Goal: Task Accomplishment & Management: Use online tool/utility

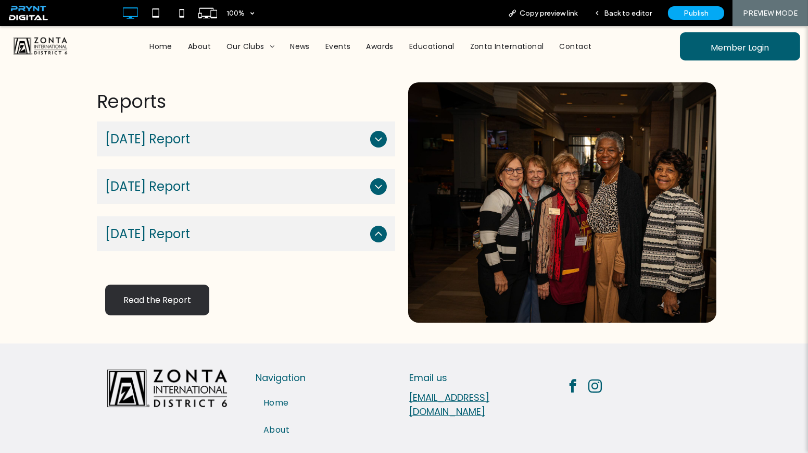
scroll to position [189, 0]
click at [170, 300] on span "Read the Report" at bounding box center [157, 300] width 82 height 30
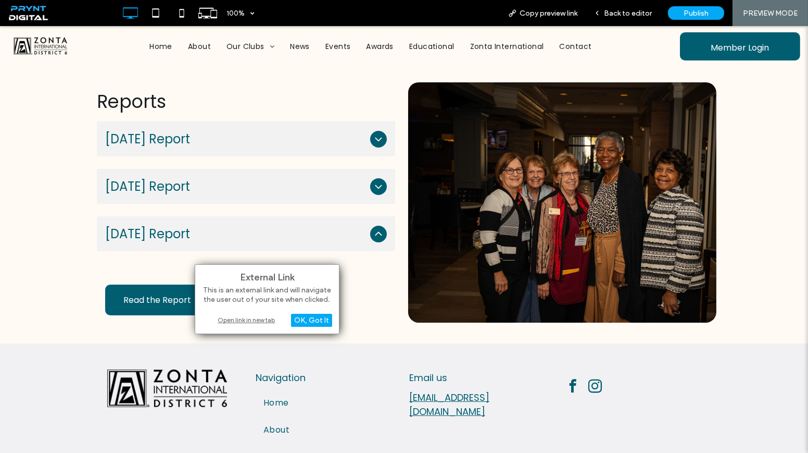
click at [253, 319] on div "Open link in new tab" at bounding box center [267, 319] width 130 height 11
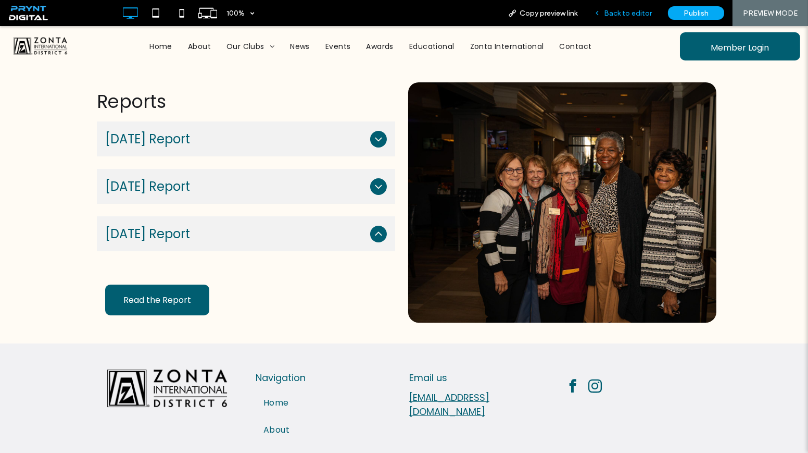
click at [616, 17] on span "Back to editor" at bounding box center [628, 13] width 48 height 9
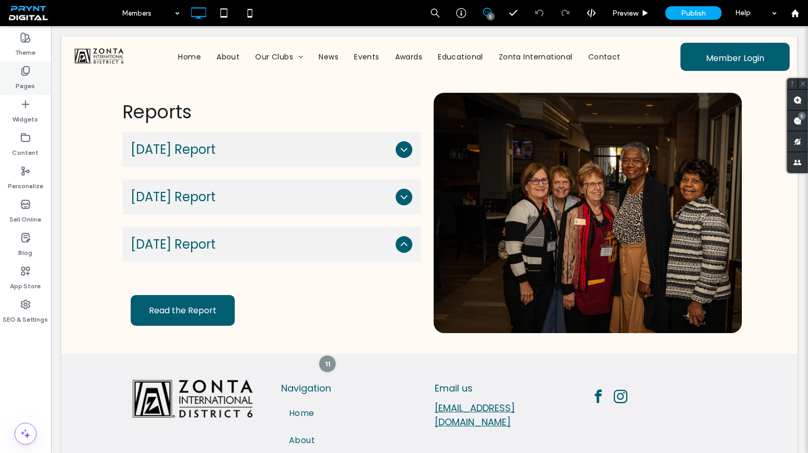
click at [37, 77] on div "Pages" at bounding box center [25, 77] width 51 height 33
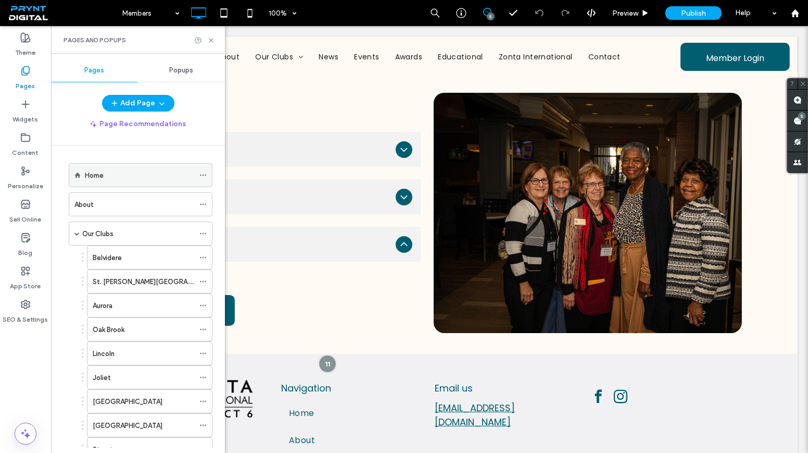
click at [115, 179] on div "Home" at bounding box center [139, 175] width 109 height 11
click at [208, 39] on icon at bounding box center [211, 40] width 8 height 8
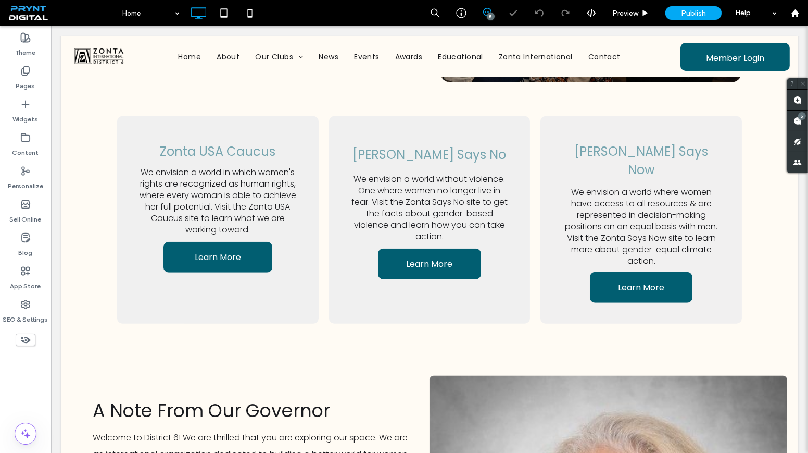
scroll to position [1364, 0]
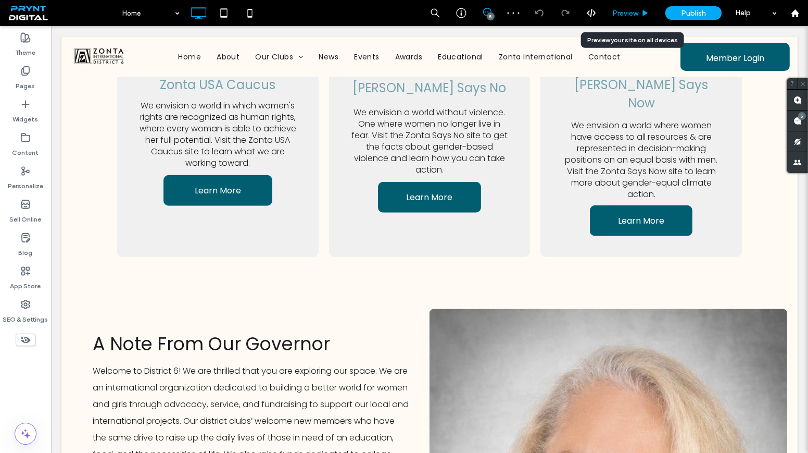
click at [626, 10] on span "Preview" at bounding box center [625, 13] width 26 height 9
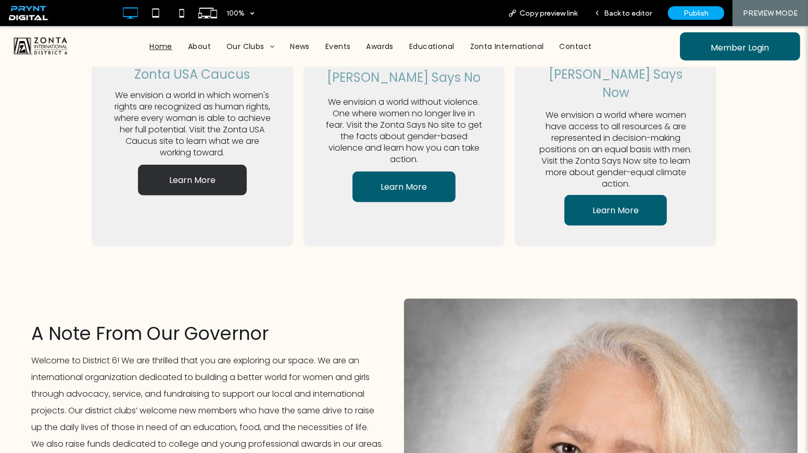
click at [200, 179] on span "Learn More" at bounding box center [192, 179] width 46 height 13
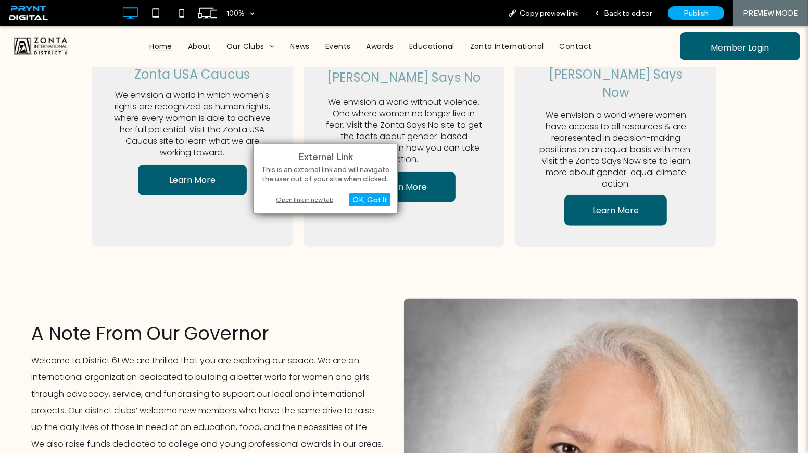
click at [311, 199] on div "Open link in new tab" at bounding box center [325, 199] width 130 height 11
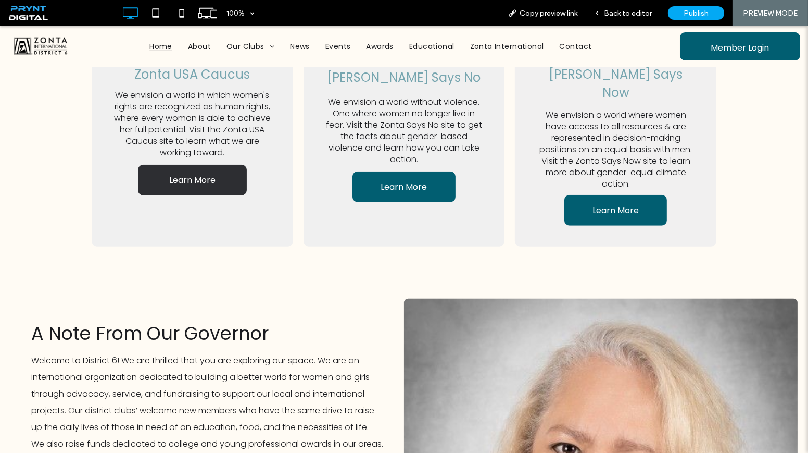
click at [212, 179] on link "Learn More" at bounding box center [192, 180] width 109 height 31
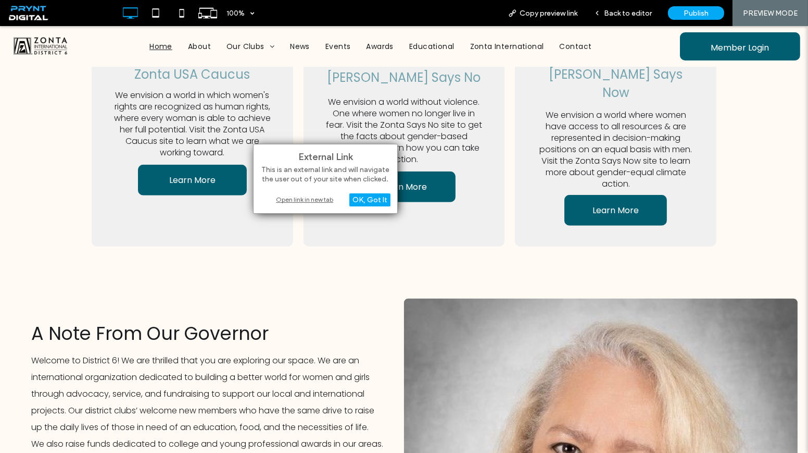
click at [304, 199] on div "Open link in new tab" at bounding box center [325, 199] width 130 height 11
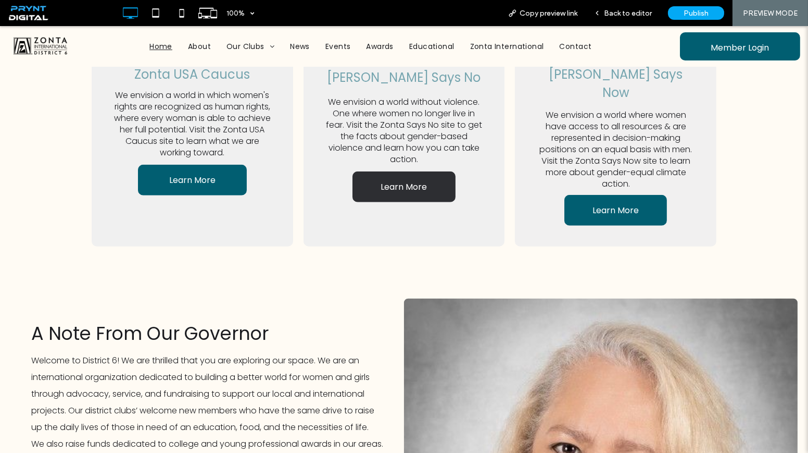
click at [379, 175] on link "Learn More" at bounding box center [404, 186] width 103 height 31
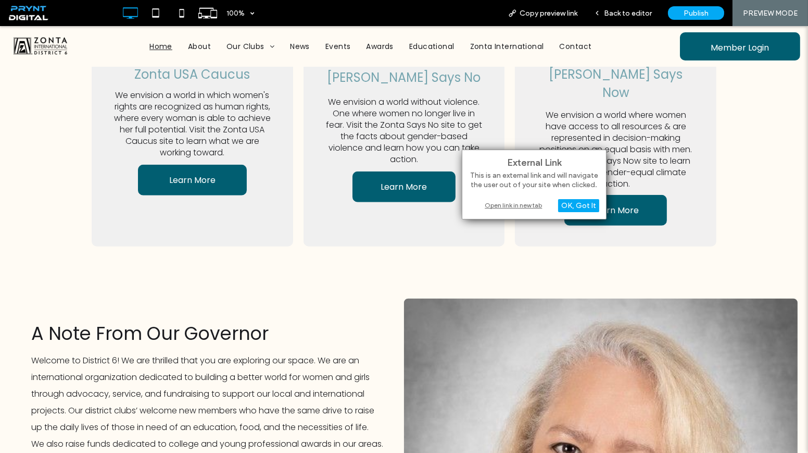
click at [505, 202] on div "Open link in new tab" at bounding box center [534, 204] width 130 height 11
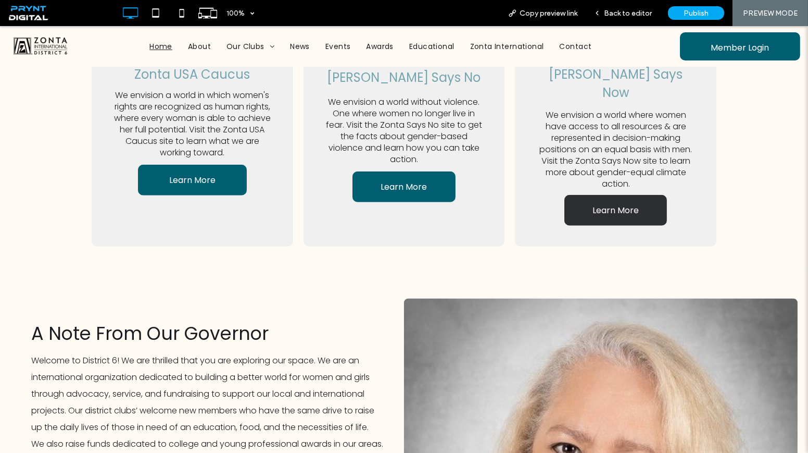
click at [597, 204] on span "Learn More" at bounding box center [616, 210] width 46 height 13
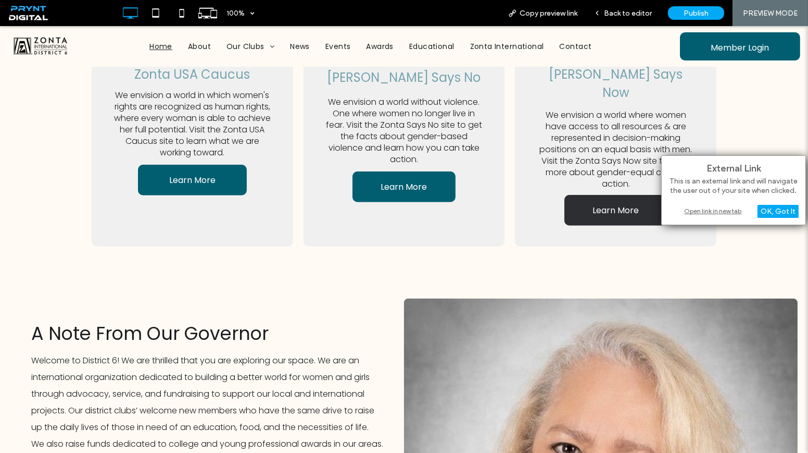
click at [573, 195] on link "Learn More" at bounding box center [615, 210] width 103 height 31
click at [585, 197] on link "Learn More" at bounding box center [615, 210] width 103 height 31
click at [600, 195] on link "Learn More" at bounding box center [615, 210] width 103 height 31
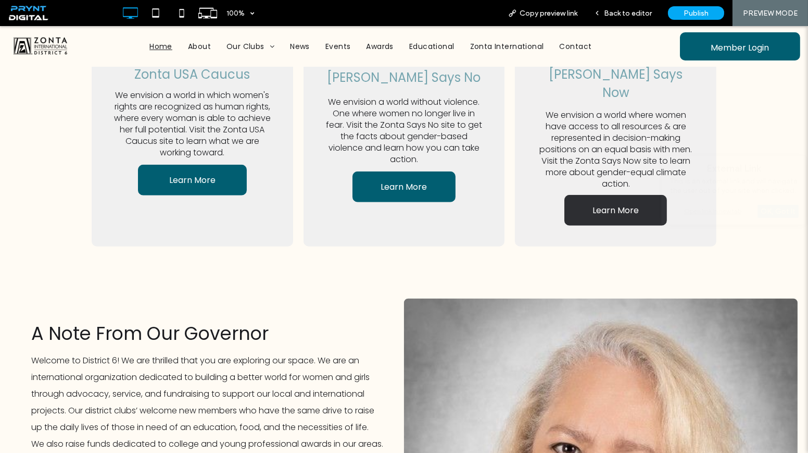
click at [600, 195] on link "Learn More" at bounding box center [615, 210] width 103 height 31
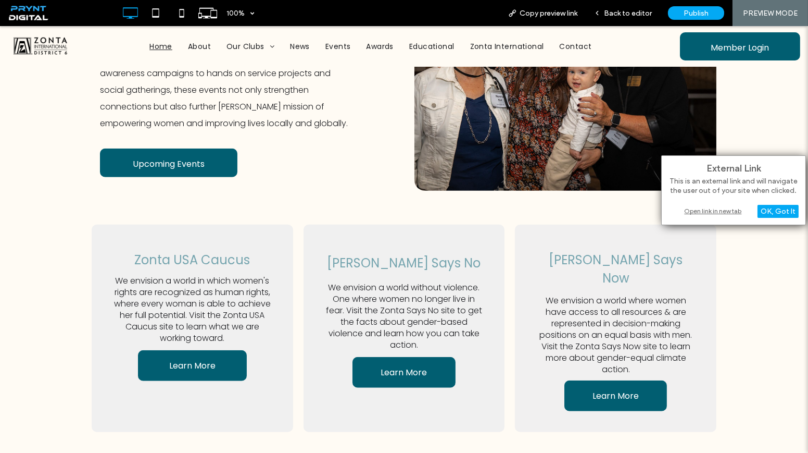
scroll to position [1175, 0]
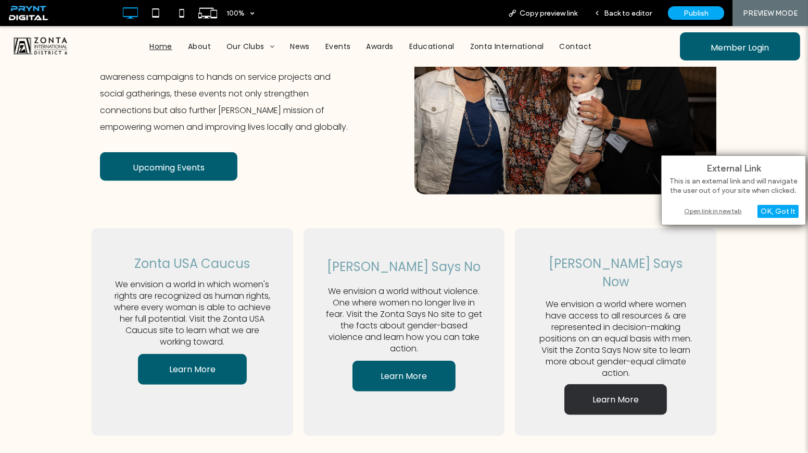
click at [622, 384] on link "Learn More" at bounding box center [615, 399] width 103 height 31
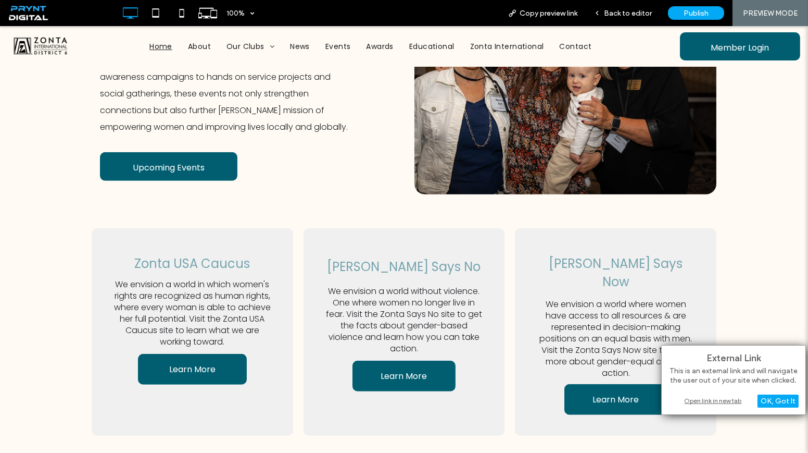
click at [715, 400] on div "Open link in new tab" at bounding box center [734, 400] width 130 height 11
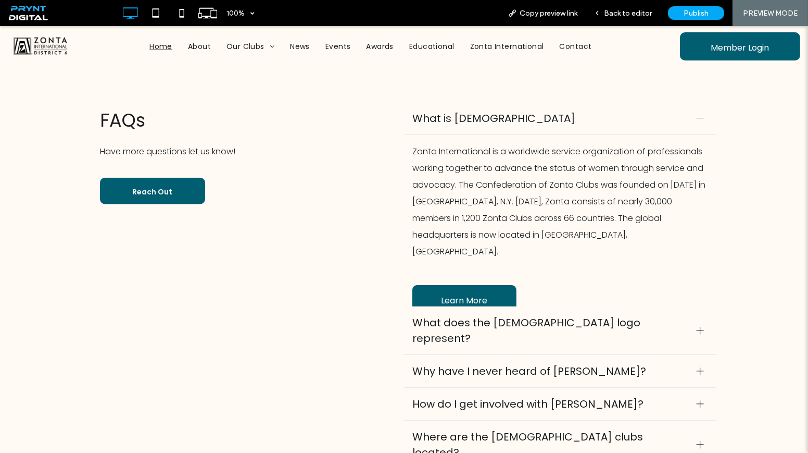
scroll to position [1979, 0]
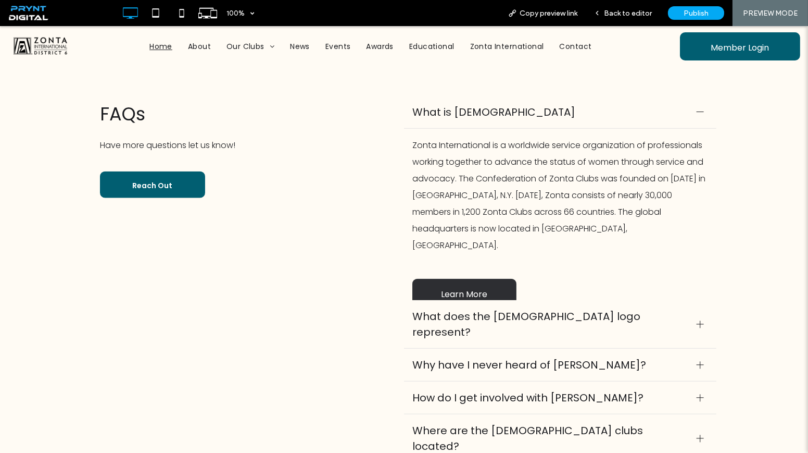
drag, startPoint x: 485, startPoint y: 255, endPoint x: 485, endPoint y: 282, distance: 27.1
click at [485, 279] on span "Learn More" at bounding box center [464, 294] width 82 height 30
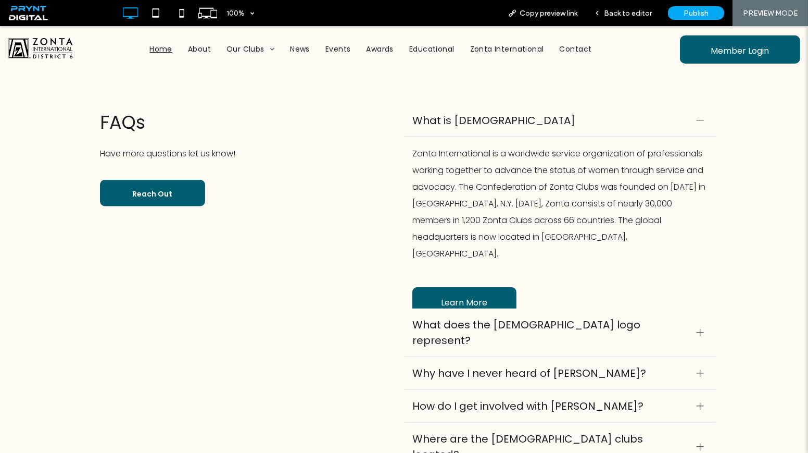
scroll to position [1979, 0]
click at [560, 317] on span "What does the [DEMOGRAPHIC_DATA] logo represent?" at bounding box center [550, 332] width 276 height 31
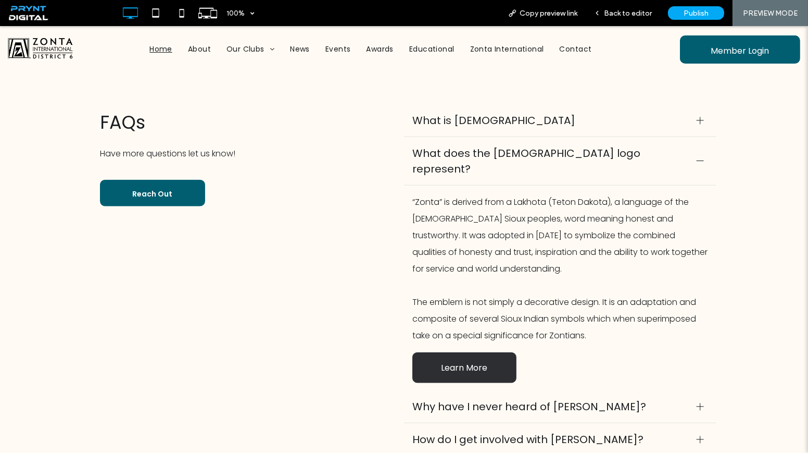
click at [444, 353] on span "Learn More" at bounding box center [464, 368] width 82 height 30
click at [502, 352] on link "Learn More" at bounding box center [464, 367] width 104 height 31
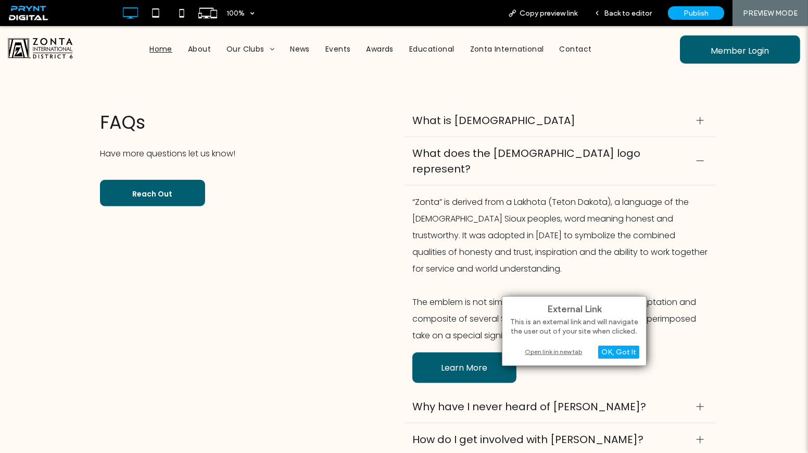
click at [547, 348] on div "Open link in new tab" at bounding box center [574, 351] width 130 height 11
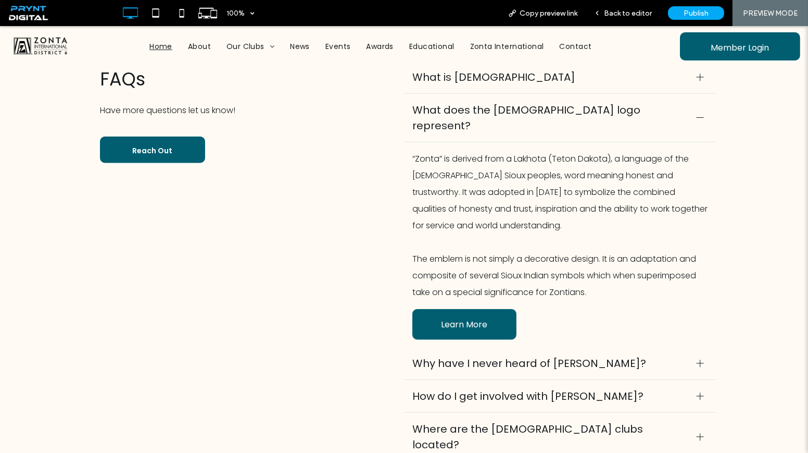
scroll to position [2074, 0]
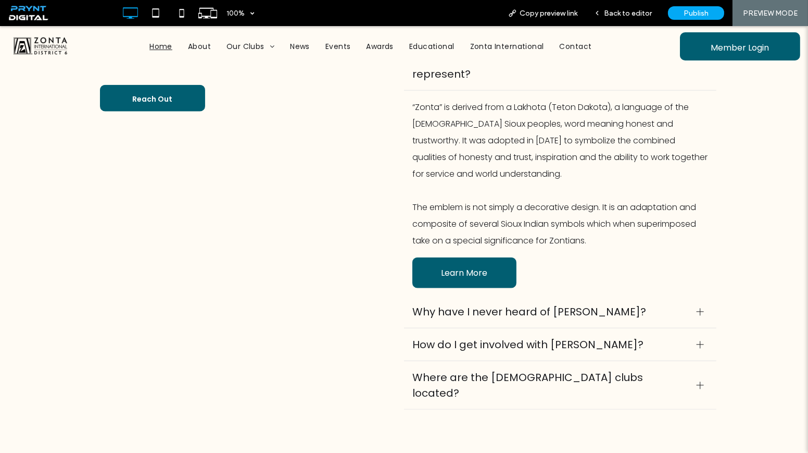
click at [575, 304] on span "Why have I never heard of [PERSON_NAME]?" at bounding box center [550, 312] width 276 height 16
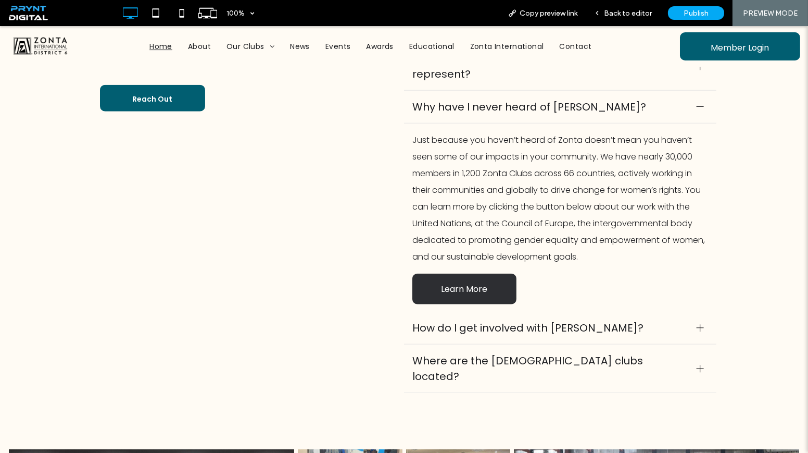
click at [478, 274] on span "Learn More" at bounding box center [464, 289] width 82 height 30
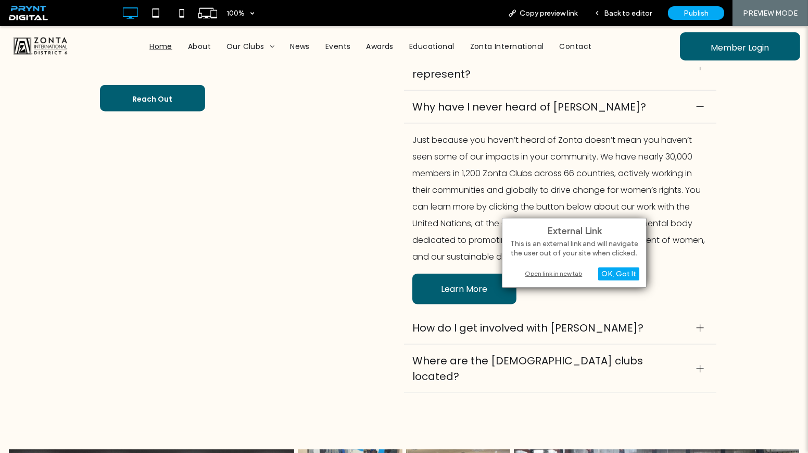
click at [551, 272] on div "Open link in new tab" at bounding box center [574, 273] width 130 height 11
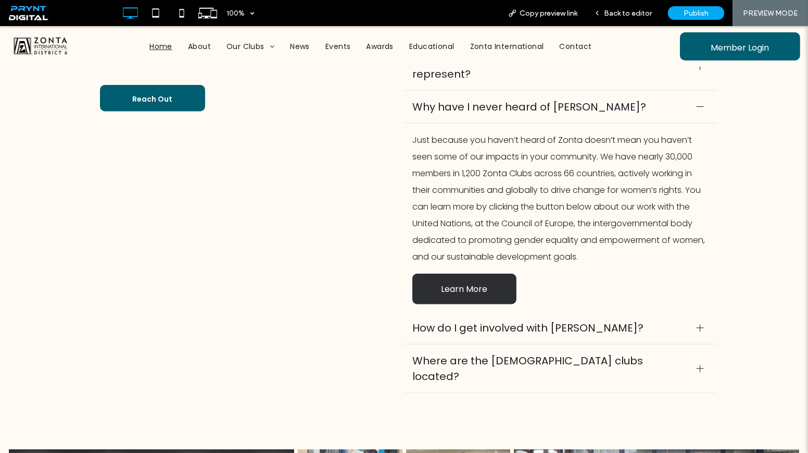
click at [487, 274] on span "Learn More" at bounding box center [464, 289] width 82 height 30
click at [630, 17] on div "Back to editor" at bounding box center [623, 13] width 74 height 26
click at [618, 7] on div "Back to editor" at bounding box center [623, 13] width 74 height 26
click at [616, 13] on span "Back to editor" at bounding box center [628, 13] width 48 height 9
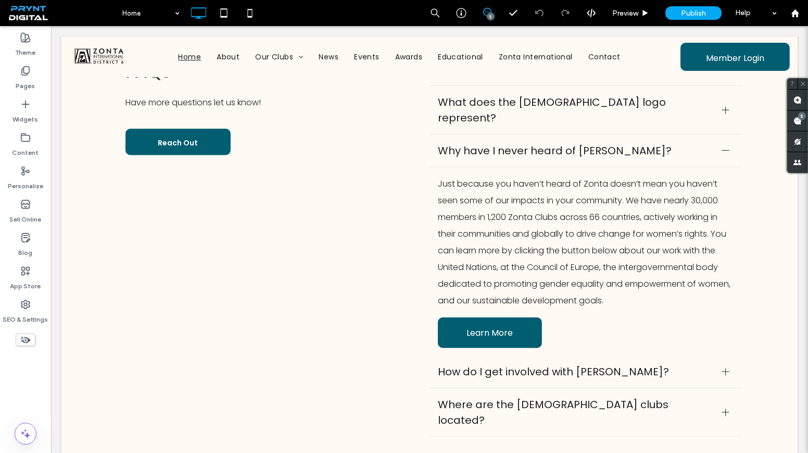
scroll to position [2091, 0]
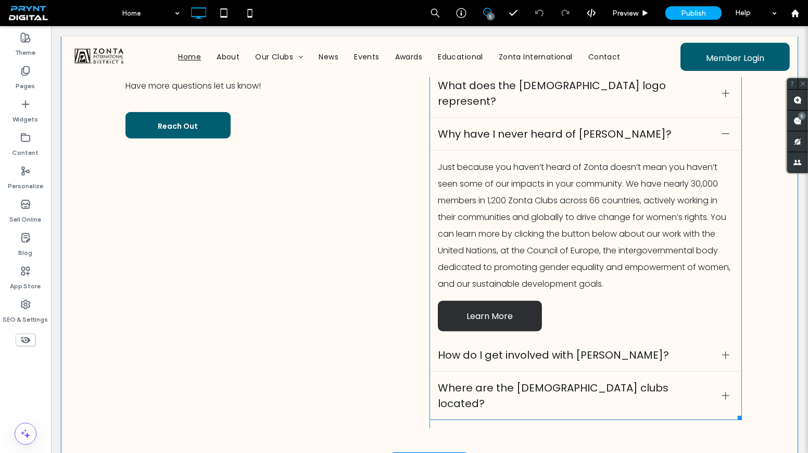
click at [467, 301] on span "Learn More" at bounding box center [490, 316] width 82 height 30
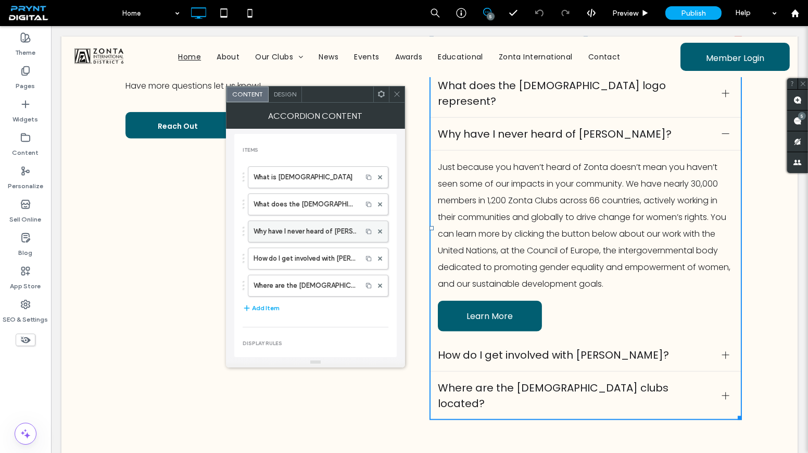
click at [280, 228] on label "Why have I never heard of [PERSON_NAME]?" at bounding box center [305, 231] width 103 height 21
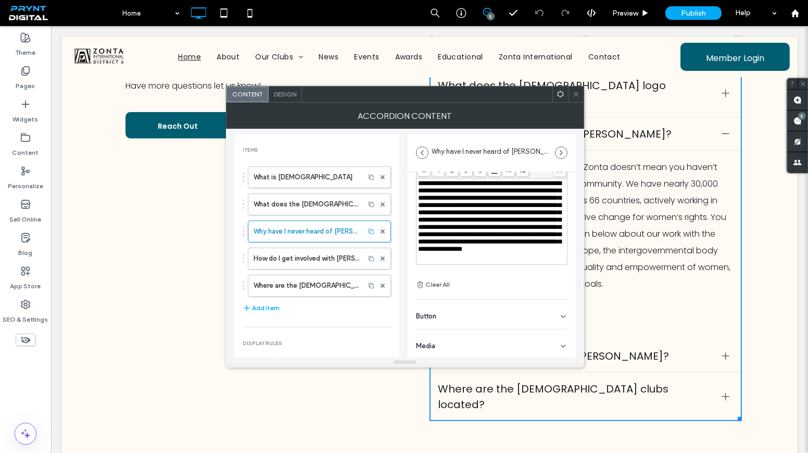
scroll to position [29, 0]
click at [454, 313] on div "Button" at bounding box center [492, 313] width 152 height 29
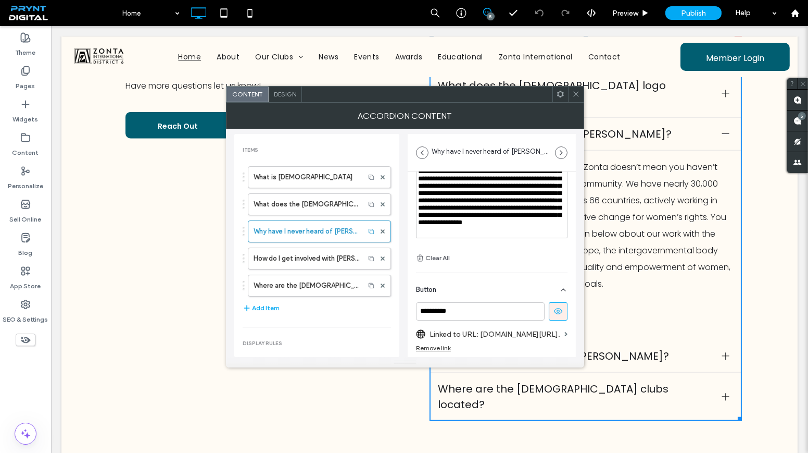
scroll to position [141, 0]
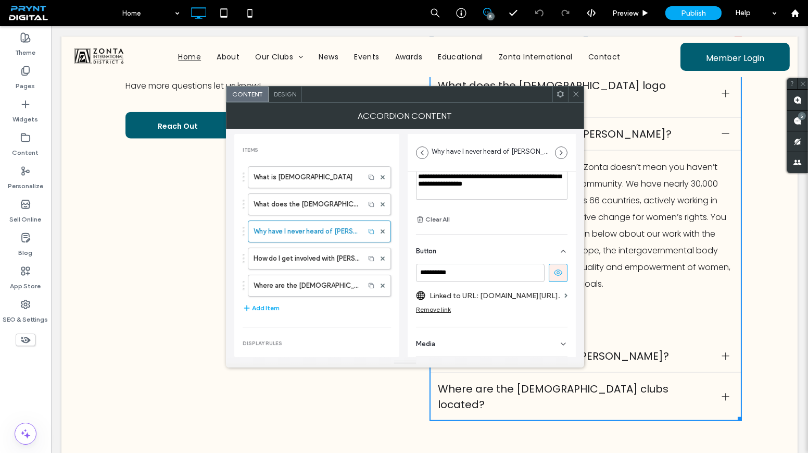
click at [473, 290] on label "Linked to URL: [DOMAIN_NAME][URL]." at bounding box center [495, 295] width 131 height 19
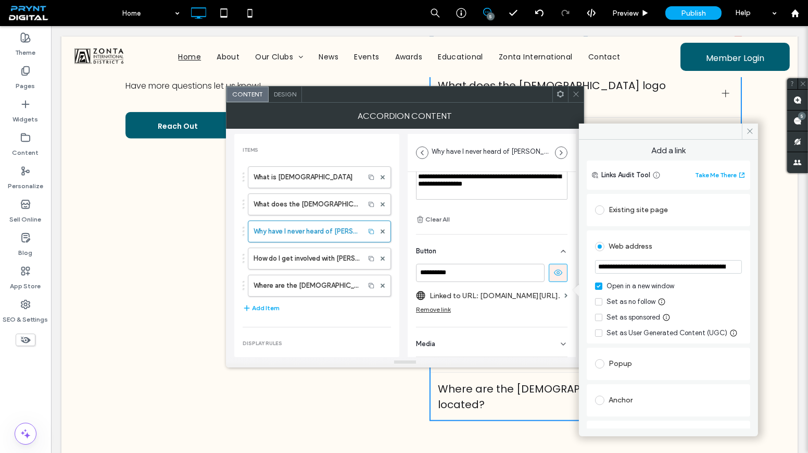
click at [728, 260] on input "**********" at bounding box center [668, 267] width 147 height 14
click at [715, 266] on input "**********" at bounding box center [668, 267] width 147 height 14
click at [672, 265] on input "**********" at bounding box center [668, 267] width 147 height 14
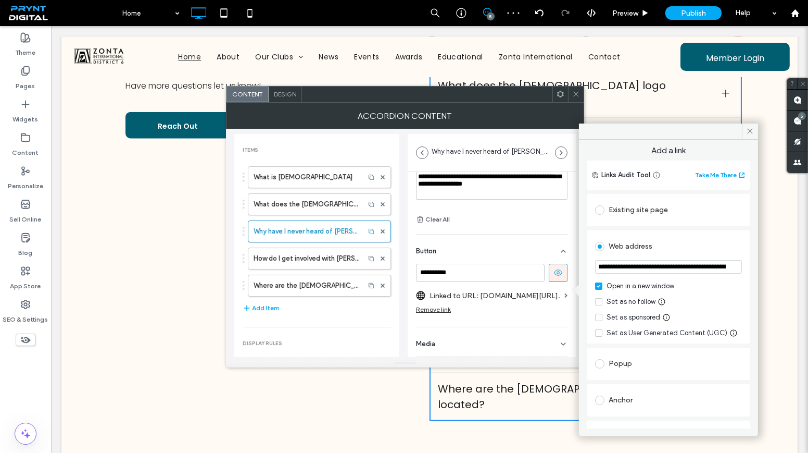
paste input "url"
type input "**********"
click at [642, 126] on span "Why have I never heard of [PERSON_NAME]?" at bounding box center [576, 134] width 276 height 16
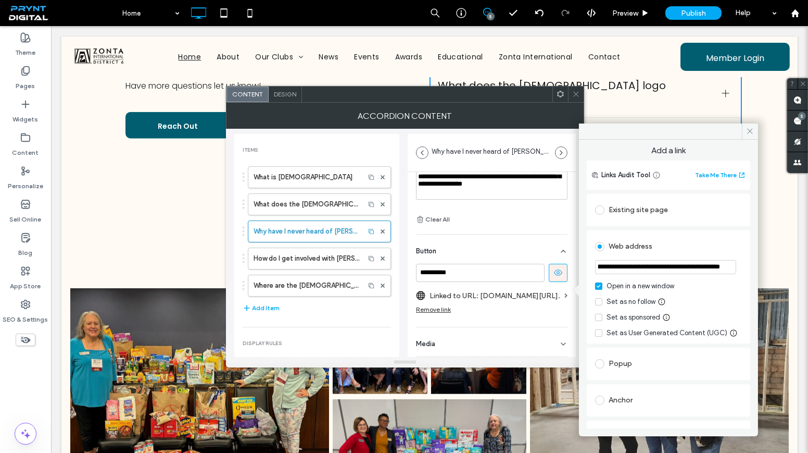
scroll to position [0, 0]
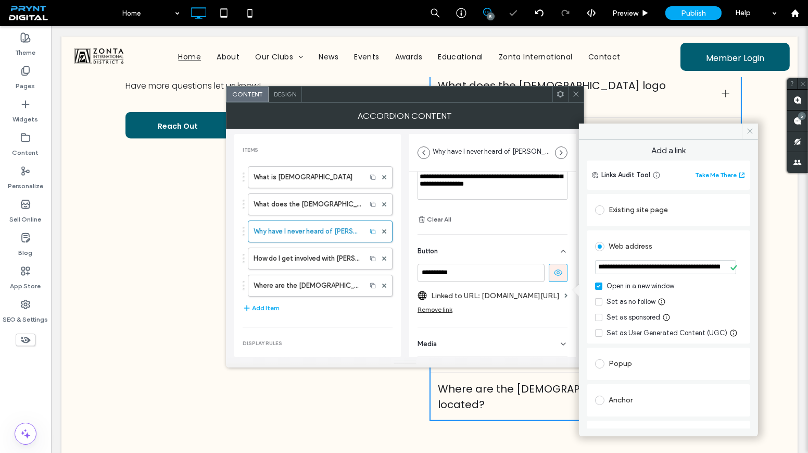
click at [750, 131] on use at bounding box center [750, 131] width 5 height 5
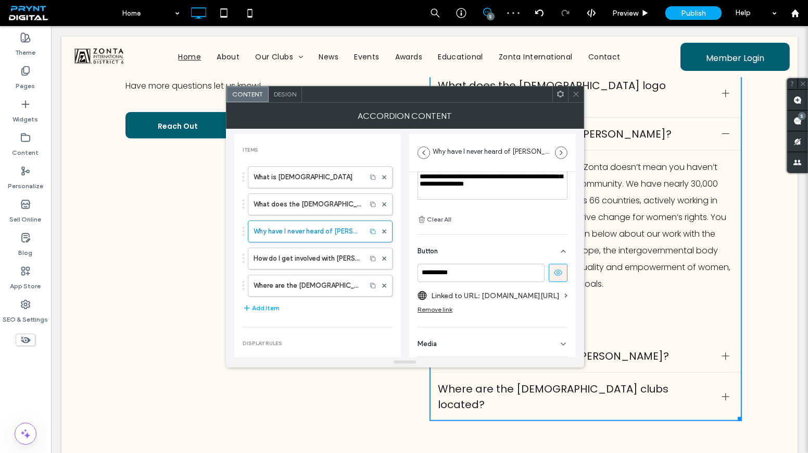
drag, startPoint x: 578, startPoint y: 91, endPoint x: 536, endPoint y: 52, distance: 56.7
click at [578, 91] on icon at bounding box center [576, 94] width 8 height 8
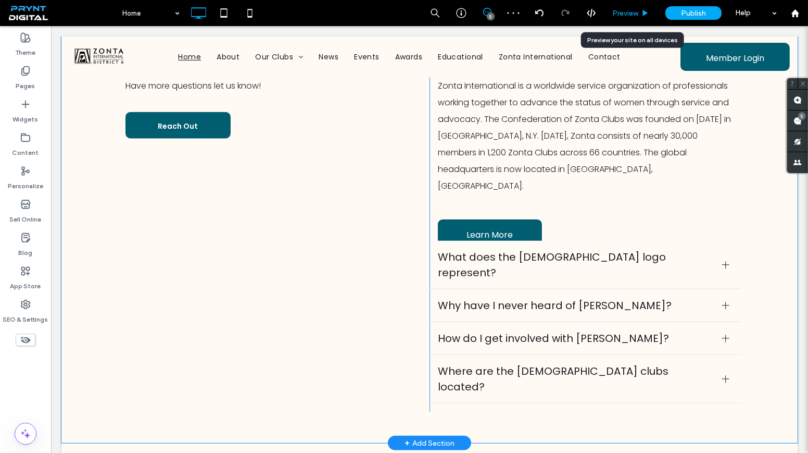
drag, startPoint x: 636, startPoint y: 14, endPoint x: 570, endPoint y: 22, distance: 66.7
click at [636, 14] on span "Preview" at bounding box center [625, 13] width 26 height 9
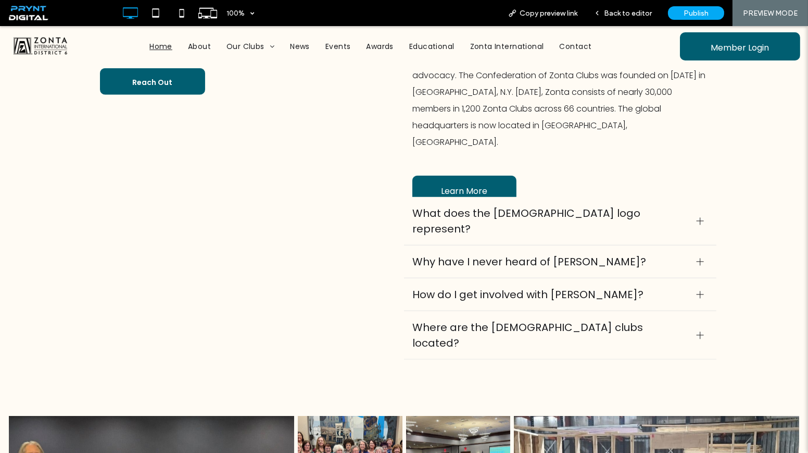
scroll to position [2075, 0]
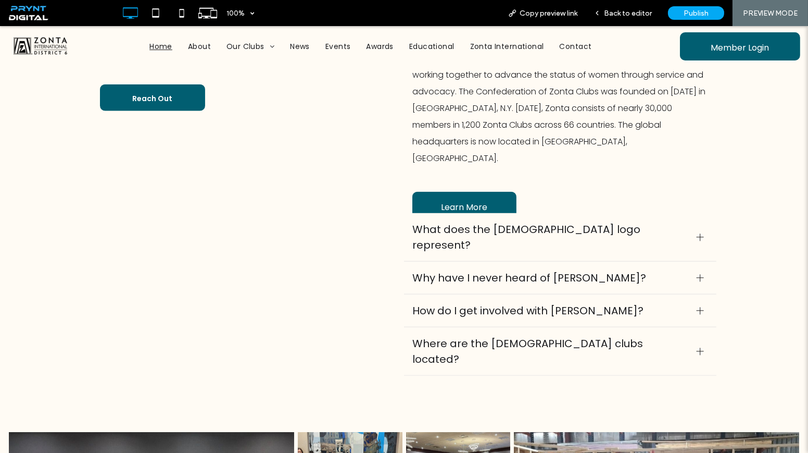
click at [515, 270] on span "Why have I never heard of [PERSON_NAME]?" at bounding box center [550, 278] width 276 height 16
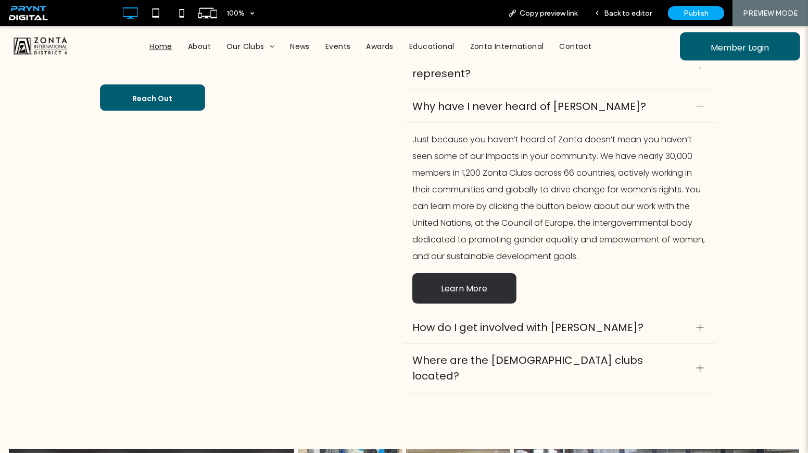
click at [481, 273] on span "Learn More" at bounding box center [464, 288] width 82 height 30
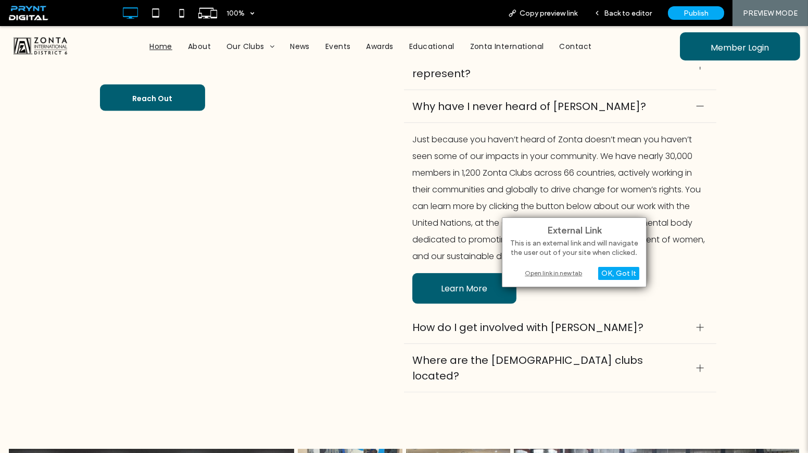
click at [556, 274] on div "Open link in new tab" at bounding box center [574, 272] width 130 height 11
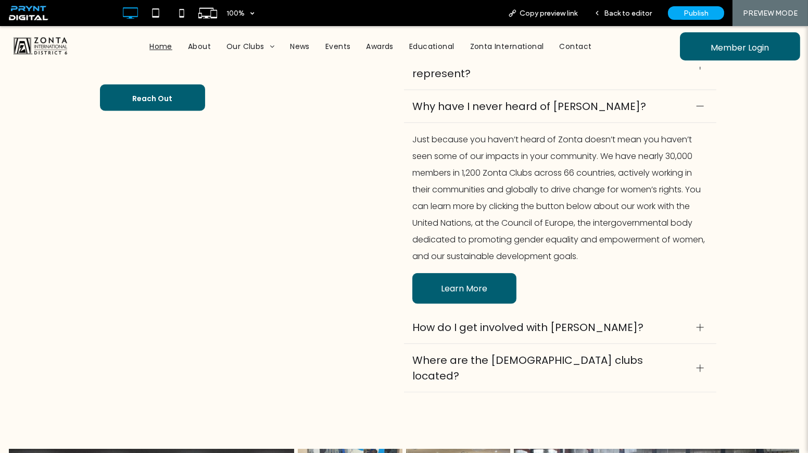
click at [494, 319] on span "How do I get involved with [PERSON_NAME]?" at bounding box center [550, 327] width 276 height 16
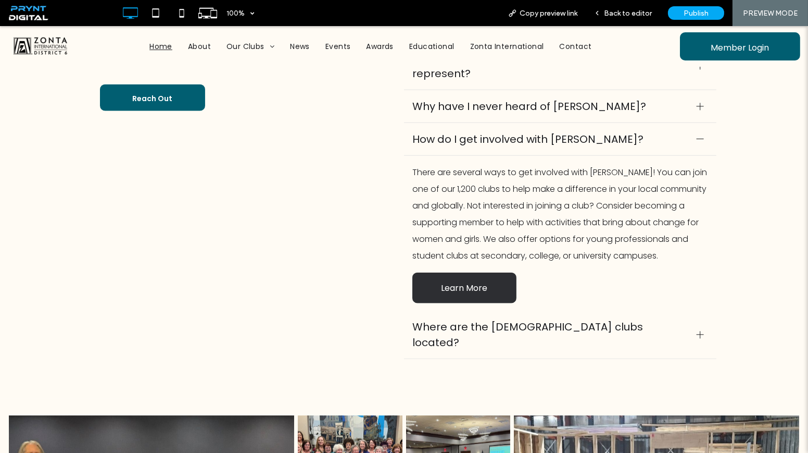
click at [481, 273] on span "Learn More" at bounding box center [464, 288] width 82 height 30
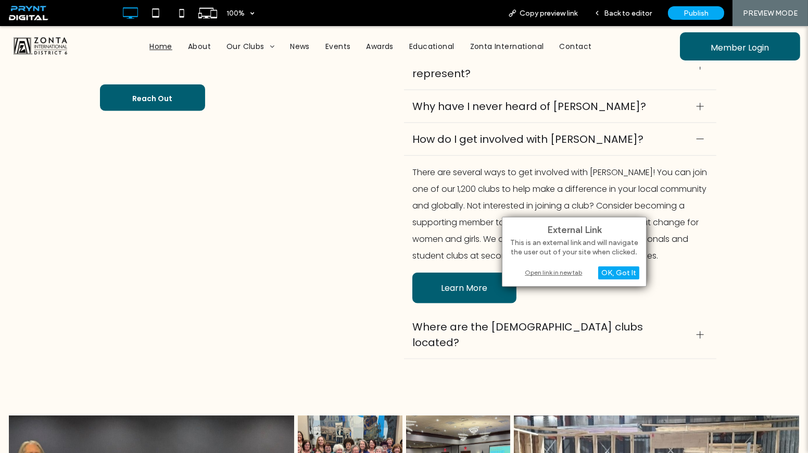
click at [539, 272] on div "Open link in new tab" at bounding box center [574, 272] width 130 height 11
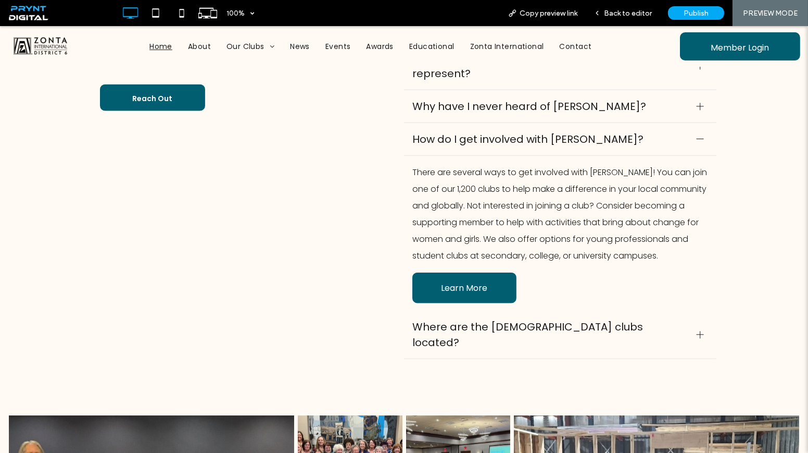
click at [513, 319] on span "Where are the [DEMOGRAPHIC_DATA] clubs located?" at bounding box center [550, 334] width 276 height 31
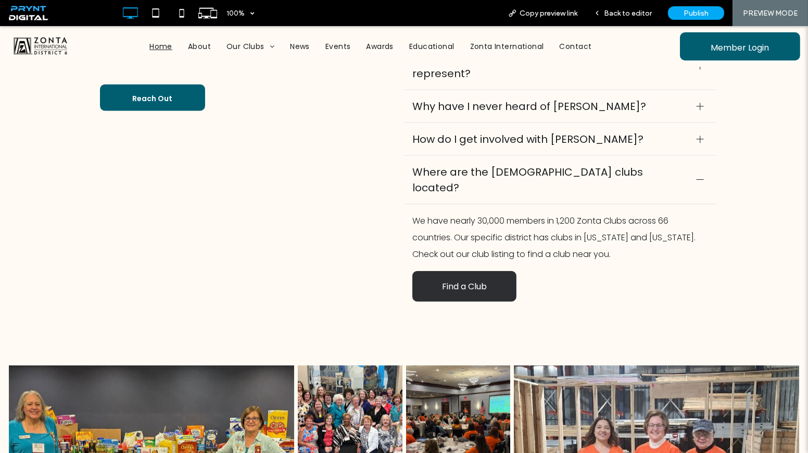
click at [467, 271] on span "Find a Club" at bounding box center [464, 286] width 82 height 30
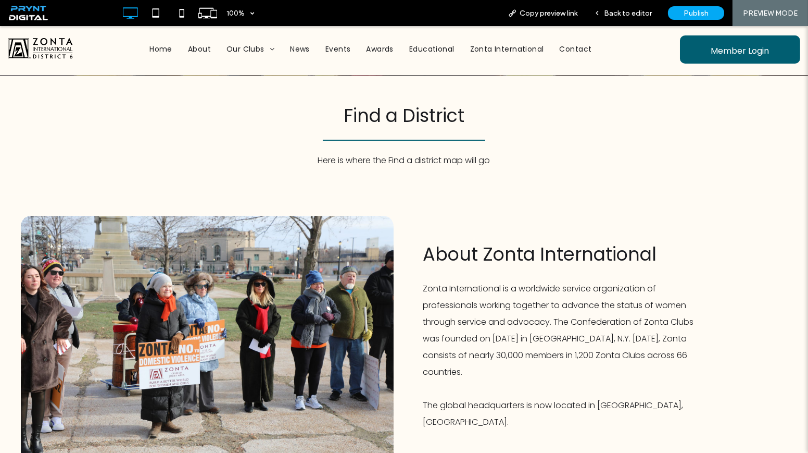
scroll to position [258, 0]
click at [420, 108] on span "Find a District" at bounding box center [404, 116] width 121 height 26
click at [618, 15] on span "Back to editor" at bounding box center [628, 13] width 48 height 9
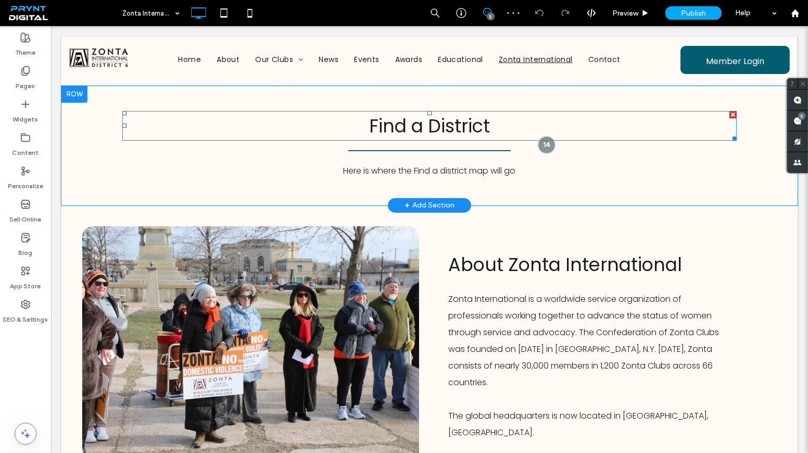
click at [481, 119] on span "Find a District" at bounding box center [429, 126] width 121 height 26
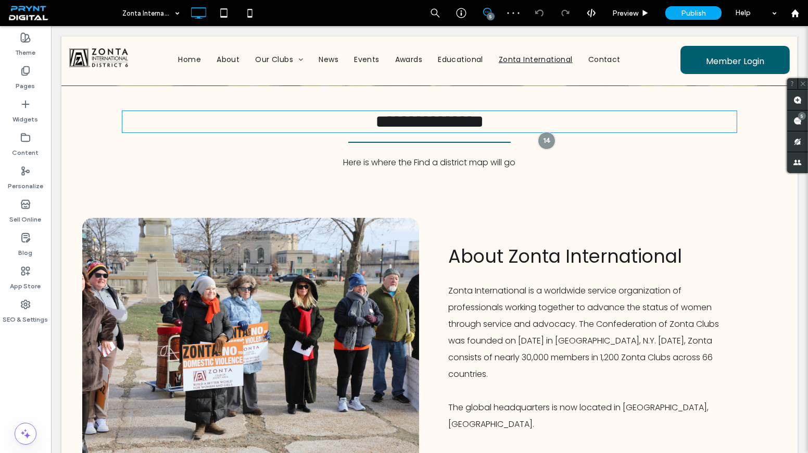
type input "*******"
type input "**"
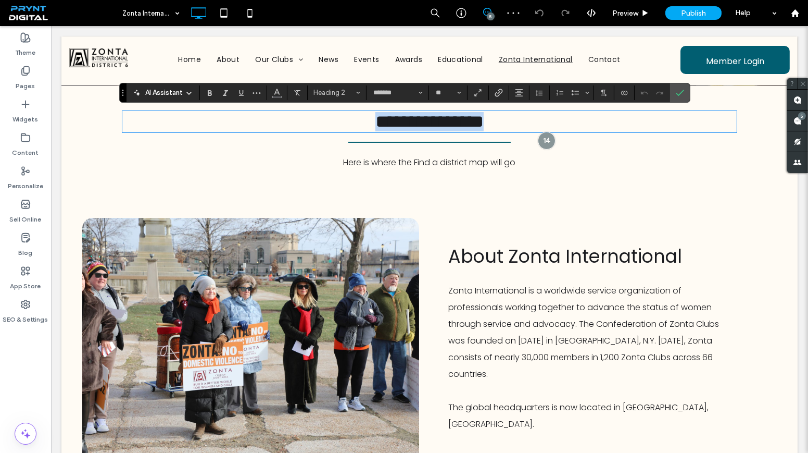
click at [507, 123] on h2 "**********" at bounding box center [429, 121] width 614 height 19
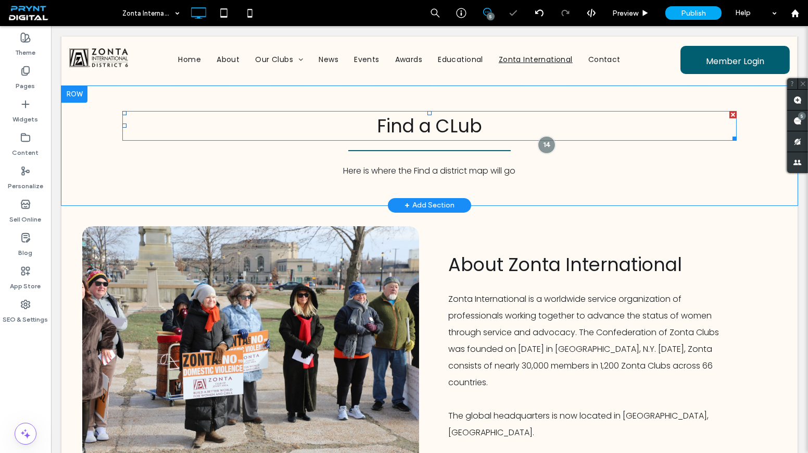
click at [465, 132] on span "Find a CLub" at bounding box center [429, 126] width 105 height 26
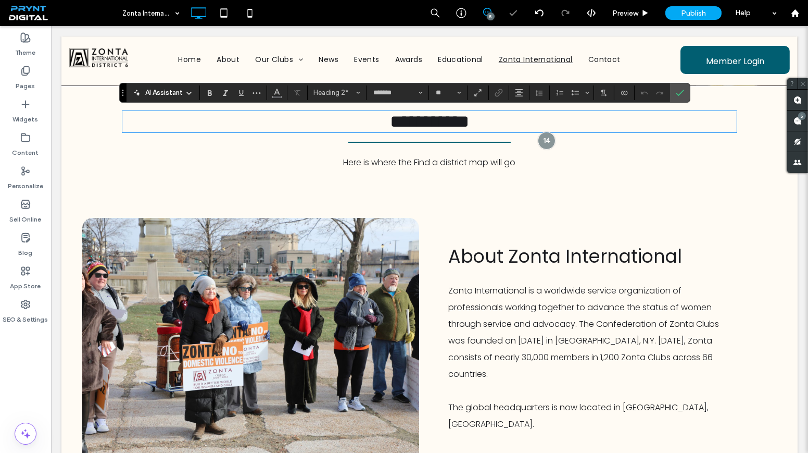
click at [453, 129] on span "**********" at bounding box center [429, 121] width 79 height 18
click at [676, 86] on span "Confirm" at bounding box center [678, 92] width 5 height 19
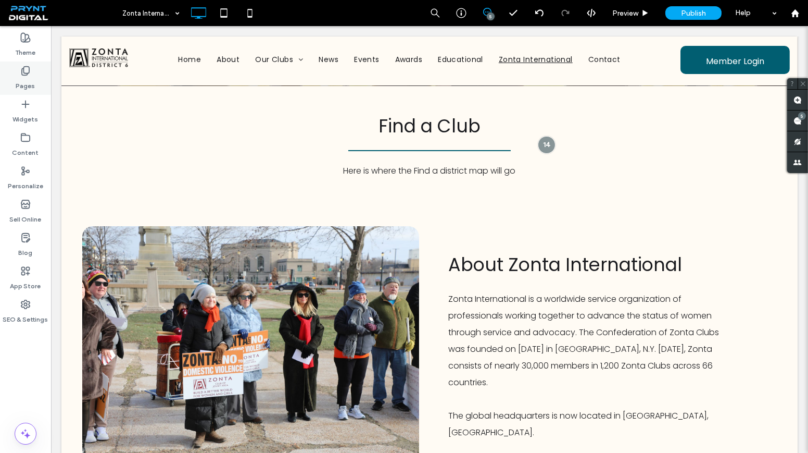
click at [40, 64] on div "Pages" at bounding box center [25, 77] width 51 height 33
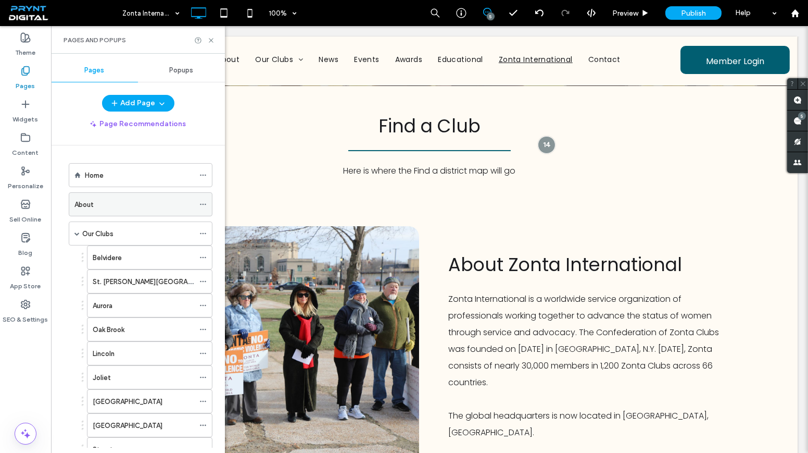
click at [125, 197] on div "About" at bounding box center [134, 204] width 120 height 23
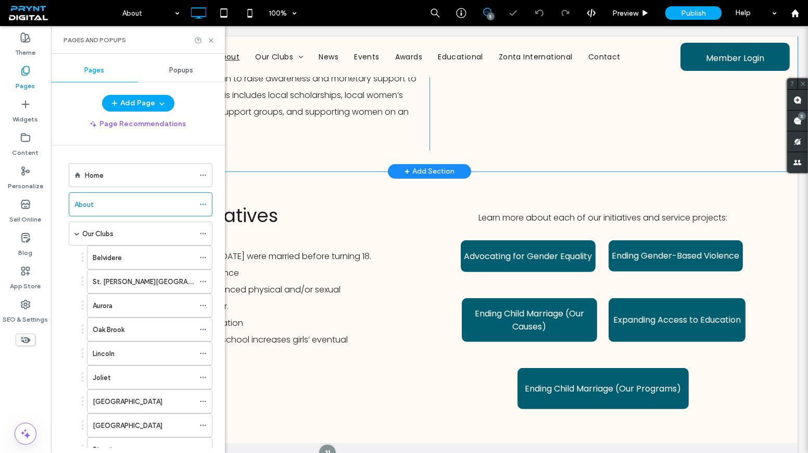
scroll to position [1033, 0]
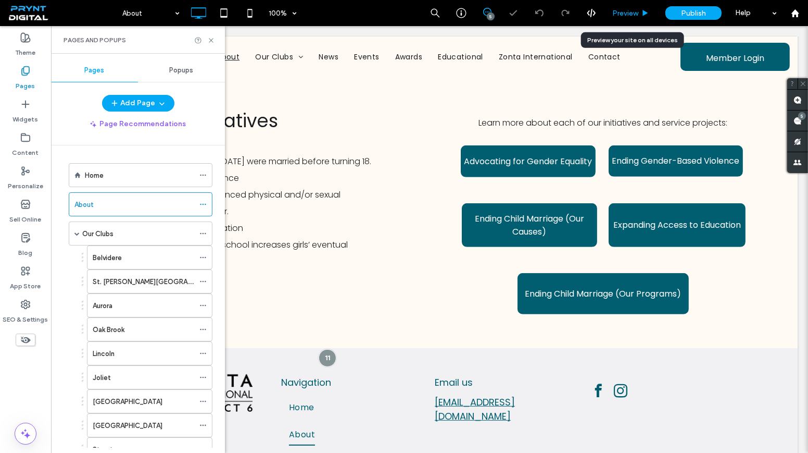
click at [623, 21] on div "Preview" at bounding box center [631, 13] width 53 height 26
click at [634, 8] on div "Preview" at bounding box center [631, 13] width 53 height 26
click at [629, 17] on div "Preview" at bounding box center [631, 13] width 53 height 26
drag, startPoint x: 180, startPoint y: 12, endPoint x: 215, endPoint y: 37, distance: 42.9
click at [216, 37] on div "Pages and Popups" at bounding box center [138, 40] width 174 height 28
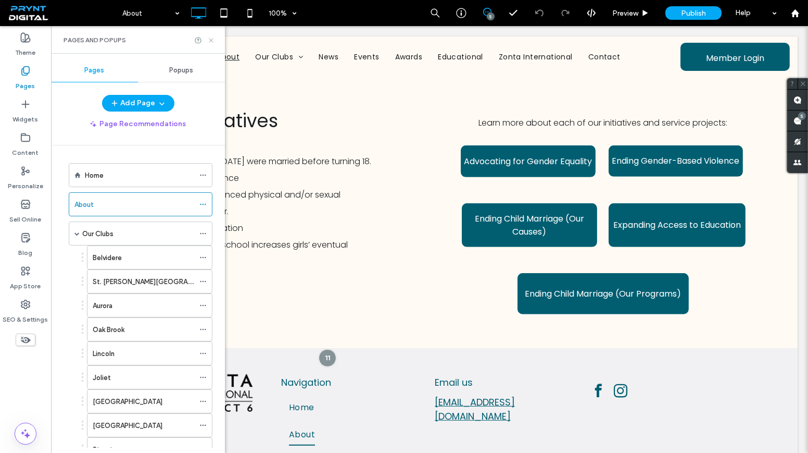
click at [211, 38] on icon at bounding box center [211, 40] width 8 height 8
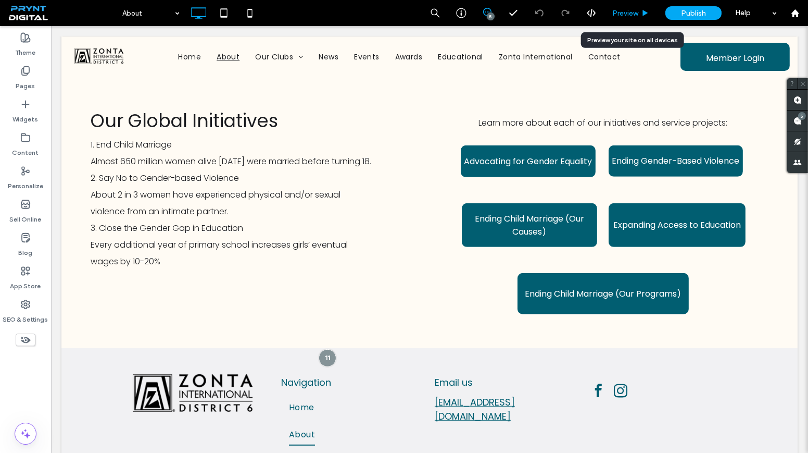
click at [639, 18] on div "Preview" at bounding box center [631, 13] width 53 height 26
click at [626, 17] on span "Preview" at bounding box center [625, 13] width 26 height 9
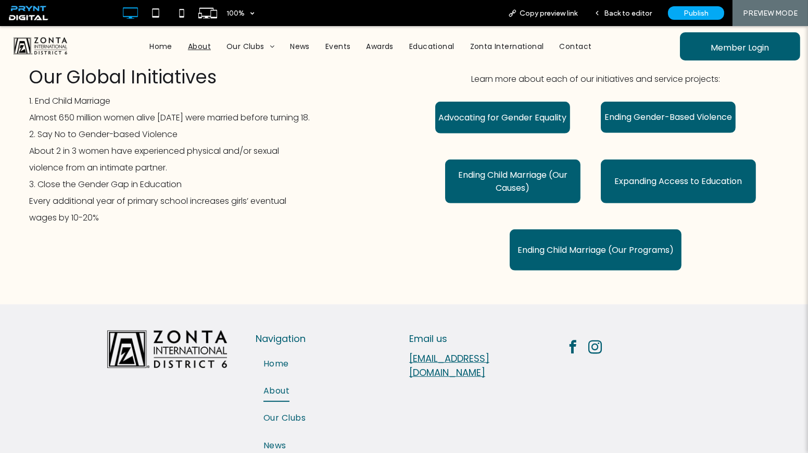
scroll to position [999, 0]
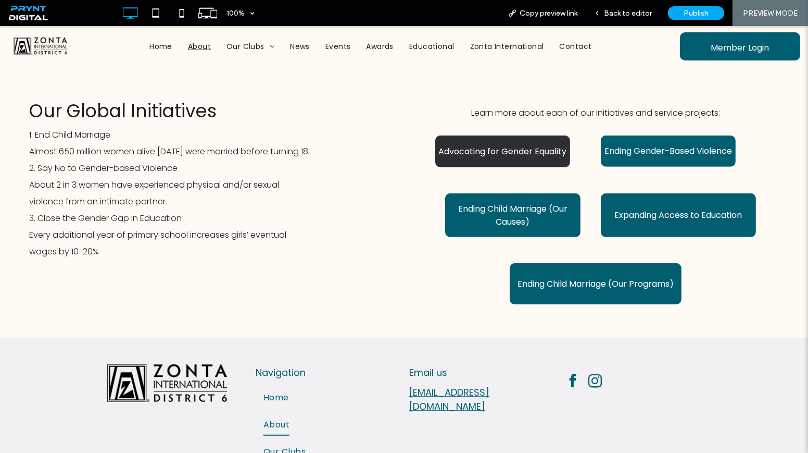
click at [499, 145] on span "Advocating for Gender Equality" at bounding box center [502, 151] width 128 height 13
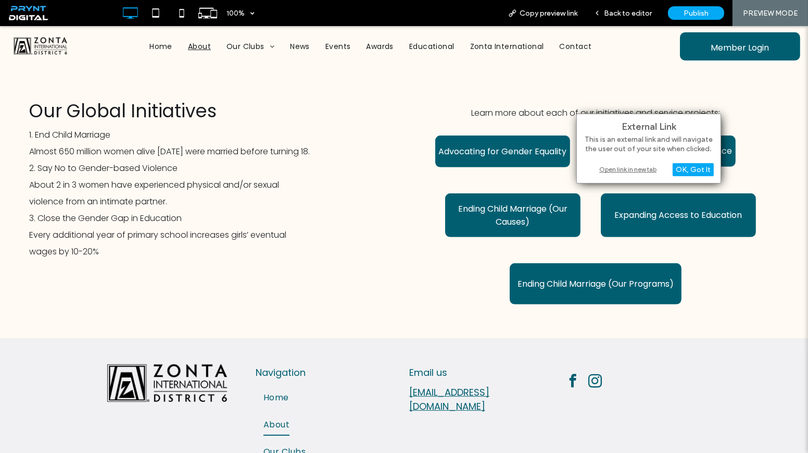
click at [636, 167] on div "Open link in new tab" at bounding box center [649, 169] width 130 height 11
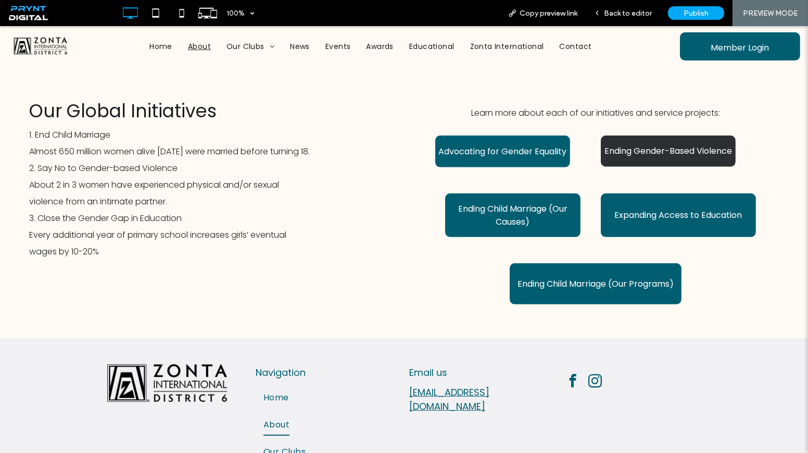
click at [671, 149] on span "Ending Gender-Based Violence" at bounding box center [669, 150] width 128 height 13
click at [701, 152] on span "Ending Gender-Based Violence" at bounding box center [669, 150] width 128 height 13
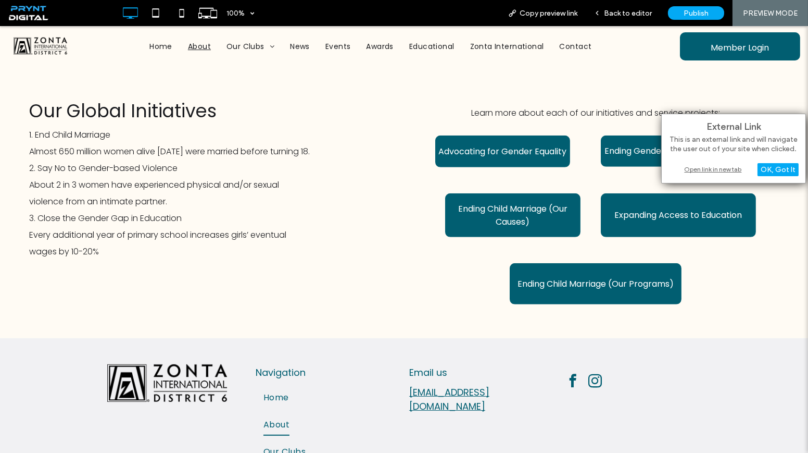
click at [709, 169] on div "Open link in new tab" at bounding box center [734, 169] width 130 height 11
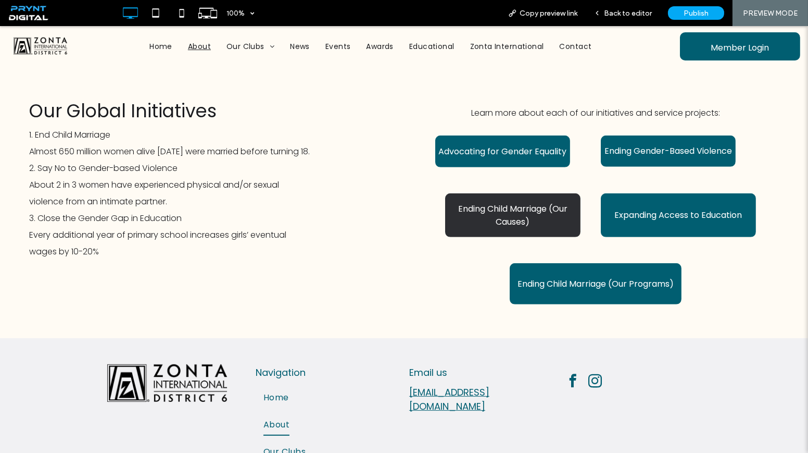
click at [558, 196] on link "Ending Child Marriage (Our Causes)" at bounding box center [512, 215] width 135 height 44
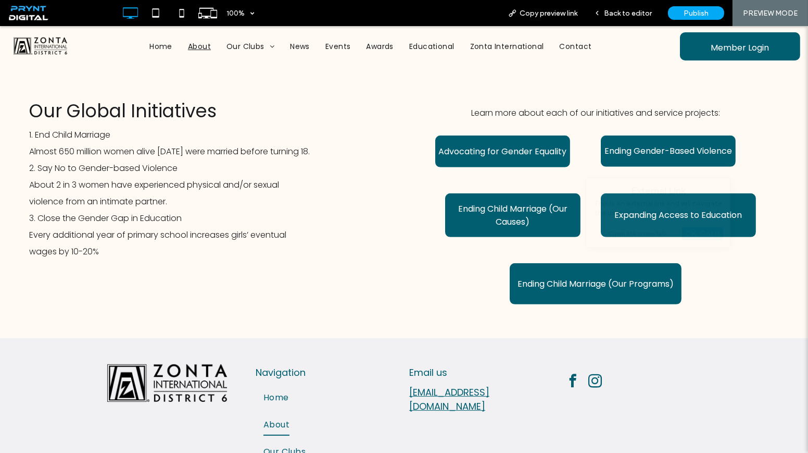
click at [658, 237] on div "Expanding Access to Education Click To Paste" at bounding box center [679, 215] width 166 height 54
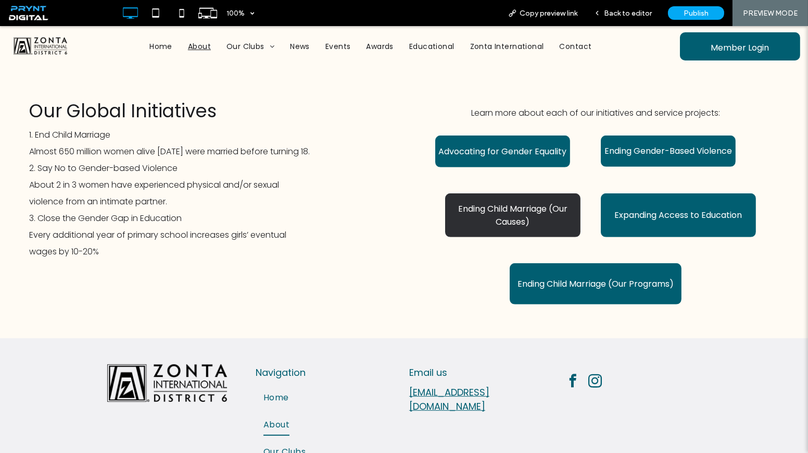
click at [556, 203] on span "Ending Child Marriage (Our Causes)" at bounding box center [513, 215] width 134 height 26
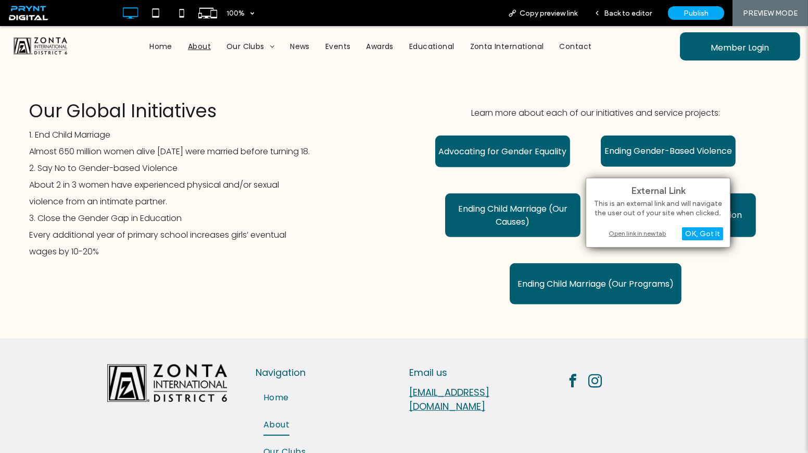
click at [611, 232] on div "Open link in new tab" at bounding box center [658, 233] width 130 height 11
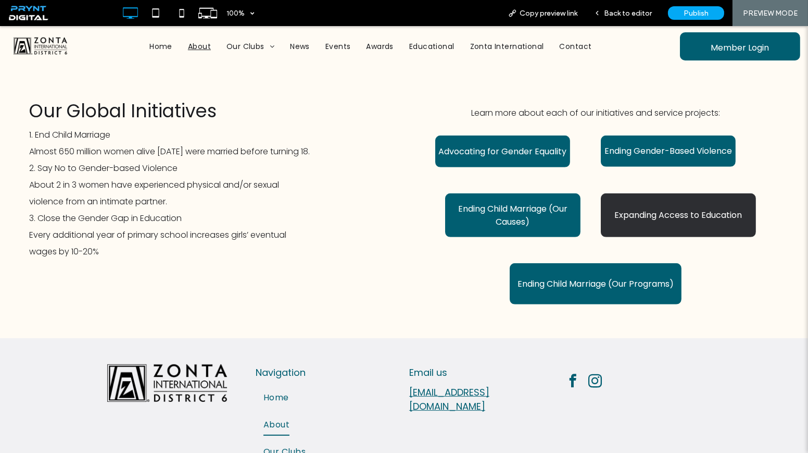
click at [657, 222] on link "Expanding Access to Education" at bounding box center [678, 215] width 155 height 44
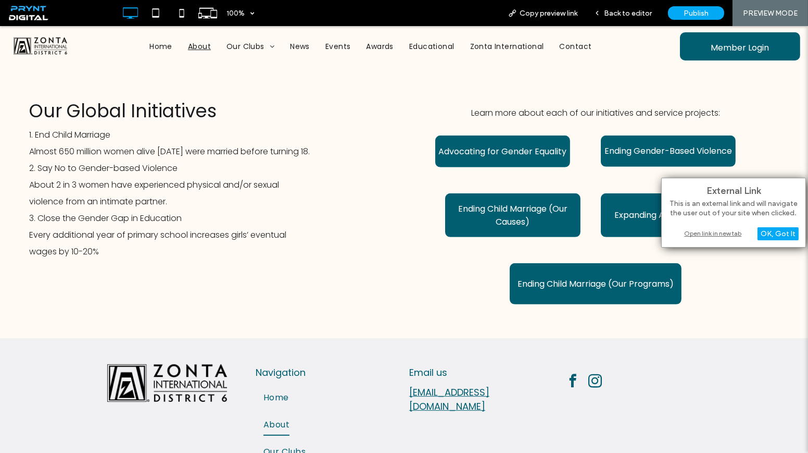
click at [705, 231] on div "Open link in new tab" at bounding box center [734, 233] width 130 height 11
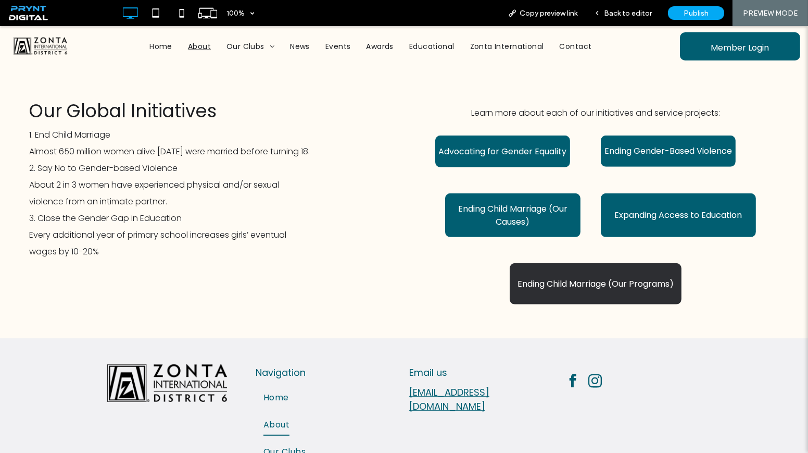
click at [580, 287] on span "Ending Child Marriage (Our Programs)" at bounding box center [596, 283] width 156 height 13
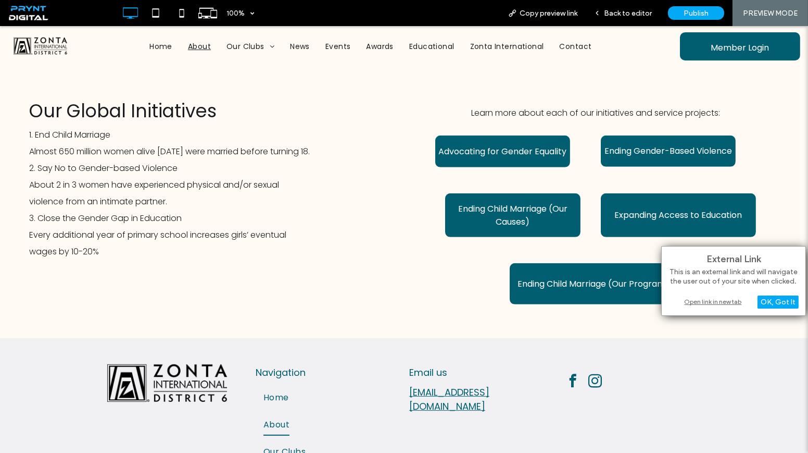
click at [705, 302] on div "Open link in new tab" at bounding box center [734, 301] width 130 height 11
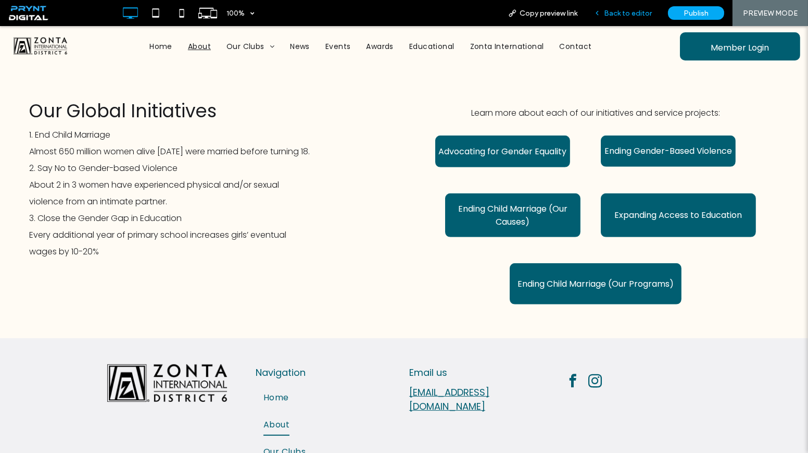
click at [614, 12] on span "Back to editor" at bounding box center [628, 13] width 48 height 9
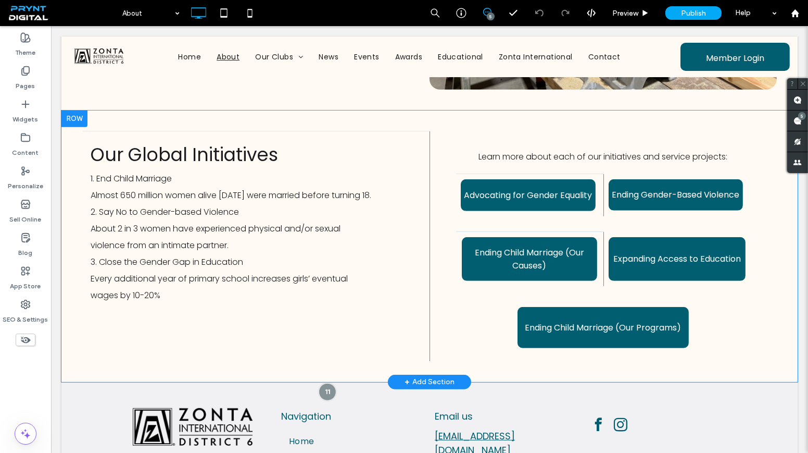
scroll to position [1016, 0]
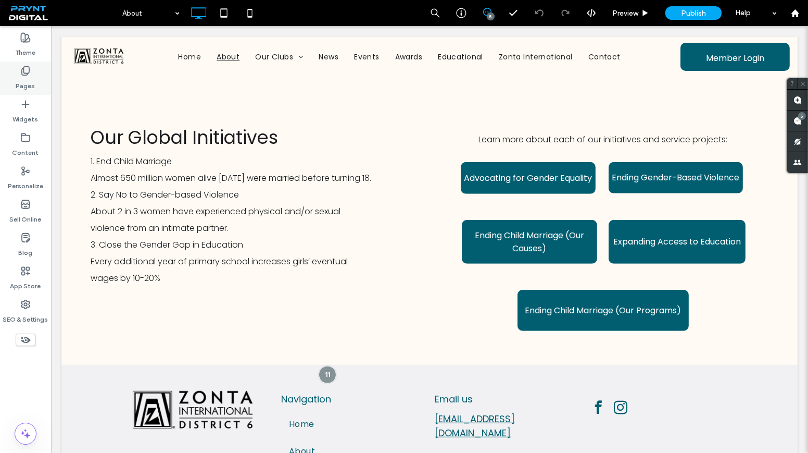
click at [8, 75] on div "Pages" at bounding box center [25, 77] width 51 height 33
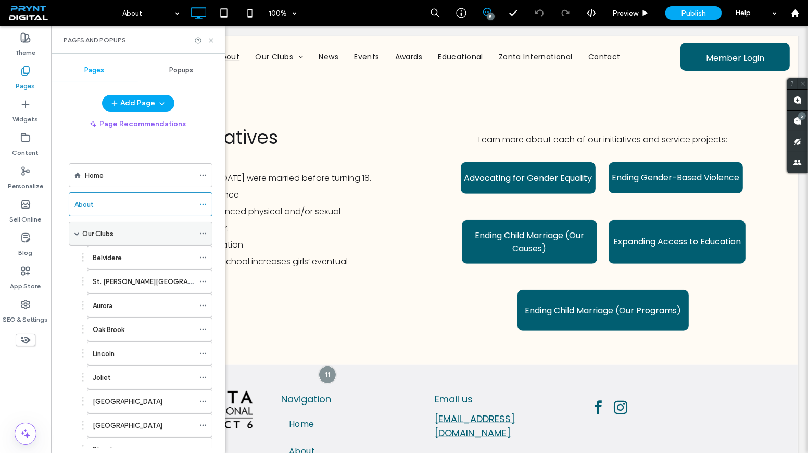
click at [140, 233] on div "Our Clubs" at bounding box center [138, 233] width 112 height 11
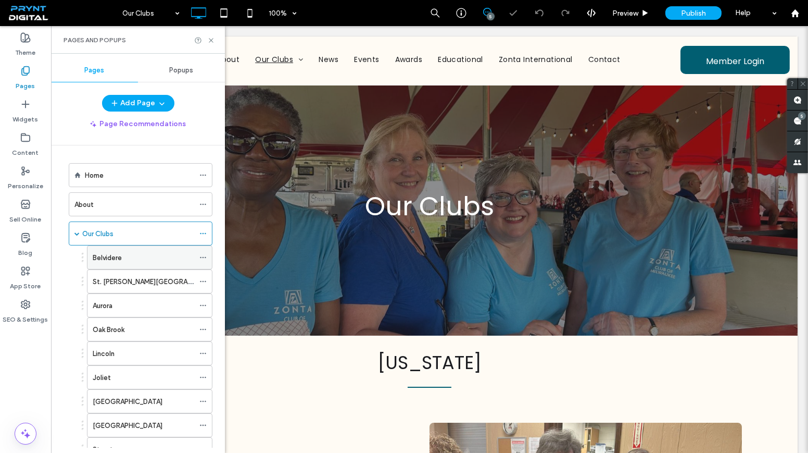
click at [138, 257] on div "Belvidere" at bounding box center [144, 257] width 102 height 11
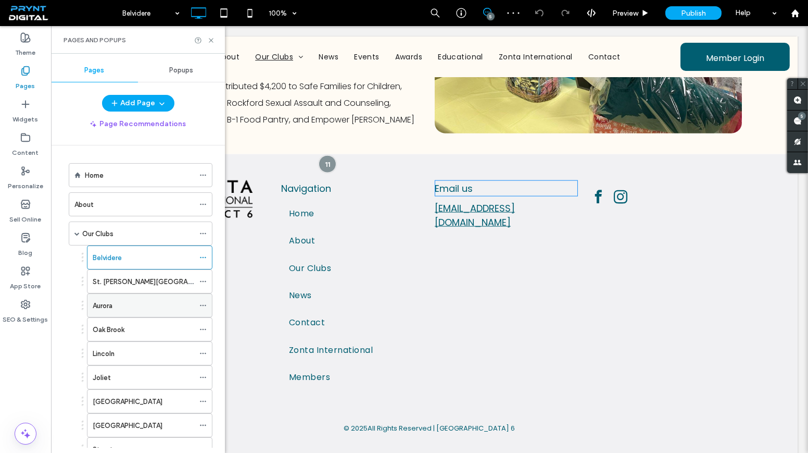
scroll to position [2369, 0]
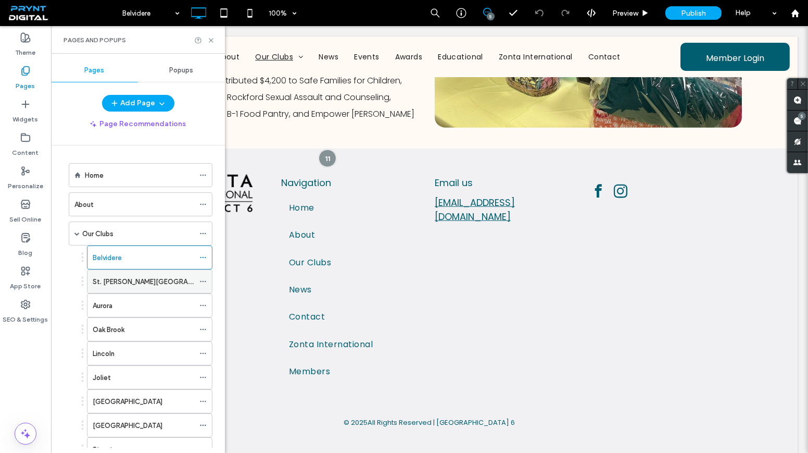
click at [147, 281] on label "St. [PERSON_NAME][GEOGRAPHIC_DATA]-[GEOGRAPHIC_DATA]" at bounding box center [196, 281] width 206 height 18
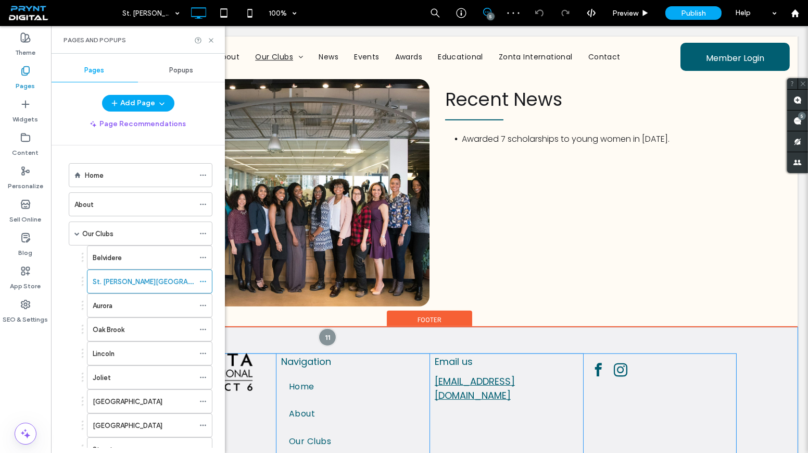
scroll to position [1088, 0]
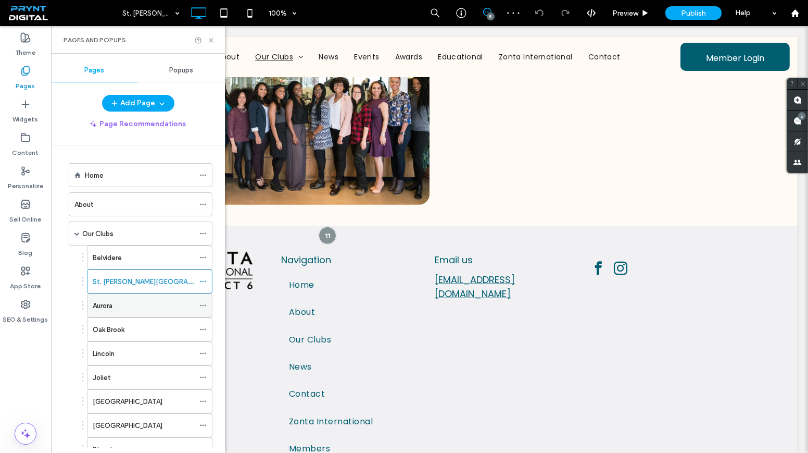
click at [148, 306] on div "Aurora" at bounding box center [144, 305] width 102 height 11
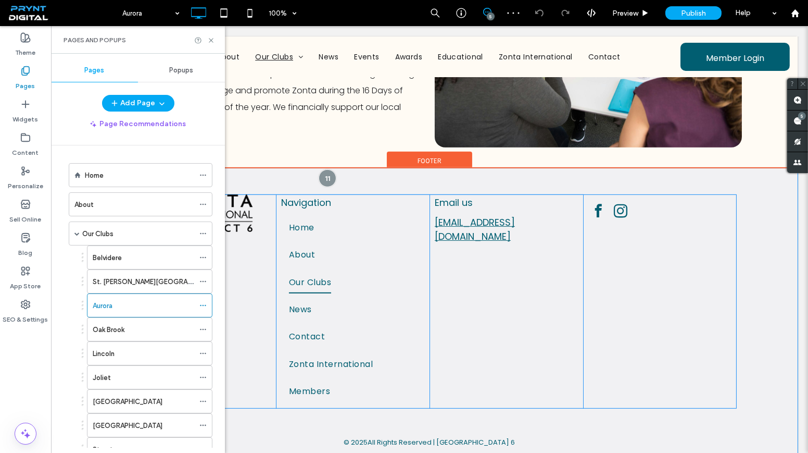
scroll to position [852, 0]
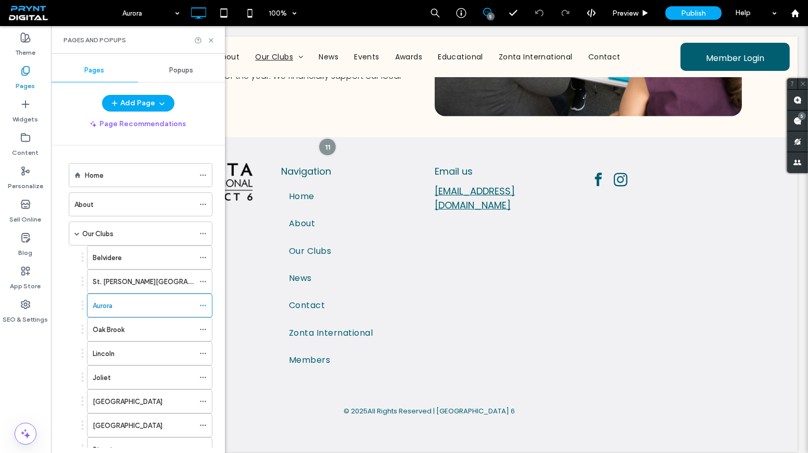
click at [141, 324] on div "Oak Brook" at bounding box center [144, 329] width 102 height 11
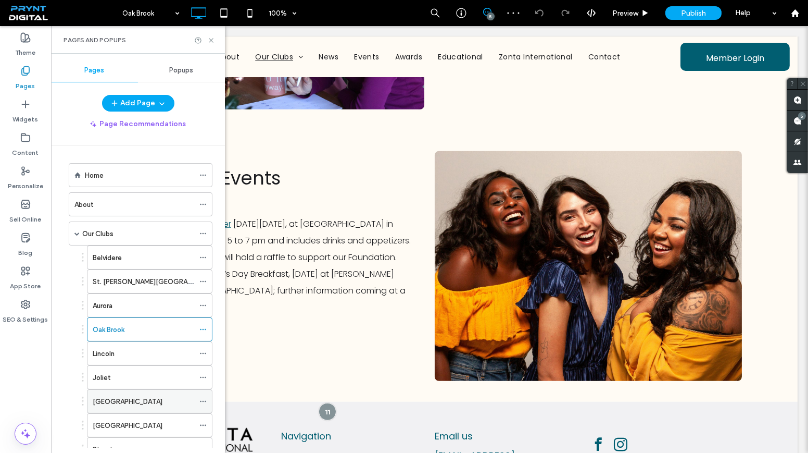
scroll to position [94, 0]
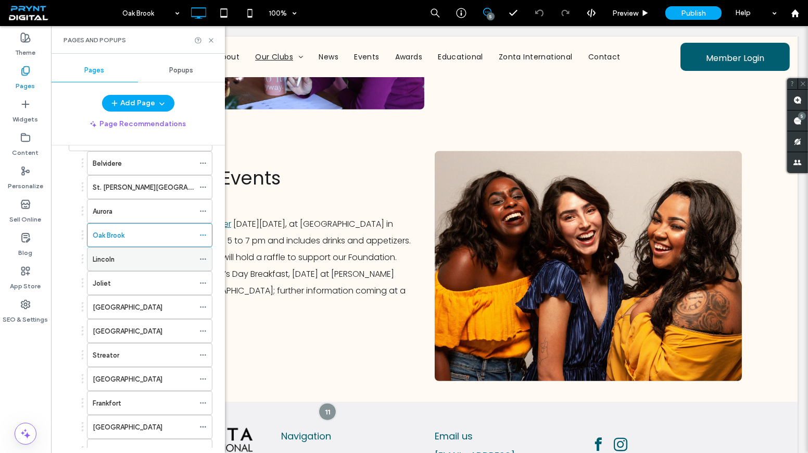
click at [134, 259] on div "Lincoln" at bounding box center [144, 259] width 102 height 11
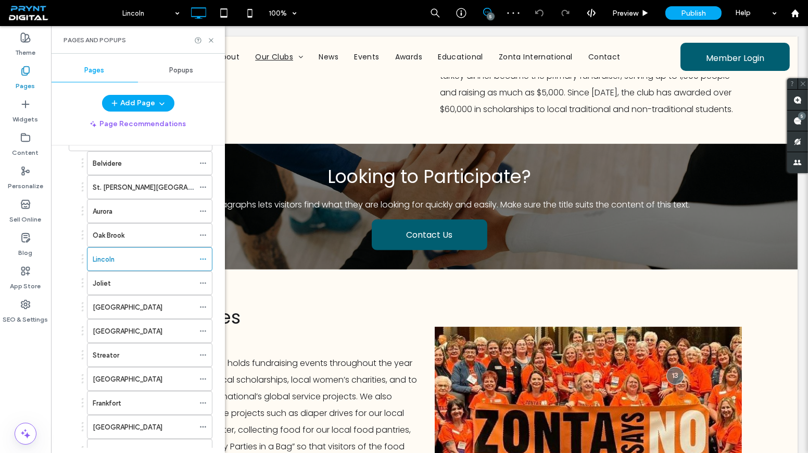
scroll to position [710, 0]
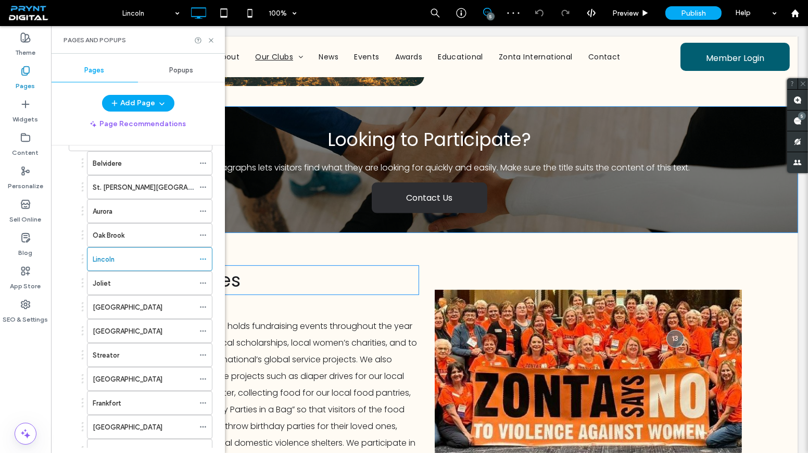
click at [426, 191] on span "Contact Us" at bounding box center [430, 197] width 46 height 13
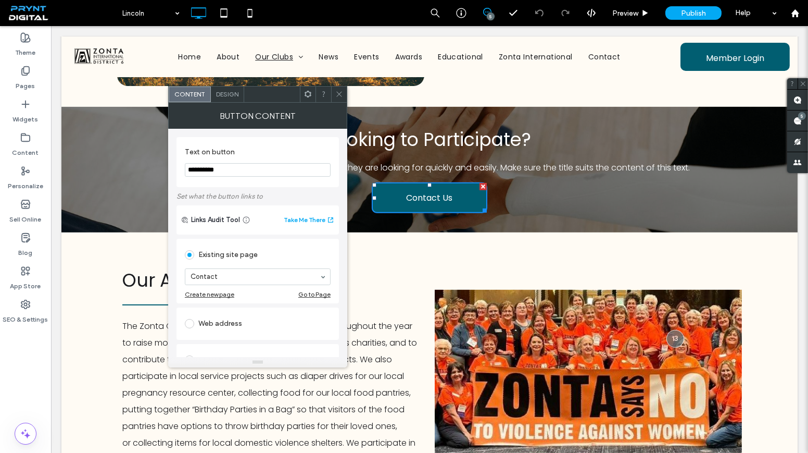
click at [340, 92] on icon at bounding box center [339, 94] width 8 height 8
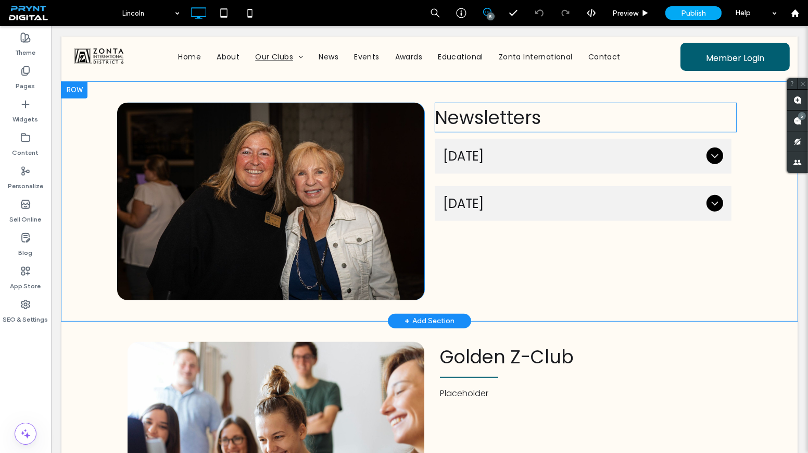
scroll to position [1088, 0]
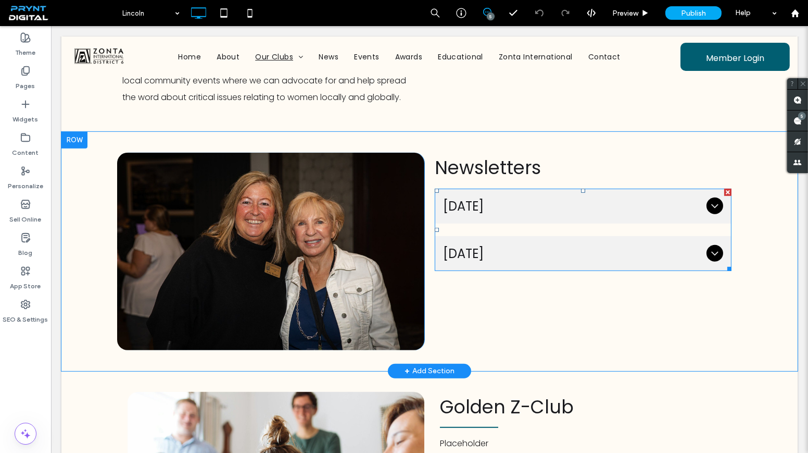
click at [709, 199] on icon at bounding box center [715, 205] width 12 height 12
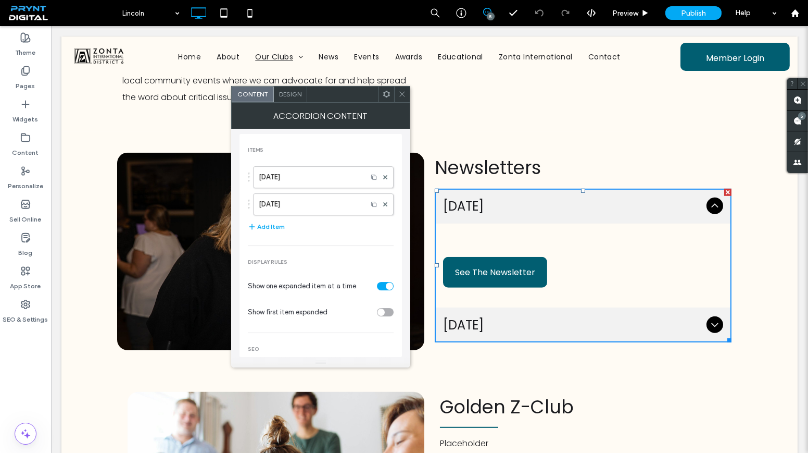
click at [396, 94] on div at bounding box center [402, 94] width 16 height 16
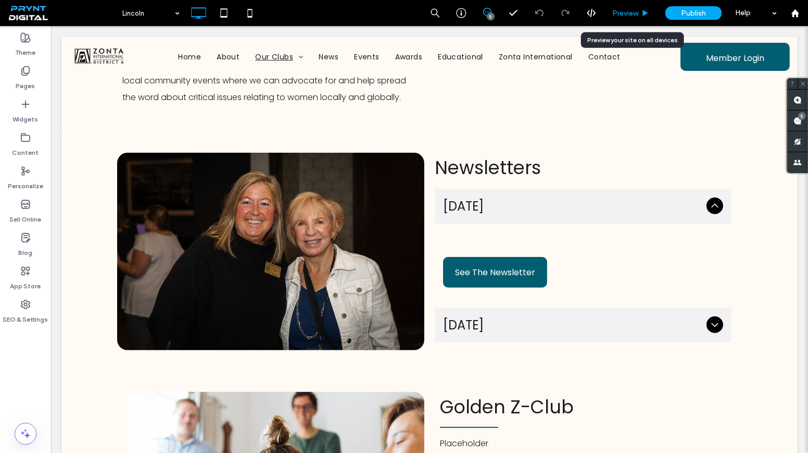
click at [629, 9] on span "Preview" at bounding box center [625, 13] width 26 height 9
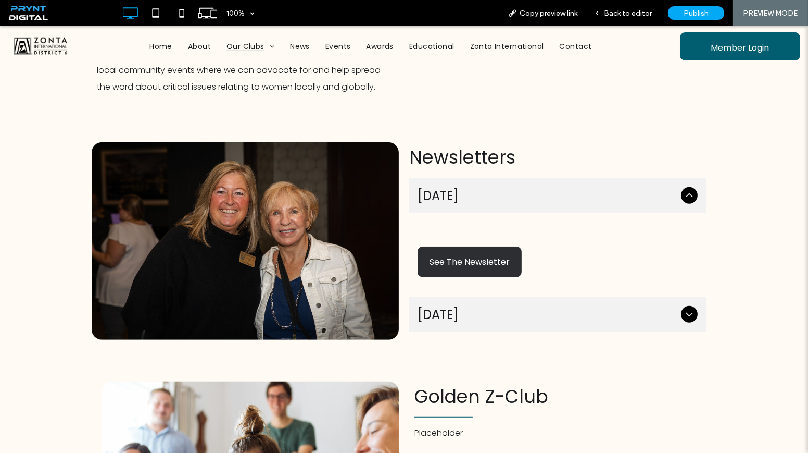
click at [446, 247] on span "See The Newsletter" at bounding box center [470, 262] width 82 height 30
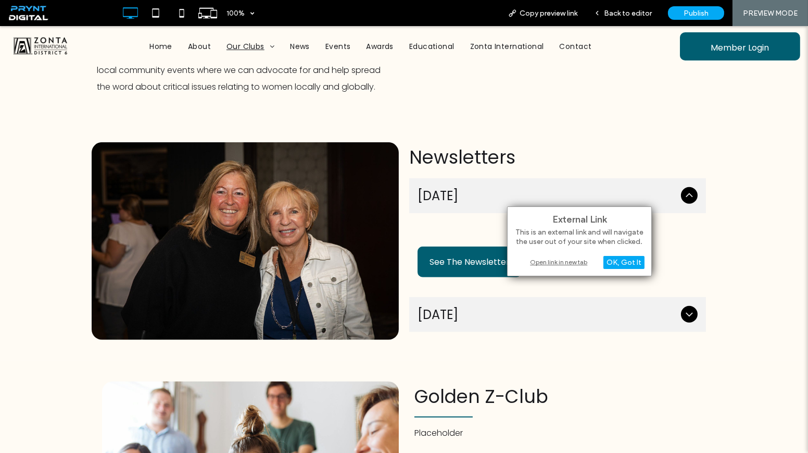
click at [549, 259] on div "Open link in new tab" at bounding box center [579, 261] width 130 height 11
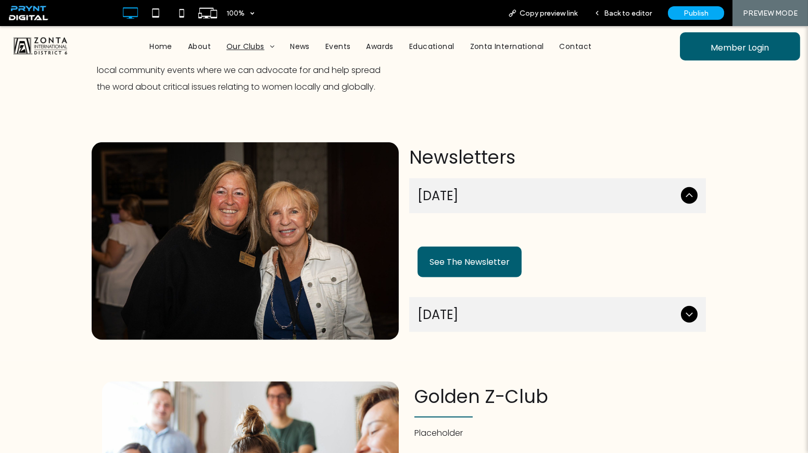
click at [581, 305] on span "[DATE]" at bounding box center [547, 314] width 259 height 18
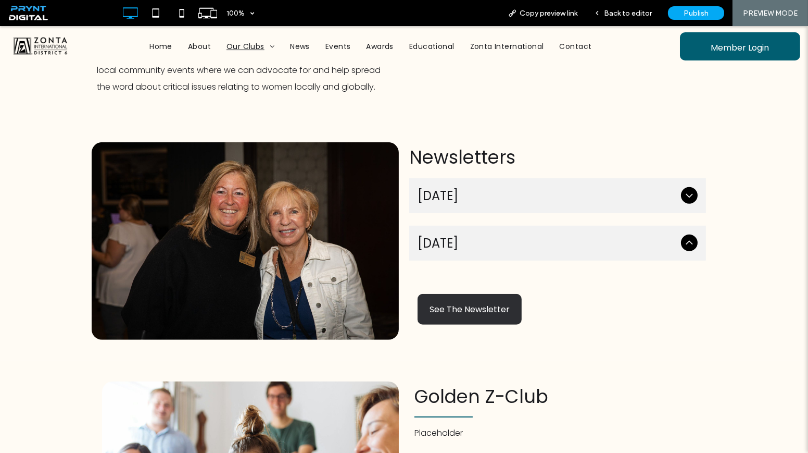
click at [492, 294] on span "See The Newsletter" at bounding box center [470, 309] width 82 height 30
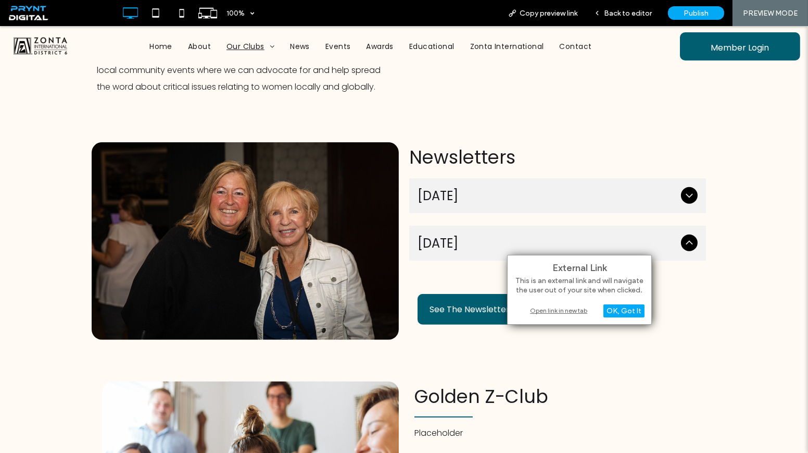
click at [557, 310] on div "Open link in new tab" at bounding box center [579, 310] width 130 height 11
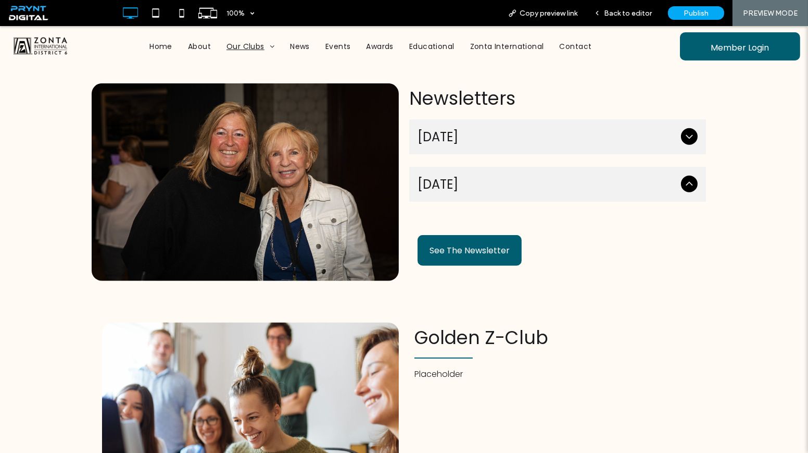
scroll to position [1325, 0]
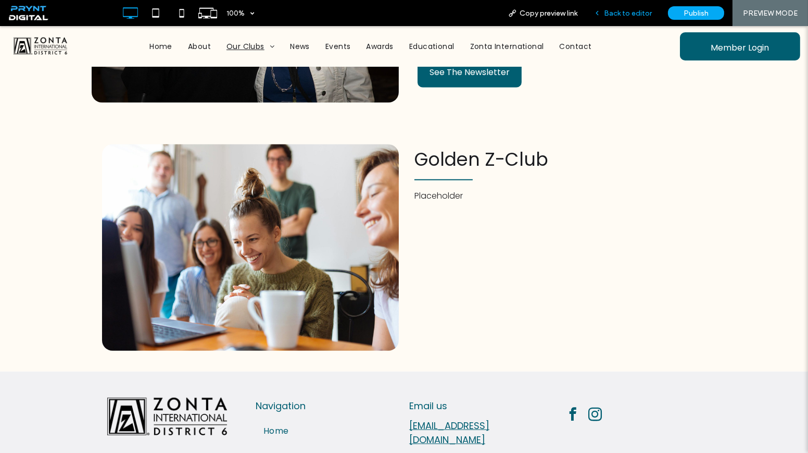
click at [604, 4] on div "Back to editor" at bounding box center [623, 13] width 74 height 26
click at [630, 15] on span "Back to editor" at bounding box center [628, 13] width 48 height 9
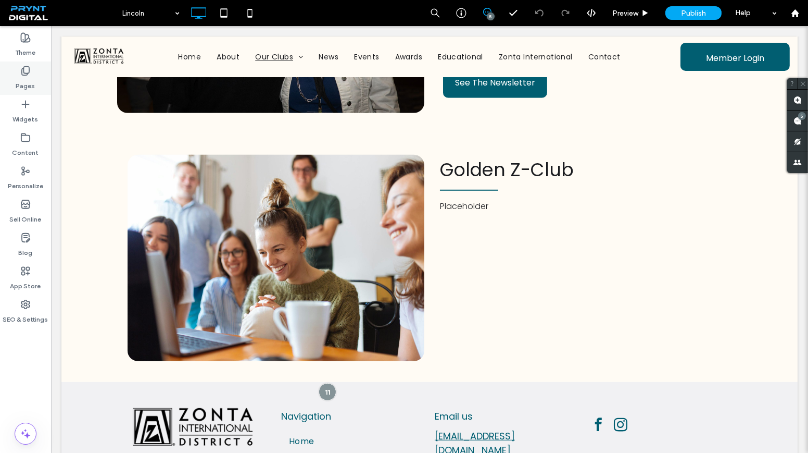
click at [11, 86] on div "Pages" at bounding box center [25, 77] width 51 height 33
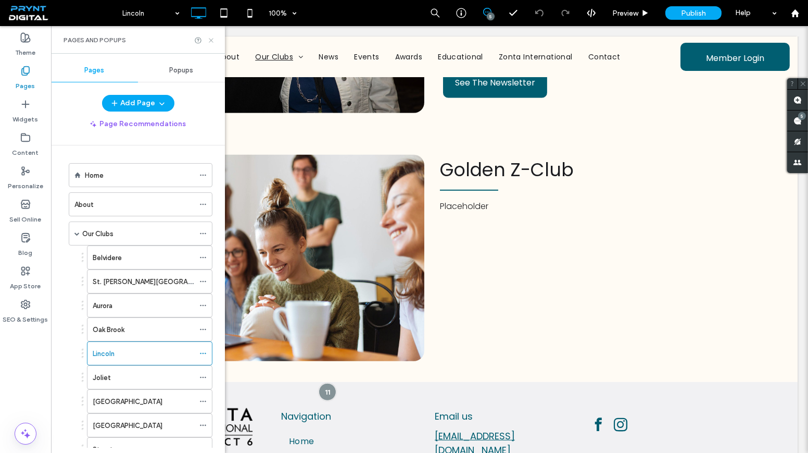
click at [214, 38] on icon at bounding box center [211, 40] width 8 height 8
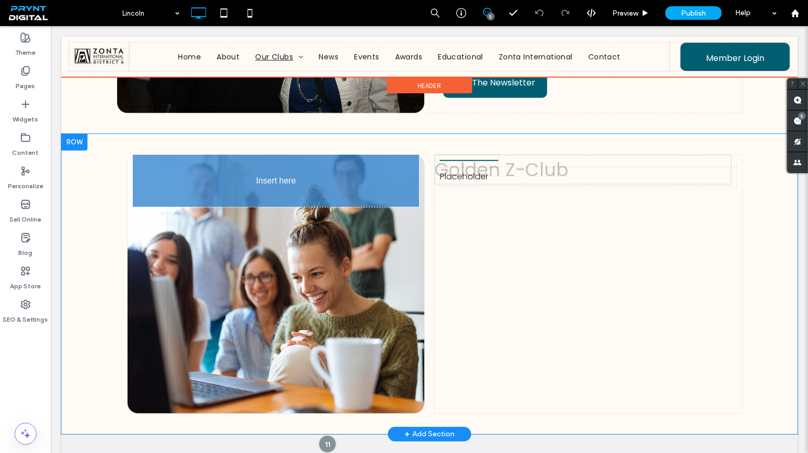
drag, startPoint x: 483, startPoint y: 155, endPoint x: 209, endPoint y: 159, distance: 273.9
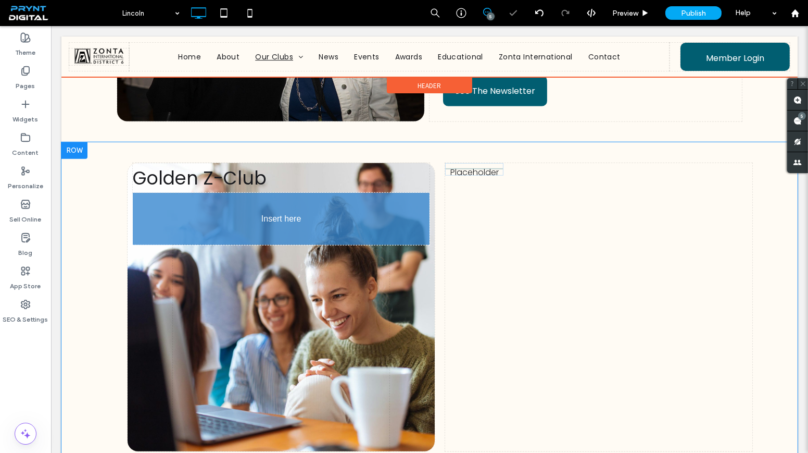
scroll to position [1334, 0]
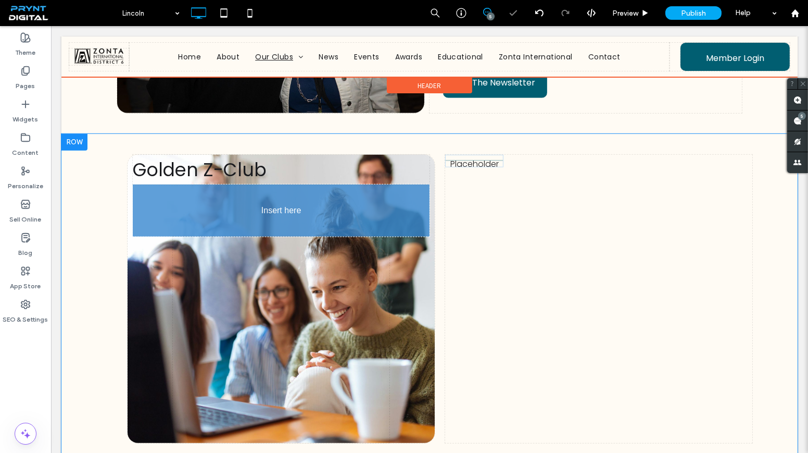
drag, startPoint x: 476, startPoint y: 141, endPoint x: 262, endPoint y: 172, distance: 216.8
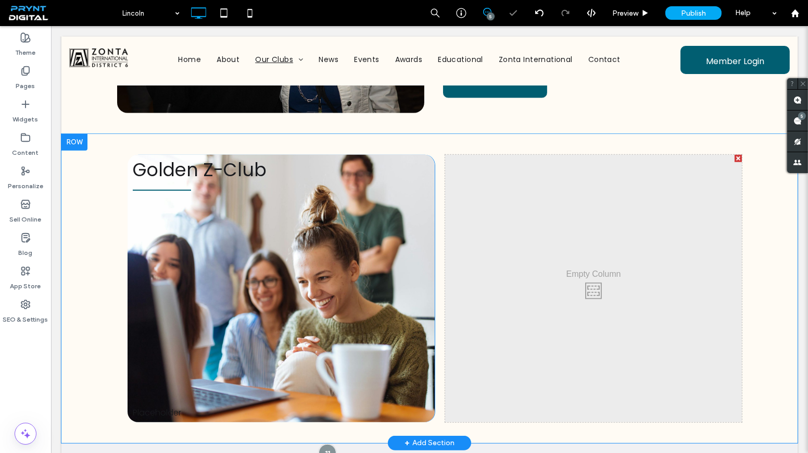
click at [167, 235] on div at bounding box center [404, 226] width 808 height 453
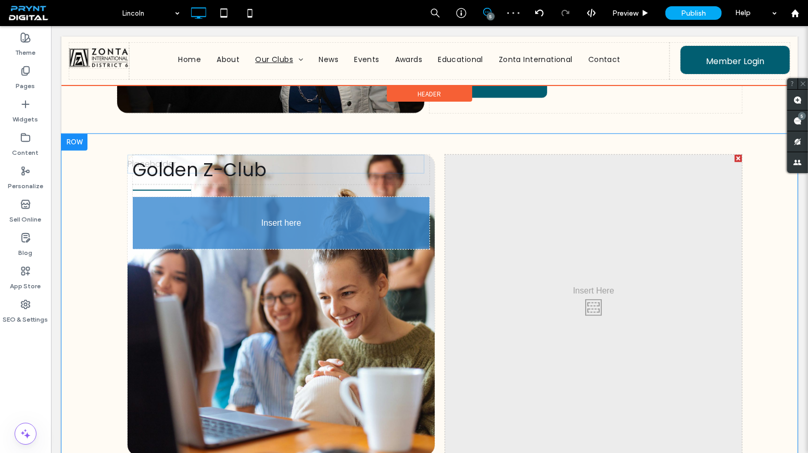
drag, startPoint x: 157, startPoint y: 393, endPoint x: 248, endPoint y: 242, distance: 176.2
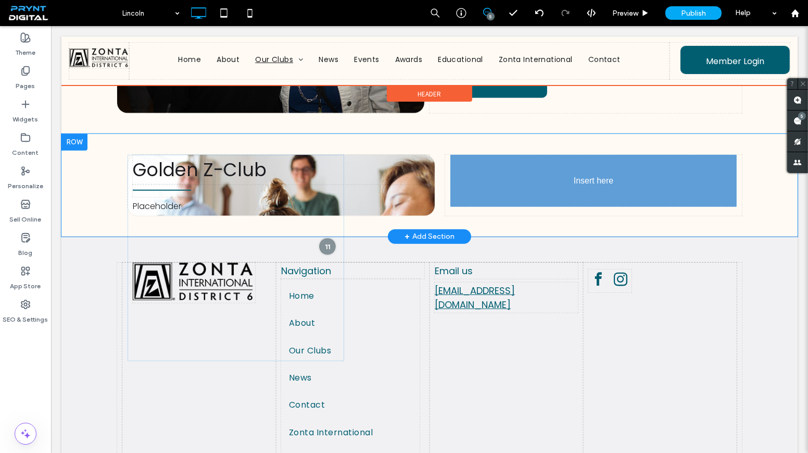
drag, startPoint x: 360, startPoint y: 229, endPoint x: 598, endPoint y: 169, distance: 245.4
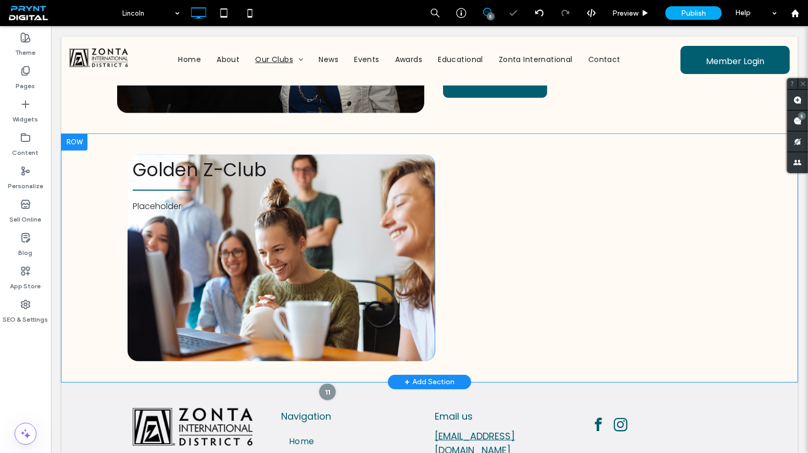
click at [415, 198] on div "Golden Z-Club Placeholder Click To Paste" at bounding box center [281, 258] width 307 height 206
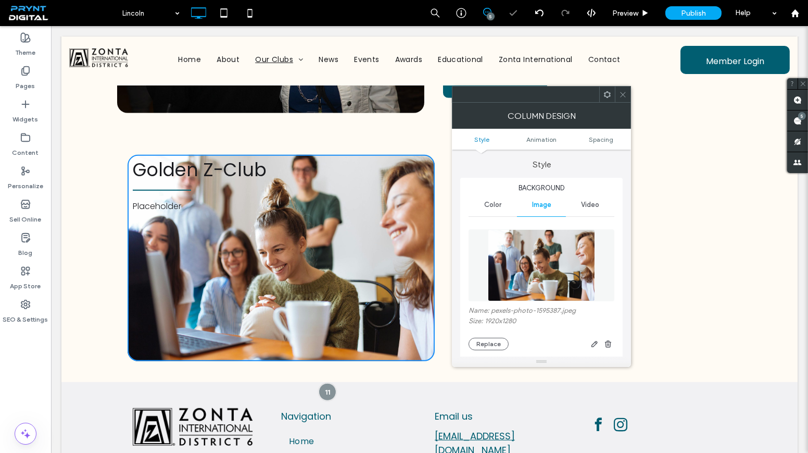
type input "**"
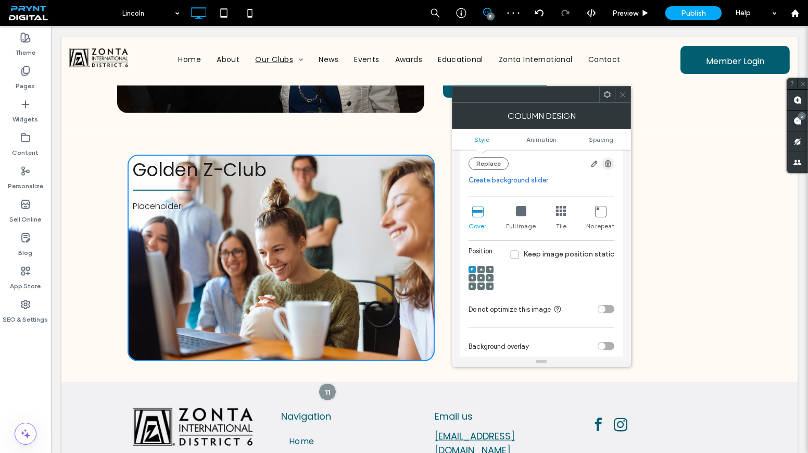
click at [607, 167] on use "button" at bounding box center [608, 163] width 6 height 7
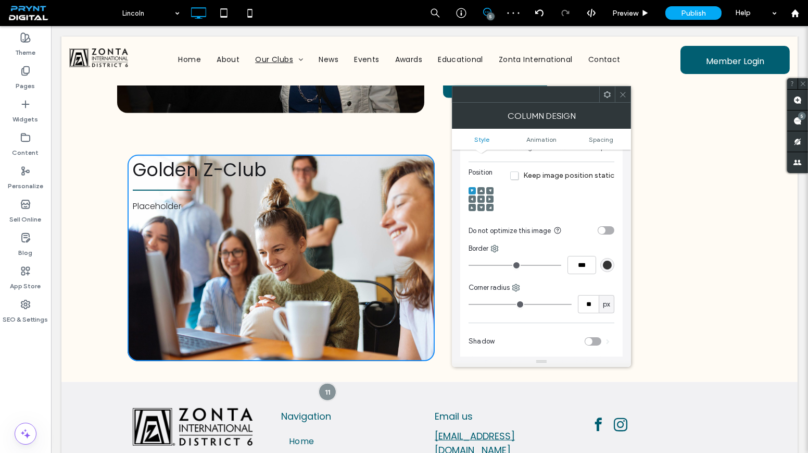
scroll to position [179, 0]
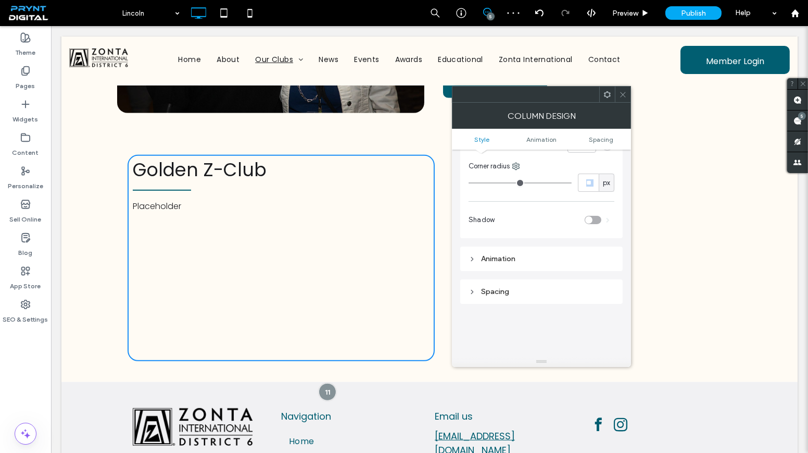
click at [597, 184] on div "** px" at bounding box center [596, 182] width 36 height 18
drag, startPoint x: 597, startPoint y: 184, endPoint x: 560, endPoint y: 183, distance: 37.5
click at [560, 183] on div "** px" at bounding box center [542, 182] width 146 height 18
type input "*"
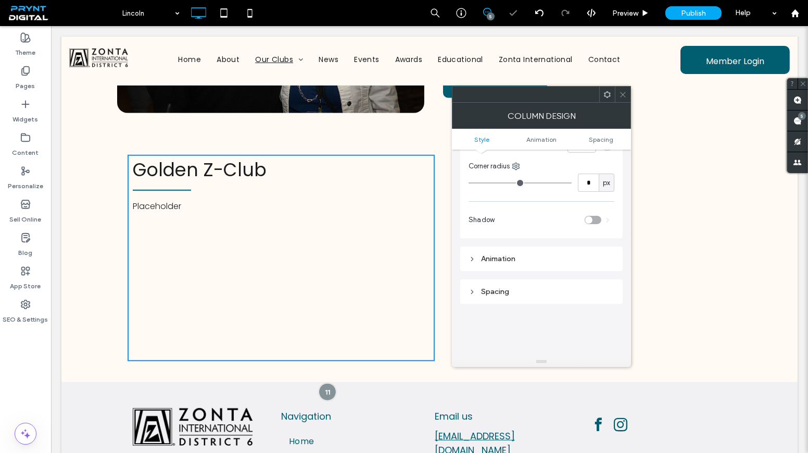
click at [639, 88] on div "Newsletters [DATE] See The Newsletter [DATE] See The Newsletter Click To Paste" at bounding box center [586, 14] width 312 height 197
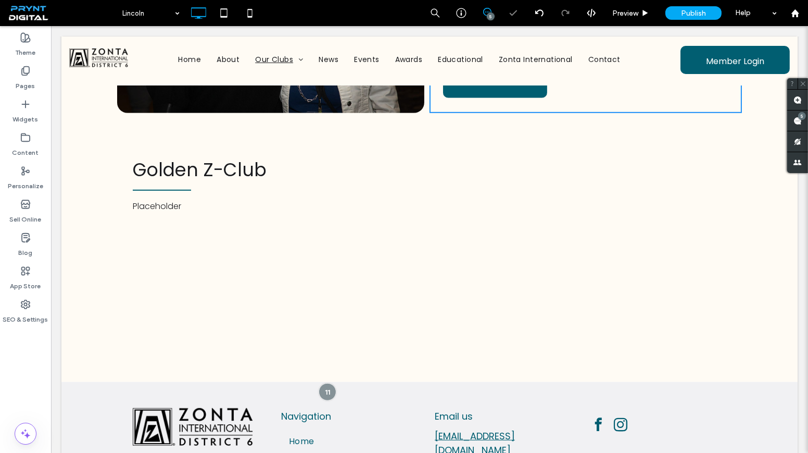
click at [632, 93] on div "Newsletters [DATE] See The Newsletter [DATE] See The Newsletter Click To Paste" at bounding box center [586, 14] width 312 height 197
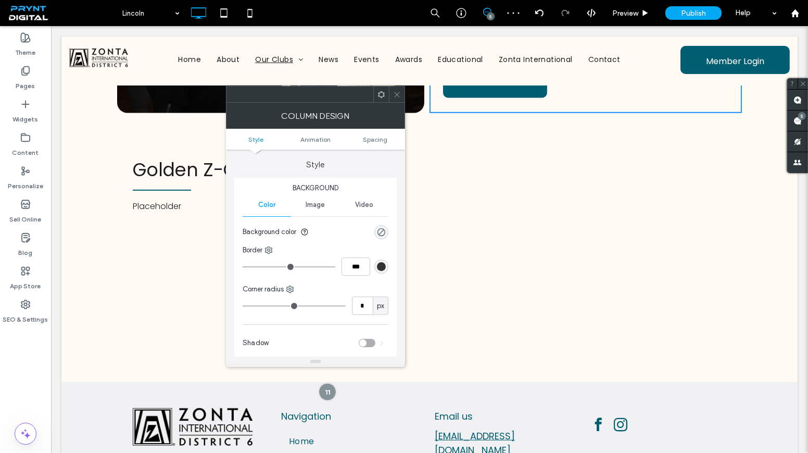
click at [394, 93] on icon at bounding box center [397, 95] width 8 height 8
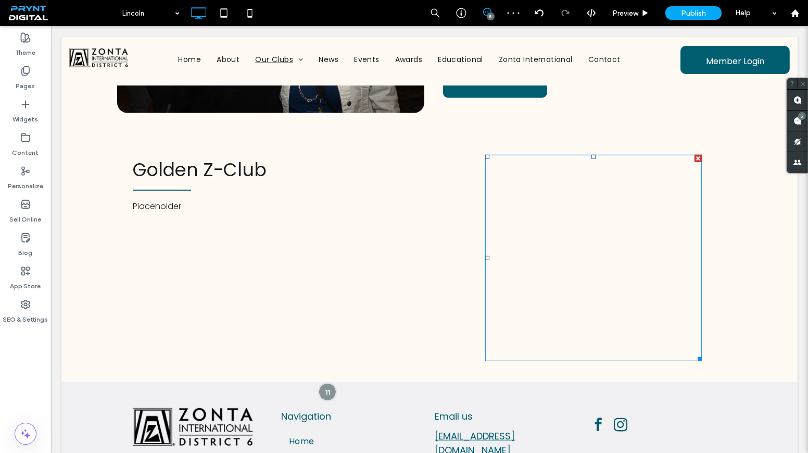
click at [563, 231] on div at bounding box center [593, 258] width 217 height 206
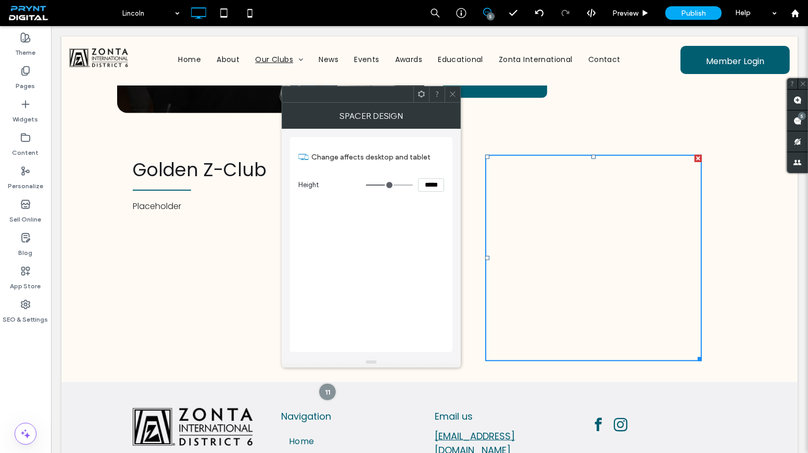
click at [453, 101] on span at bounding box center [453, 94] width 8 height 16
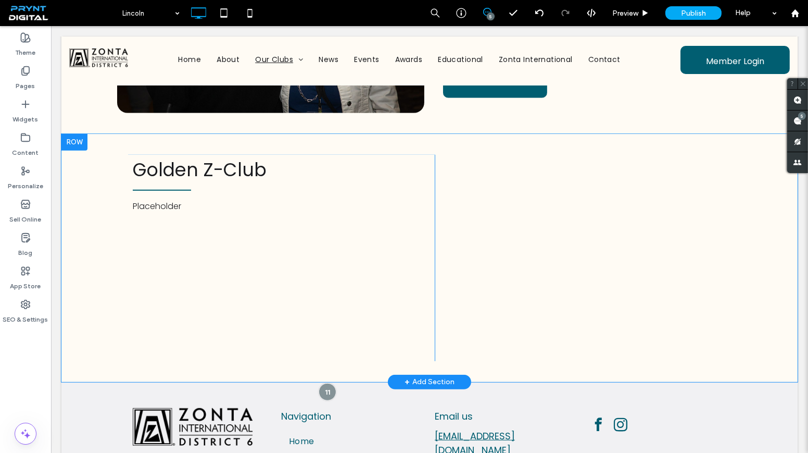
click at [461, 184] on div "Click To Paste" at bounding box center [593, 258] width 297 height 206
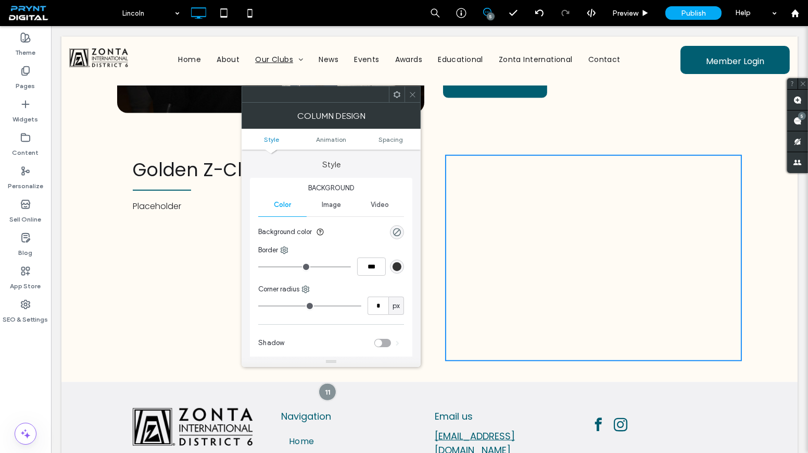
click at [332, 207] on span "Image" at bounding box center [331, 204] width 19 height 8
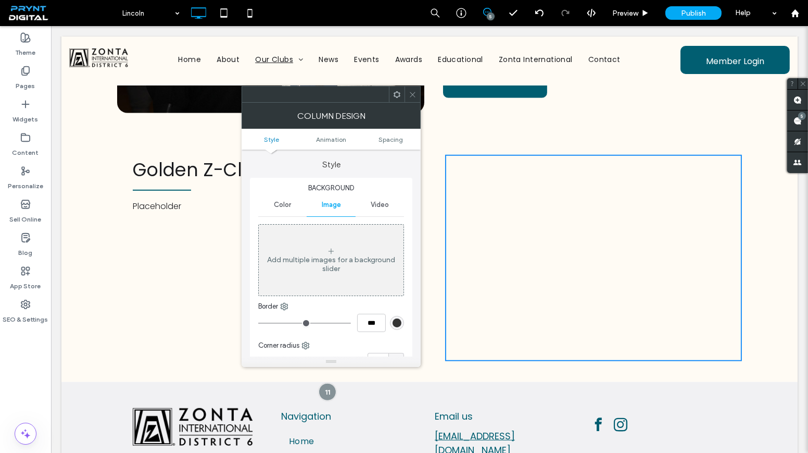
click at [330, 243] on div "Add multiple images for a background slider" at bounding box center [331, 259] width 145 height 69
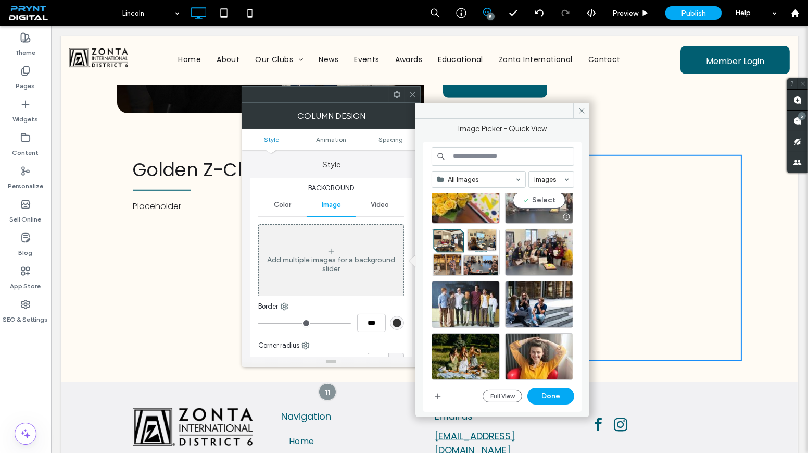
scroll to position [94, 0]
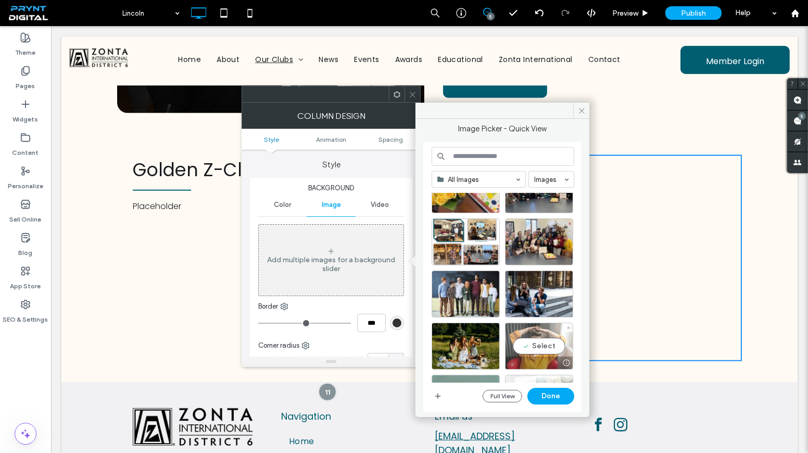
click at [542, 337] on div "Select" at bounding box center [539, 345] width 68 height 47
click at [546, 394] on button "Done" at bounding box center [551, 395] width 47 height 17
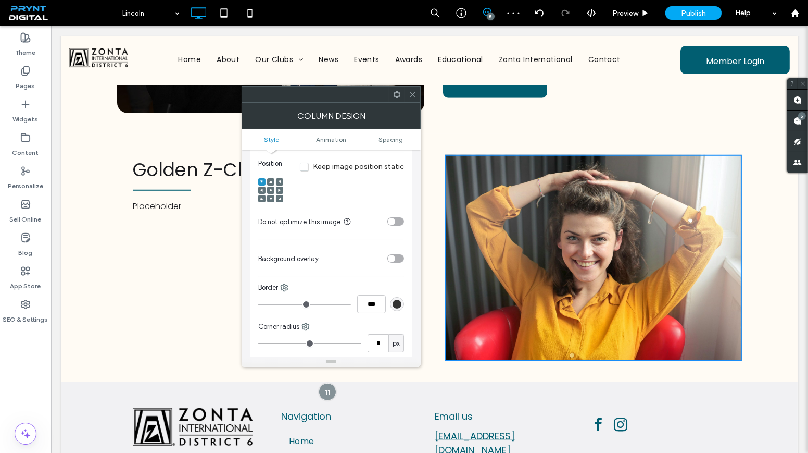
scroll to position [331, 0]
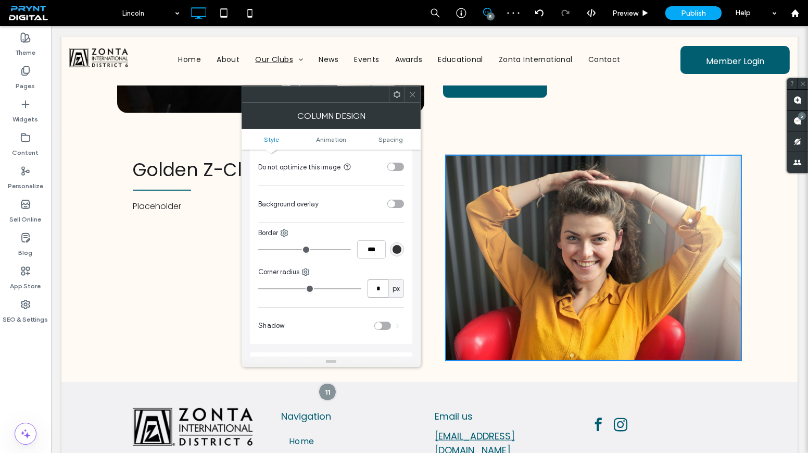
click at [381, 288] on input "*" at bounding box center [378, 288] width 21 height 18
type input "**"
click at [411, 96] on icon at bounding box center [413, 95] width 8 height 8
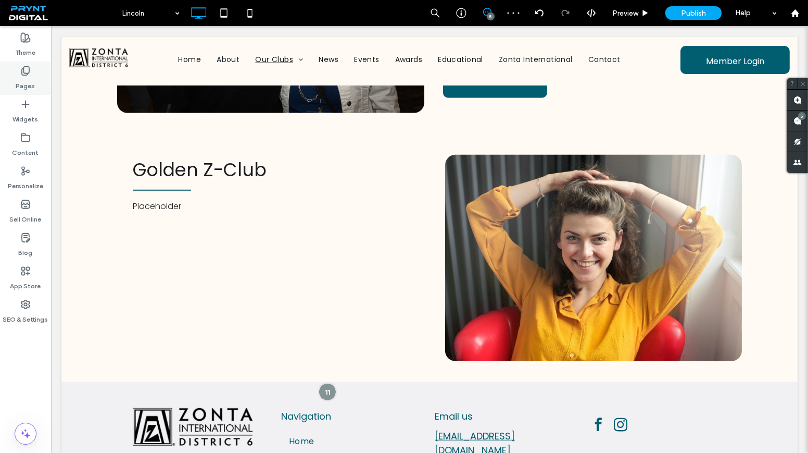
click at [25, 80] on label "Pages" at bounding box center [25, 83] width 19 height 15
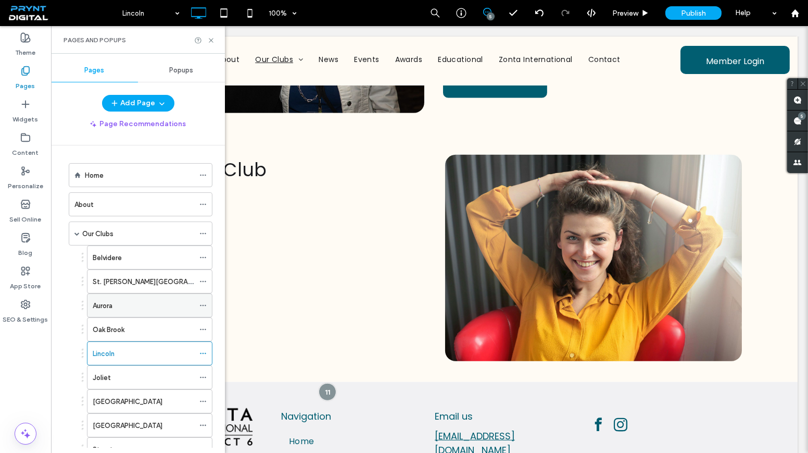
scroll to position [94, 0]
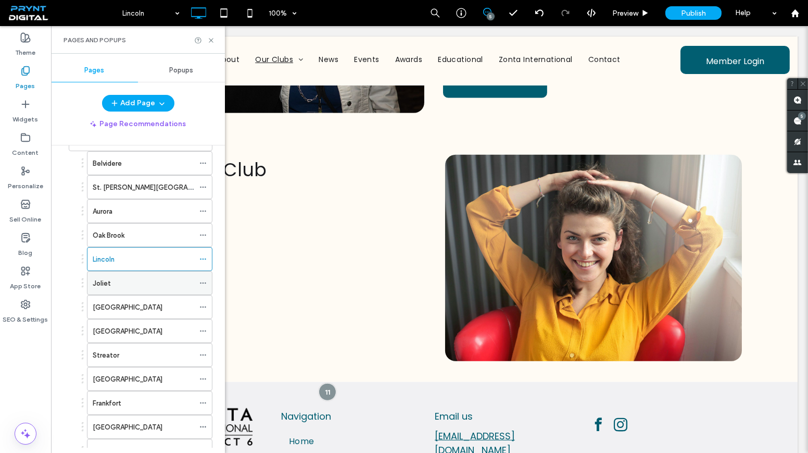
click at [127, 283] on div "Joliet" at bounding box center [144, 282] width 102 height 23
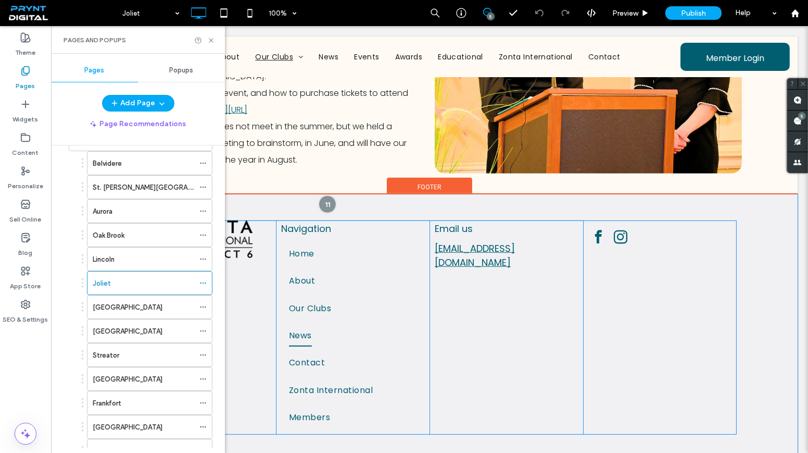
scroll to position [1410, 0]
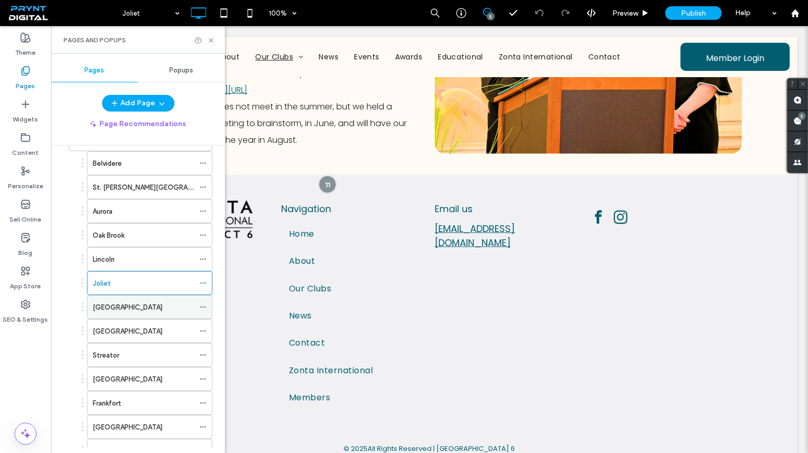
click at [134, 301] on label "[GEOGRAPHIC_DATA]" at bounding box center [128, 307] width 70 height 18
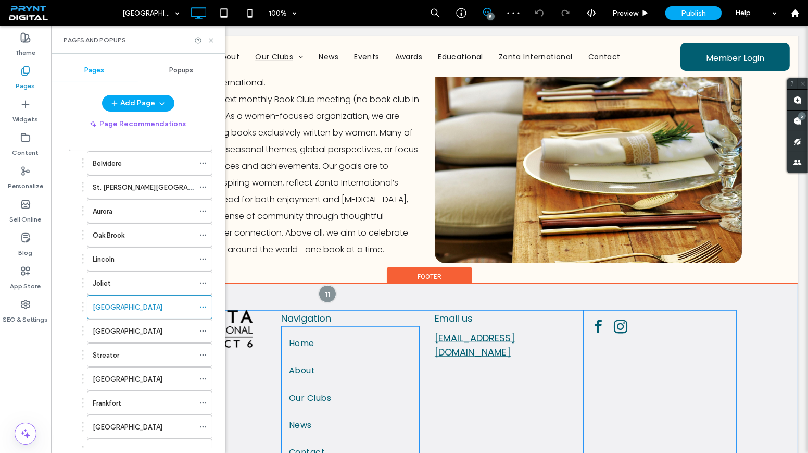
scroll to position [1649, 0]
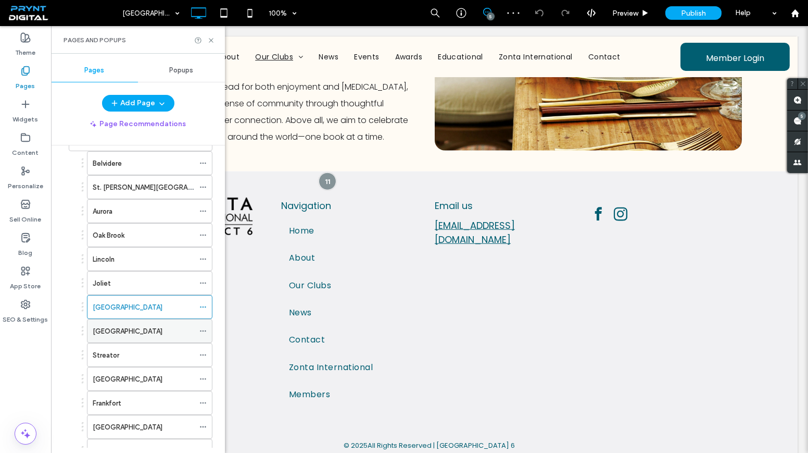
click at [164, 325] on div "[GEOGRAPHIC_DATA]" at bounding box center [144, 330] width 102 height 11
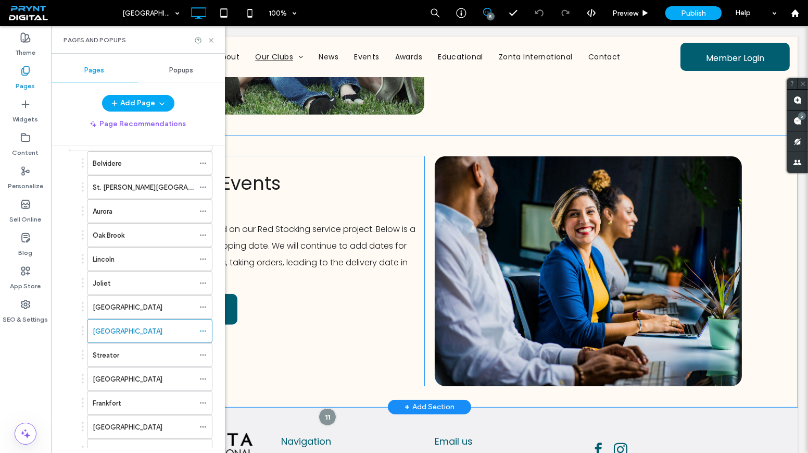
scroll to position [1278, 0]
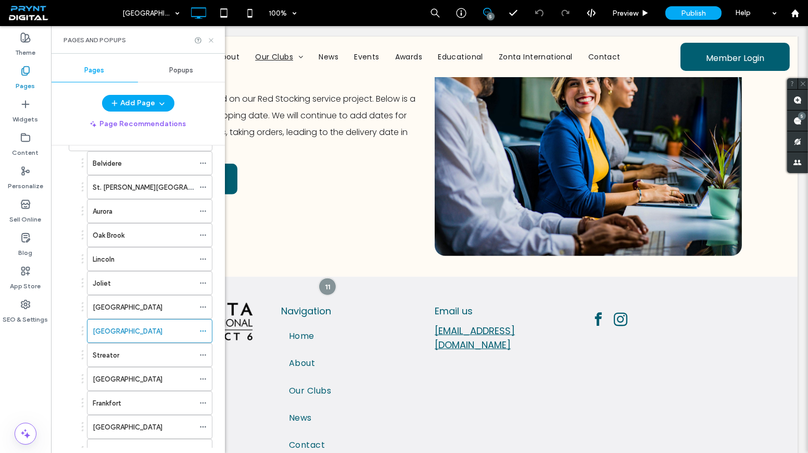
click at [209, 37] on icon at bounding box center [211, 40] width 8 height 8
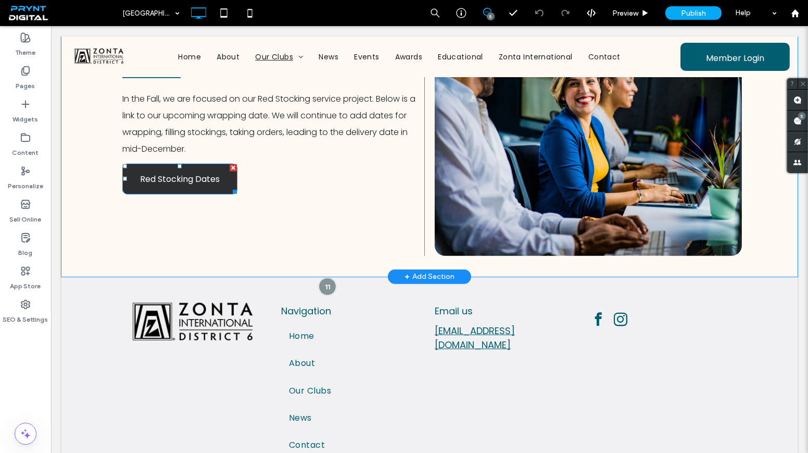
click at [211, 172] on span "Red Stocking Dates" at bounding box center [180, 178] width 80 height 13
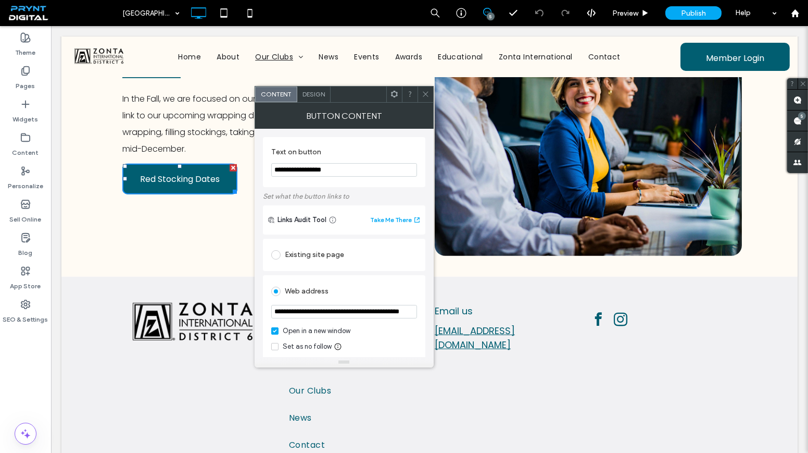
click at [420, 95] on div at bounding box center [426, 94] width 16 height 16
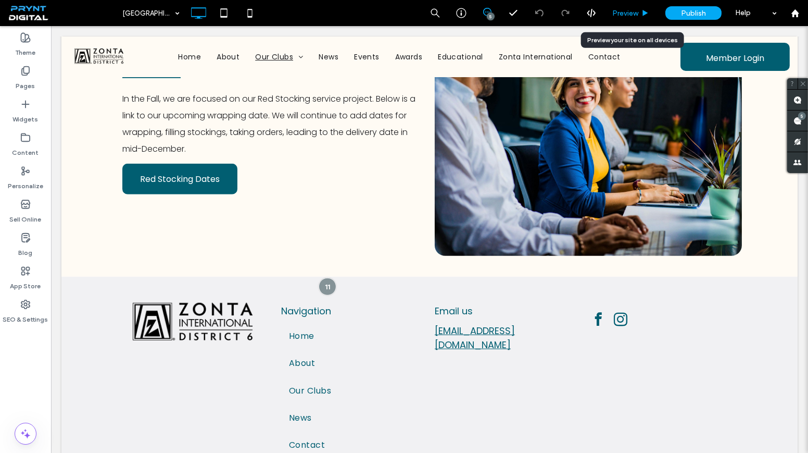
click at [619, 16] on span "Preview" at bounding box center [625, 13] width 26 height 9
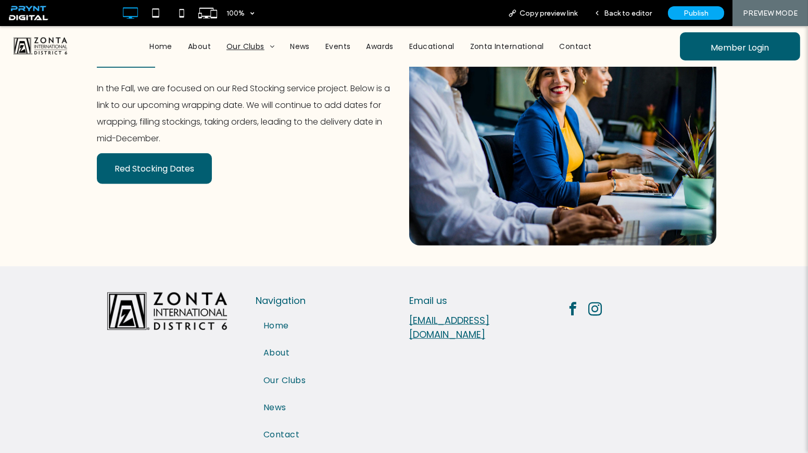
scroll to position [1225, 0]
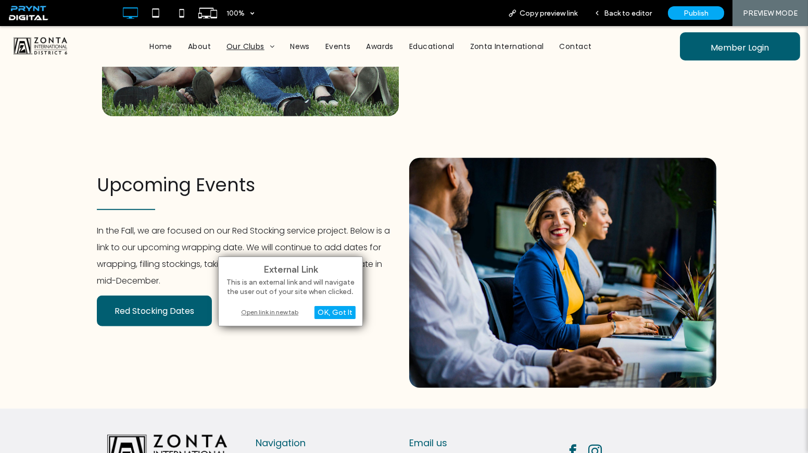
click at [266, 316] on div "Open link in new tab" at bounding box center [290, 311] width 130 height 11
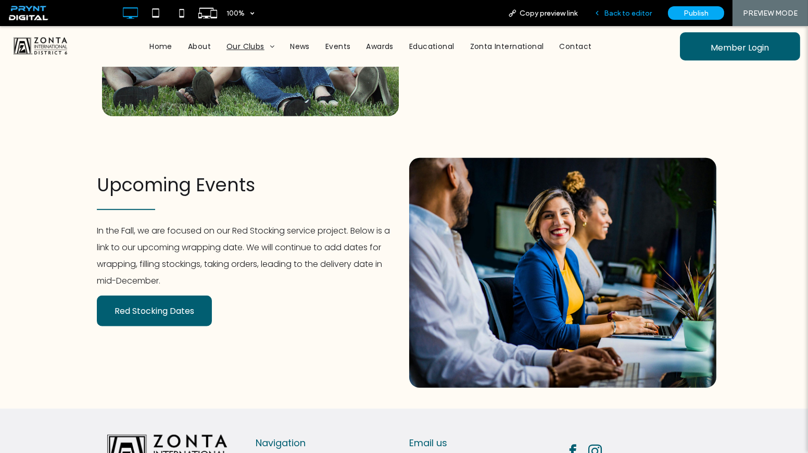
click at [612, 18] on div "Back to editor" at bounding box center [623, 13] width 74 height 26
click at [616, 14] on span "Back to editor" at bounding box center [628, 13] width 48 height 9
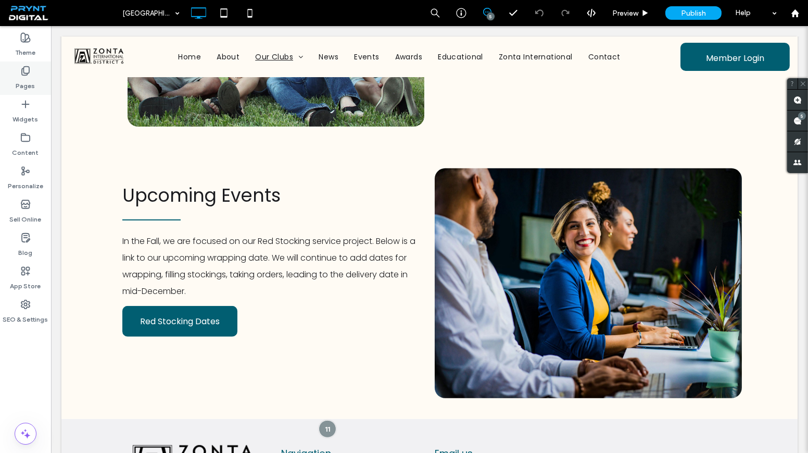
click at [14, 71] on div "Pages" at bounding box center [25, 77] width 51 height 33
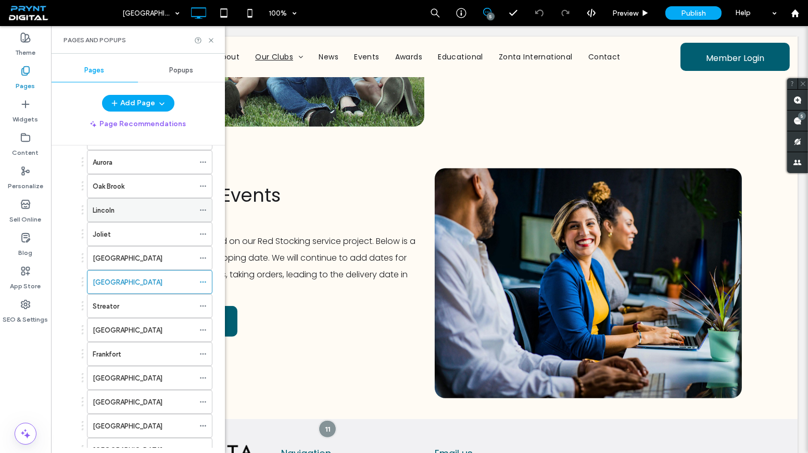
scroll to position [189, 0]
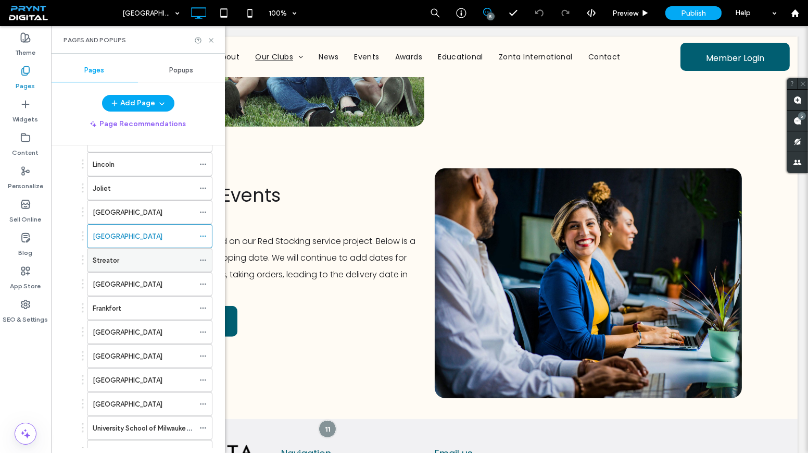
click at [127, 248] on div "Streator" at bounding box center [144, 259] width 102 height 23
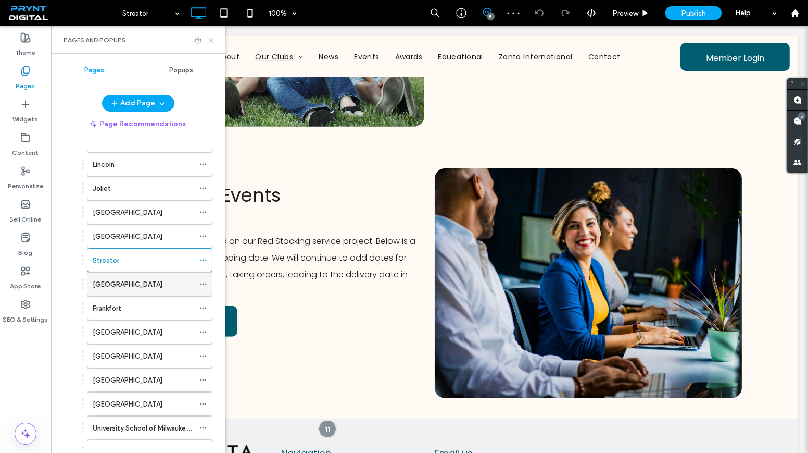
click at [106, 281] on label "[GEOGRAPHIC_DATA]" at bounding box center [128, 284] width 70 height 18
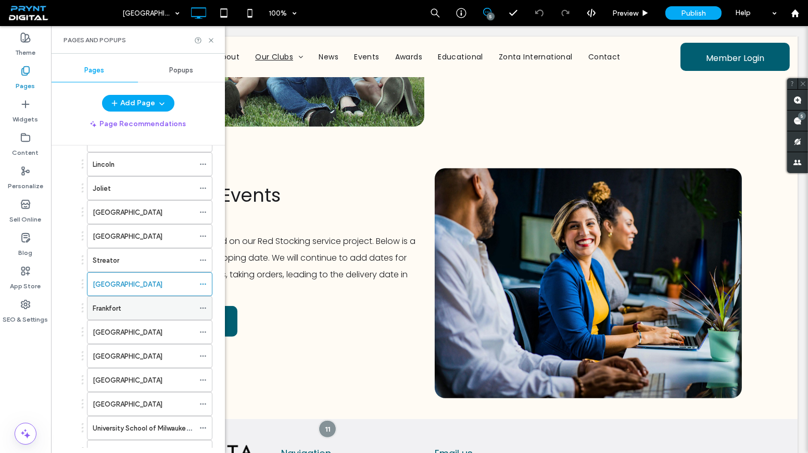
click at [128, 303] on div "Frankfort" at bounding box center [144, 308] width 102 height 11
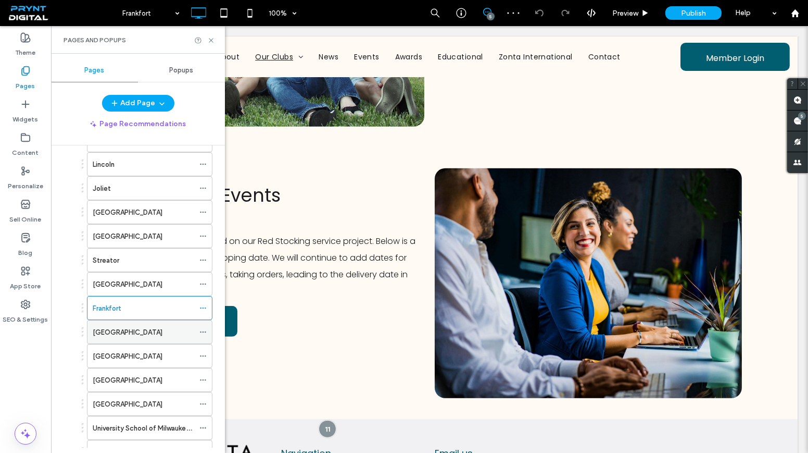
click at [147, 333] on div "[GEOGRAPHIC_DATA]" at bounding box center [144, 331] width 102 height 23
click at [119, 347] on label "[GEOGRAPHIC_DATA]" at bounding box center [128, 356] width 70 height 18
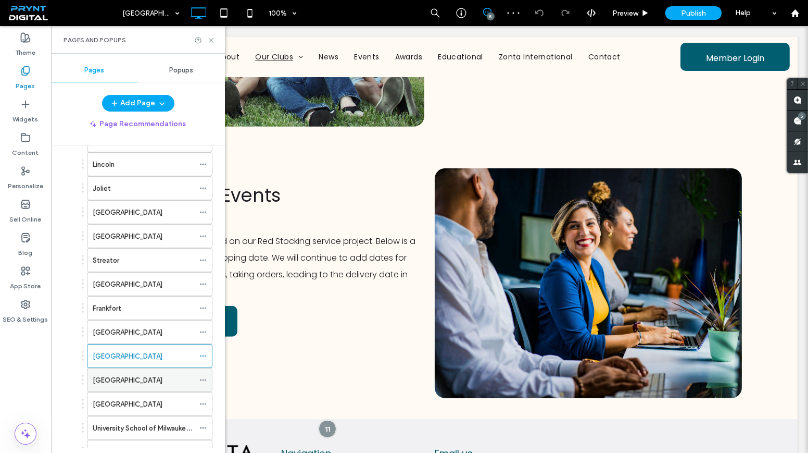
click at [140, 374] on div "[GEOGRAPHIC_DATA]" at bounding box center [144, 379] width 102 height 11
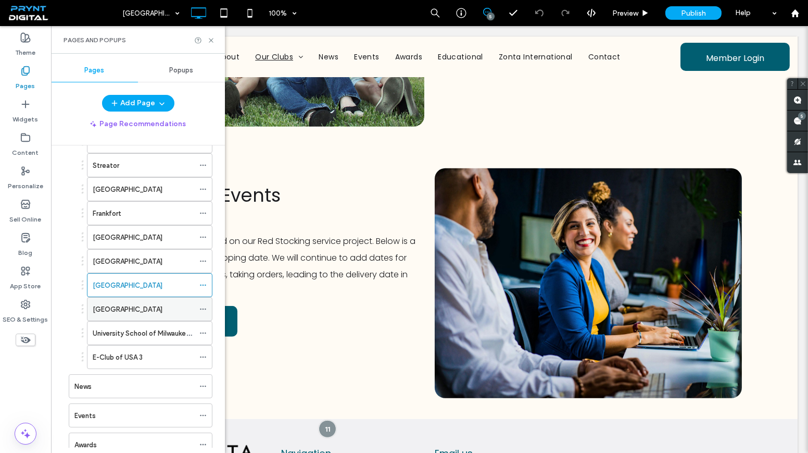
click at [139, 304] on div "[GEOGRAPHIC_DATA]" at bounding box center [144, 309] width 102 height 11
click at [209, 40] on icon at bounding box center [211, 40] width 8 height 8
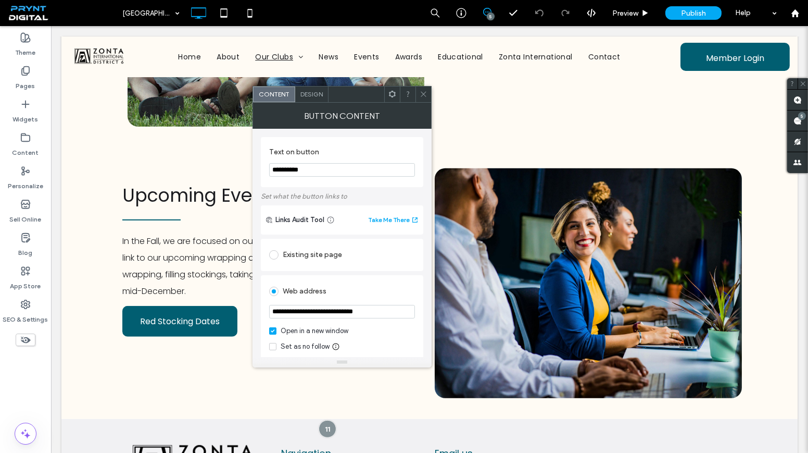
click at [422, 98] on span at bounding box center [424, 94] width 8 height 16
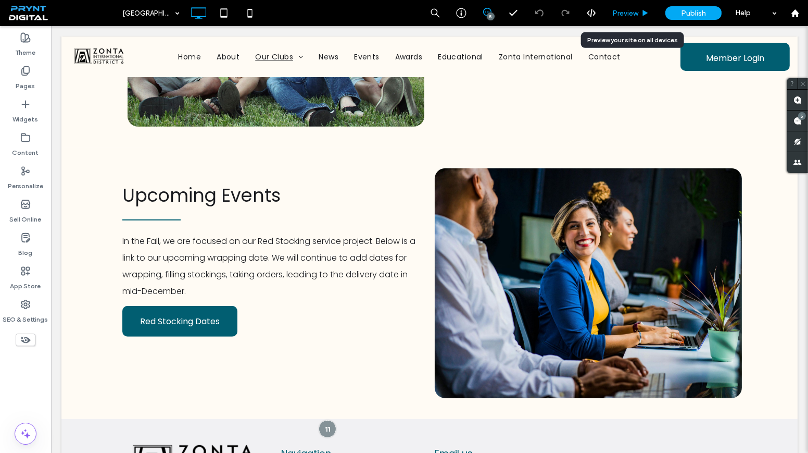
click at [636, 16] on span "Preview" at bounding box center [625, 13] width 26 height 9
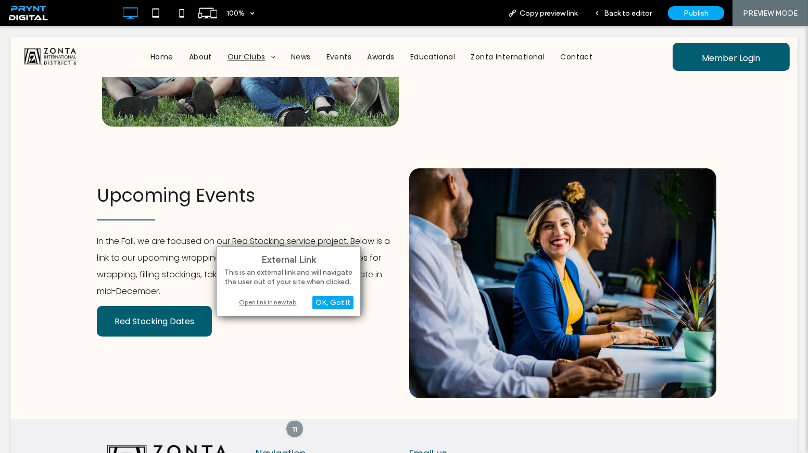
click at [271, 302] on div "Open link in new tab" at bounding box center [288, 301] width 130 height 11
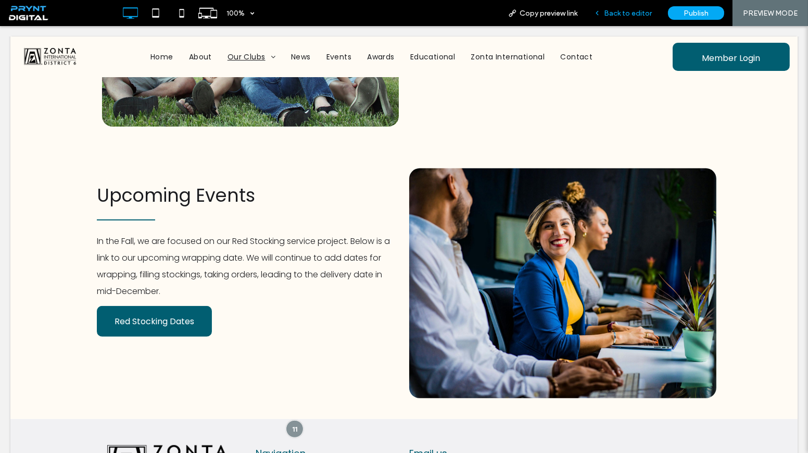
click at [608, 17] on div "Back to editor" at bounding box center [623, 13] width 74 height 26
click at [609, 11] on span "Back to editor" at bounding box center [628, 13] width 48 height 9
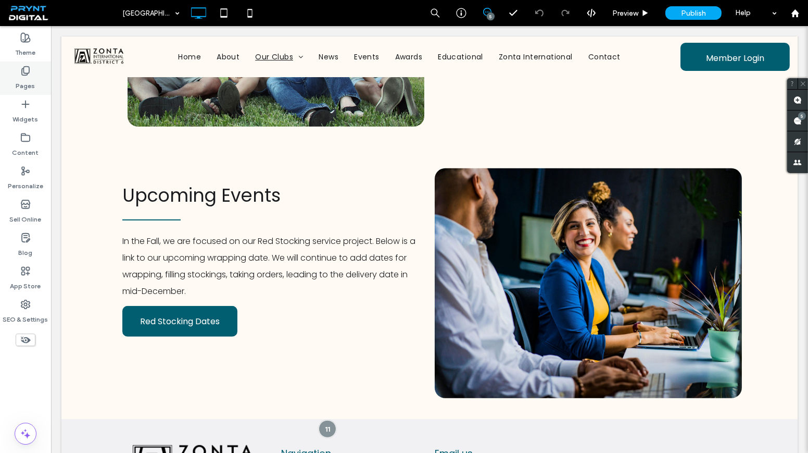
click at [45, 81] on div "Pages" at bounding box center [25, 77] width 51 height 33
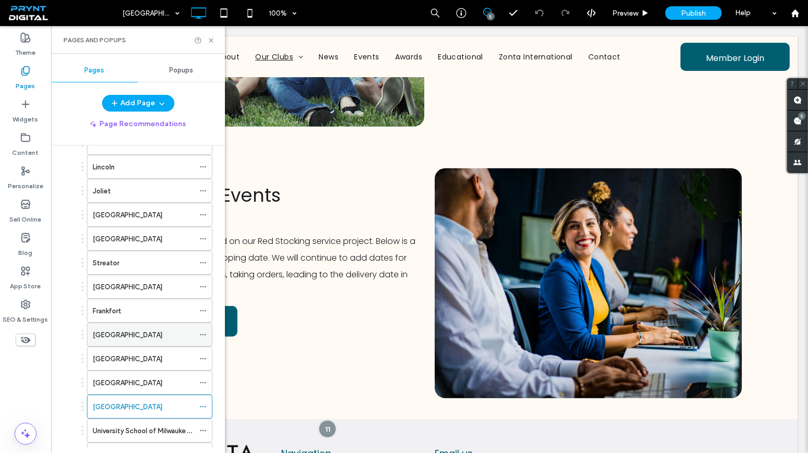
scroll to position [236, 0]
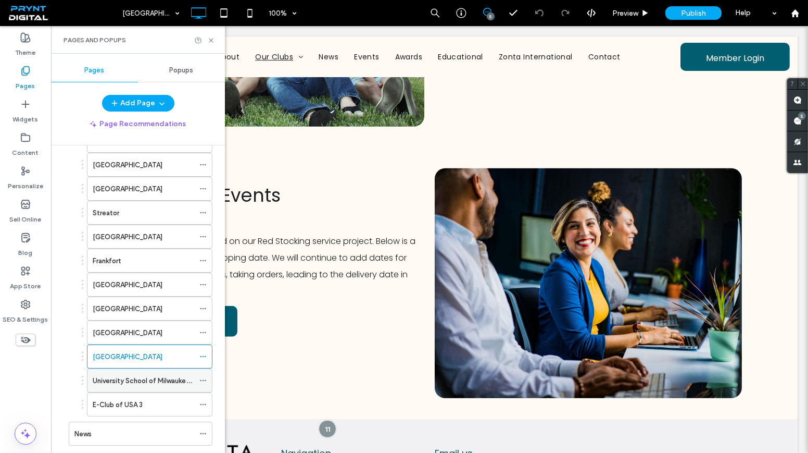
click at [110, 369] on div "University School of Milwaukee Z Club" at bounding box center [144, 380] width 102 height 23
click at [209, 42] on use at bounding box center [211, 40] width 4 height 4
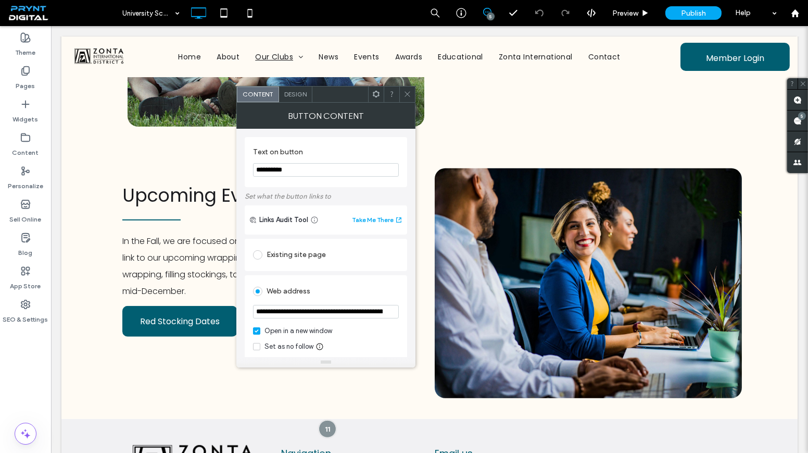
click at [411, 94] on icon at bounding box center [408, 94] width 8 height 8
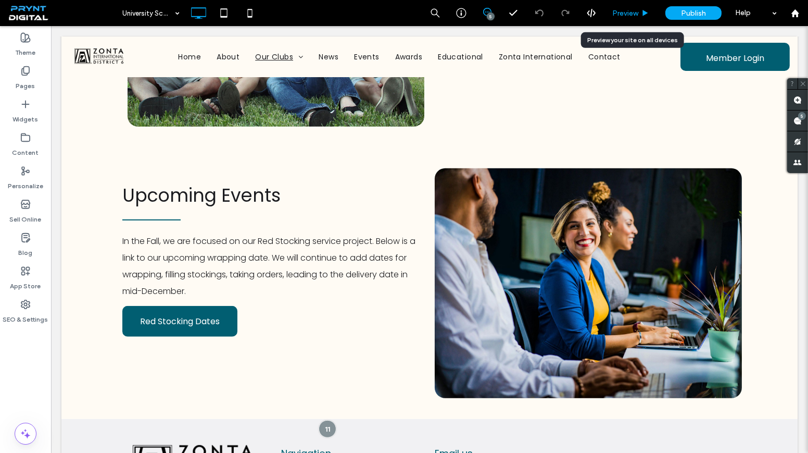
click at [626, 15] on span "Preview" at bounding box center [625, 13] width 26 height 9
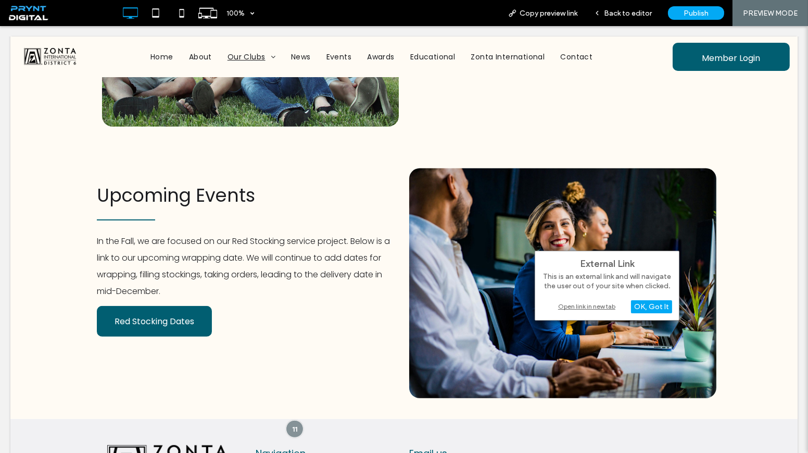
click at [559, 305] on div "Open link in new tab" at bounding box center [607, 305] width 130 height 11
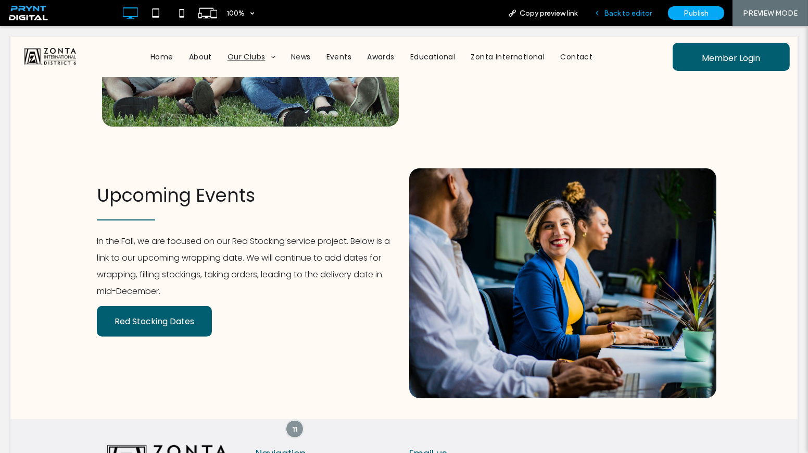
click at [608, 14] on span "Back to editor" at bounding box center [628, 13] width 48 height 9
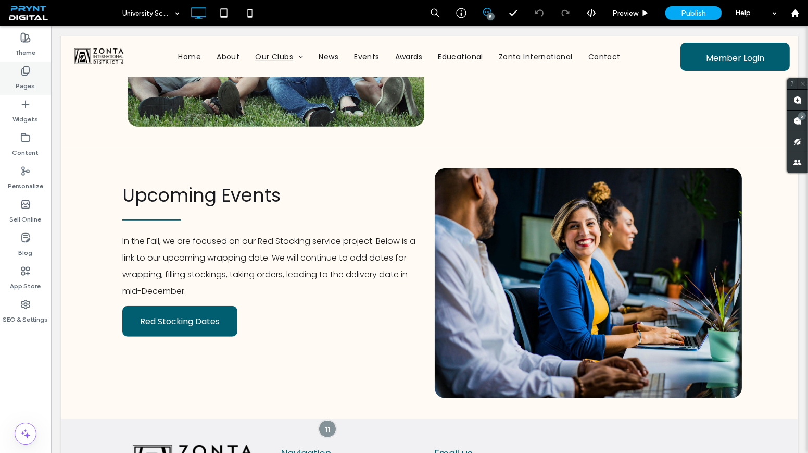
click at [28, 66] on icon at bounding box center [25, 71] width 10 height 10
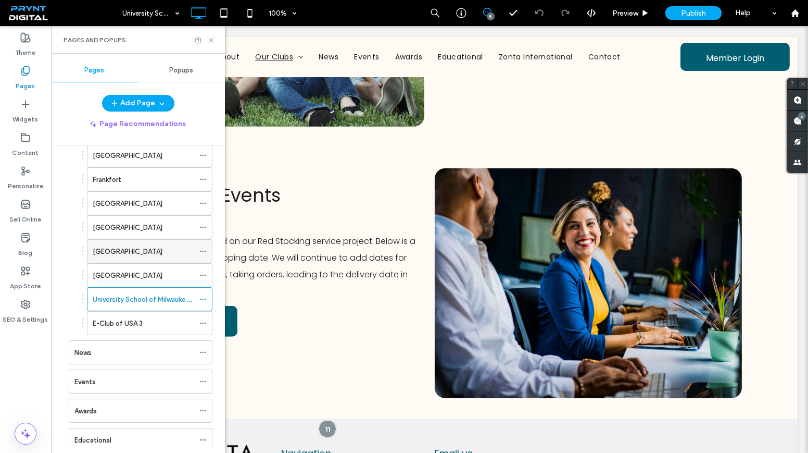
scroll to position [331, 0]
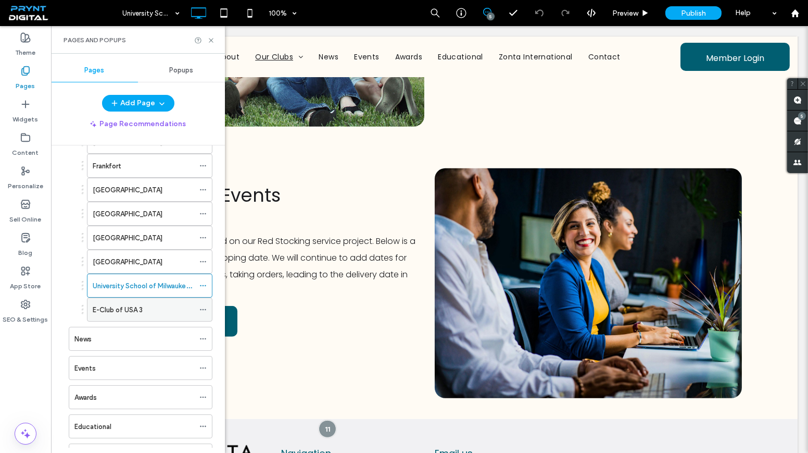
click at [117, 300] on label "E-Club of USA 3" at bounding box center [118, 309] width 50 height 18
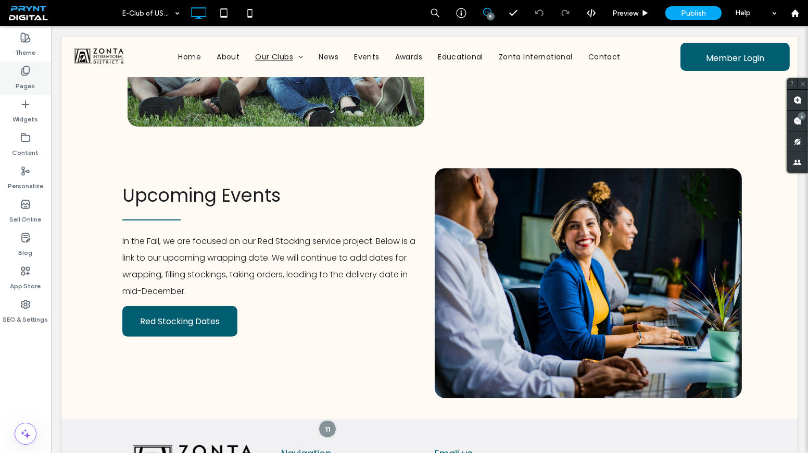
click at [28, 72] on icon at bounding box center [25, 71] width 10 height 10
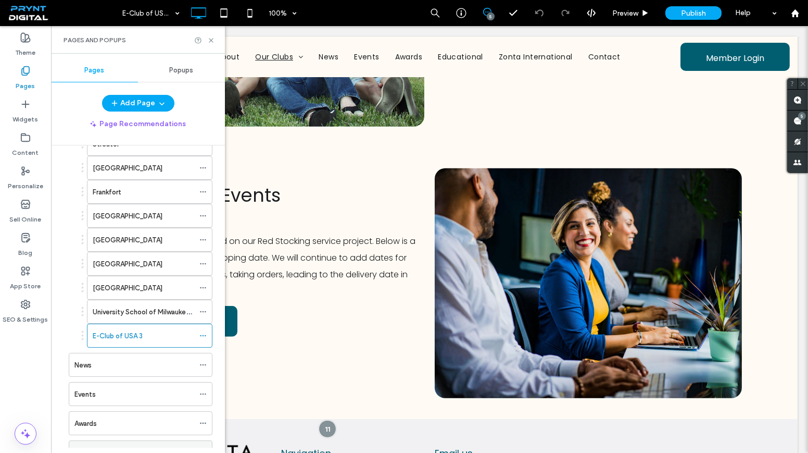
scroll to position [379, 0]
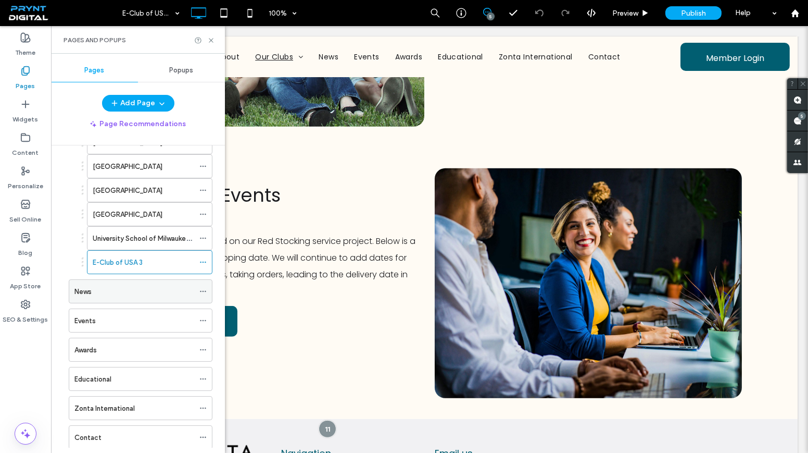
click at [108, 287] on div "News" at bounding box center [134, 291] width 120 height 23
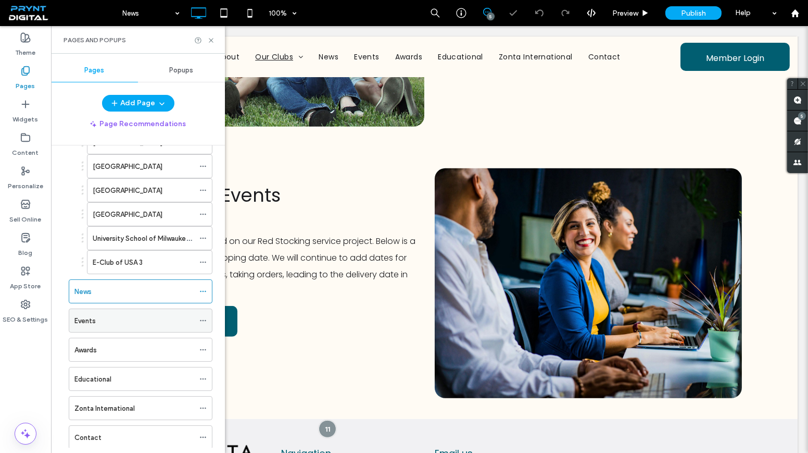
click at [144, 319] on div "Events" at bounding box center [134, 320] width 120 height 23
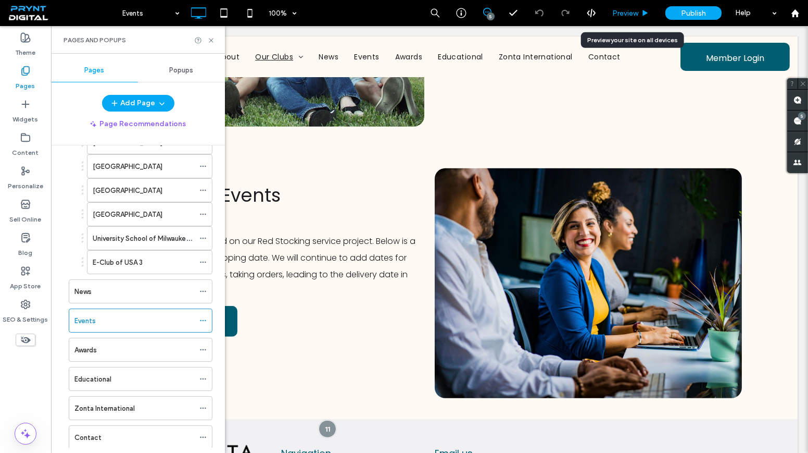
click at [629, 15] on span "Preview" at bounding box center [625, 13] width 26 height 9
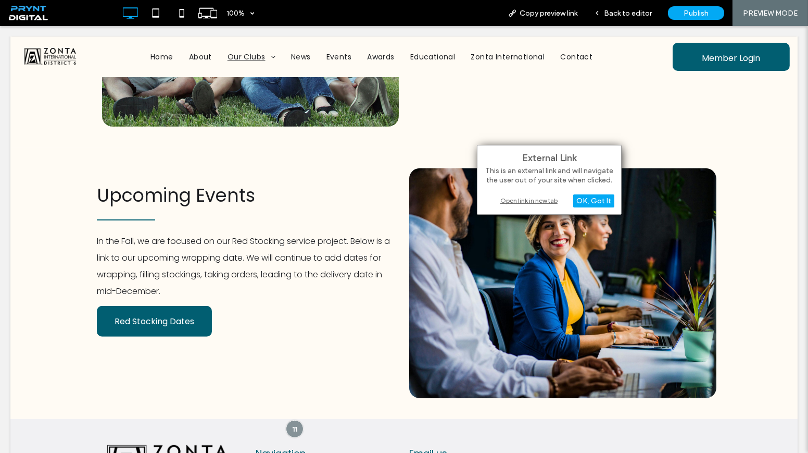
click at [556, 199] on div "Open link in new tab" at bounding box center [549, 200] width 130 height 11
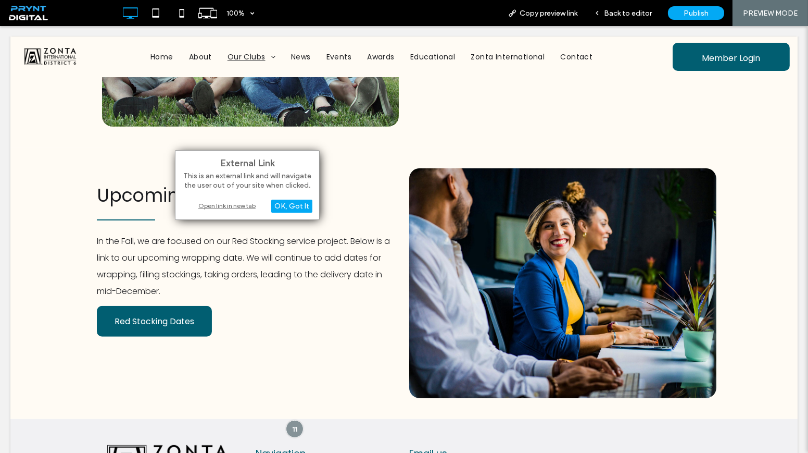
click at [210, 204] on div "Open link in new tab" at bounding box center [247, 205] width 130 height 11
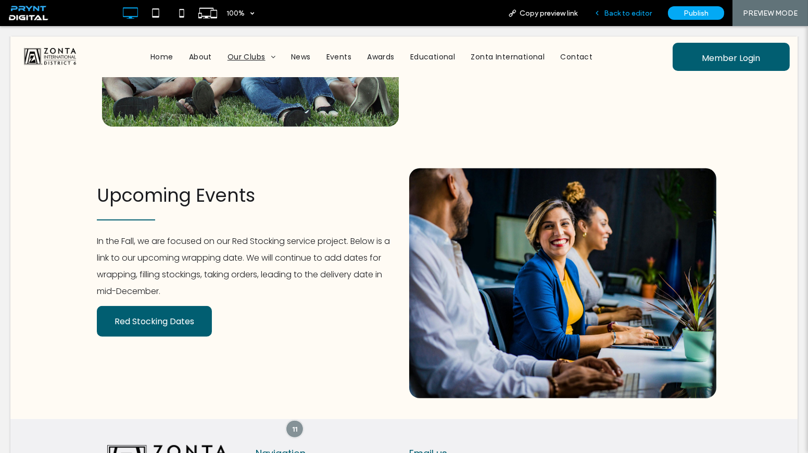
click at [638, 10] on span "Back to editor" at bounding box center [628, 13] width 48 height 9
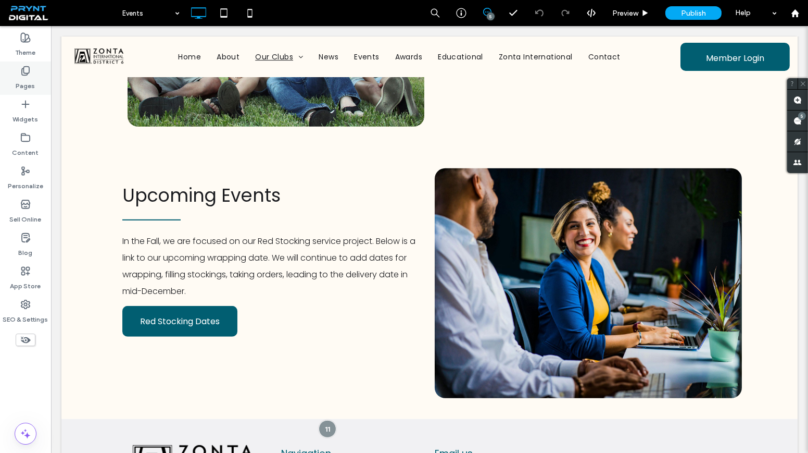
click at [14, 71] on div "Pages" at bounding box center [25, 77] width 51 height 33
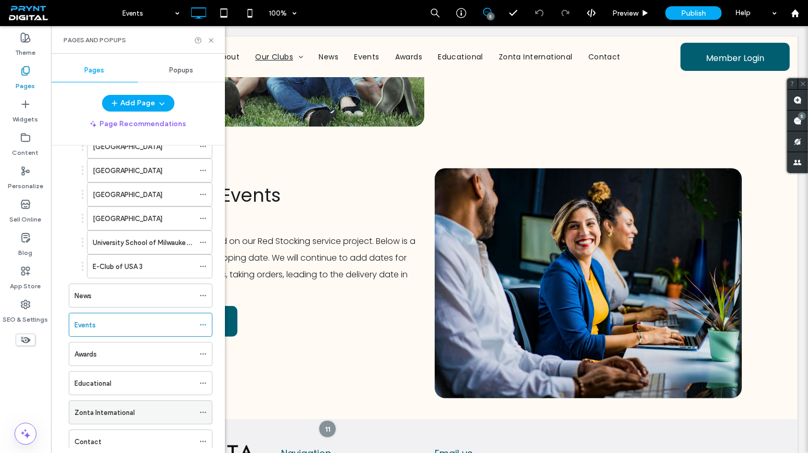
scroll to position [379, 0]
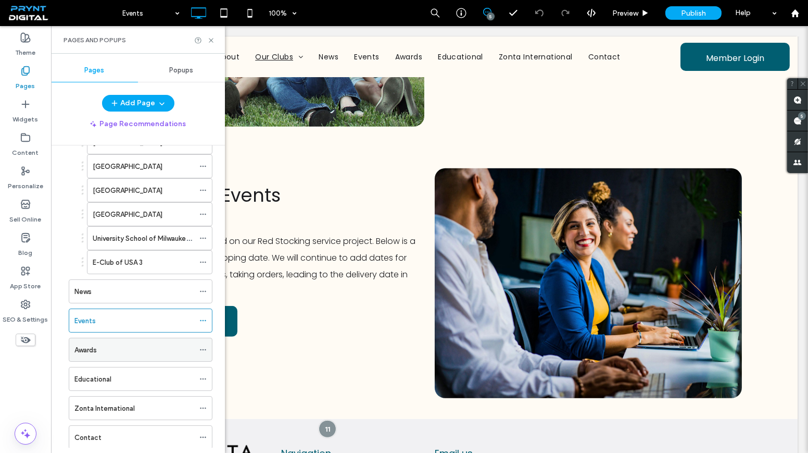
click at [119, 344] on div "Awards" at bounding box center [134, 349] width 120 height 11
click at [212, 35] on div "Pages and Popups" at bounding box center [138, 40] width 174 height 28
click at [211, 37] on icon at bounding box center [211, 40] width 8 height 8
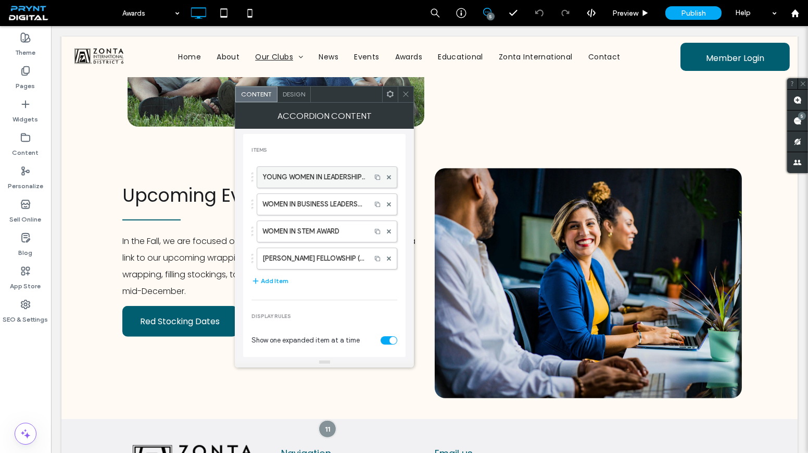
click at [265, 173] on label "YOUNG WOMEN IN LEADERSHIP AWARD" at bounding box center [313, 177] width 103 height 21
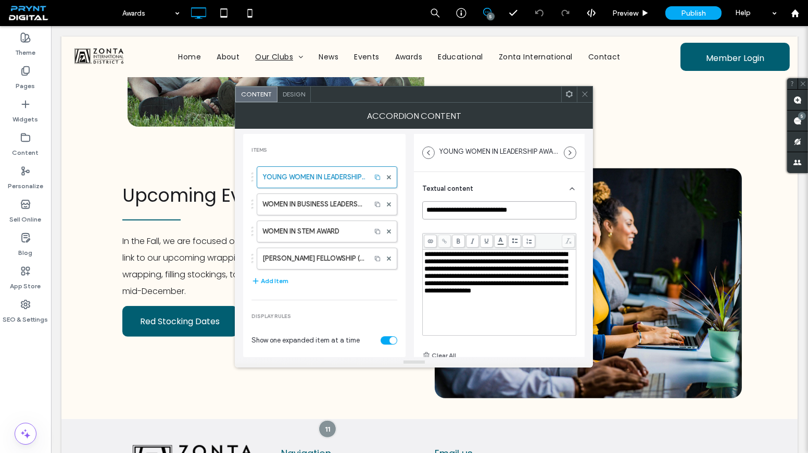
click at [425, 205] on input "**********" at bounding box center [499, 210] width 154 height 18
click at [349, 210] on label "WOMEN IN BUSINESS LEADERSHIP AWARD" at bounding box center [313, 204] width 103 height 21
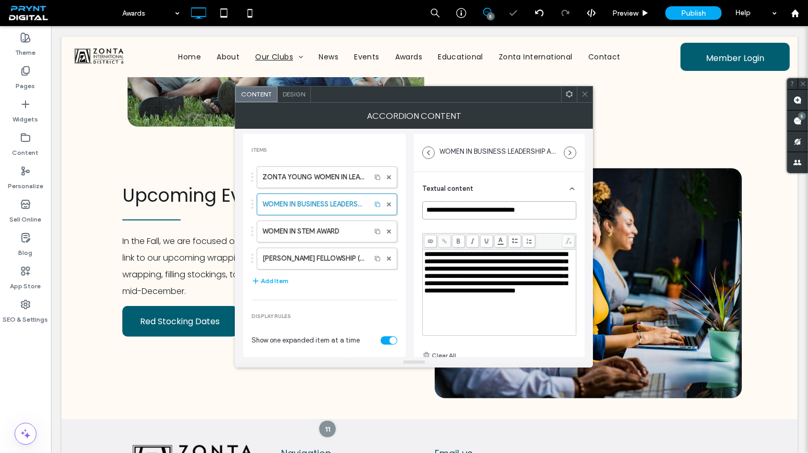
click at [426, 209] on input "**********" at bounding box center [499, 210] width 154 height 18
click at [311, 232] on label "WOMEN IN STEM AWARD" at bounding box center [313, 231] width 103 height 21
click at [426, 207] on input "**********" at bounding box center [499, 210] width 154 height 18
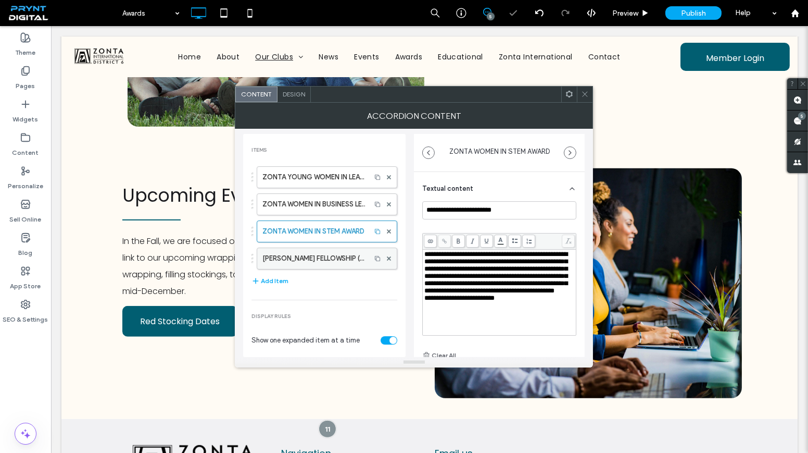
click at [301, 248] on label "AMELIA EARHART FELLOWSHIP (Zonta International)" at bounding box center [313, 258] width 103 height 21
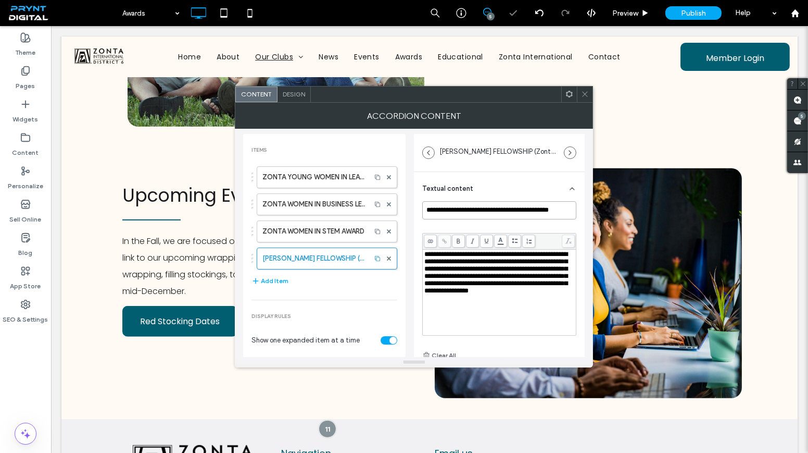
click at [428, 206] on input "**********" at bounding box center [499, 210] width 154 height 18
type input "**********"
click at [584, 94] on icon at bounding box center [585, 94] width 8 height 8
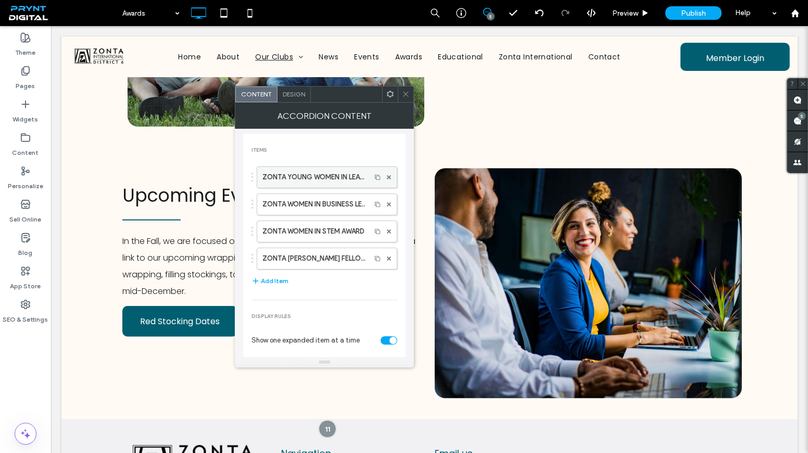
click at [332, 168] on label "ZONTA YOUNG WOMEN IN LEADERSHIP AWARD" at bounding box center [313, 177] width 103 height 21
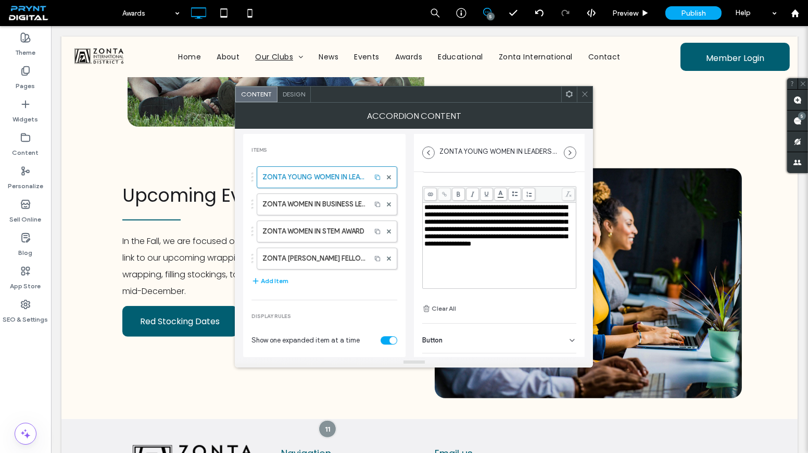
scroll to position [71, 0]
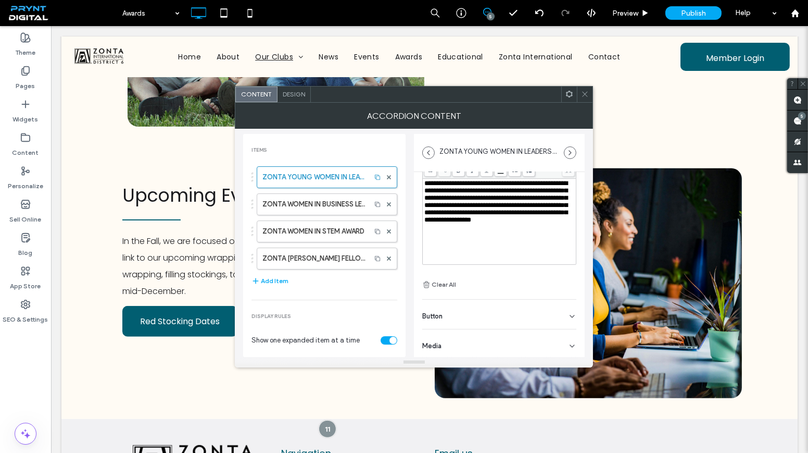
click at [476, 308] on div "Button" at bounding box center [499, 313] width 154 height 29
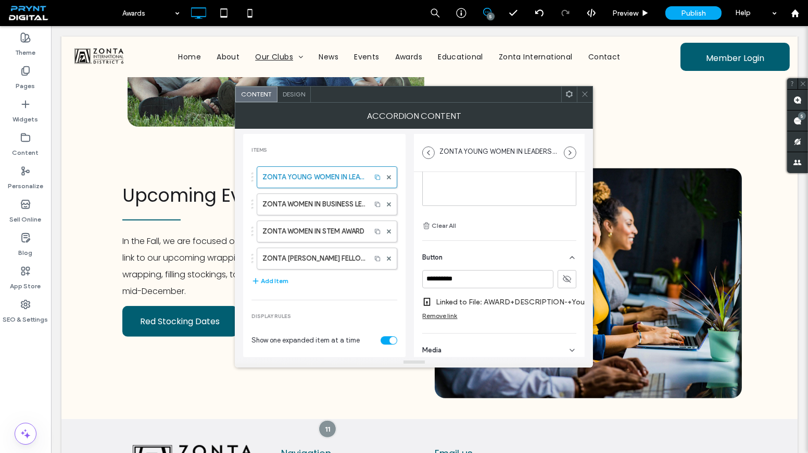
scroll to position [141, 0]
click at [584, 95] on use at bounding box center [585, 94] width 5 height 5
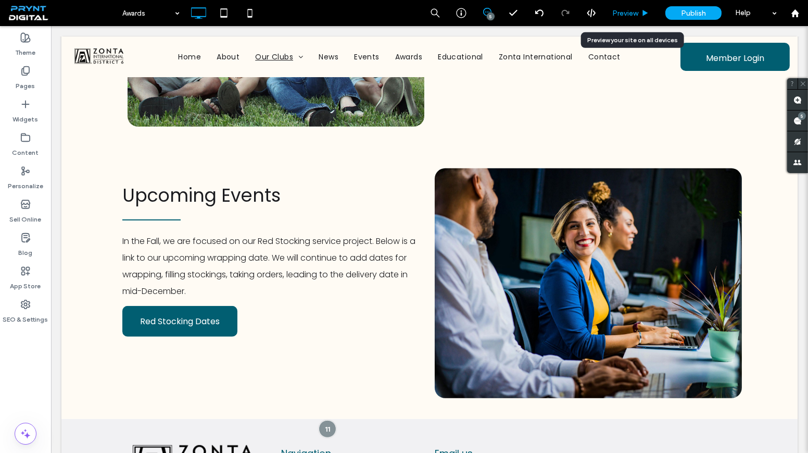
click at [632, 6] on div "Preview" at bounding box center [631, 13] width 53 height 26
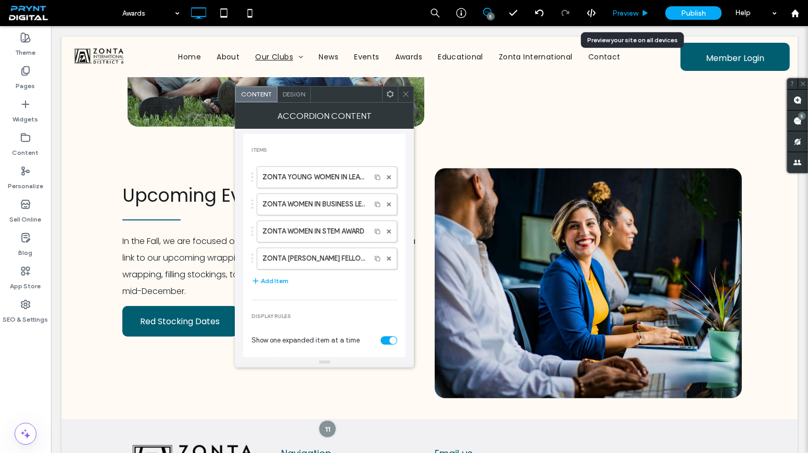
click at [633, 11] on span "Preview" at bounding box center [625, 13] width 26 height 9
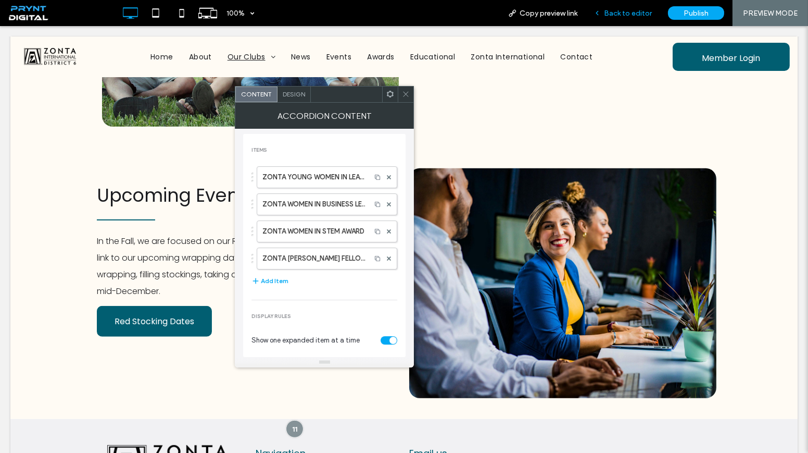
click at [621, 6] on div "Back to editor" at bounding box center [623, 13] width 74 height 26
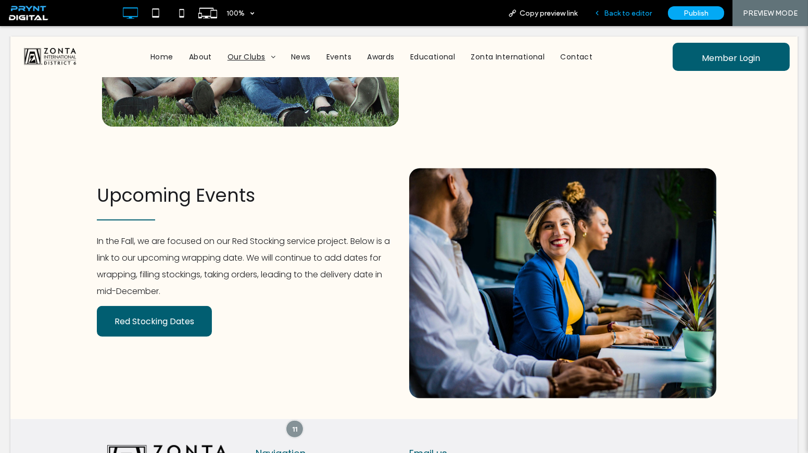
click at [619, 19] on div "Back to editor" at bounding box center [623, 13] width 74 height 26
click at [620, 18] on div "Back to editor" at bounding box center [623, 13] width 74 height 26
click at [621, 14] on span "Back to editor" at bounding box center [628, 13] width 48 height 9
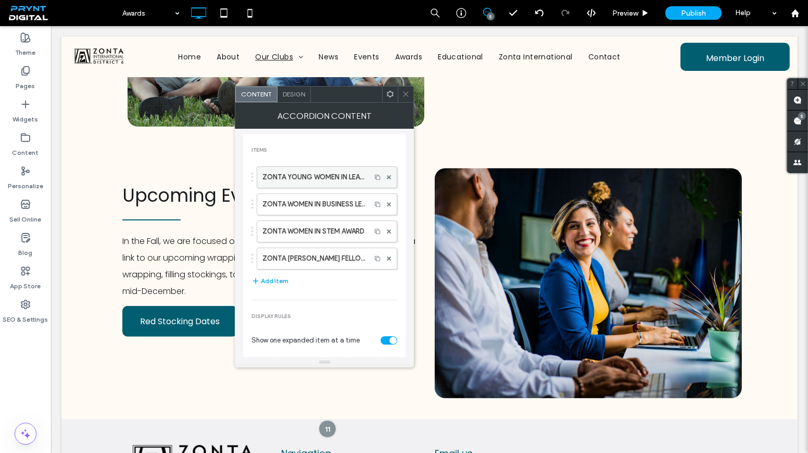
click at [305, 172] on label "ZONTA YOUNG WOMEN IN LEADERSHIP AWARD" at bounding box center [313, 177] width 103 height 21
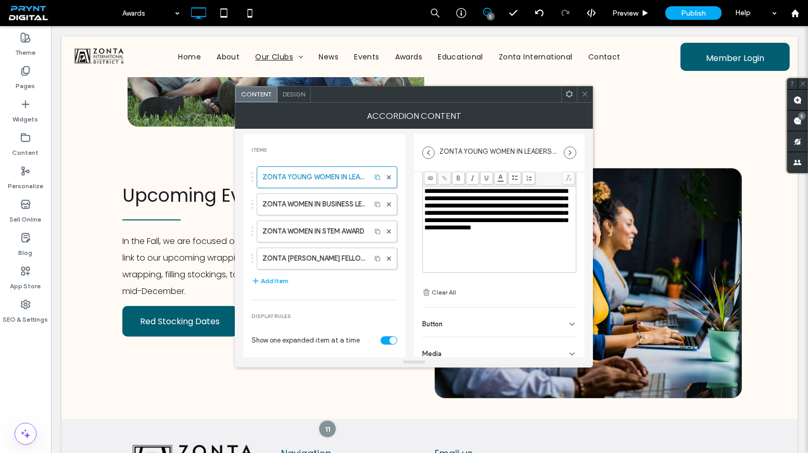
scroll to position [71, 0]
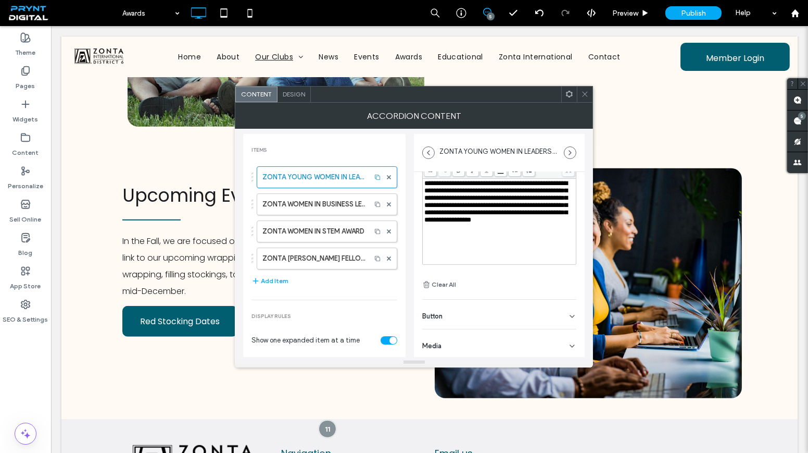
click at [554, 319] on div "Button" at bounding box center [499, 313] width 154 height 29
click at [558, 332] on button at bounding box center [567, 338] width 19 height 18
click at [303, 194] on label "ZONTA WOMEN IN BUSINESS LEADERSHIP AWARD" at bounding box center [313, 204] width 103 height 21
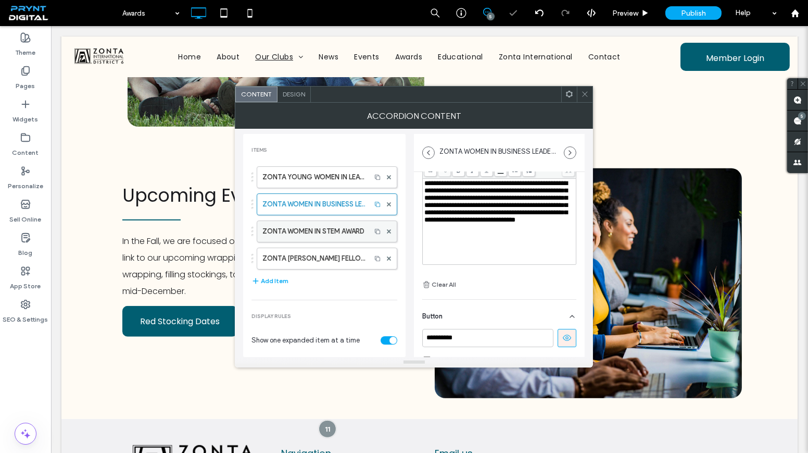
click at [330, 237] on label "ZONTA WOMEN IN STEM AWARD" at bounding box center [313, 231] width 103 height 21
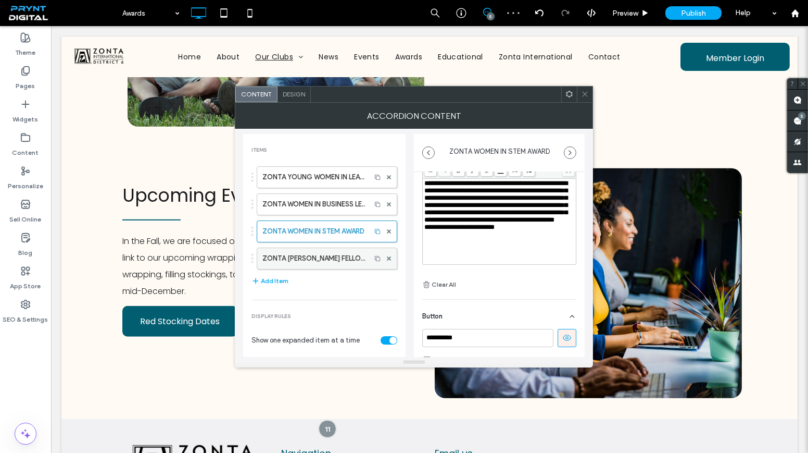
click at [332, 253] on label "ZONTA AMELIA EARHART FELLOWSHIP (Zonta International)" at bounding box center [313, 258] width 103 height 21
type input "**********"
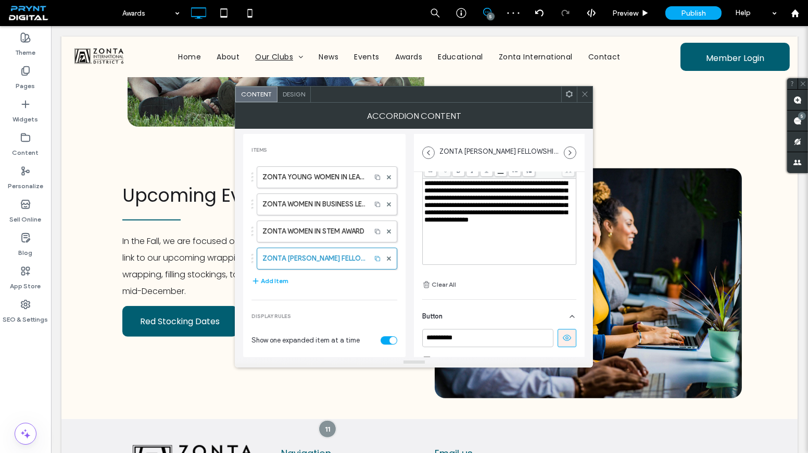
click at [586, 96] on icon at bounding box center [585, 94] width 8 height 8
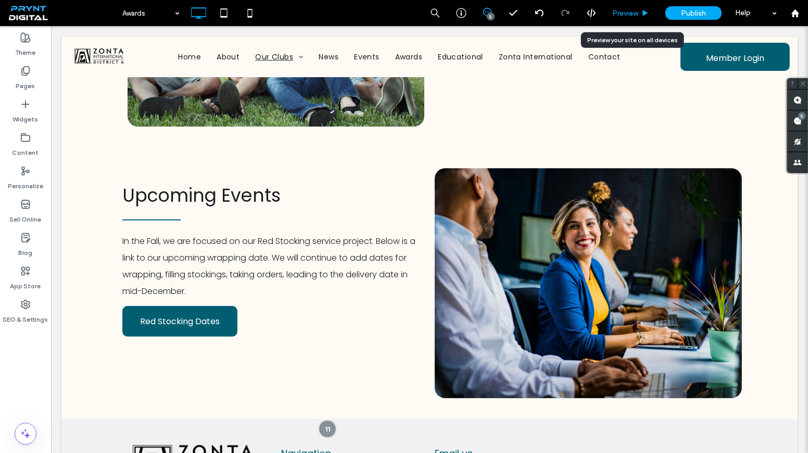
click at [637, 7] on div "Preview" at bounding box center [631, 13] width 53 height 26
click at [634, 12] on span "Preview" at bounding box center [625, 13] width 26 height 9
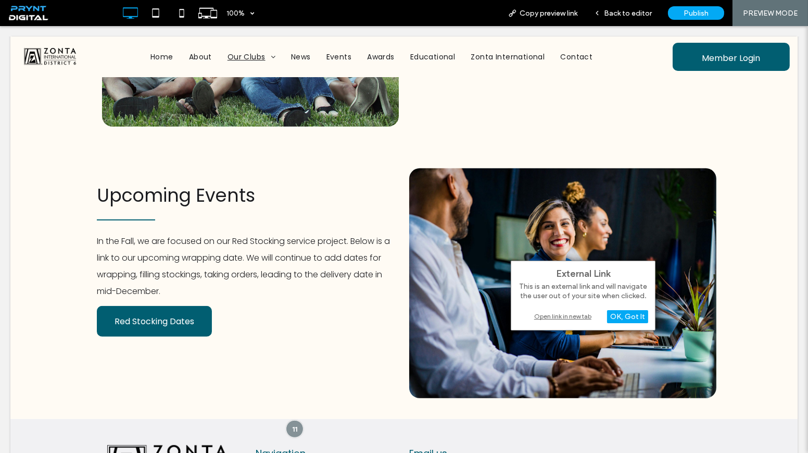
click at [558, 312] on div "Open link in new tab" at bounding box center [583, 315] width 130 height 11
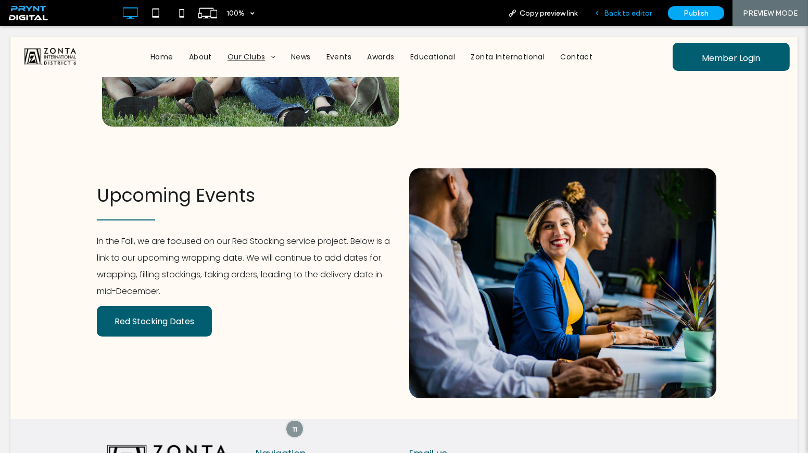
click at [618, 19] on div "Back to editor" at bounding box center [623, 13] width 74 height 26
click at [631, 15] on span "Back to editor" at bounding box center [628, 13] width 48 height 9
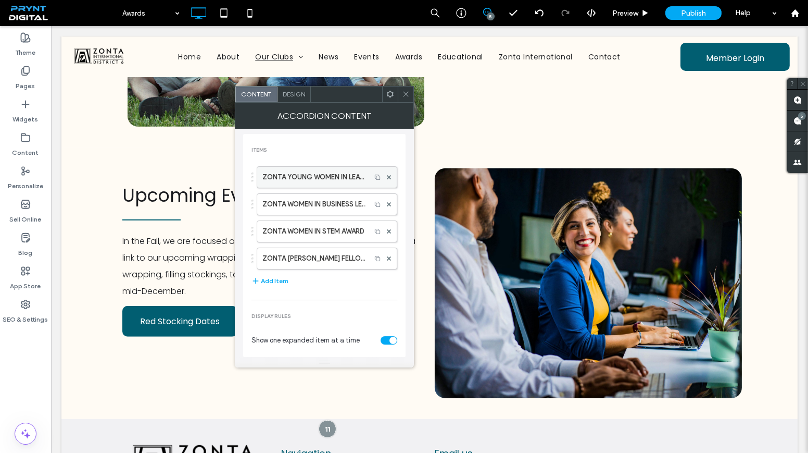
click at [335, 173] on label "ZONTA YOUNG WOMEN IN LEADERSHIP AWARD" at bounding box center [313, 177] width 103 height 21
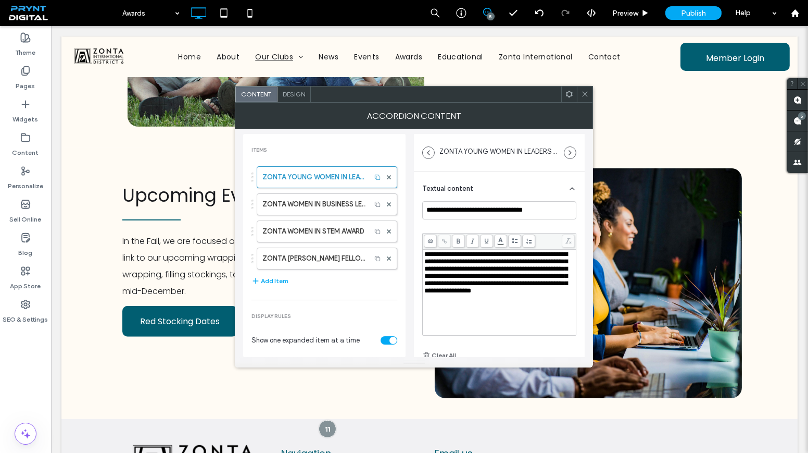
scroll to position [71, 0]
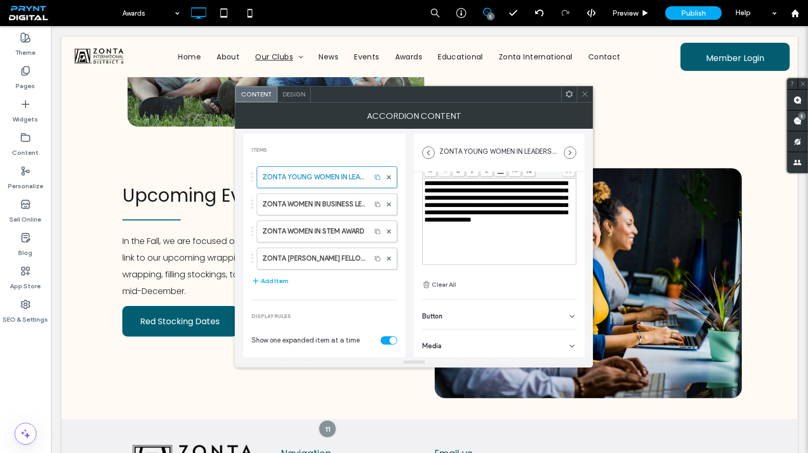
click at [511, 317] on div "Button" at bounding box center [499, 313] width 154 height 29
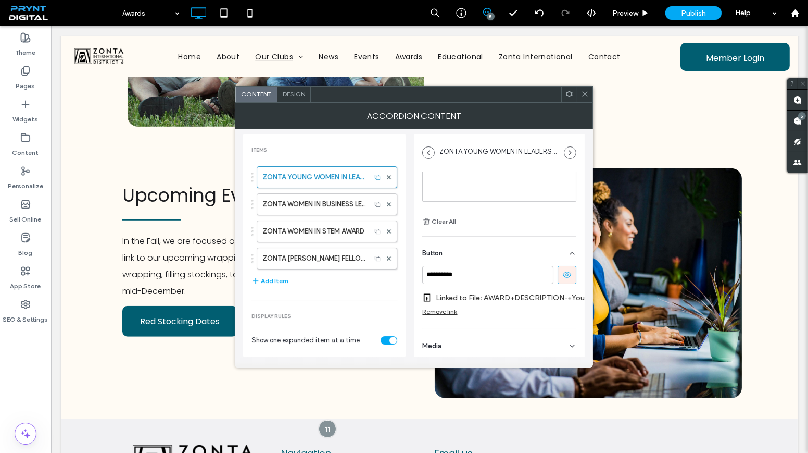
scroll to position [141, 0]
click at [499, 291] on label "Linked to File: AWARD+DESCRIPTION-+Young+Women+in+Leadership+Award.docx" at bounding box center [513, 295] width 154 height 19
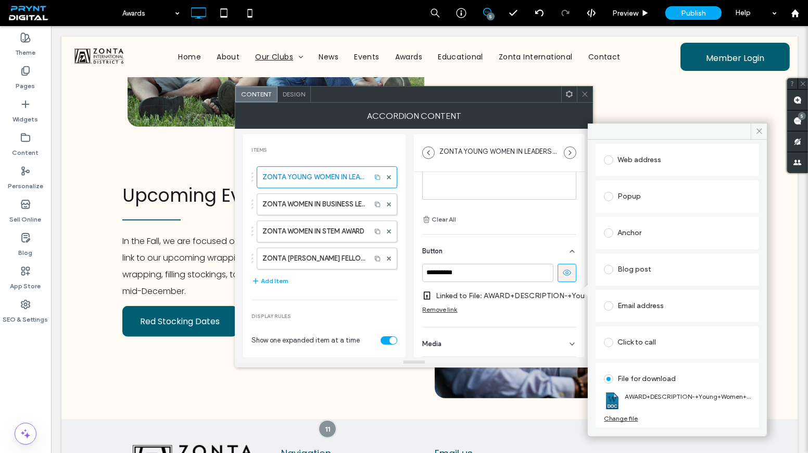
scroll to position [104, 0]
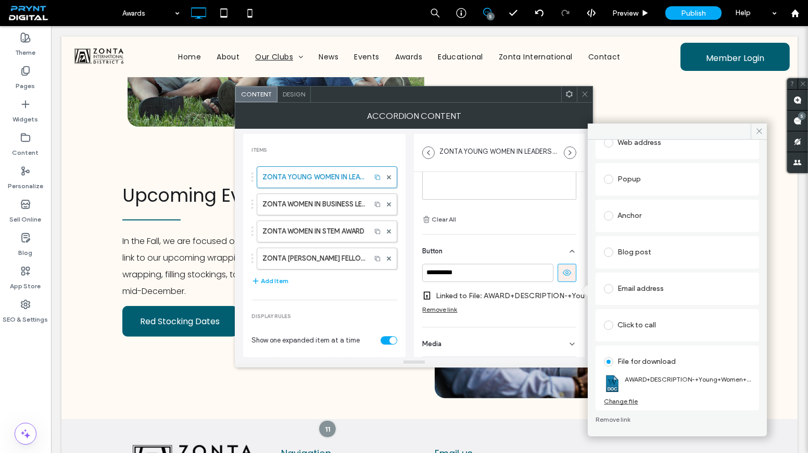
click at [585, 92] on icon at bounding box center [585, 94] width 8 height 8
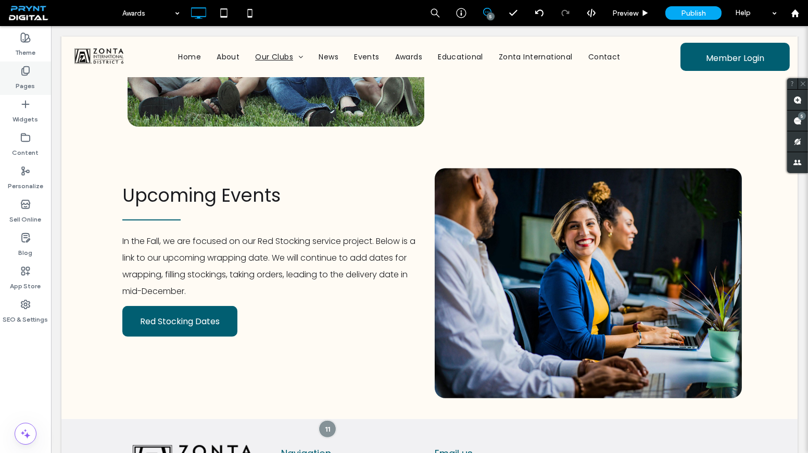
click at [42, 82] on div "Pages" at bounding box center [25, 77] width 51 height 33
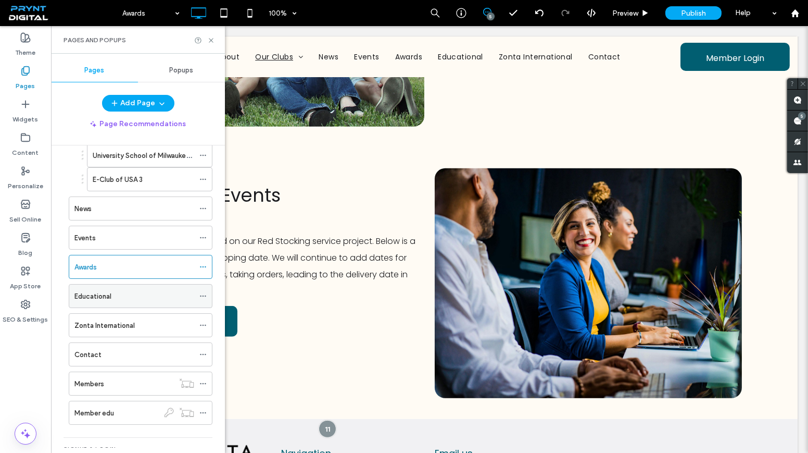
scroll to position [473, 0]
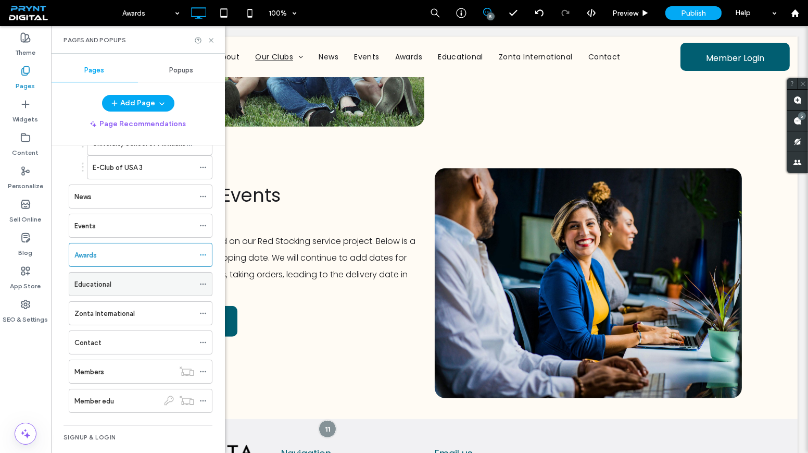
click at [100, 275] on label "Educational" at bounding box center [92, 284] width 37 height 18
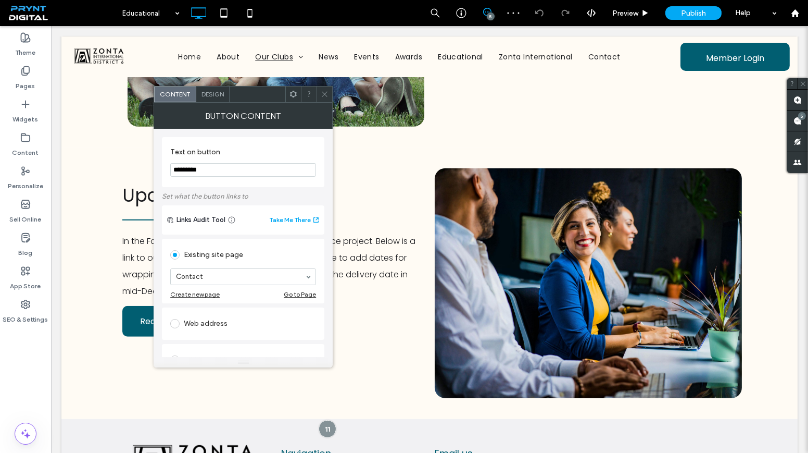
click at [327, 92] on icon at bounding box center [325, 94] width 8 height 8
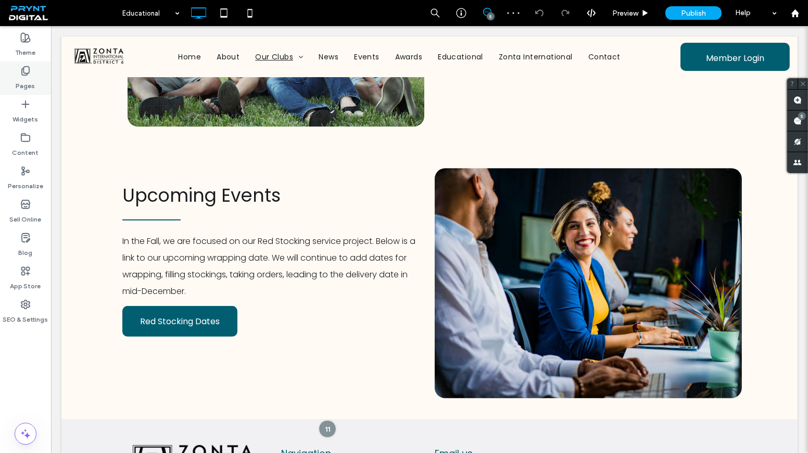
click at [28, 93] on div "Pages" at bounding box center [25, 77] width 51 height 33
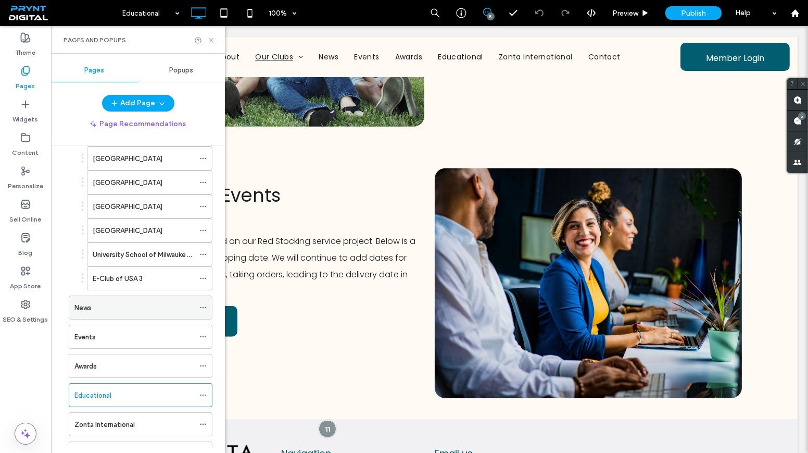
scroll to position [379, 0]
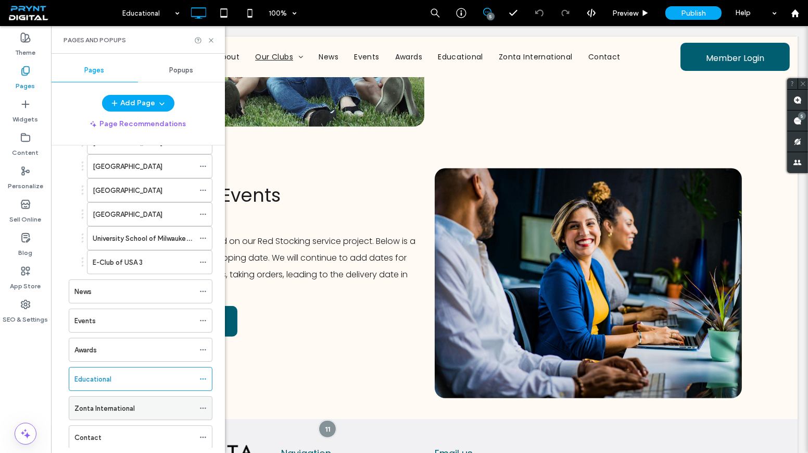
click at [135, 396] on div "Zonta International" at bounding box center [134, 407] width 120 height 23
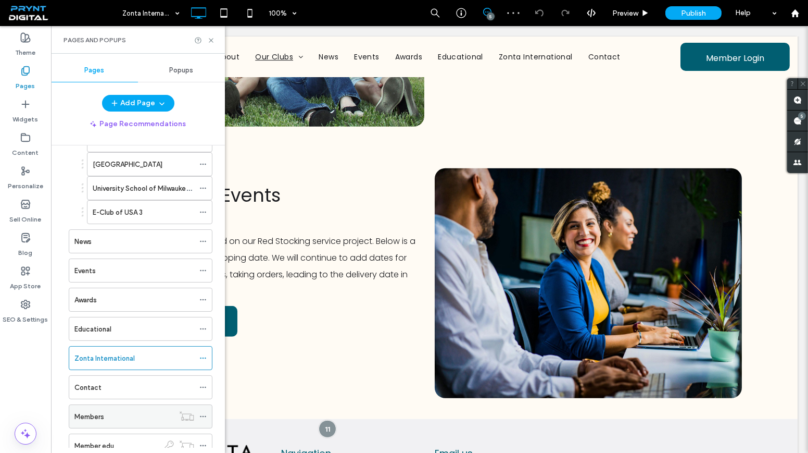
scroll to position [499, 0]
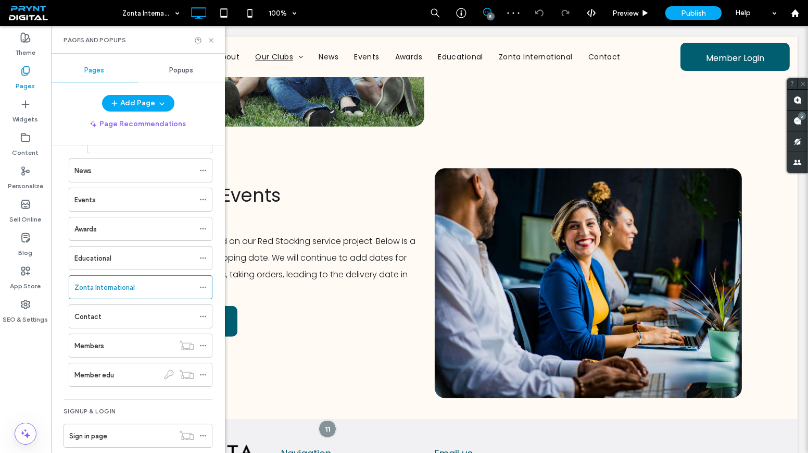
click at [128, 311] on div "Contact" at bounding box center [134, 316] width 120 height 11
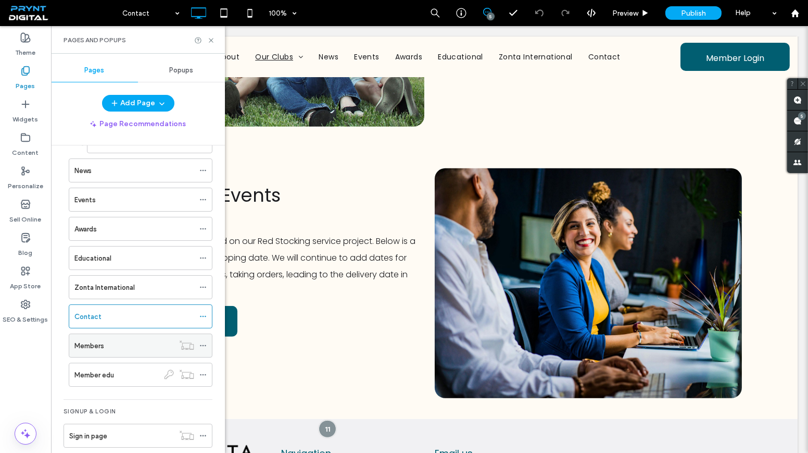
click at [112, 340] on div "Members" at bounding box center [123, 345] width 99 height 11
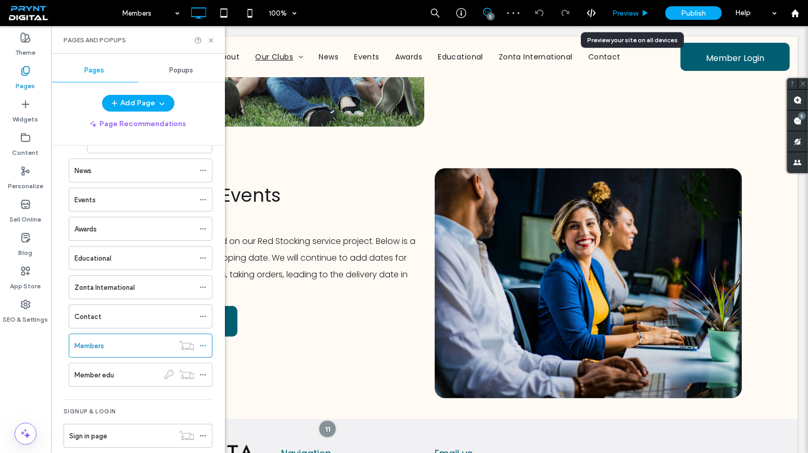
click at [616, 12] on span "Preview" at bounding box center [625, 13] width 26 height 9
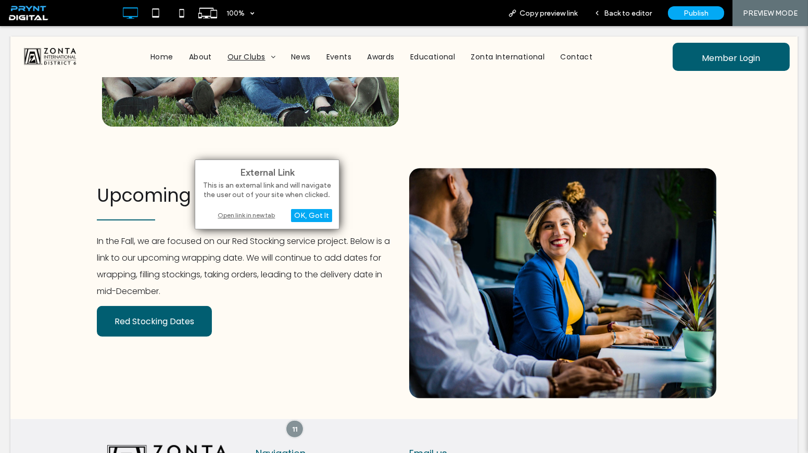
click at [230, 211] on div "Open link in new tab" at bounding box center [267, 214] width 130 height 11
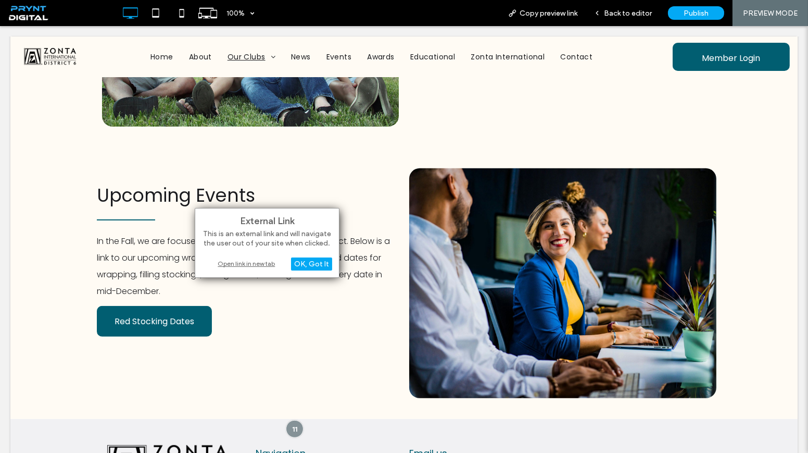
click at [224, 260] on div "Open link in new tab" at bounding box center [267, 263] width 130 height 11
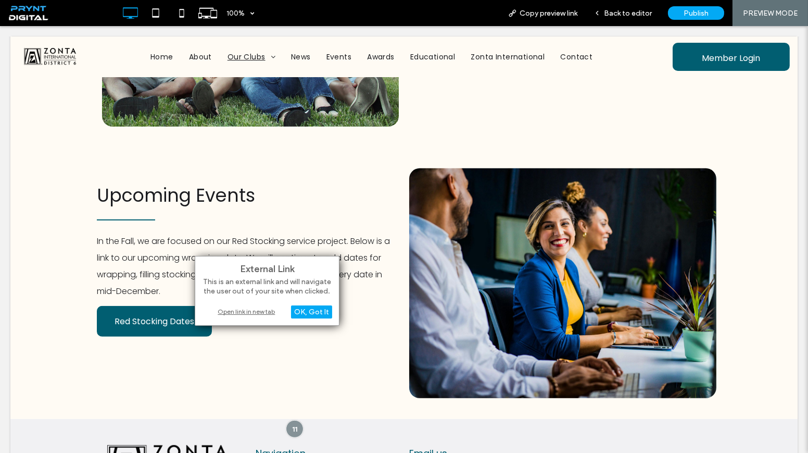
click at [234, 312] on div "Open link in new tab" at bounding box center [267, 311] width 130 height 11
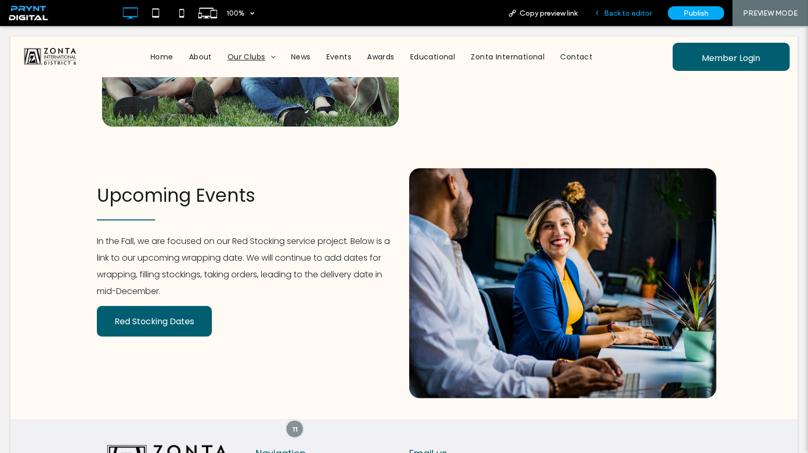
click at [628, 18] on div "Back to editor" at bounding box center [623, 13] width 74 height 26
click at [611, 12] on span "Back to editor" at bounding box center [628, 13] width 48 height 9
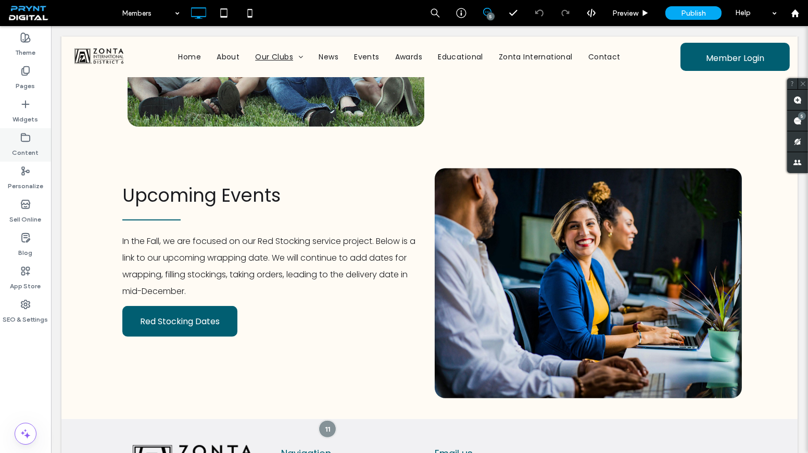
drag, startPoint x: 17, startPoint y: 78, endPoint x: 41, endPoint y: 144, distance: 70.5
click at [16, 79] on div "Pages" at bounding box center [25, 77] width 51 height 33
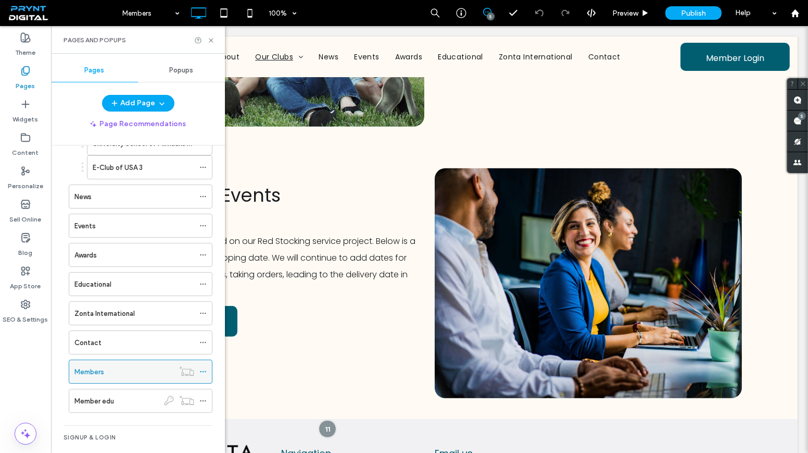
scroll to position [499, 0]
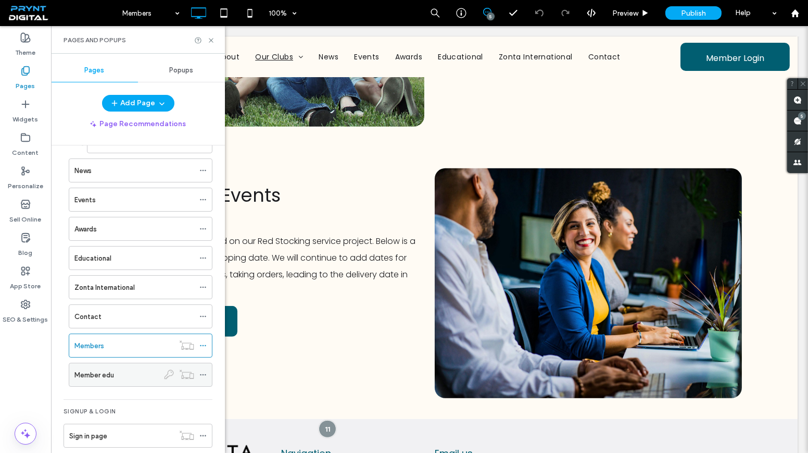
click at [115, 369] on div "Member edu" at bounding box center [116, 374] width 84 height 11
click at [212, 38] on icon at bounding box center [211, 40] width 8 height 8
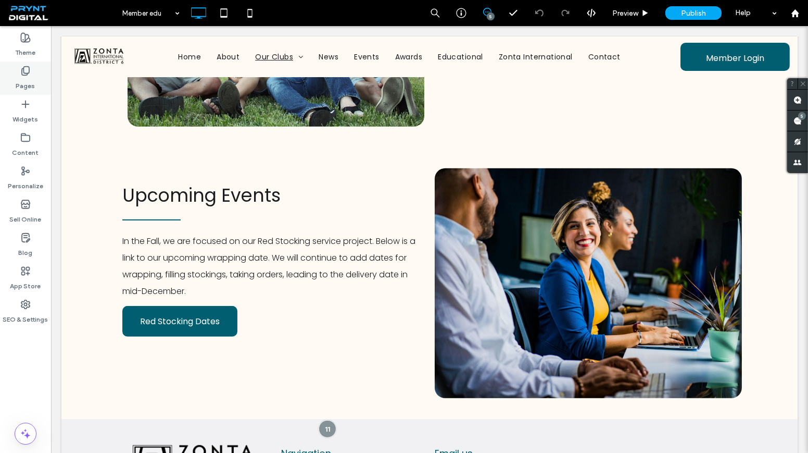
click at [46, 77] on div "Pages" at bounding box center [25, 77] width 51 height 33
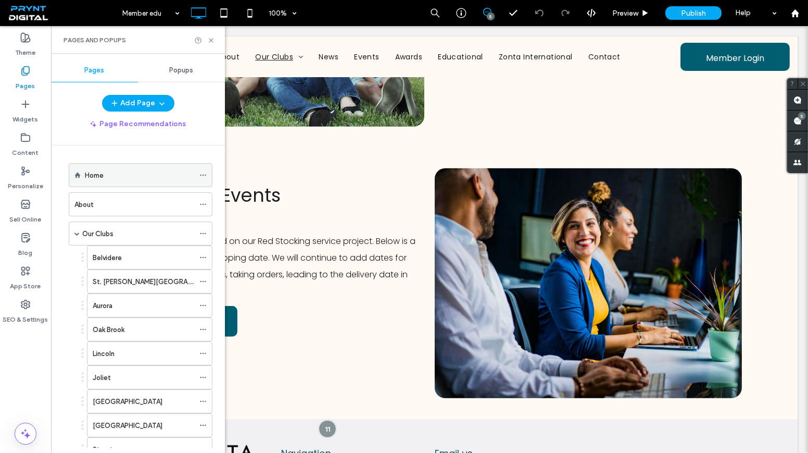
click at [136, 175] on div "Home" at bounding box center [139, 175] width 109 height 11
click at [209, 38] on use at bounding box center [211, 40] width 4 height 4
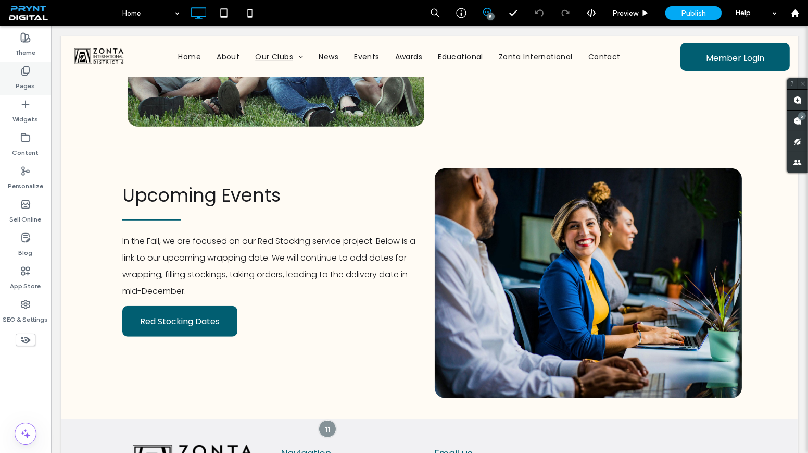
click at [8, 76] on div "Pages" at bounding box center [25, 77] width 51 height 33
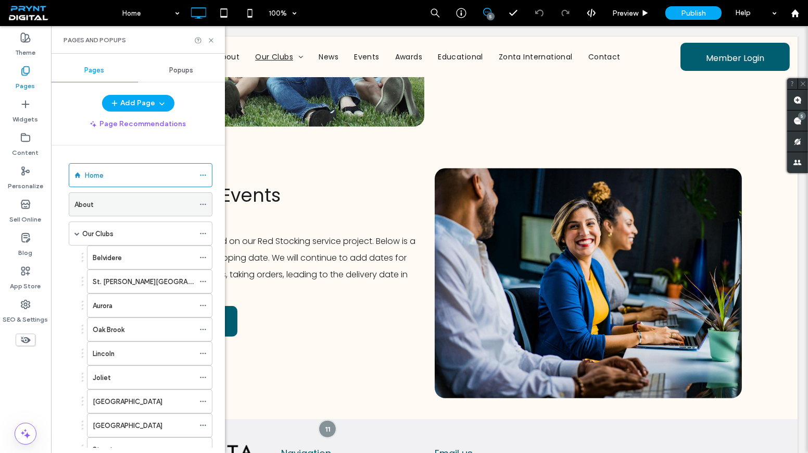
click at [144, 202] on div "About" at bounding box center [134, 204] width 120 height 11
click at [209, 39] on icon at bounding box center [211, 40] width 8 height 8
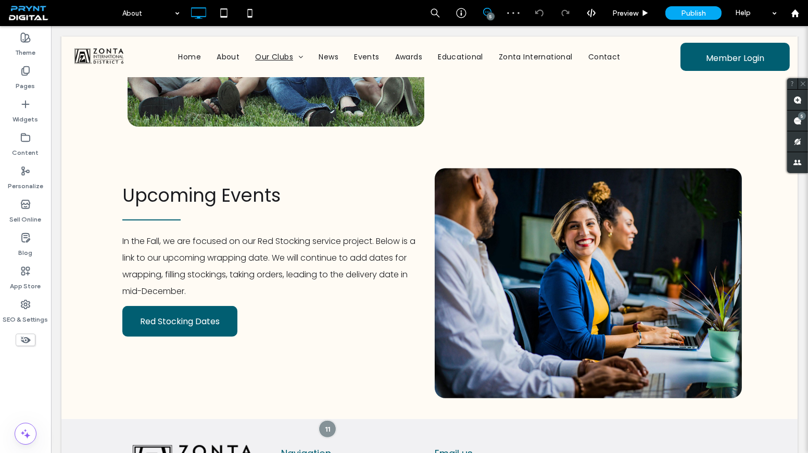
type input "*******"
type input "**"
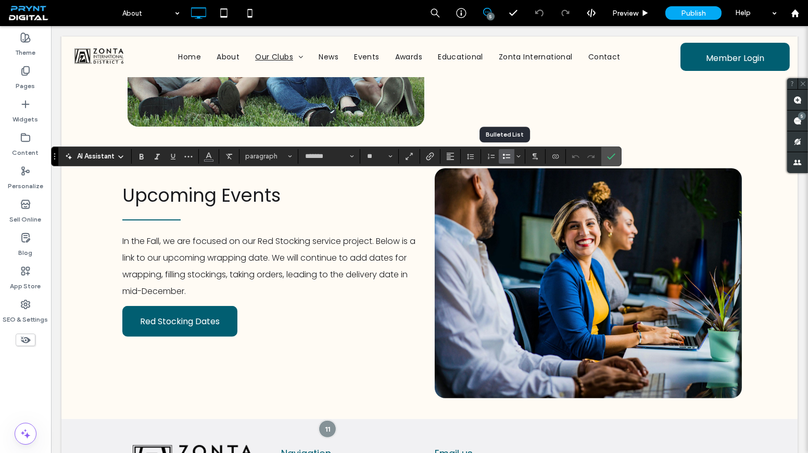
click at [499, 157] on label "Bulleted List" at bounding box center [507, 156] width 16 height 15
drag, startPoint x: 137, startPoint y: 154, endPoint x: 146, endPoint y: 164, distance: 13.3
click at [137, 154] on icon "Bold" at bounding box center [141, 156] width 8 height 8
click at [141, 155] on icon "Bold" at bounding box center [141, 156] width 8 height 8
click at [141, 157] on icon "Bold" at bounding box center [141, 156] width 8 height 8
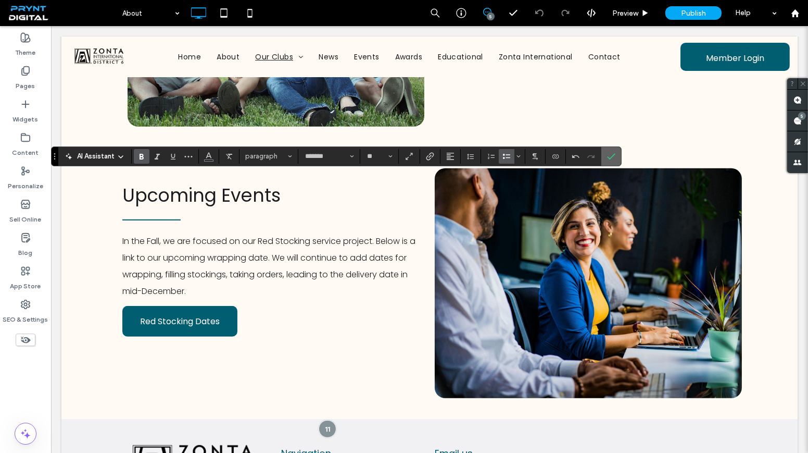
click at [609, 155] on use "Confirm" at bounding box center [612, 156] width 8 height 6
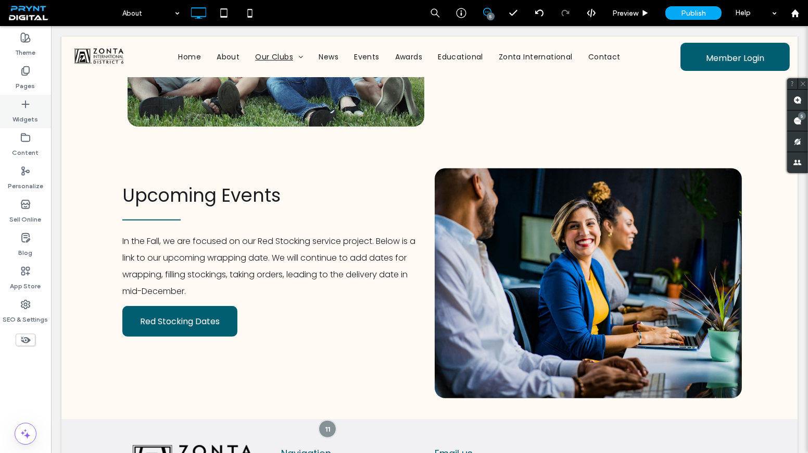
drag, startPoint x: 35, startPoint y: 65, endPoint x: 38, endPoint y: 107, distance: 42.3
click at [35, 65] on div "Pages" at bounding box center [25, 77] width 51 height 33
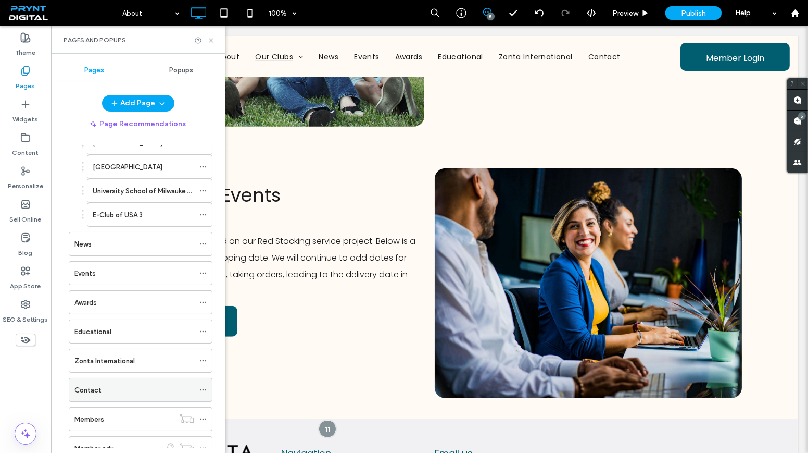
scroll to position [499, 0]
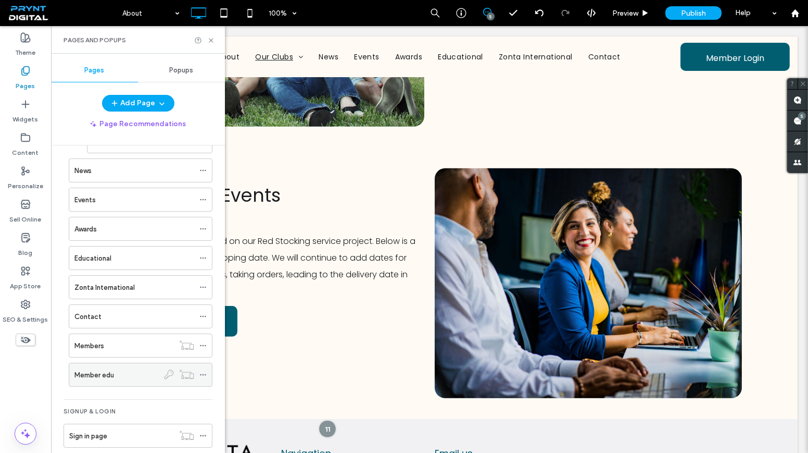
click at [105, 363] on div "Member edu" at bounding box center [116, 374] width 84 height 23
click at [210, 41] on icon at bounding box center [211, 40] width 8 height 8
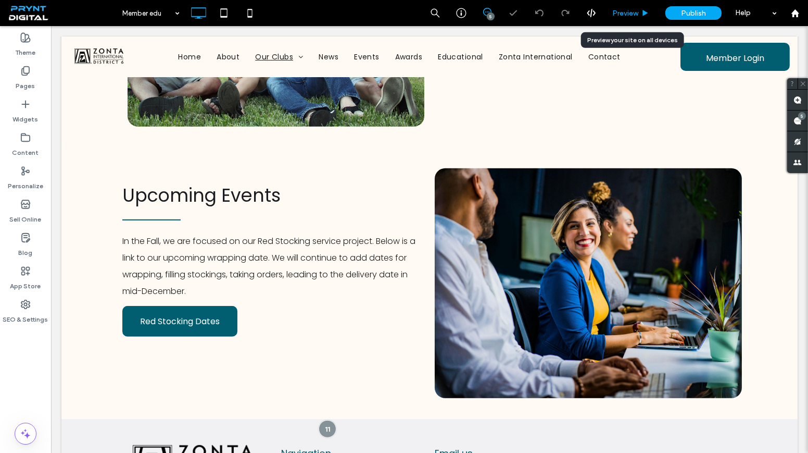
click at [622, 14] on span "Preview" at bounding box center [625, 13] width 26 height 9
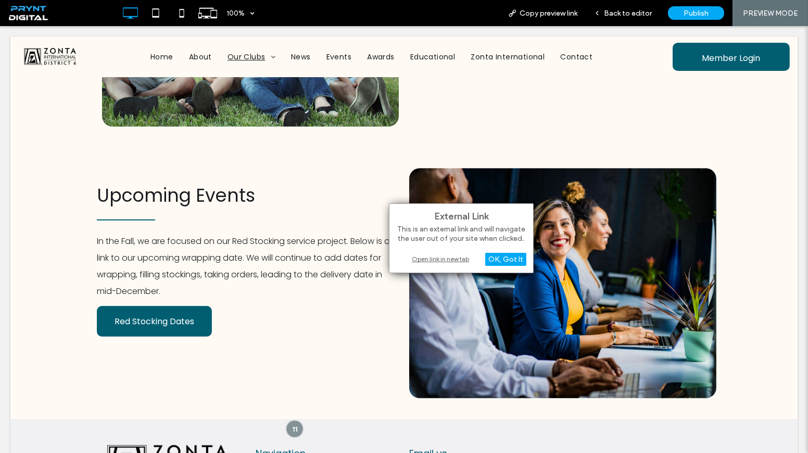
click at [436, 253] on div "Open link in new tab" at bounding box center [461, 258] width 130 height 11
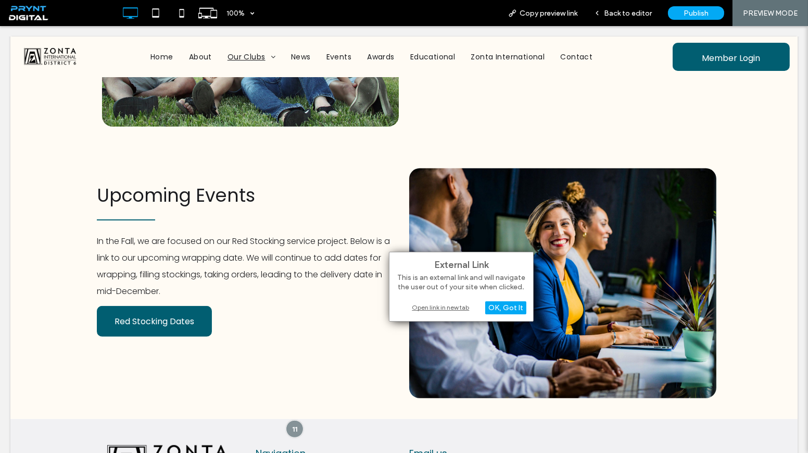
click at [451, 308] on div "Open link in new tab" at bounding box center [461, 307] width 130 height 11
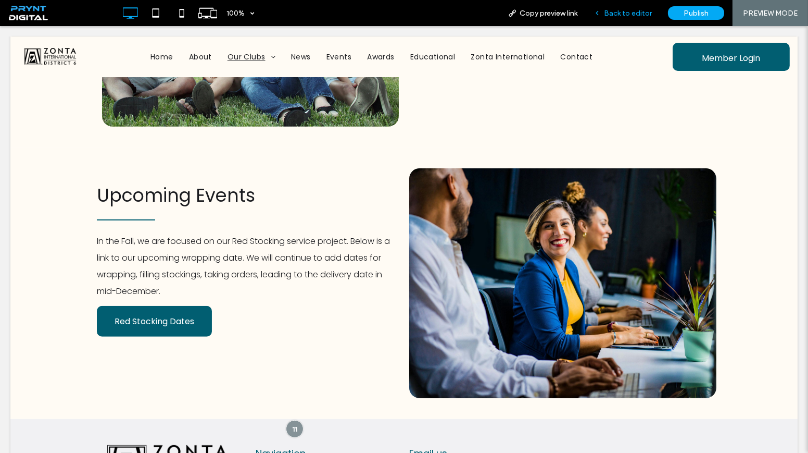
click at [621, 6] on div "Back to editor" at bounding box center [623, 13] width 74 height 26
click at [612, 17] on span "Back to editor" at bounding box center [628, 13] width 48 height 9
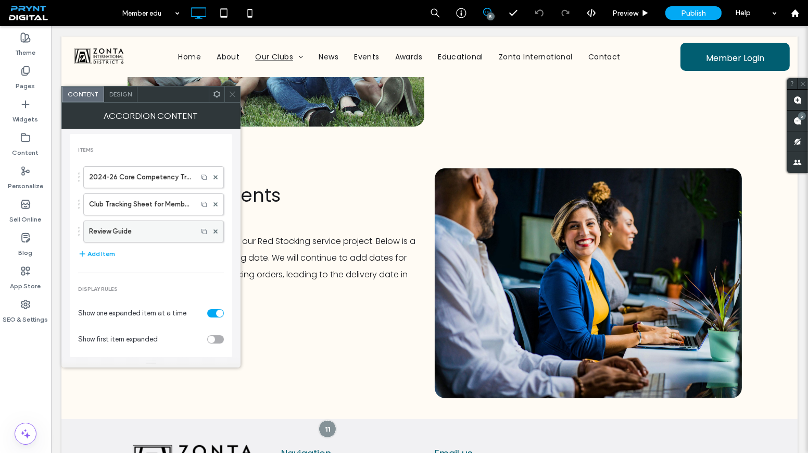
click at [158, 239] on label "Review Guide" at bounding box center [140, 231] width 103 height 21
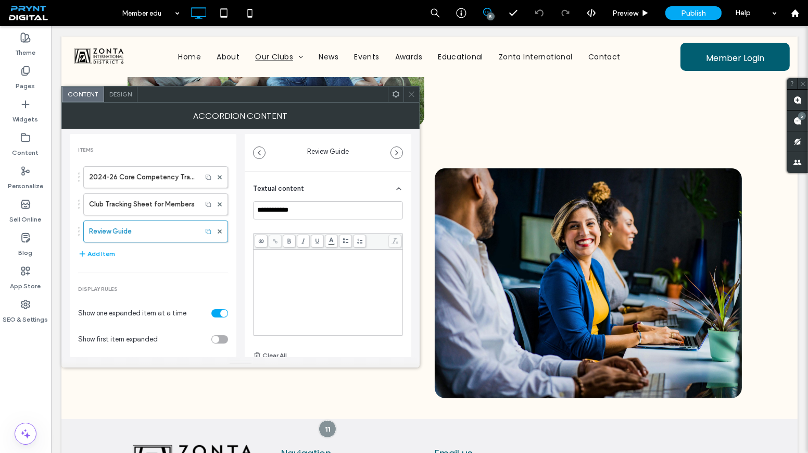
scroll to position [7, 0]
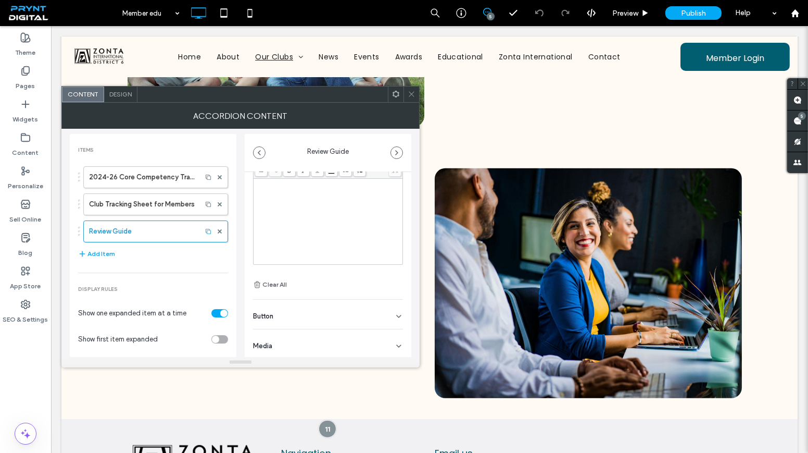
click at [347, 312] on div "Button" at bounding box center [328, 313] width 150 height 29
click at [315, 311] on label "Add a link" at bounding box center [324, 310] width 143 height 19
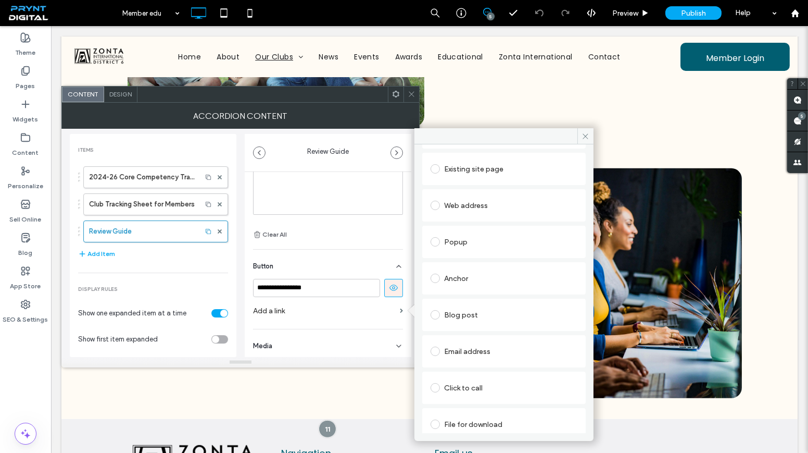
scroll to position [53, 0]
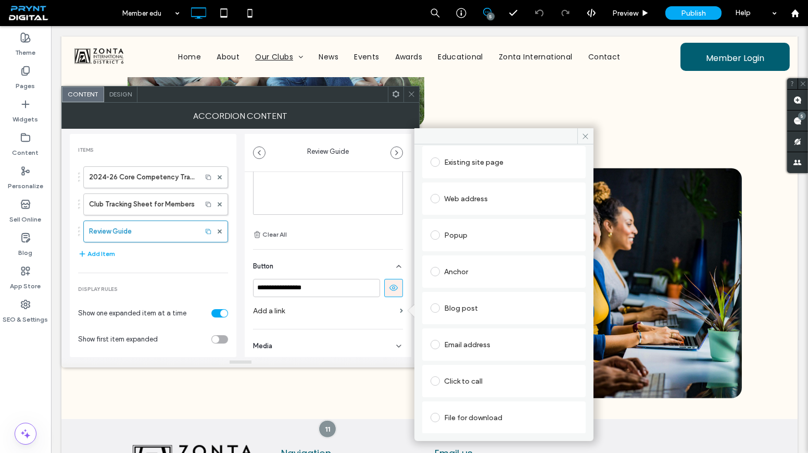
click at [488, 411] on div "File for download" at bounding box center [504, 417] width 147 height 17
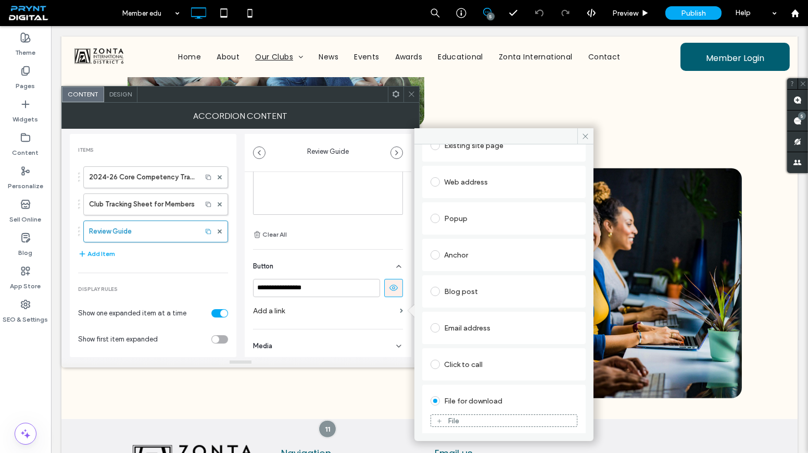
scroll to position [73, 0]
click at [489, 416] on div "File" at bounding box center [504, 416] width 146 height 9
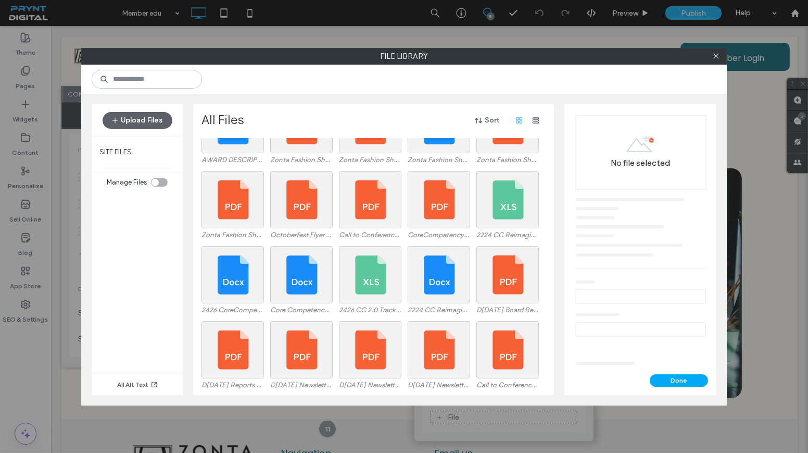
scroll to position [118, 0]
click at [715, 55] on icon at bounding box center [716, 56] width 8 height 8
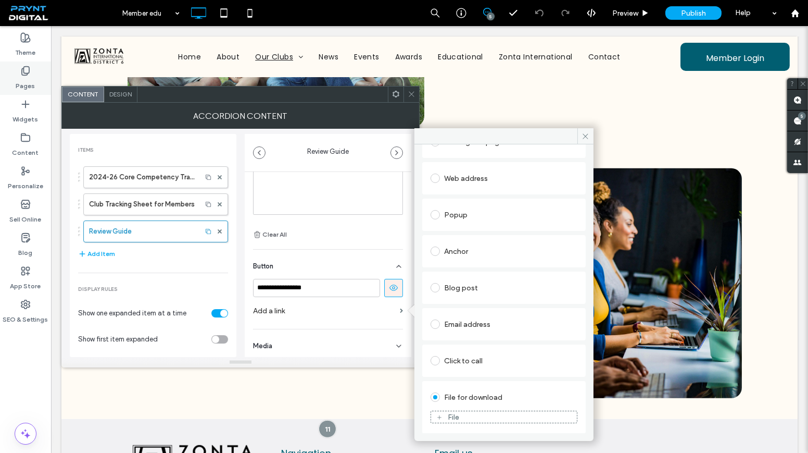
click at [39, 84] on div "Pages" at bounding box center [25, 77] width 51 height 33
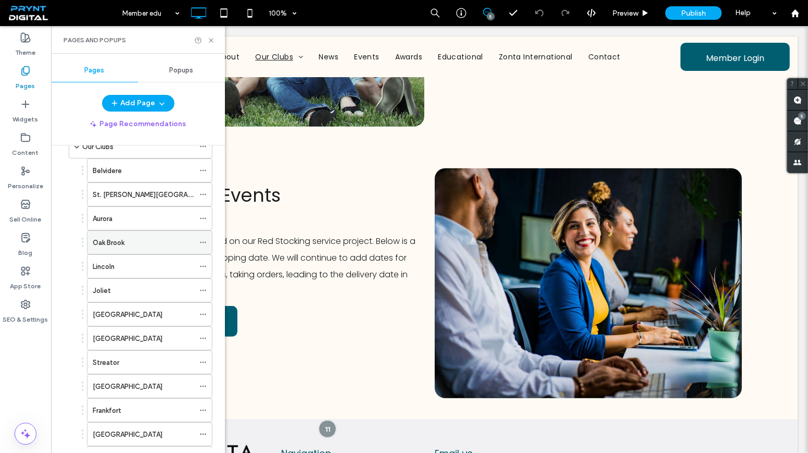
scroll to position [0, 0]
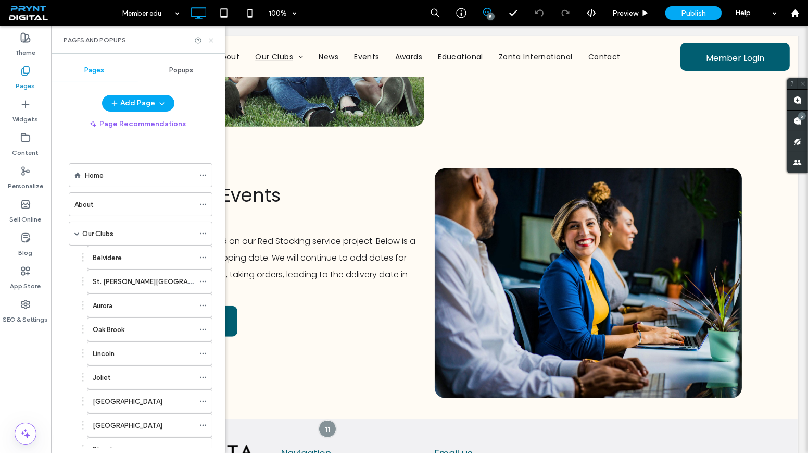
click at [208, 40] on icon at bounding box center [211, 40] width 8 height 8
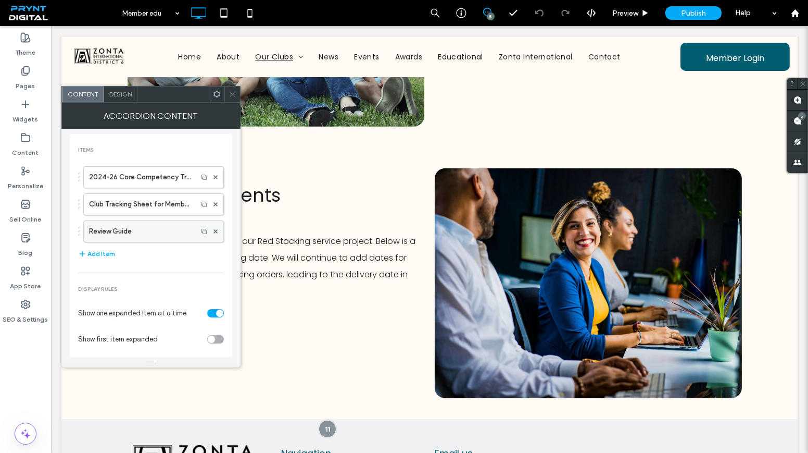
click at [176, 229] on label "Review Guide" at bounding box center [140, 231] width 103 height 21
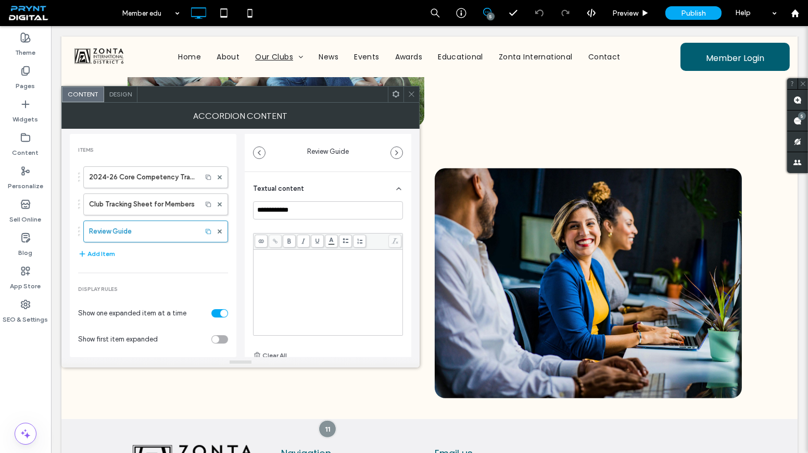
scroll to position [7, 0]
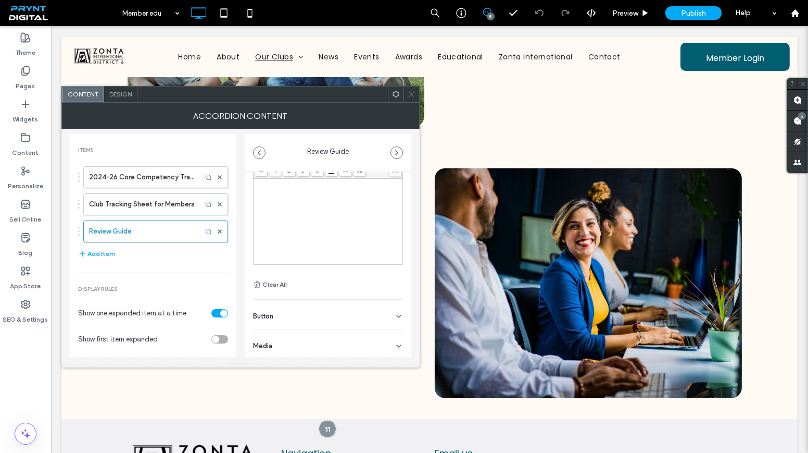
click at [348, 311] on div "Button" at bounding box center [328, 313] width 150 height 29
click at [409, 94] on icon at bounding box center [412, 94] width 8 height 8
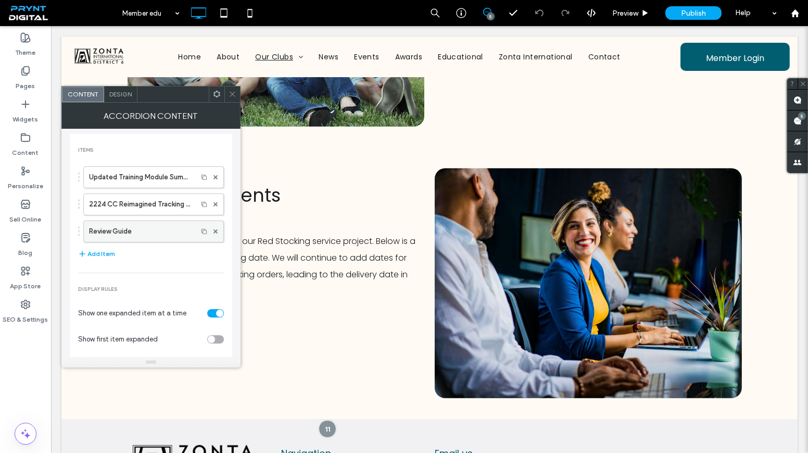
click at [169, 235] on label "Review Guide" at bounding box center [140, 231] width 103 height 21
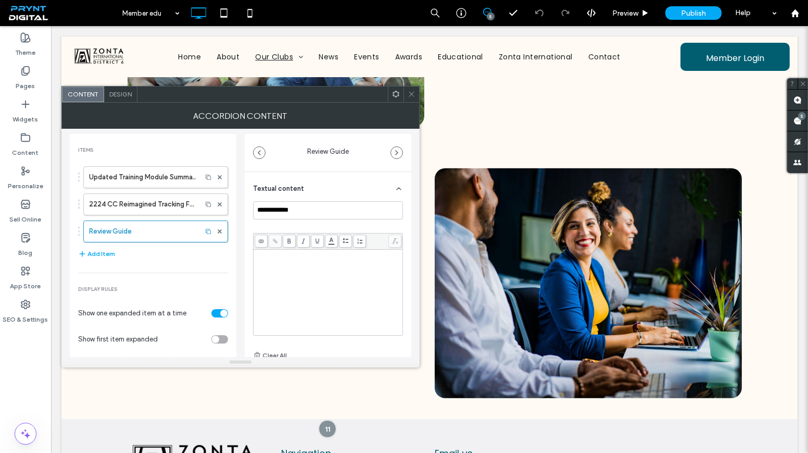
scroll to position [71, 0]
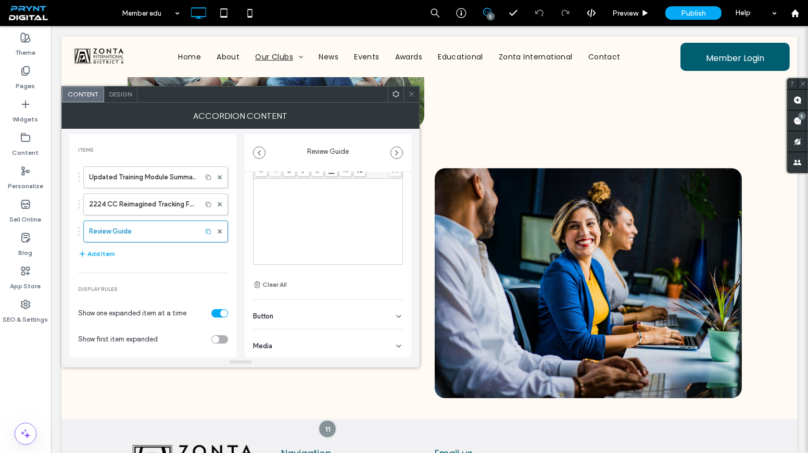
click at [353, 320] on div "Button" at bounding box center [328, 313] width 150 height 29
click at [408, 88] on span at bounding box center [412, 94] width 8 height 16
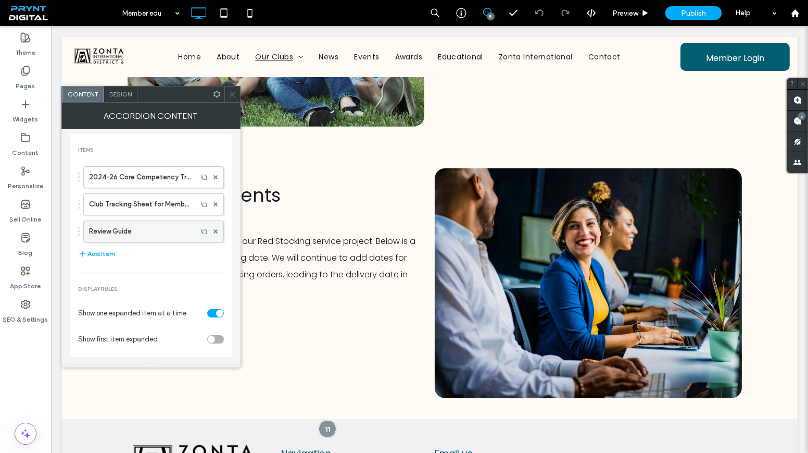
click at [159, 235] on label "Review Guide" at bounding box center [140, 231] width 103 height 21
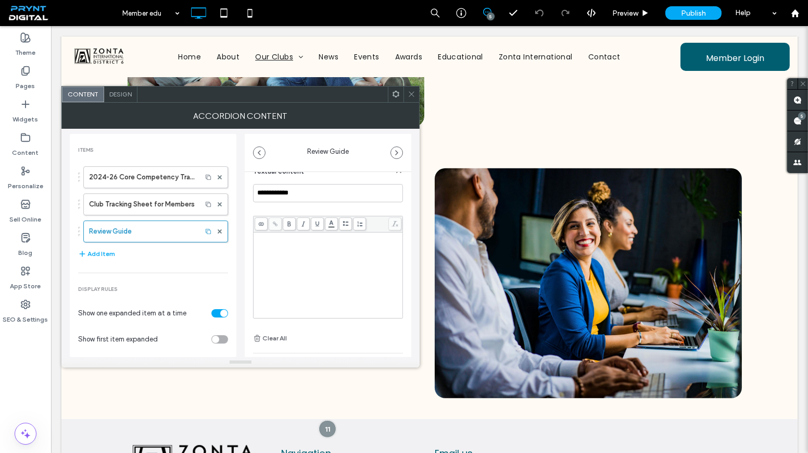
scroll to position [71, 0]
click at [330, 318] on div "Button" at bounding box center [328, 313] width 150 height 29
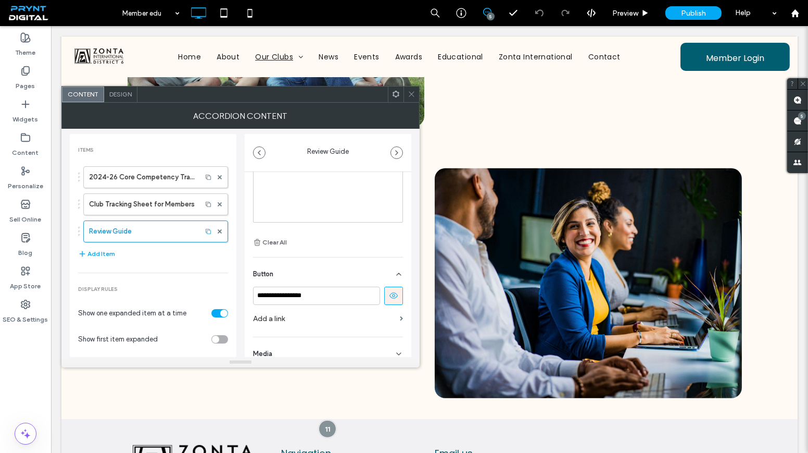
scroll to position [121, 0]
click at [319, 310] on label "Add a link" at bounding box center [324, 310] width 143 height 19
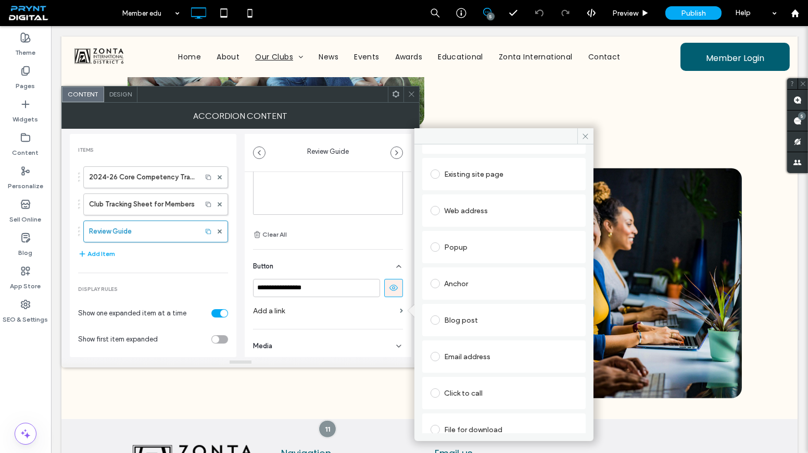
scroll to position [53, 0]
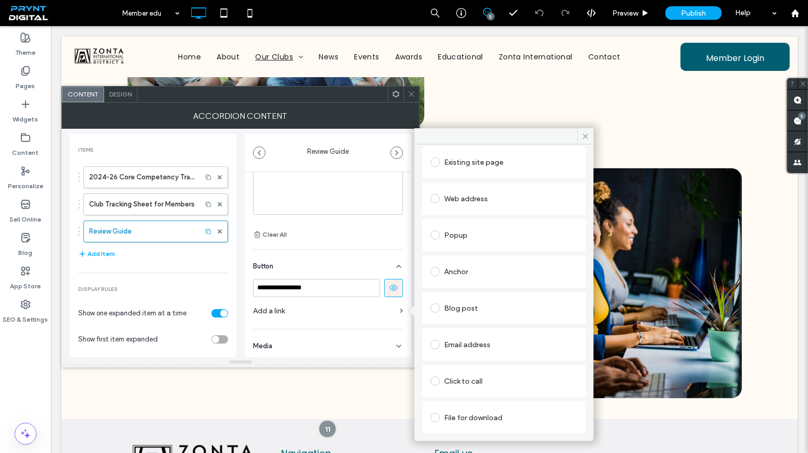
click at [486, 416] on div "File for download" at bounding box center [504, 417] width 147 height 17
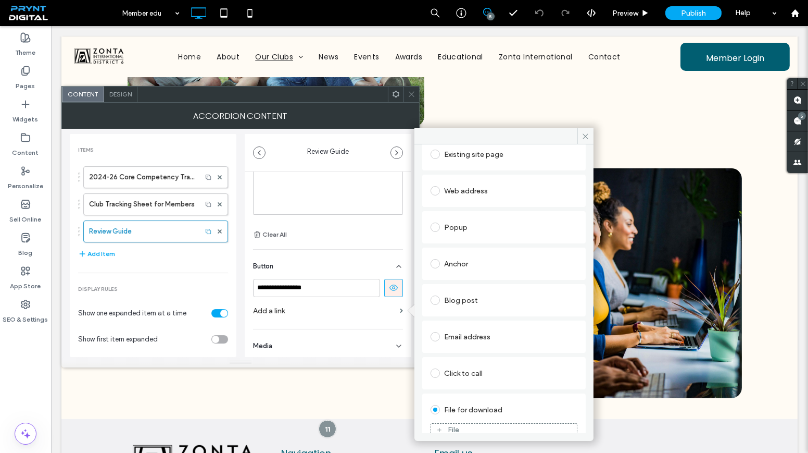
scroll to position [73, 0]
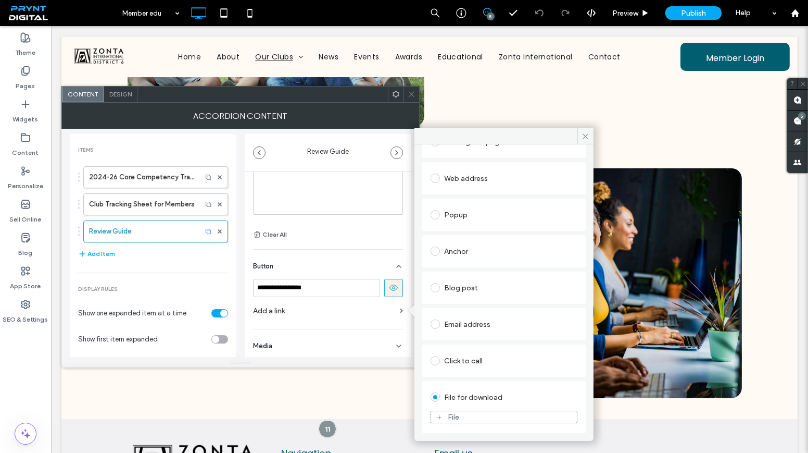
click at [486, 412] on div "File" at bounding box center [504, 416] width 146 height 9
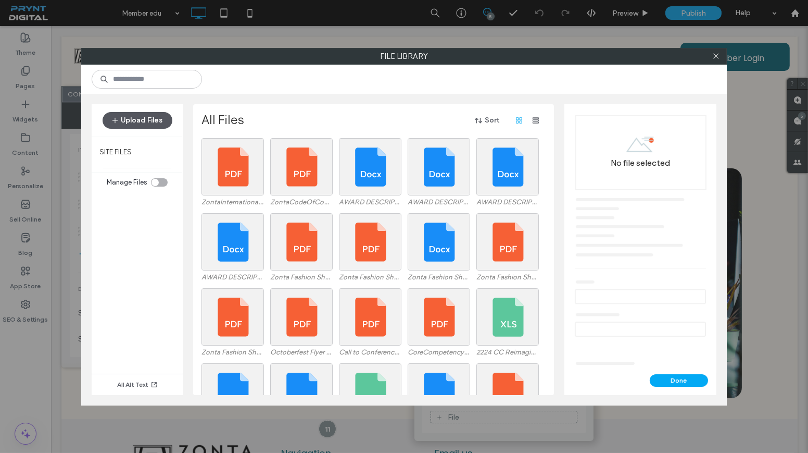
click at [143, 123] on button "Upload Files" at bounding box center [138, 120] width 70 height 17
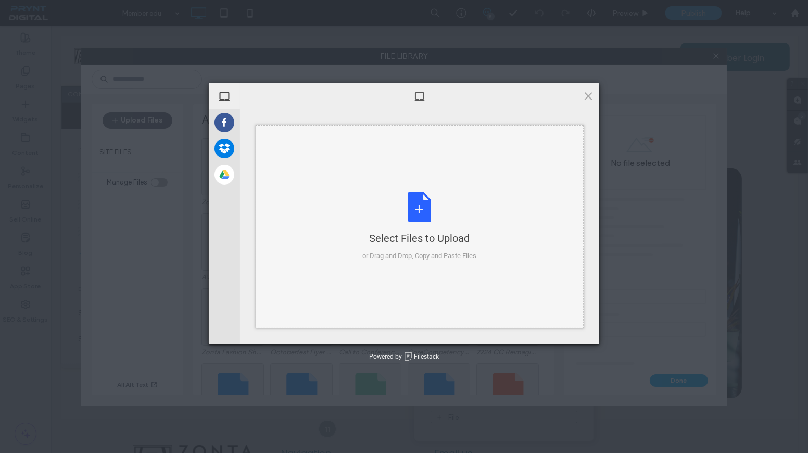
click at [411, 194] on div "Select Files to Upload or Drag and Drop, Copy and Paste Files" at bounding box center [420, 226] width 114 height 69
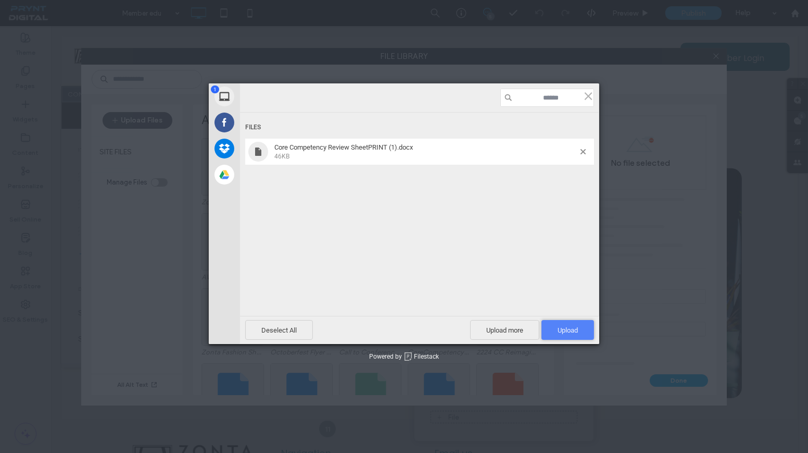
click at [550, 325] on span "Upload 1" at bounding box center [568, 330] width 53 height 20
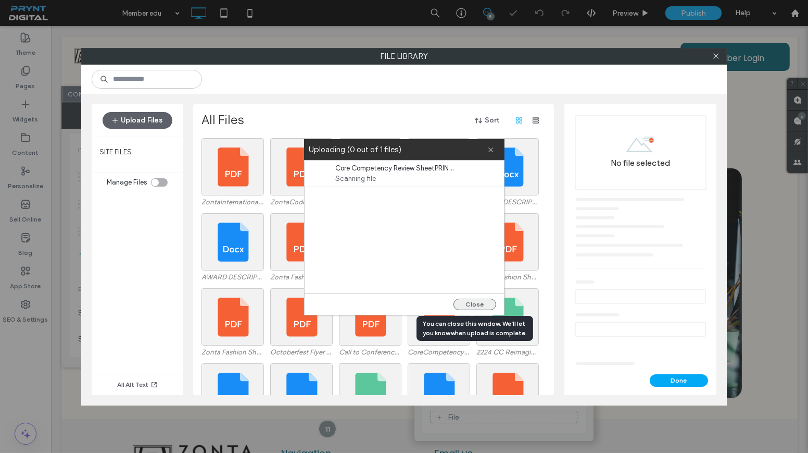
click at [476, 304] on button "Close" at bounding box center [475, 303] width 43 height 11
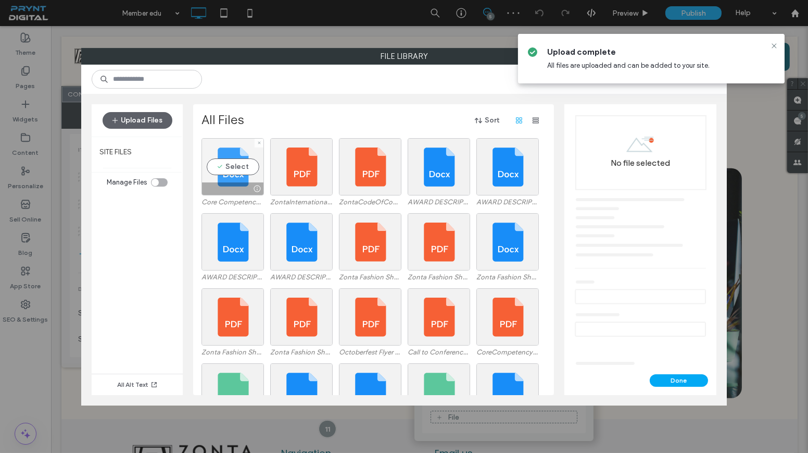
click at [238, 163] on div "Select" at bounding box center [233, 166] width 62 height 57
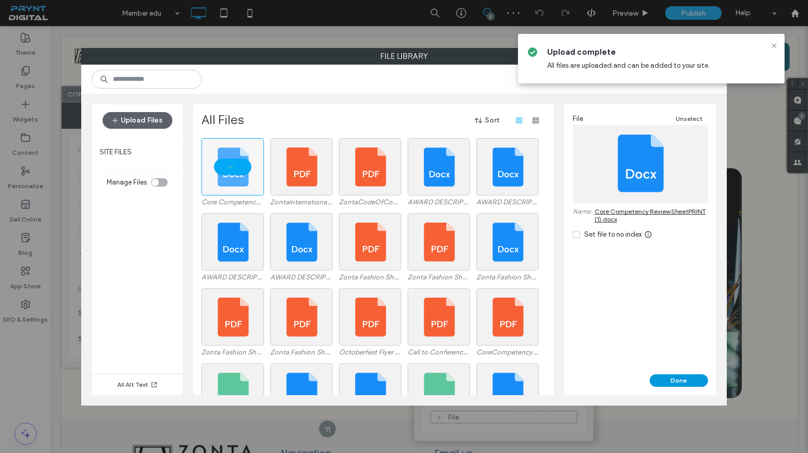
click at [683, 384] on button "Done" at bounding box center [679, 380] width 58 height 12
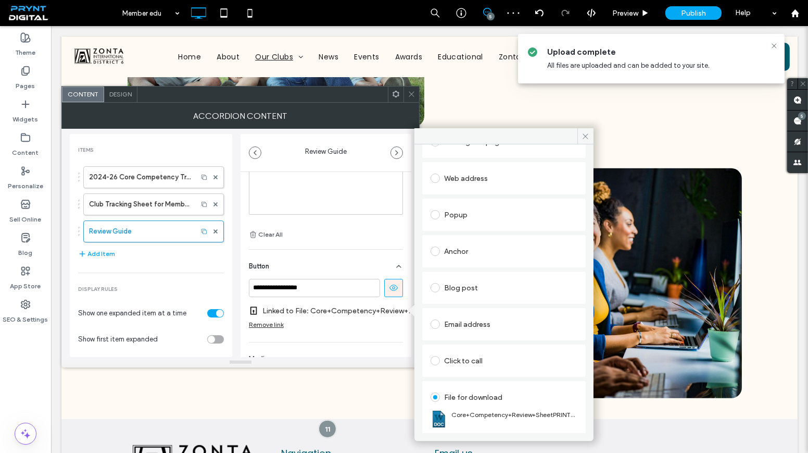
click at [409, 92] on icon at bounding box center [412, 94] width 8 height 8
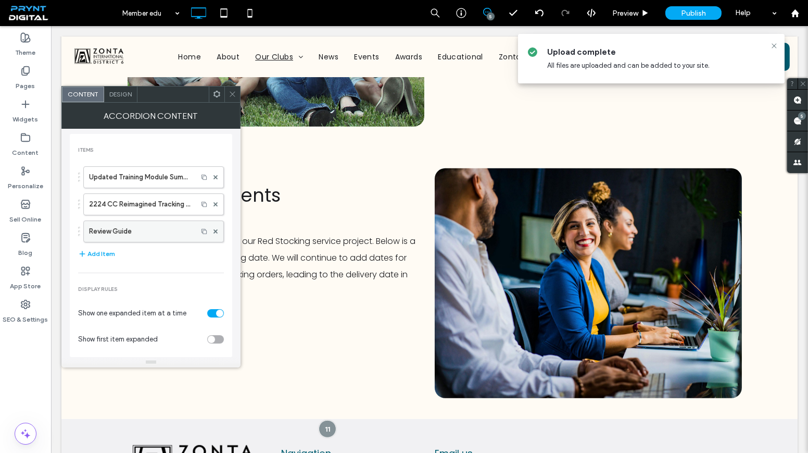
click at [157, 230] on label "Review Guide" at bounding box center [140, 231] width 103 height 21
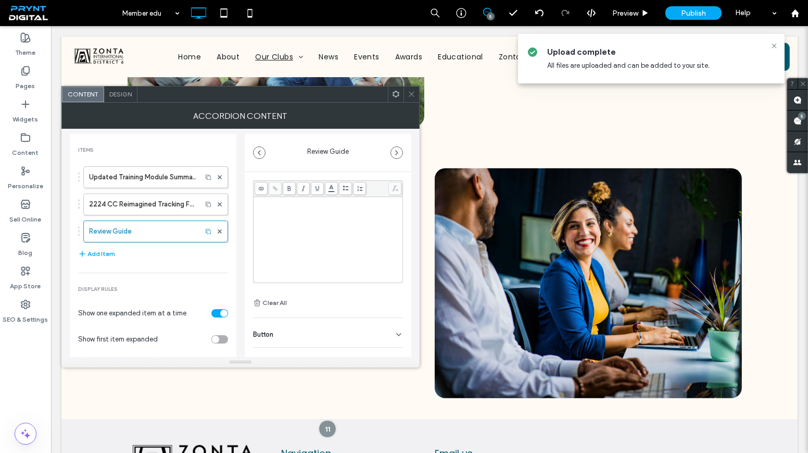
scroll to position [71, 0]
click at [323, 309] on div "Button" at bounding box center [328, 313] width 150 height 29
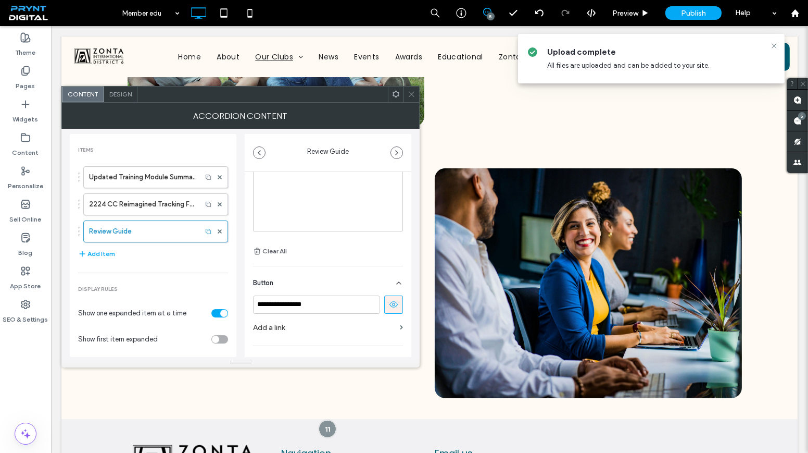
scroll to position [121, 0]
click at [316, 304] on label "Add a link" at bounding box center [324, 310] width 143 height 19
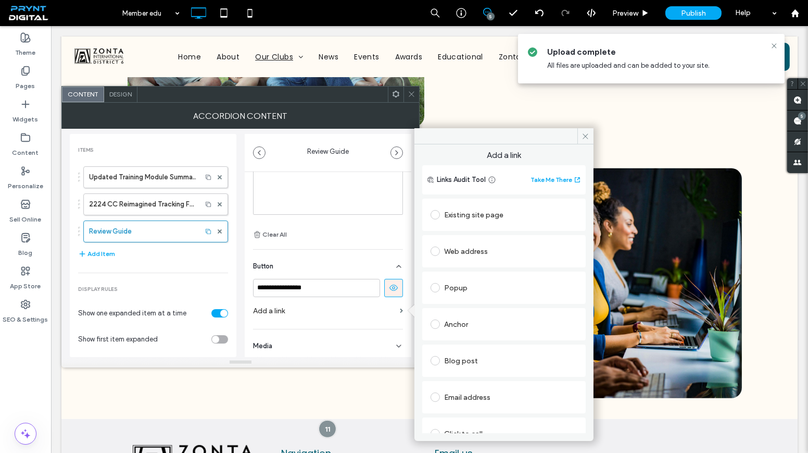
click at [470, 425] on div "Click to call" at bounding box center [504, 433] width 147 height 17
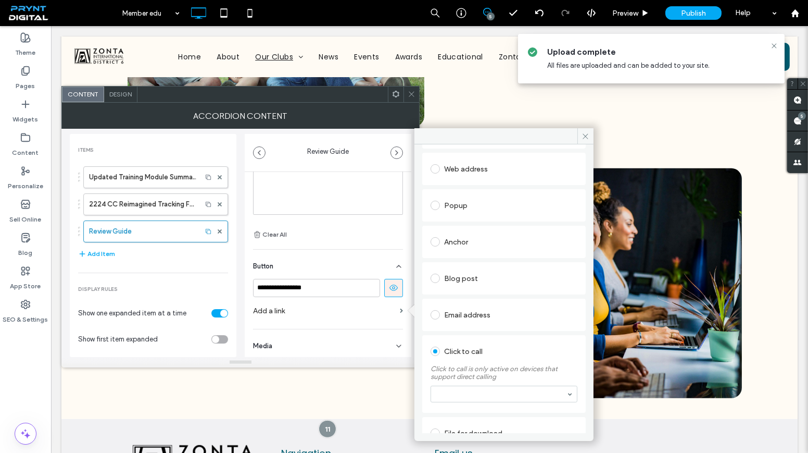
scroll to position [98, 0]
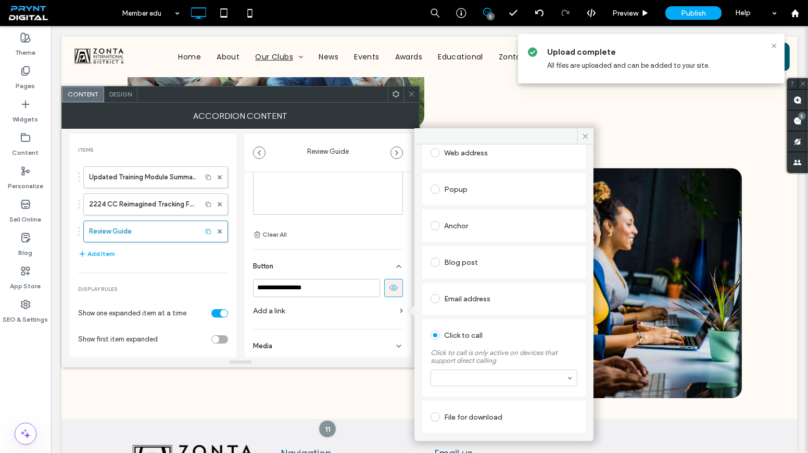
click at [461, 412] on div "File for download" at bounding box center [504, 416] width 147 height 17
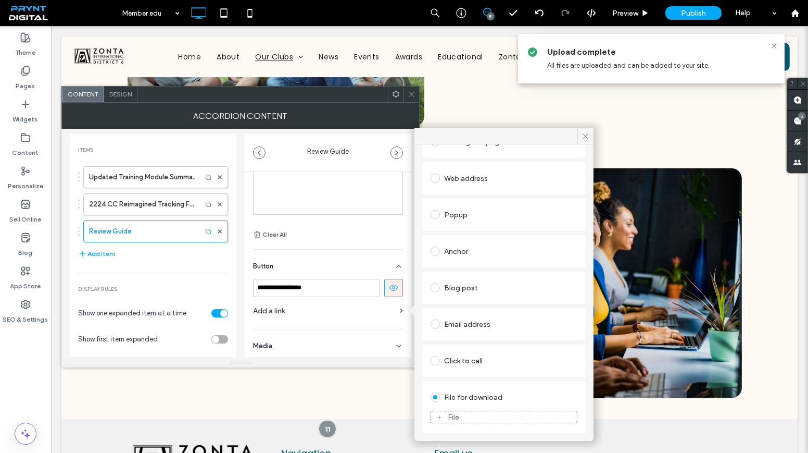
click at [463, 413] on div "File" at bounding box center [504, 416] width 146 height 9
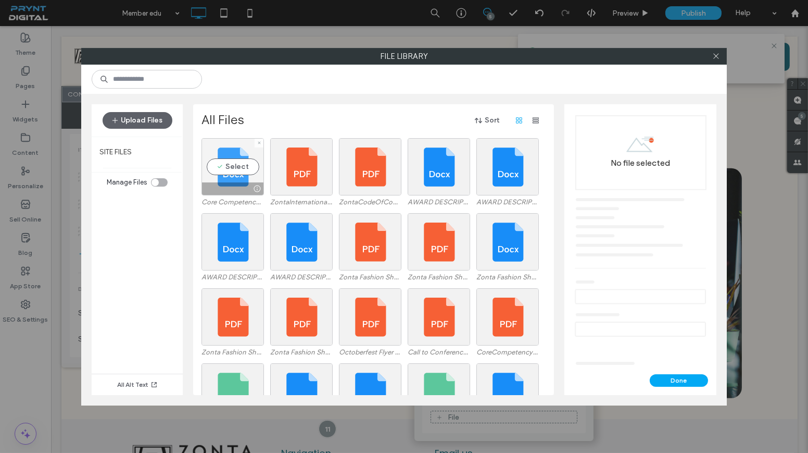
click at [230, 167] on div "Select" at bounding box center [233, 166] width 62 height 57
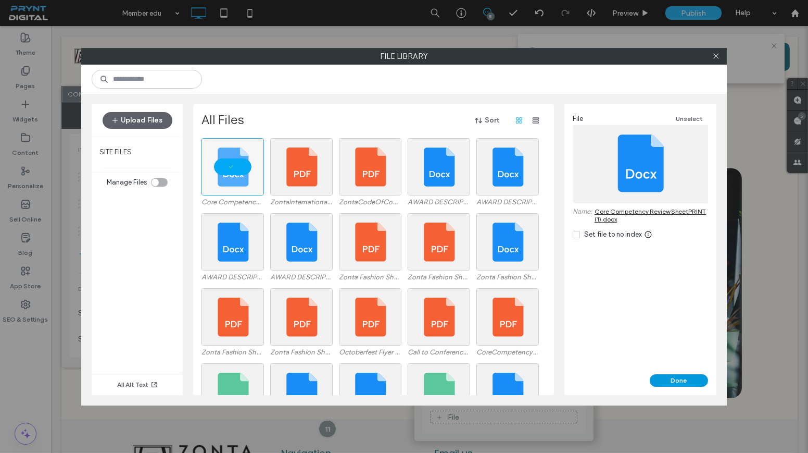
click at [693, 375] on button "Done" at bounding box center [679, 380] width 58 height 12
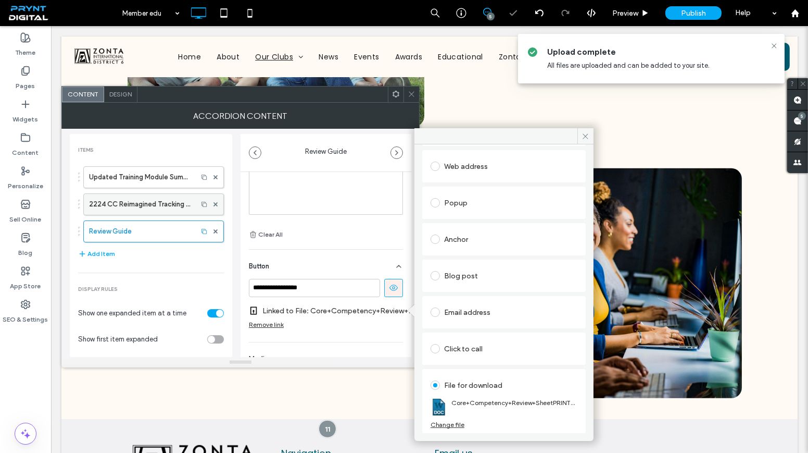
click at [173, 206] on label "2224 CC Reimagined Tracking Form" at bounding box center [140, 204] width 103 height 21
type input "**********"
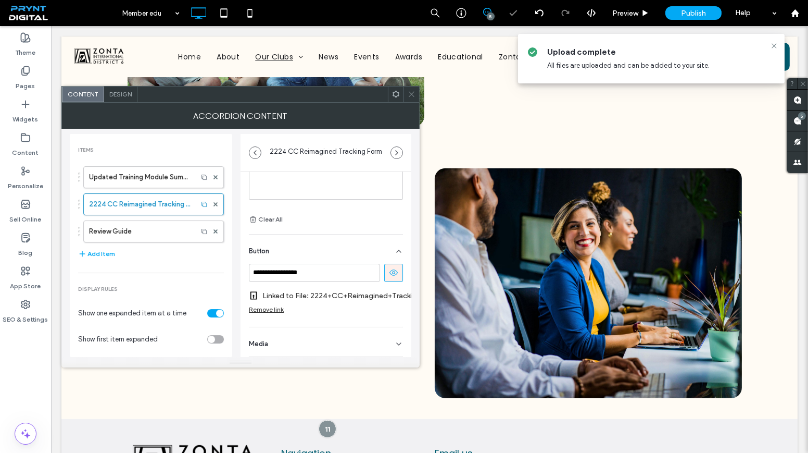
scroll to position [141, 0]
click at [148, 175] on label "Updated Training Module Summary Document with Links" at bounding box center [140, 177] width 103 height 21
type input "**********"
click at [375, 286] on label "Linked to File: 2224+CC+Reimagined+Hot+LinksLD+Tracks.docx" at bounding box center [339, 295] width 154 height 19
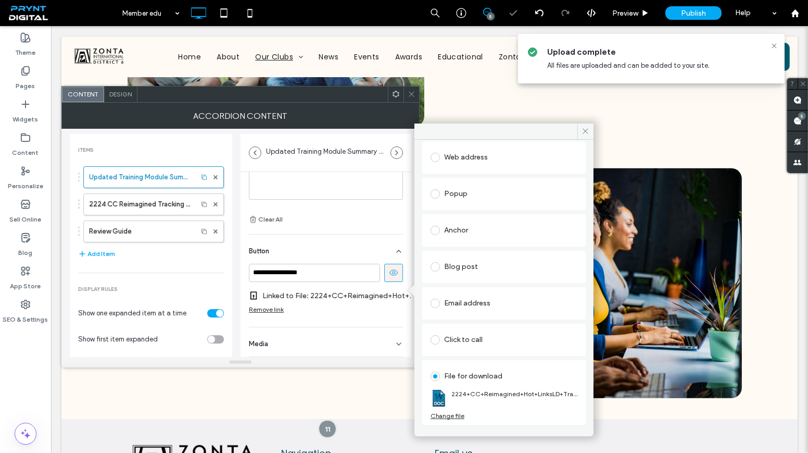
scroll to position [104, 0]
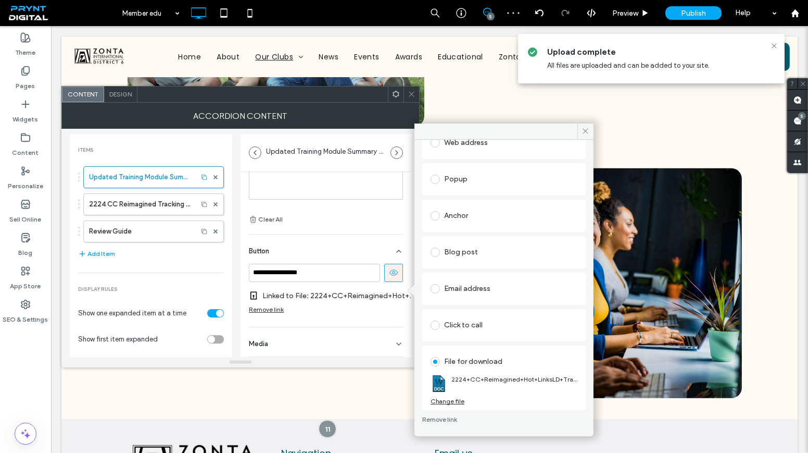
click at [409, 98] on span at bounding box center [412, 94] width 8 height 16
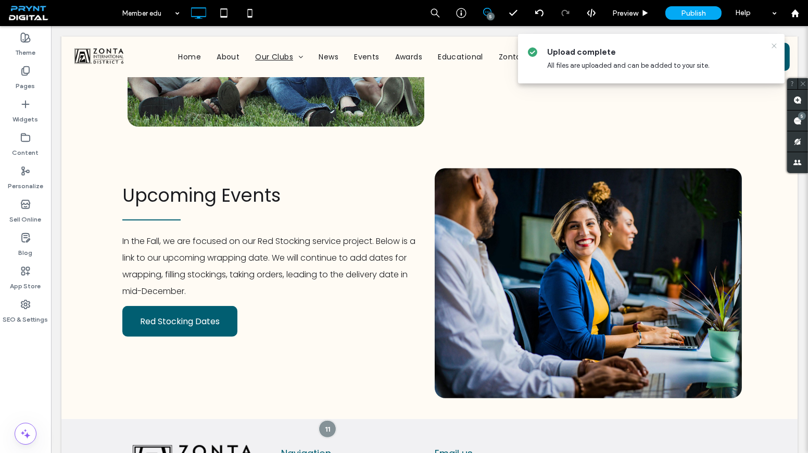
click at [775, 43] on icon at bounding box center [774, 46] width 8 height 8
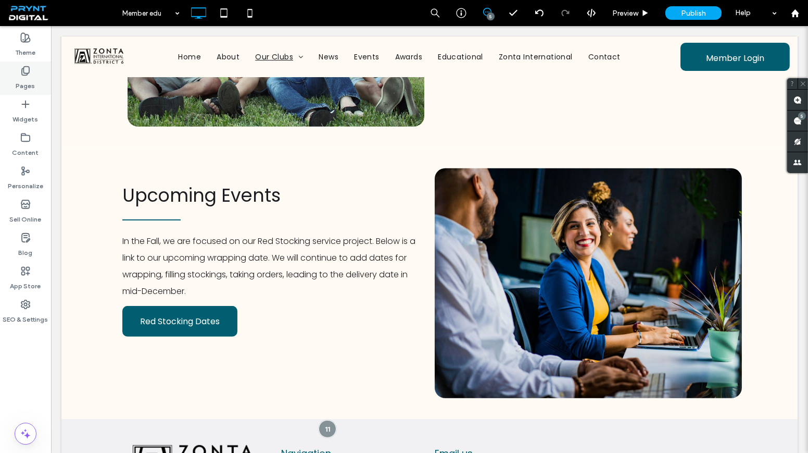
click at [39, 75] on div "Pages" at bounding box center [25, 77] width 51 height 33
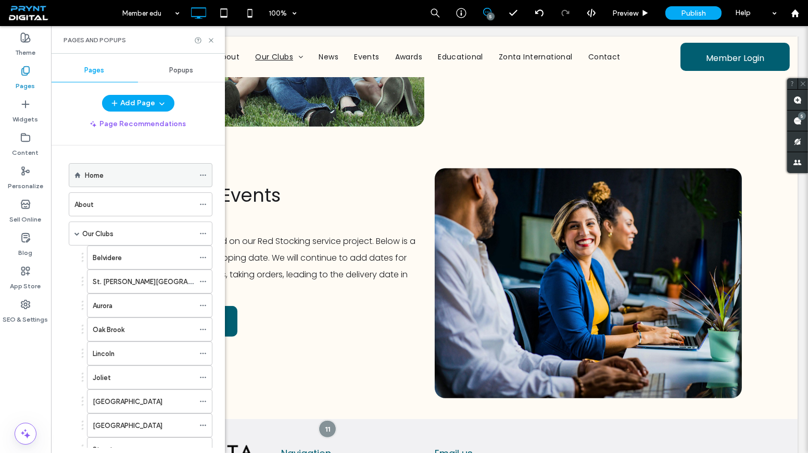
click at [102, 177] on label "Home" at bounding box center [94, 175] width 19 height 18
click at [211, 42] on icon at bounding box center [211, 40] width 8 height 8
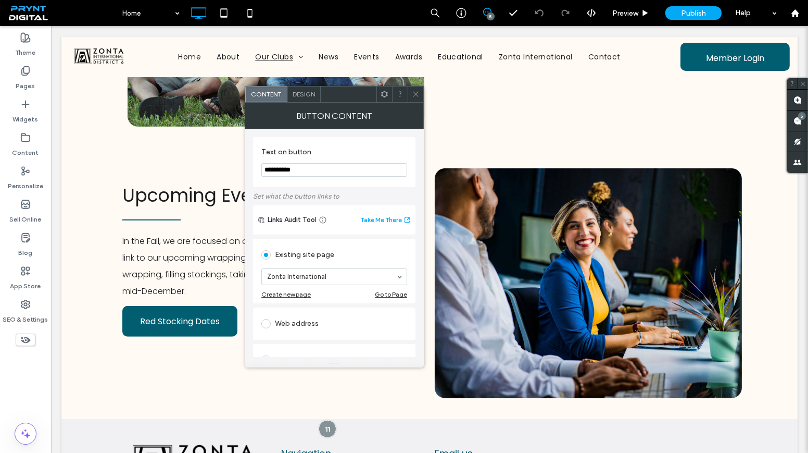
click at [418, 95] on icon at bounding box center [416, 94] width 8 height 8
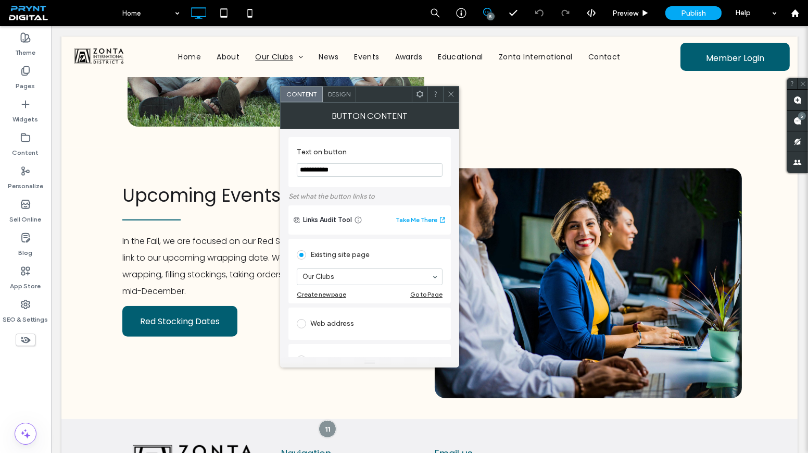
click at [455, 94] on icon at bounding box center [451, 94] width 8 height 8
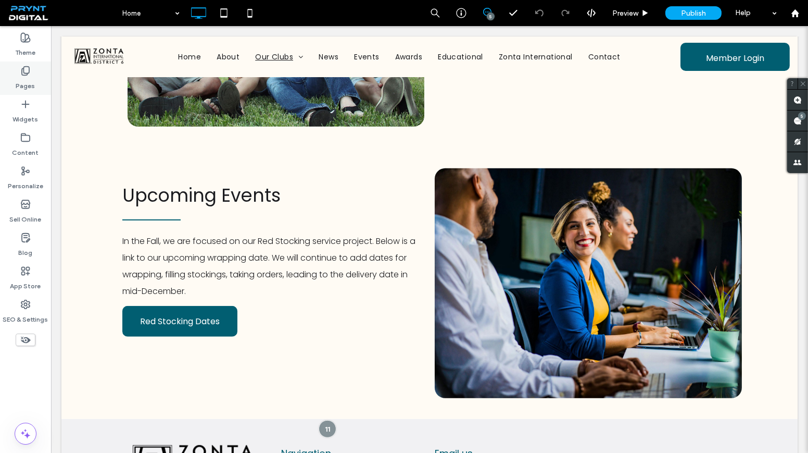
click at [23, 74] on icon at bounding box center [25, 71] width 10 height 10
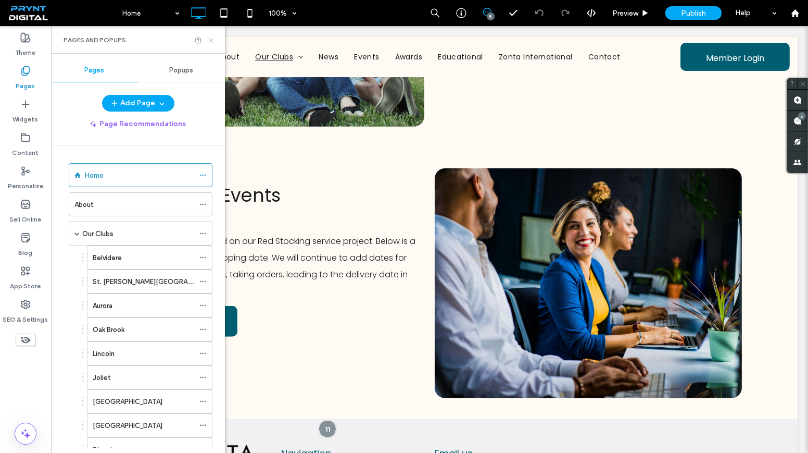
click at [210, 43] on icon at bounding box center [211, 40] width 8 height 8
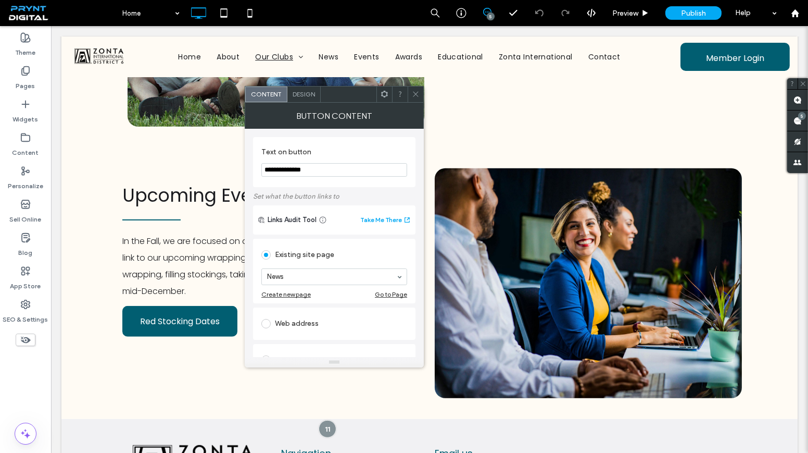
click at [419, 96] on icon at bounding box center [416, 94] width 8 height 8
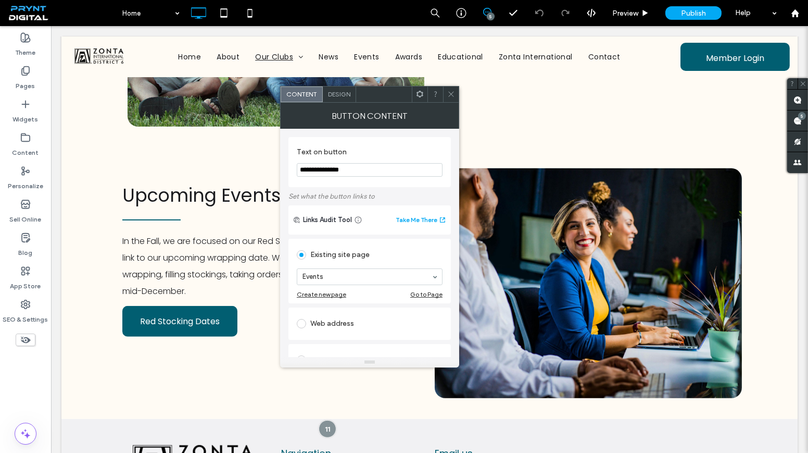
click at [448, 97] on icon at bounding box center [451, 94] width 8 height 8
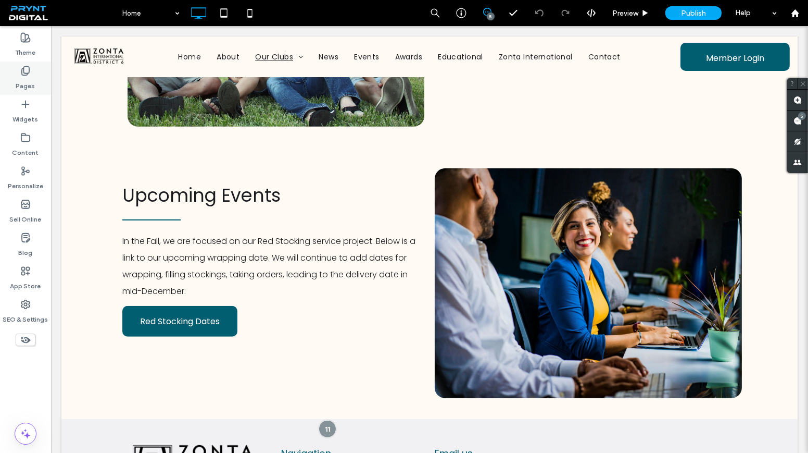
click at [35, 83] on div "Pages" at bounding box center [25, 77] width 51 height 33
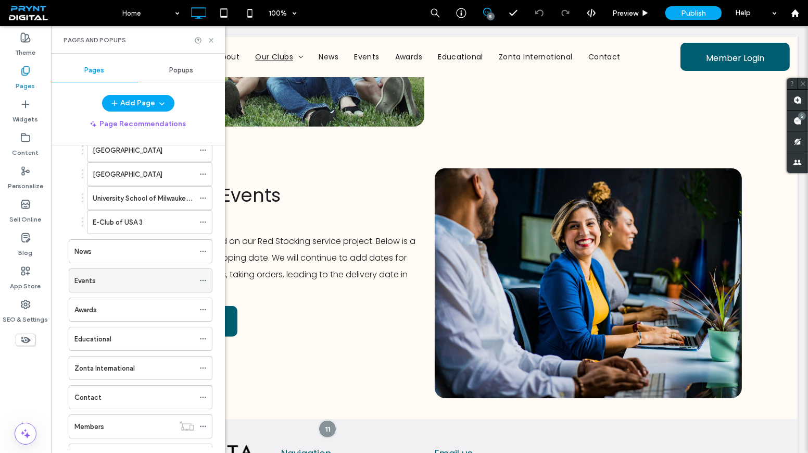
scroll to position [426, 0]
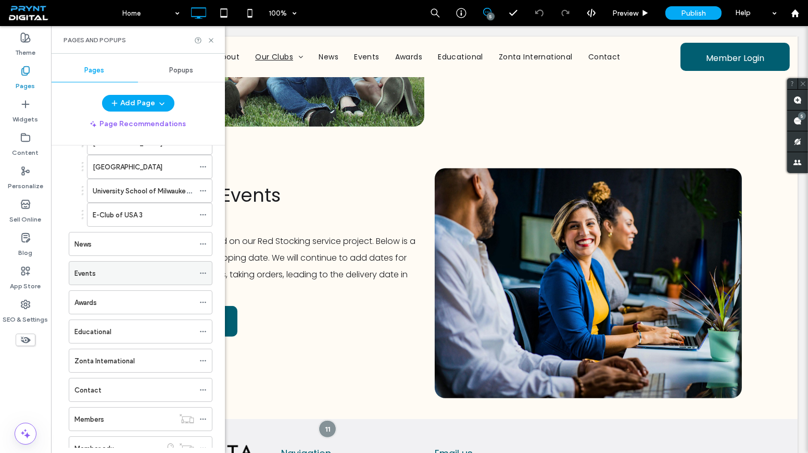
click at [141, 268] on div "Events" at bounding box center [134, 273] width 120 height 11
click at [0, 0] on div at bounding box center [0, 0] width 0 height 0
click at [109, 297] on div "Awards" at bounding box center [134, 302] width 120 height 11
click at [213, 35] on div "Pages and Popups" at bounding box center [138, 40] width 174 height 28
click at [212, 40] on icon at bounding box center [211, 40] width 8 height 8
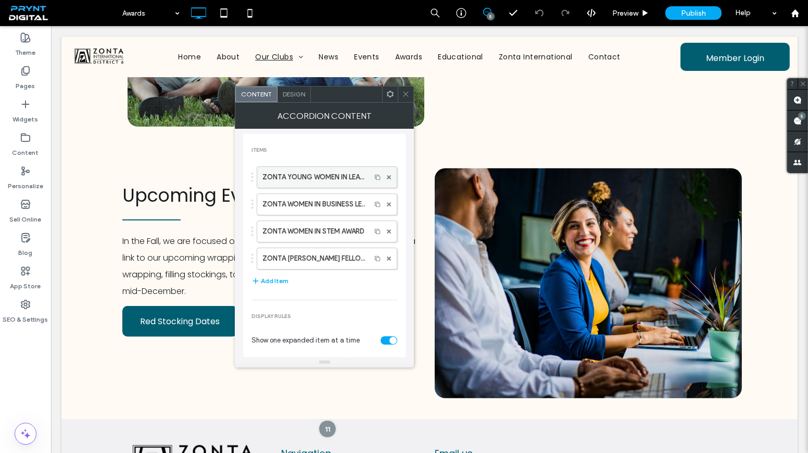
click at [340, 172] on label "ZONTA YOUNG WOMEN IN LEADERSHIP AWARD" at bounding box center [313, 177] width 103 height 21
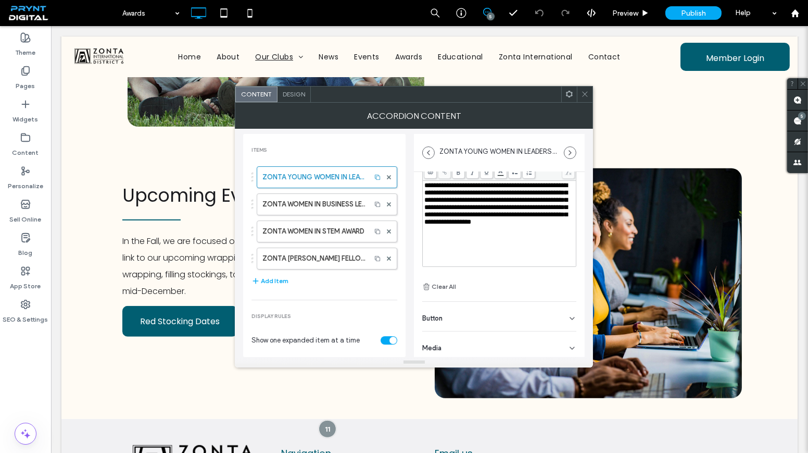
scroll to position [71, 0]
click at [583, 95] on use at bounding box center [585, 94] width 5 height 5
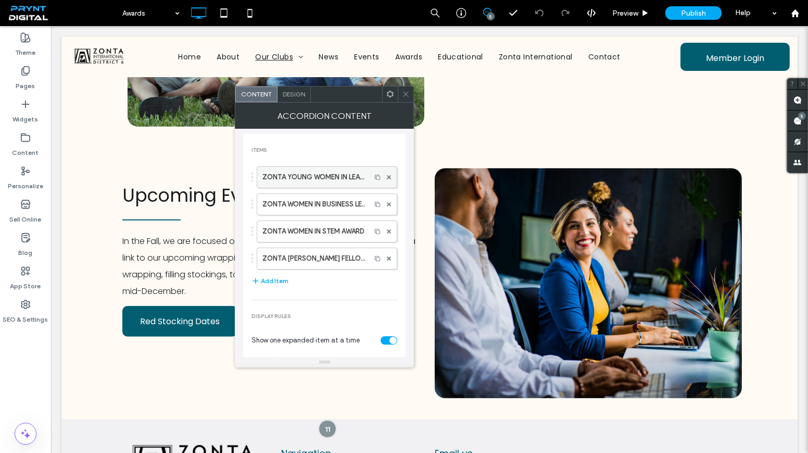
click at [328, 177] on label "ZONTA YOUNG WOMEN IN LEADERSHIP AWARD" at bounding box center [313, 177] width 103 height 21
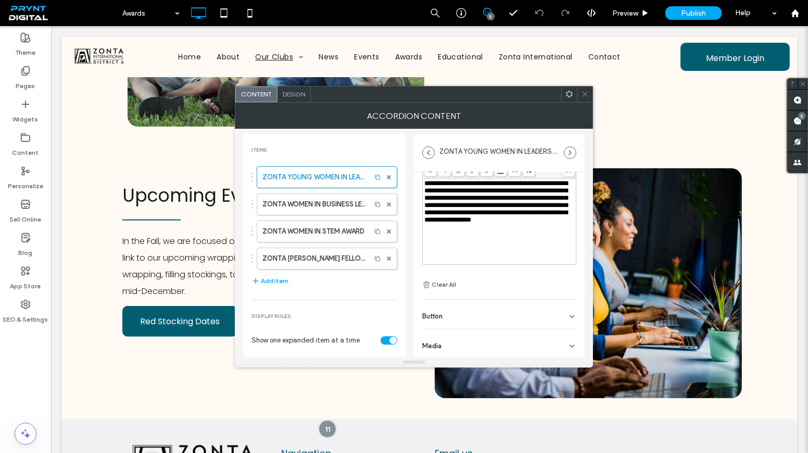
click at [476, 311] on div "Button" at bounding box center [499, 313] width 154 height 29
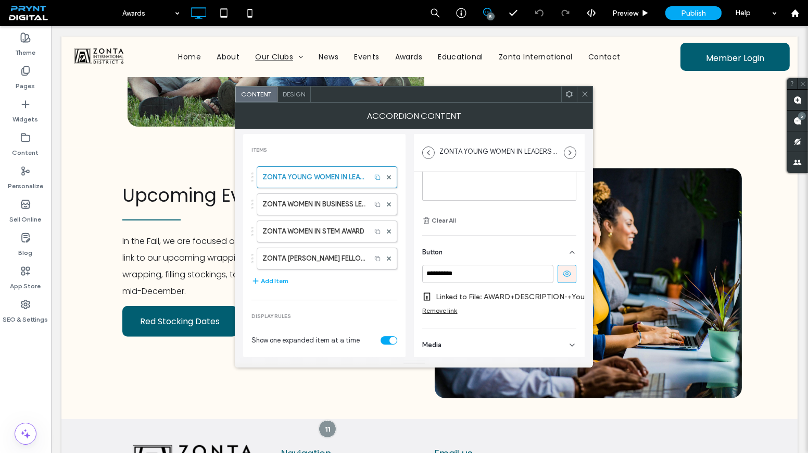
scroll to position [141, 0]
click at [498, 290] on label "Linked to File: AWARD+DESCRIPTION-+Young+Women+in+Leadership+Award.docx" at bounding box center [513, 295] width 154 height 19
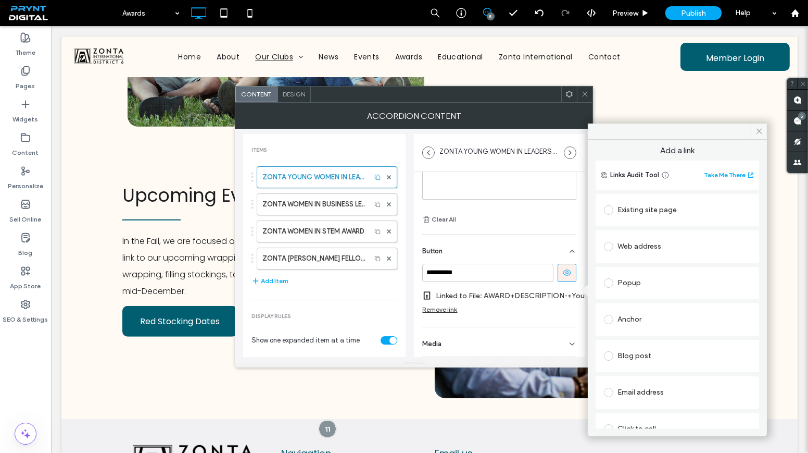
click at [636, 285] on div "Popup" at bounding box center [677, 282] width 147 height 17
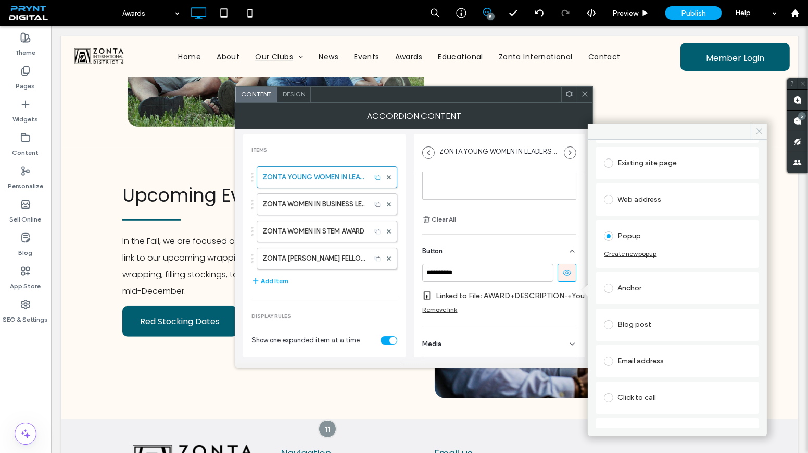
scroll to position [87, 0]
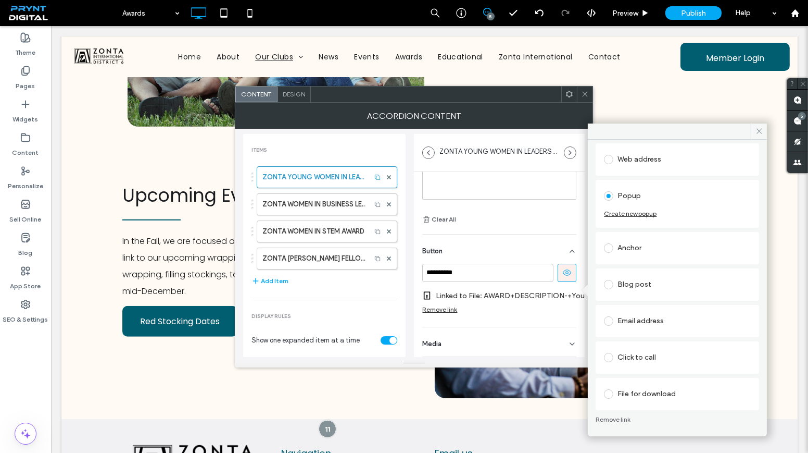
click at [643, 390] on div "File for download" at bounding box center [677, 393] width 147 height 17
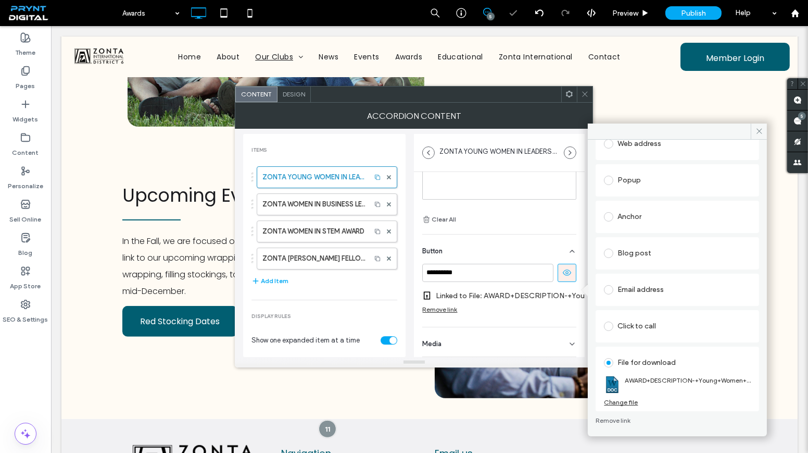
scroll to position [104, 0]
click at [620, 399] on div "Change file" at bounding box center [621, 401] width 34 height 8
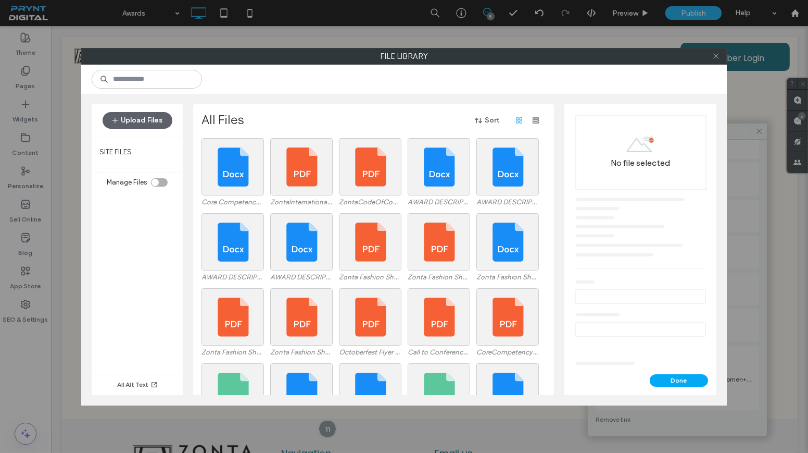
click at [719, 56] on icon at bounding box center [716, 56] width 8 height 8
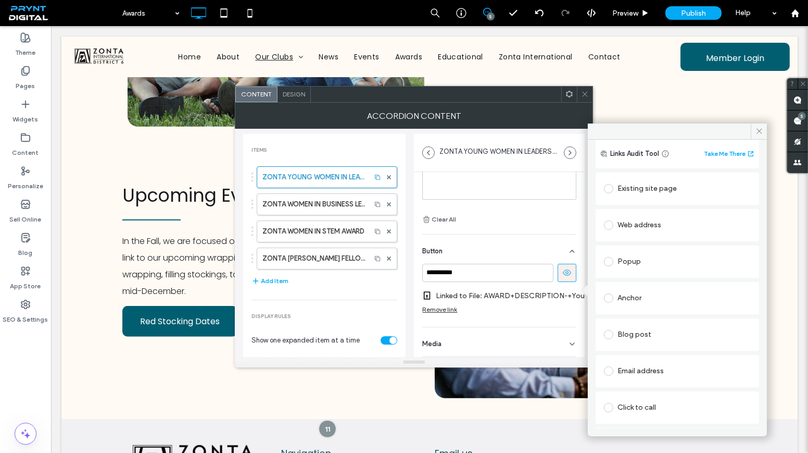
scroll to position [9, 0]
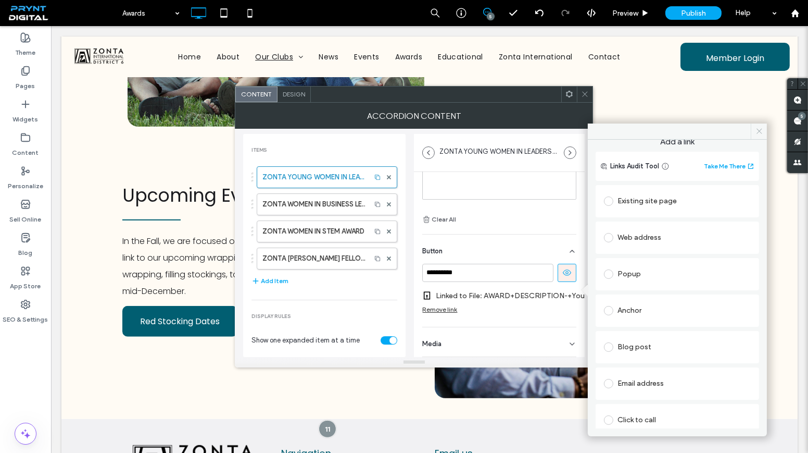
click at [757, 132] on icon at bounding box center [760, 131] width 8 height 8
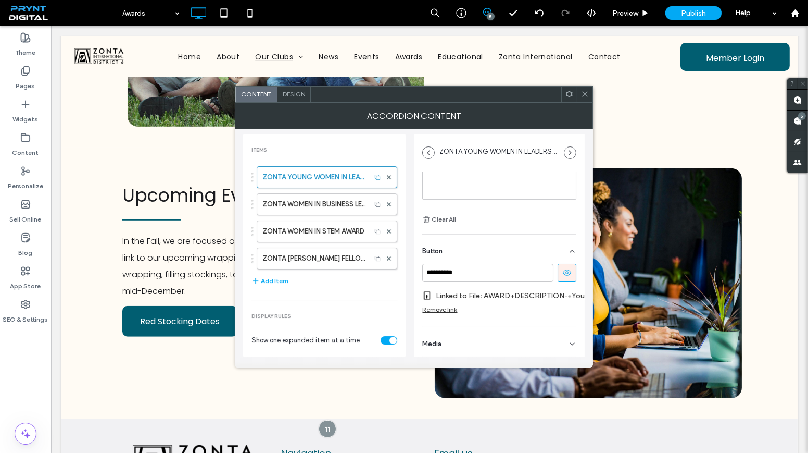
click at [585, 99] on span at bounding box center [585, 94] width 8 height 16
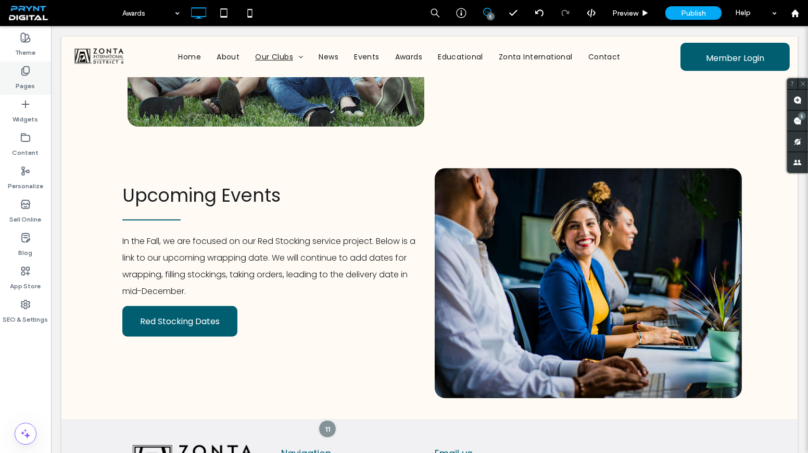
click at [12, 74] on div "Pages" at bounding box center [25, 77] width 51 height 33
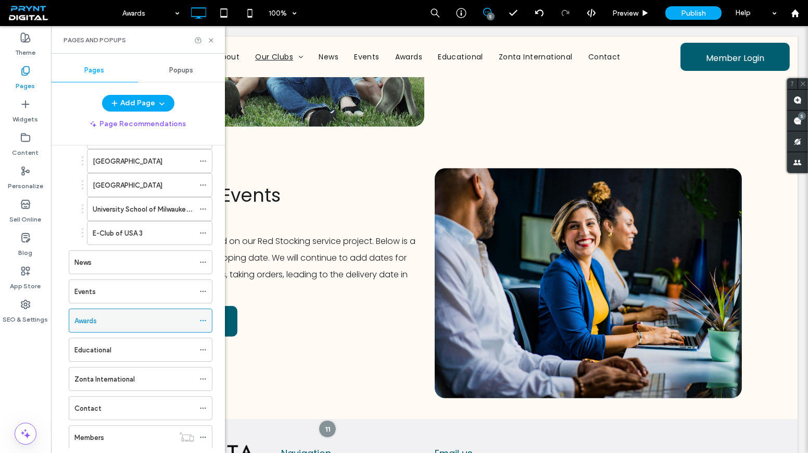
scroll to position [426, 0]
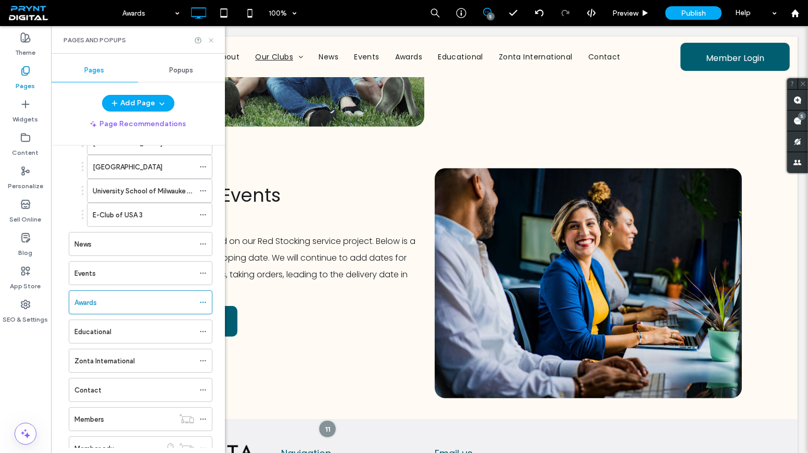
click at [210, 41] on icon at bounding box center [211, 40] width 8 height 8
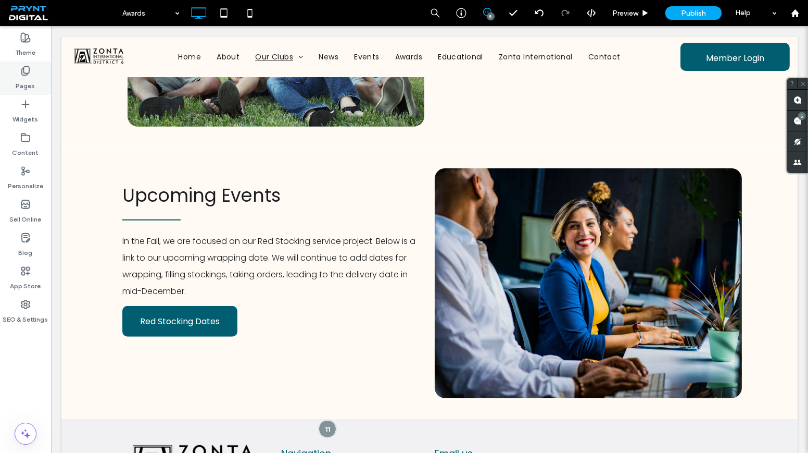
click at [13, 72] on div "Pages" at bounding box center [25, 77] width 51 height 33
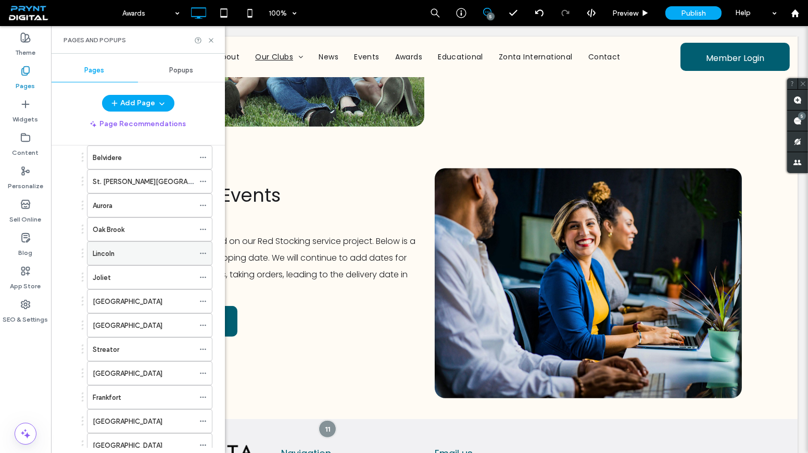
scroll to position [94, 0]
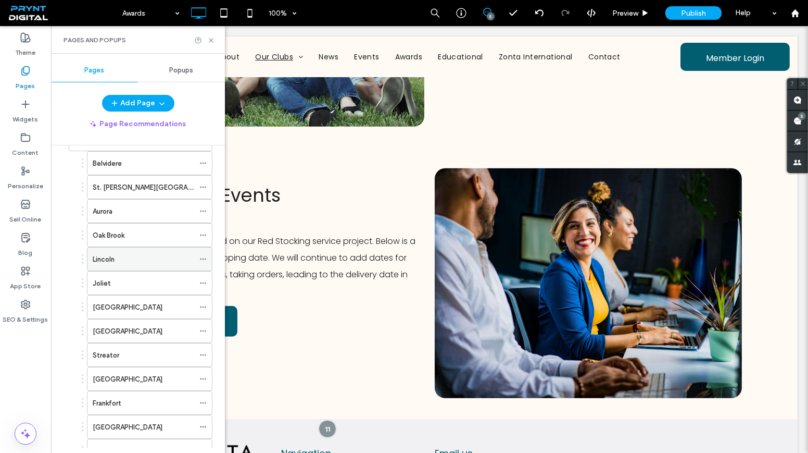
click at [123, 254] on div "Lincoln" at bounding box center [144, 259] width 102 height 11
click at [210, 43] on icon at bounding box center [211, 40] width 8 height 8
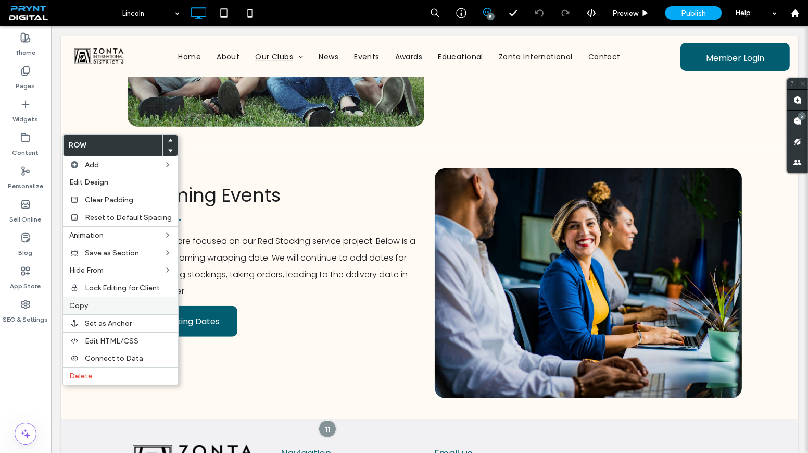
click at [119, 302] on label "Copy" at bounding box center [120, 305] width 103 height 9
click at [83, 385] on div "Delete" at bounding box center [120, 393] width 115 height 18
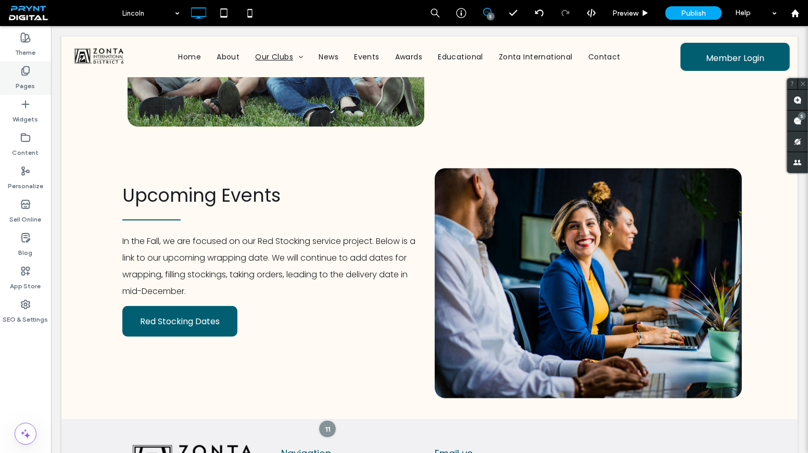
click at [24, 79] on label "Pages" at bounding box center [25, 83] width 19 height 15
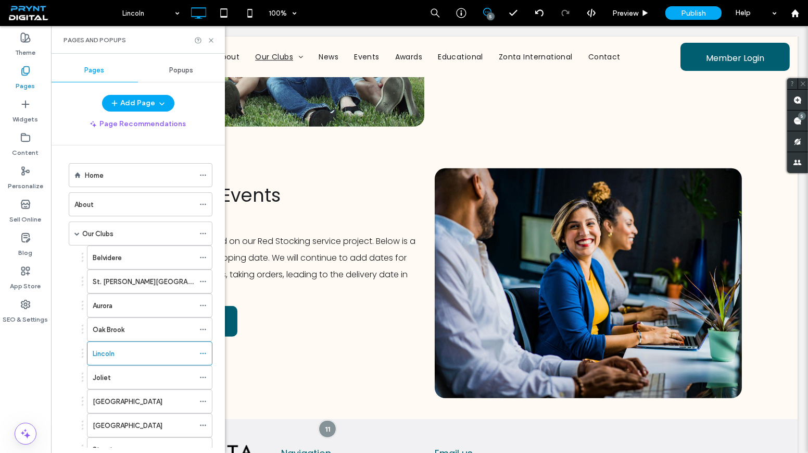
drag, startPoint x: 108, startPoint y: 231, endPoint x: 118, endPoint y: 203, distance: 29.5
click at [107, 231] on label "Our Clubs" at bounding box center [97, 233] width 31 height 18
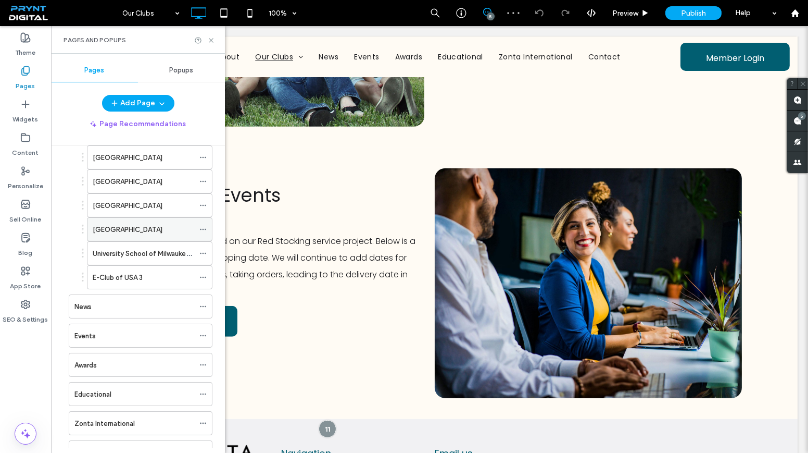
scroll to position [379, 0]
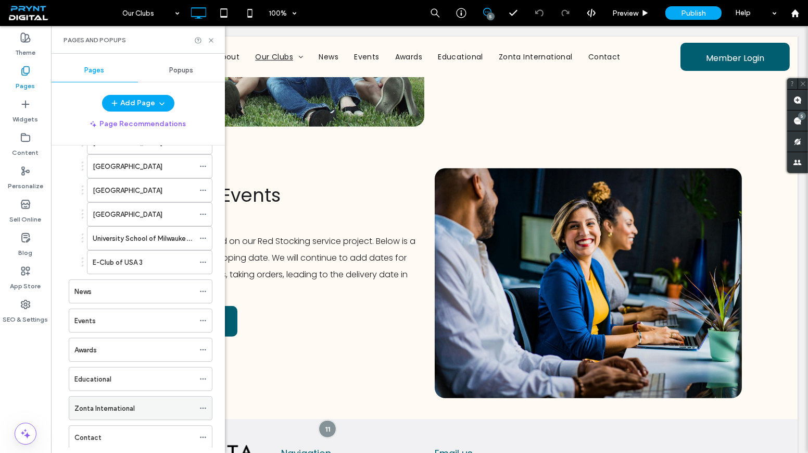
click at [107, 399] on label "Zonta International" at bounding box center [104, 408] width 60 height 18
click at [213, 39] on icon at bounding box center [211, 40] width 8 height 8
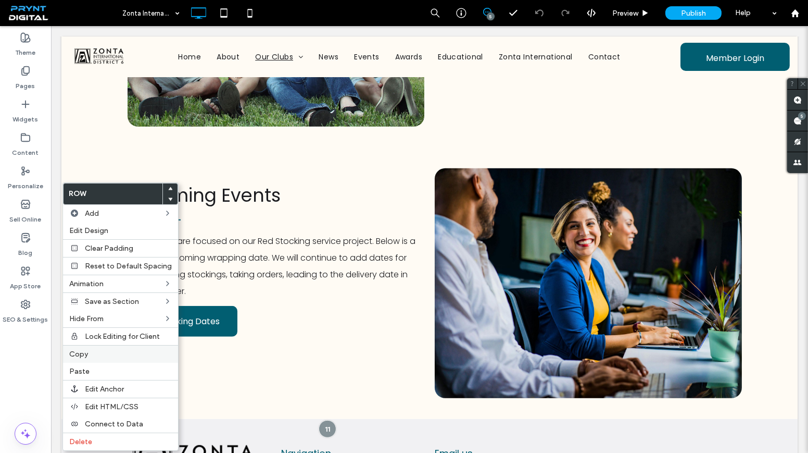
click at [120, 357] on div "Copy" at bounding box center [120, 354] width 115 height 18
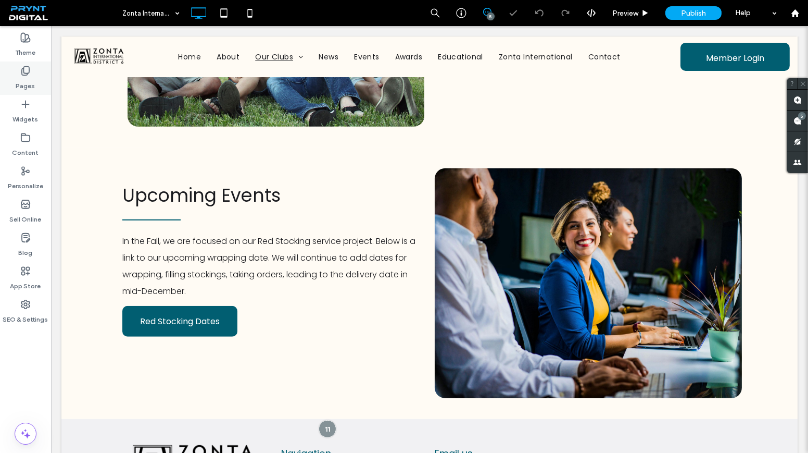
click at [20, 78] on label "Pages" at bounding box center [25, 83] width 19 height 15
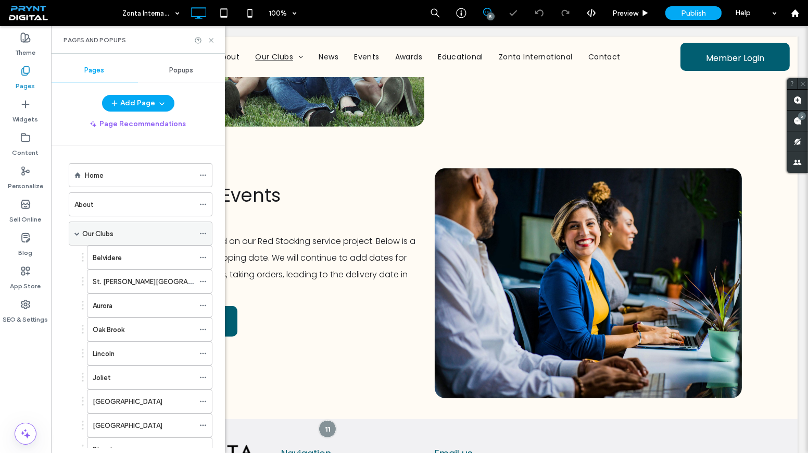
click at [105, 235] on label "Our Clubs" at bounding box center [97, 233] width 31 height 18
click at [210, 45] on div "Pages and Popups" at bounding box center [138, 40] width 174 height 28
click at [206, 40] on div at bounding box center [204, 40] width 21 height 8
click at [208, 40] on icon at bounding box center [211, 40] width 8 height 8
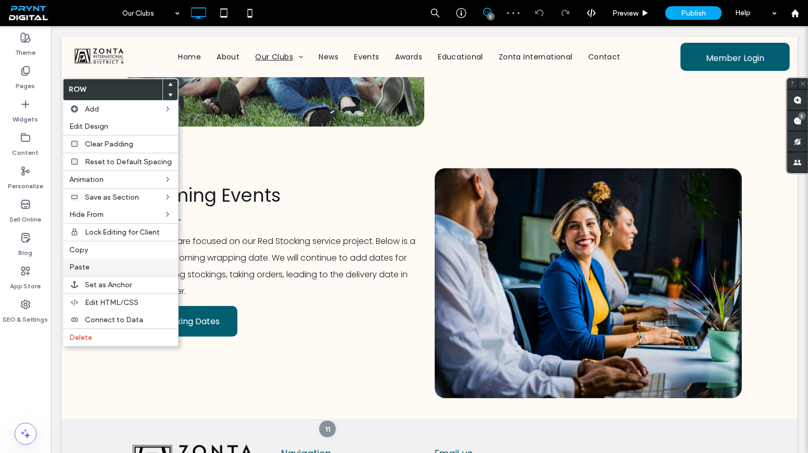
click at [101, 260] on div "Paste" at bounding box center [120, 266] width 115 height 17
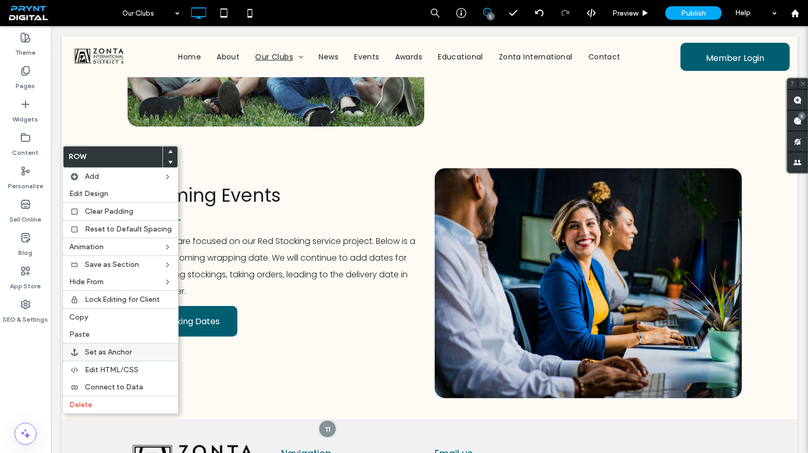
click at [124, 348] on span "Set as Anchor" at bounding box center [108, 351] width 47 height 9
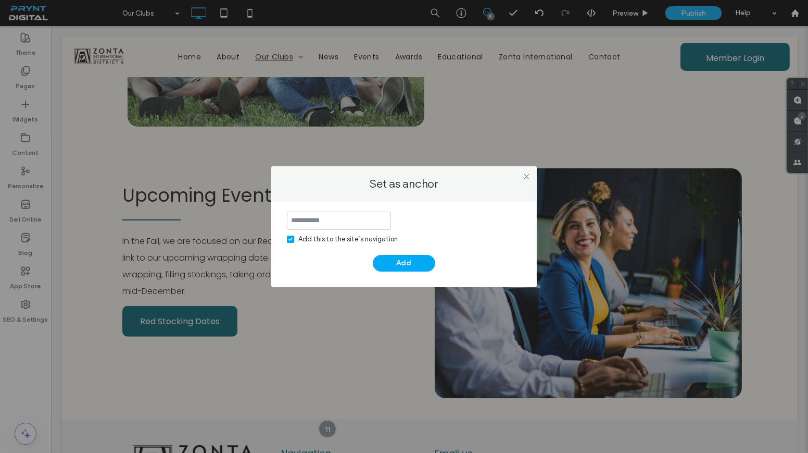
click at [338, 223] on input at bounding box center [339, 220] width 104 height 18
click at [523, 177] on icon at bounding box center [527, 176] width 8 height 8
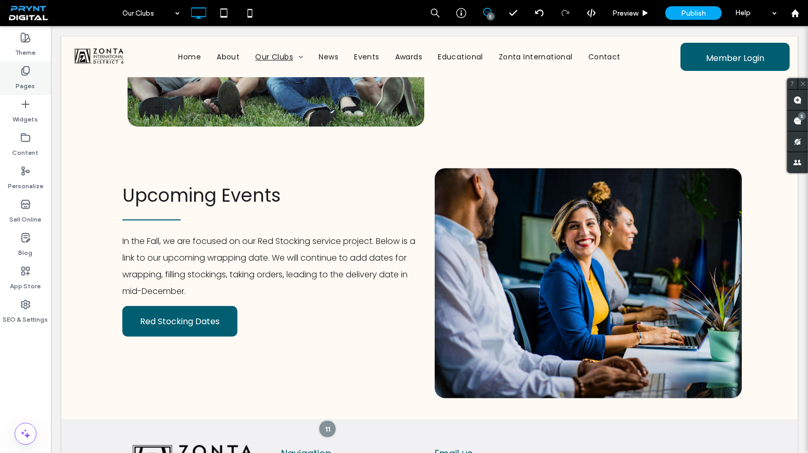
click at [32, 81] on label "Pages" at bounding box center [25, 83] width 19 height 15
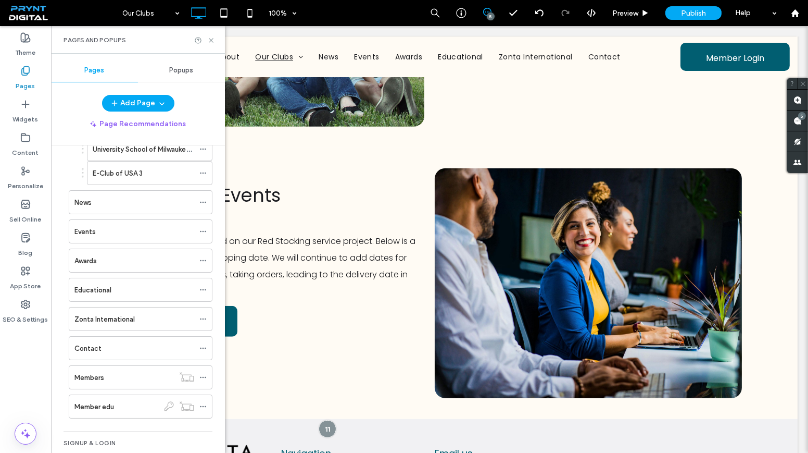
scroll to position [473, 0]
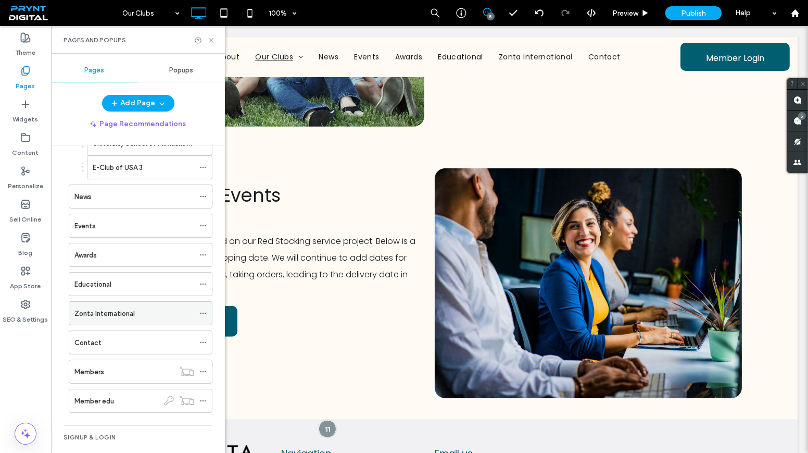
click at [114, 304] on label "Zonta International" at bounding box center [104, 313] width 60 height 18
click at [214, 42] on icon at bounding box center [211, 40] width 8 height 8
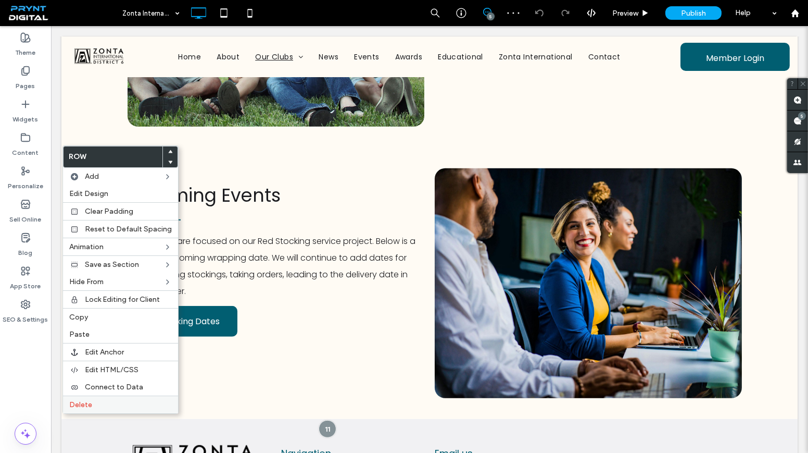
click at [90, 400] on span "Delete" at bounding box center [80, 404] width 23 height 9
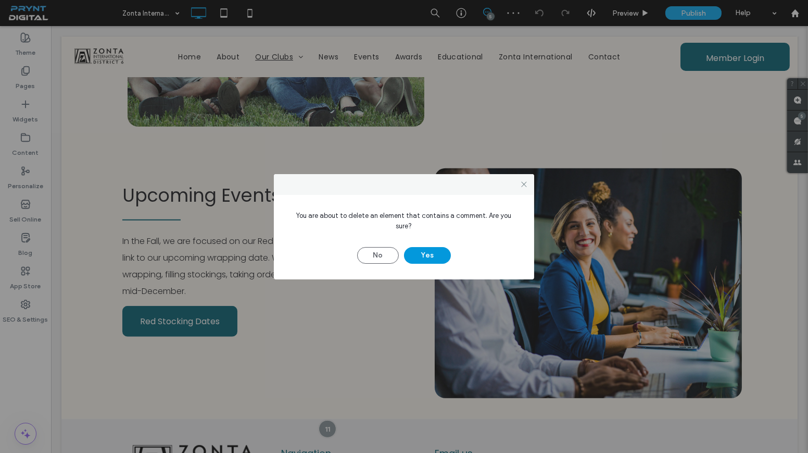
click at [424, 247] on button "Yes" at bounding box center [427, 255] width 47 height 17
click at [425, 251] on button "Yes" at bounding box center [427, 255] width 47 height 17
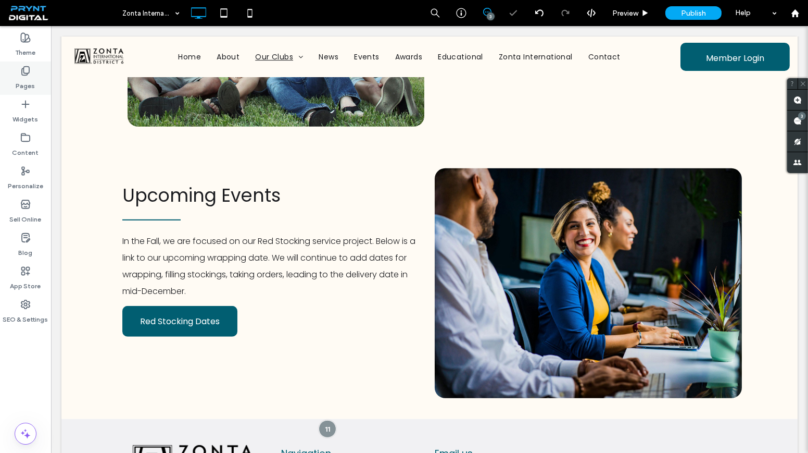
click at [23, 70] on use at bounding box center [25, 71] width 7 height 9
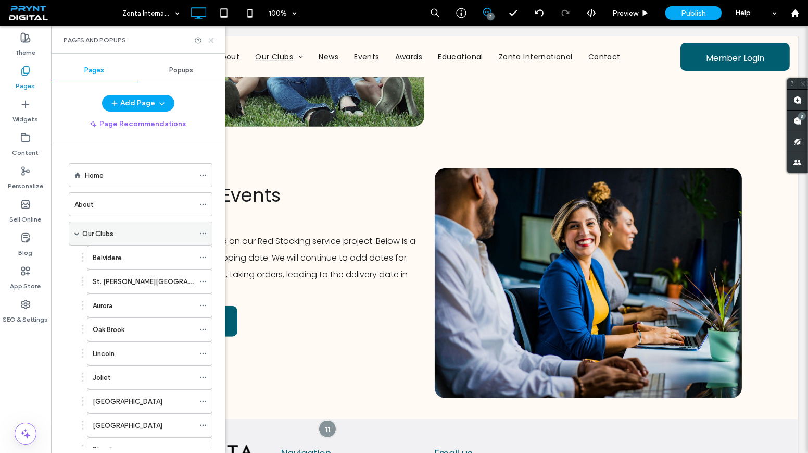
click at [117, 228] on div "Our Clubs" at bounding box center [138, 233] width 112 height 11
click at [212, 40] on icon at bounding box center [211, 40] width 8 height 8
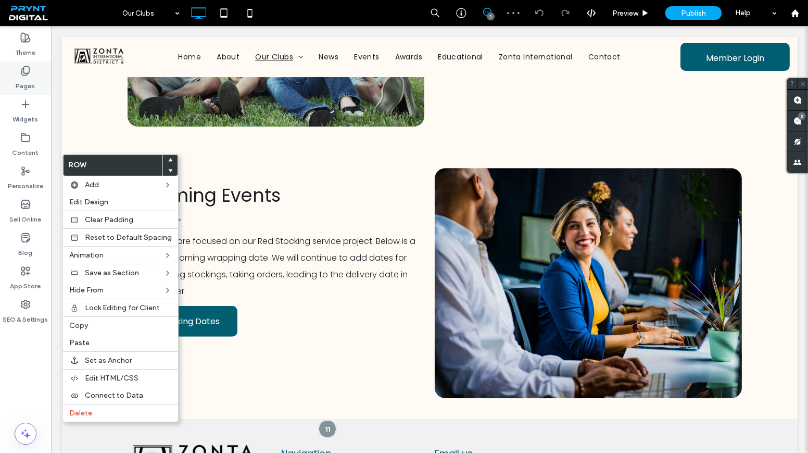
click at [20, 83] on label "Pages" at bounding box center [25, 83] width 19 height 15
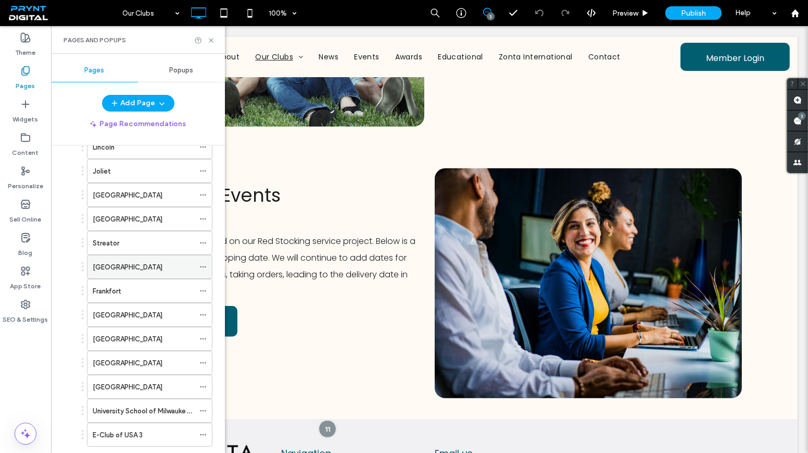
scroll to position [189, 0]
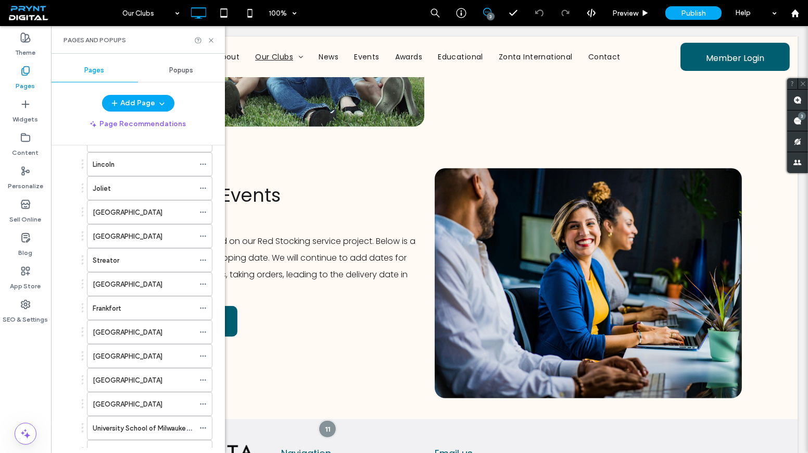
click at [121, 166] on div "Lincoln" at bounding box center [144, 164] width 102 height 23
click at [210, 42] on icon at bounding box center [211, 40] width 8 height 8
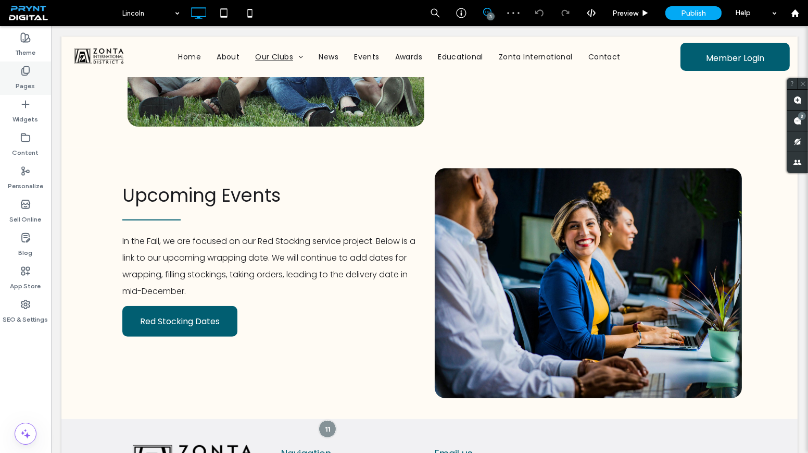
click at [37, 91] on div "Pages" at bounding box center [25, 77] width 51 height 33
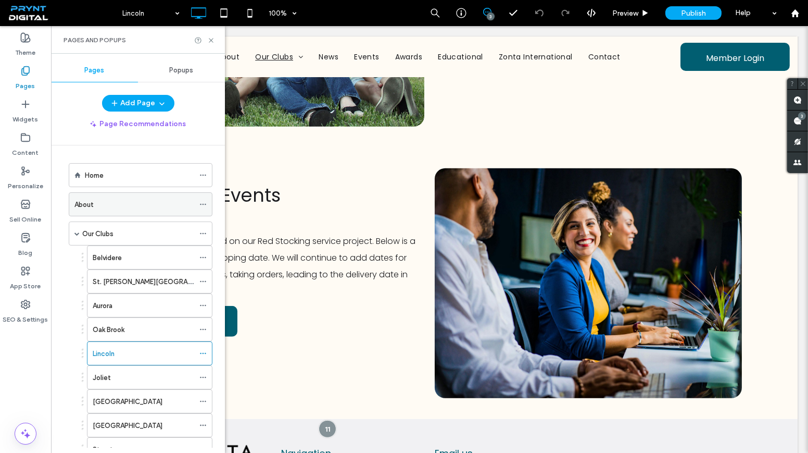
click at [101, 200] on div "About" at bounding box center [134, 204] width 120 height 11
click at [102, 227] on label "Our Clubs" at bounding box center [97, 233] width 31 height 18
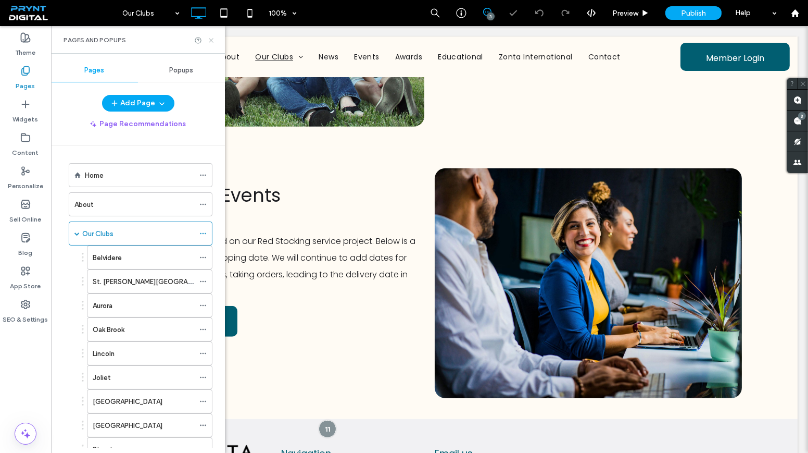
click at [211, 37] on icon at bounding box center [211, 40] width 8 height 8
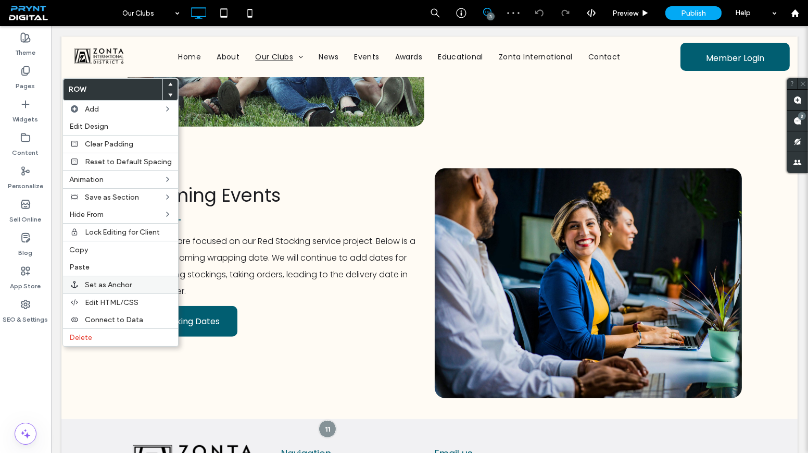
click at [103, 281] on span "Set as Anchor" at bounding box center [108, 284] width 47 height 9
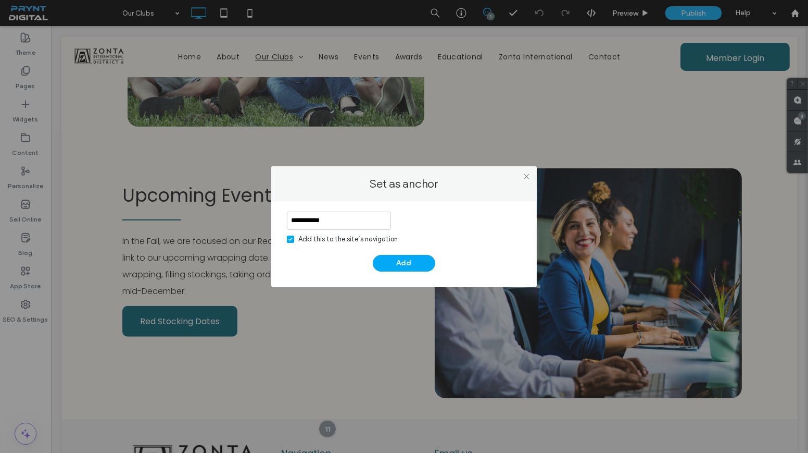
type input "**********"
click at [341, 235] on div "Add this to the site’s navigation" at bounding box center [347, 239] width 99 height 10
click at [413, 263] on button "Add" at bounding box center [404, 263] width 62 height 17
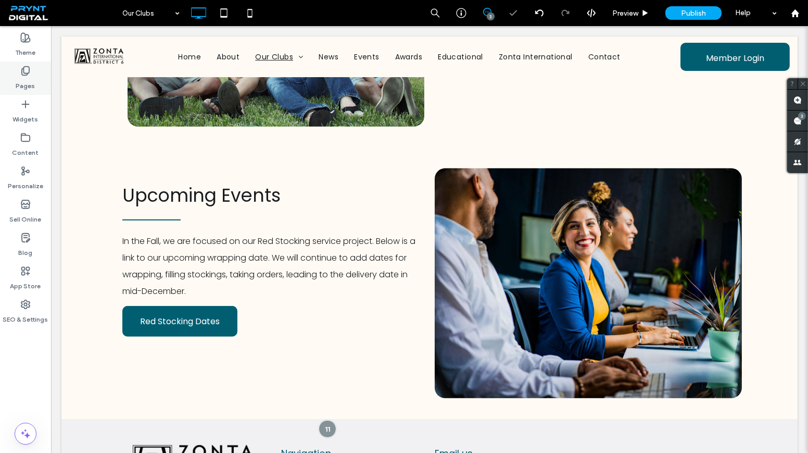
click at [20, 74] on icon at bounding box center [25, 71] width 10 height 10
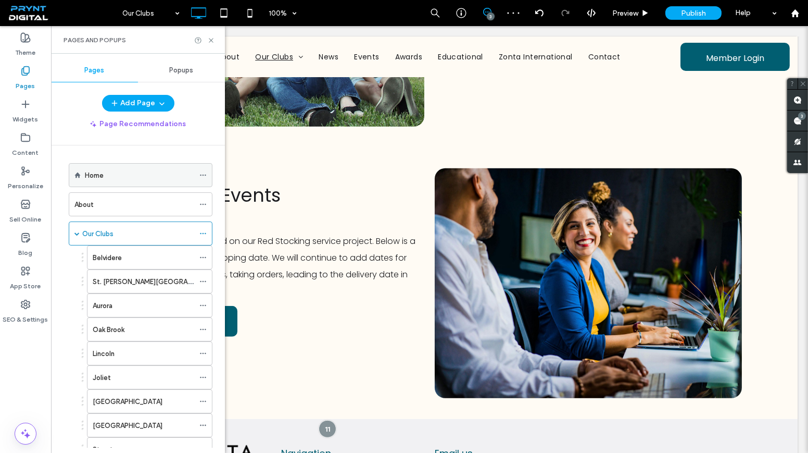
click at [137, 182] on div "Home" at bounding box center [139, 175] width 109 height 23
click at [211, 42] on icon at bounding box center [211, 40] width 8 height 8
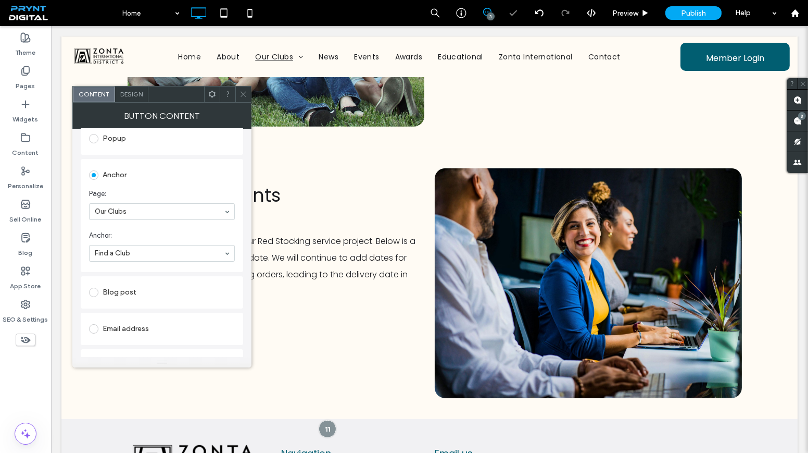
click at [243, 97] on icon at bounding box center [244, 94] width 8 height 8
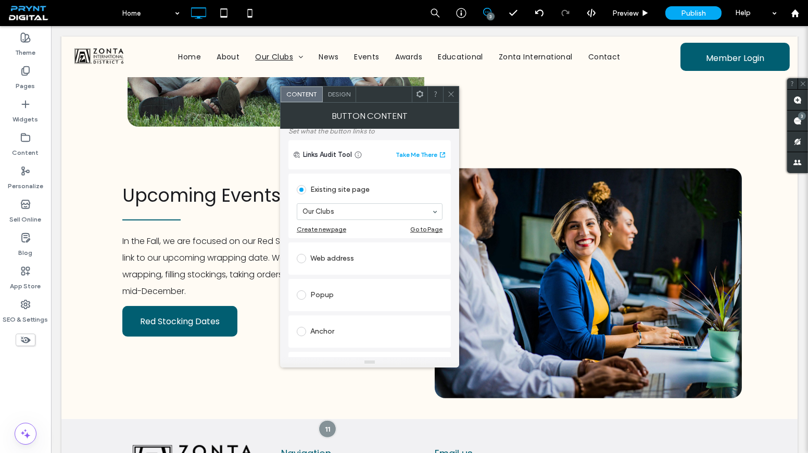
scroll to position [142, 0]
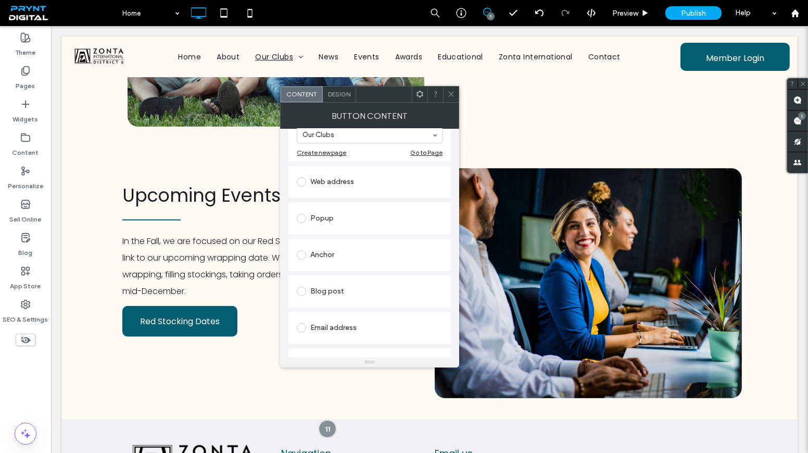
click at [318, 257] on div "Anchor" at bounding box center [370, 254] width 146 height 17
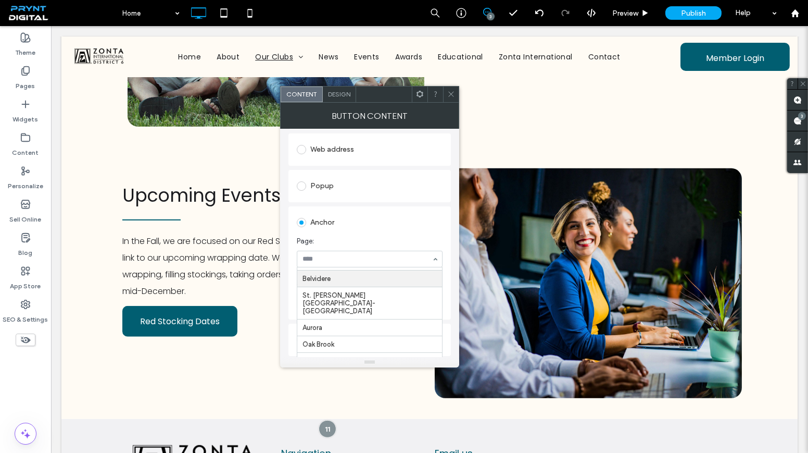
scroll to position [0, 0]
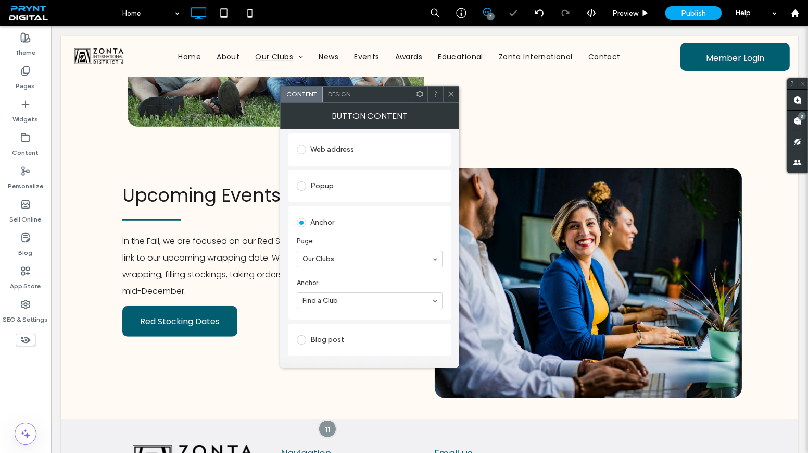
click at [453, 97] on icon at bounding box center [451, 94] width 8 height 8
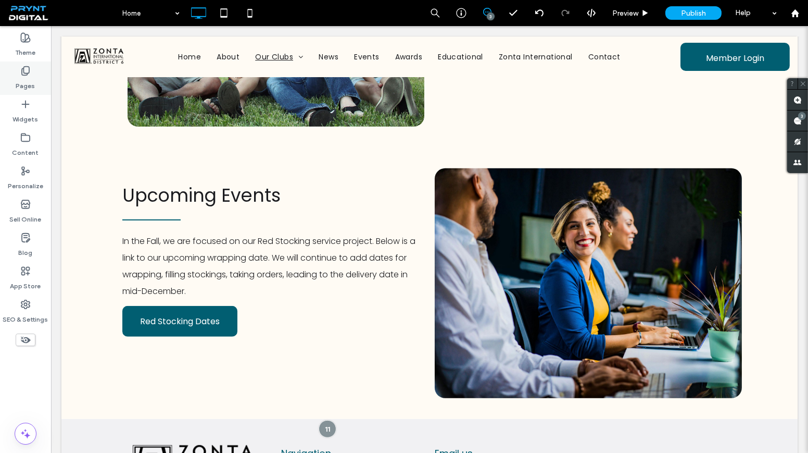
click at [10, 74] on div "Pages" at bounding box center [25, 77] width 51 height 33
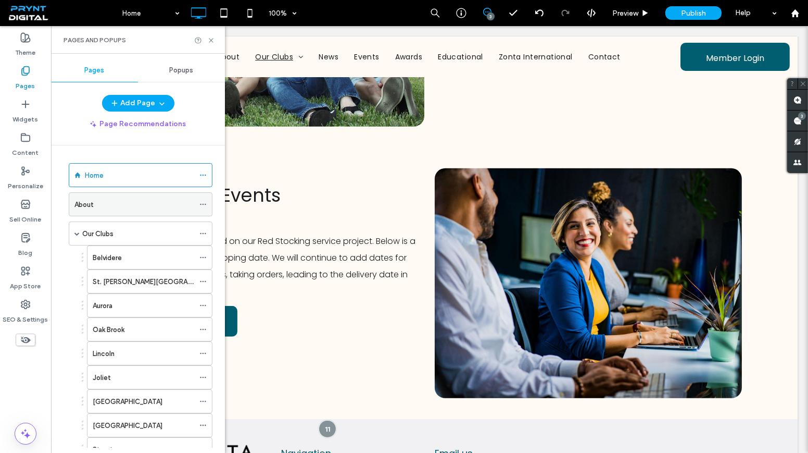
click at [108, 208] on div "About" at bounding box center [134, 204] width 120 height 11
click at [210, 39] on use at bounding box center [211, 40] width 4 height 4
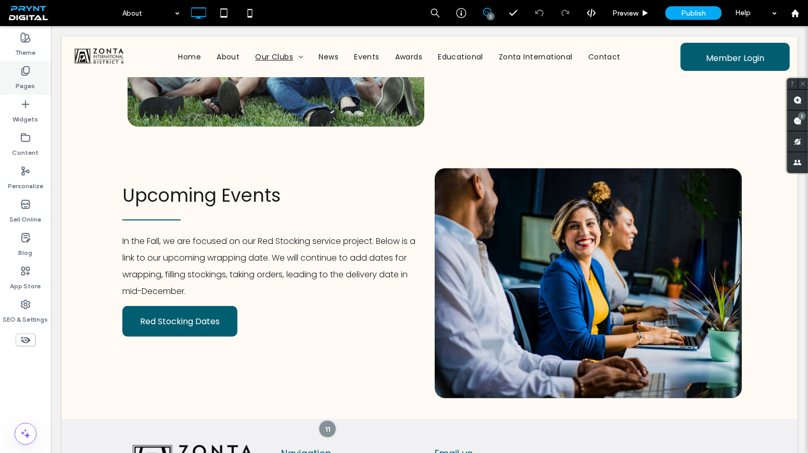
click at [27, 77] on label "Pages" at bounding box center [25, 83] width 19 height 15
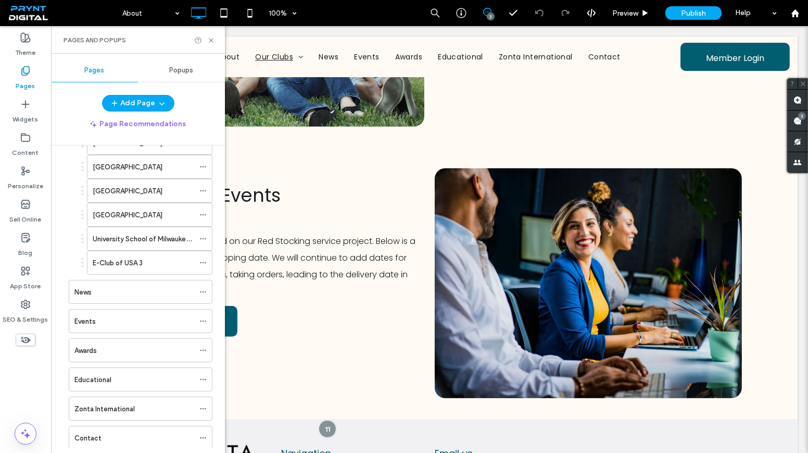
scroll to position [379, 0]
click at [97, 400] on label "Zonta International" at bounding box center [104, 408] width 60 height 18
click at [208, 40] on icon at bounding box center [211, 40] width 8 height 8
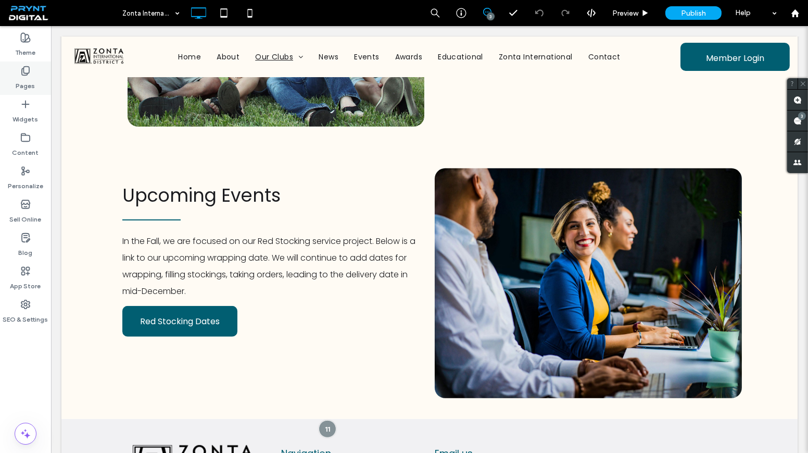
click at [30, 73] on icon at bounding box center [25, 71] width 10 height 10
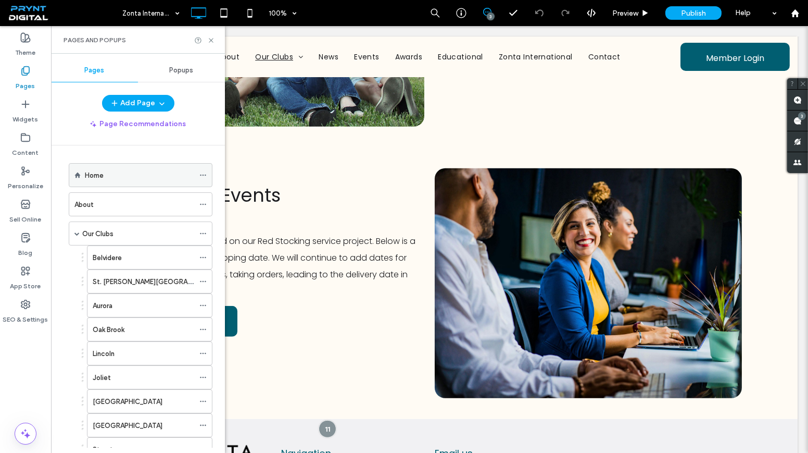
click at [119, 178] on div "Home" at bounding box center [139, 175] width 109 height 11
click at [90, 196] on div "About" at bounding box center [134, 204] width 120 height 23
click at [209, 42] on icon at bounding box center [211, 40] width 8 height 8
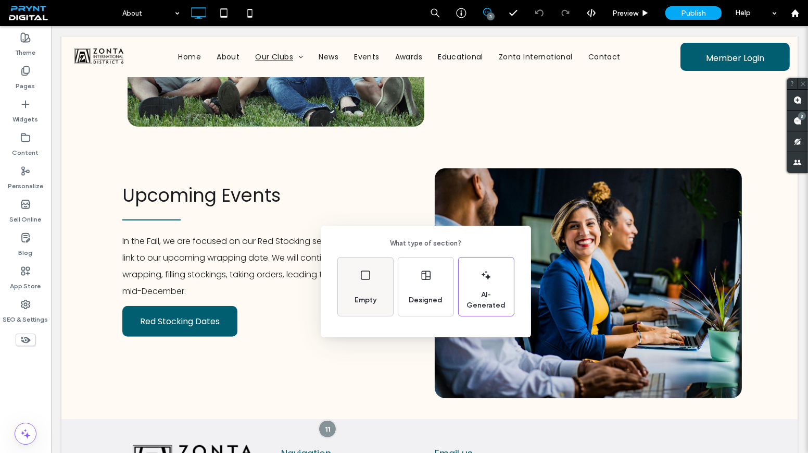
click at [382, 293] on div "Empty" at bounding box center [365, 286] width 55 height 58
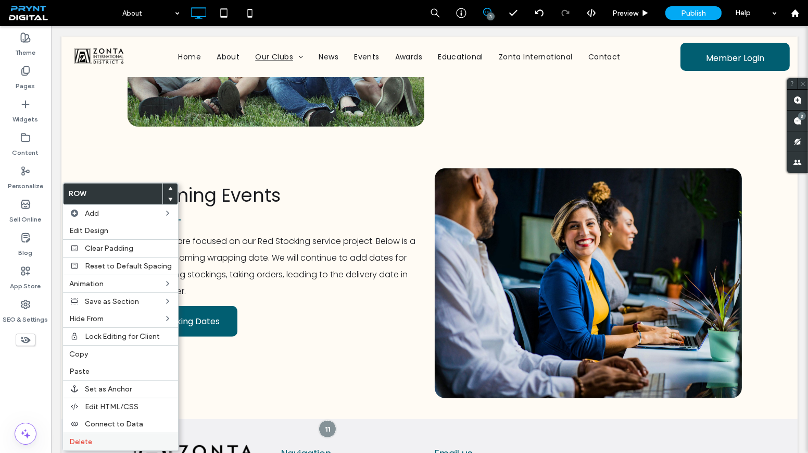
click at [96, 432] on div "Delete" at bounding box center [120, 441] width 115 height 18
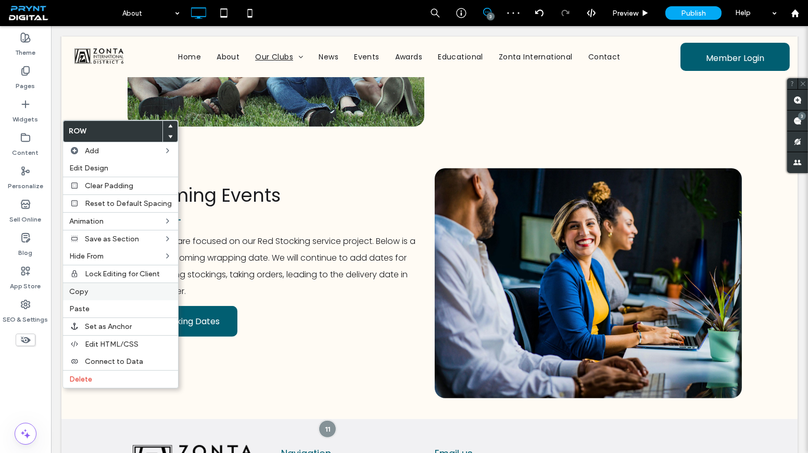
click at [85, 290] on span "Copy" at bounding box center [78, 291] width 19 height 9
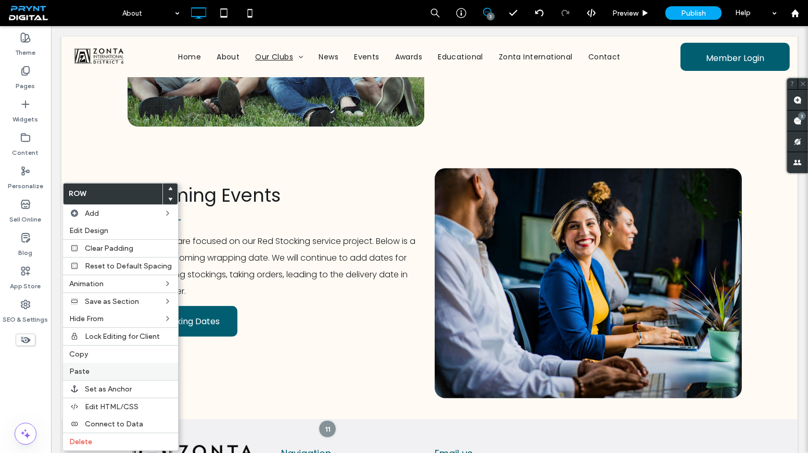
click at [99, 362] on div "Paste" at bounding box center [120, 370] width 115 height 17
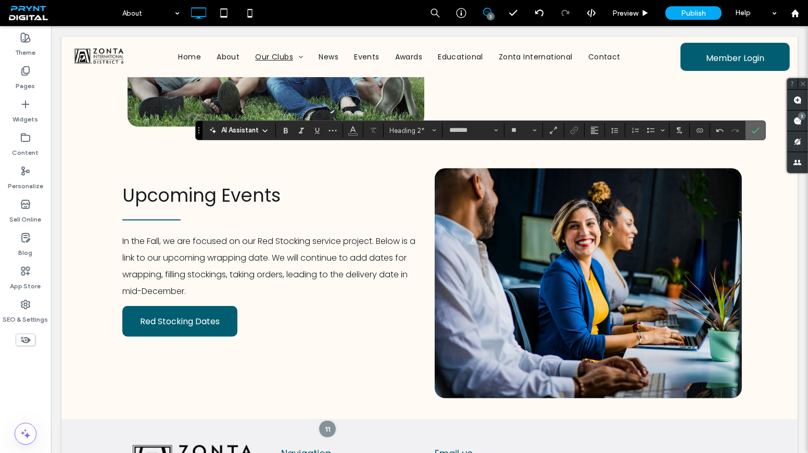
click at [752, 136] on span "Confirm" at bounding box center [753, 130] width 5 height 19
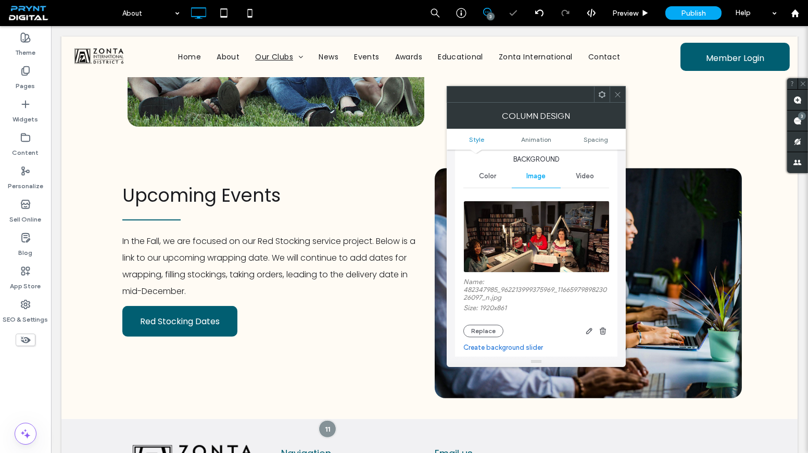
scroll to position [142, 0]
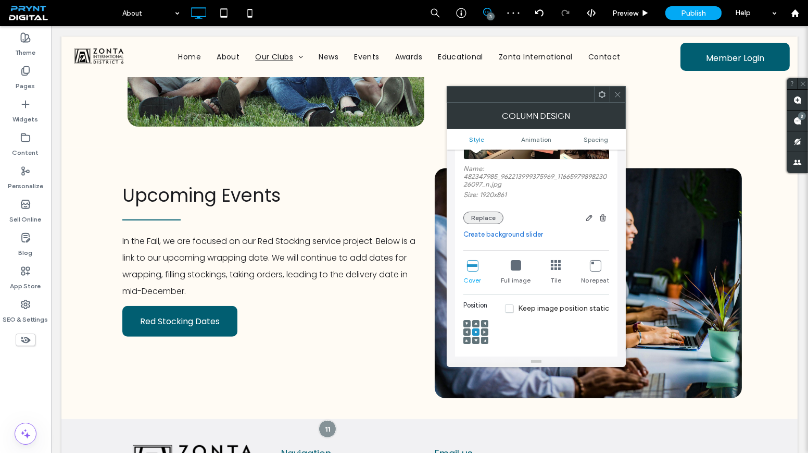
click at [486, 222] on button "Replace" at bounding box center [483, 217] width 40 height 12
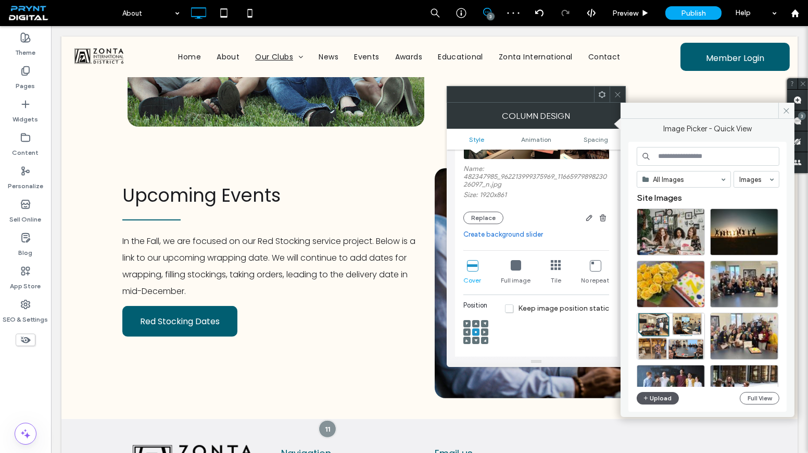
click at [663, 397] on button "Upload" at bounding box center [658, 398] width 43 height 12
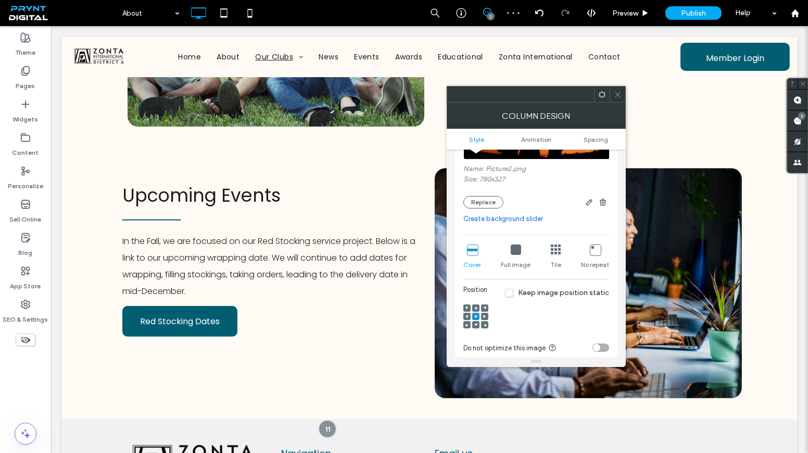
click at [513, 252] on icon at bounding box center [516, 249] width 10 height 10
click at [601, 200] on icon "button" at bounding box center [603, 202] width 8 height 8
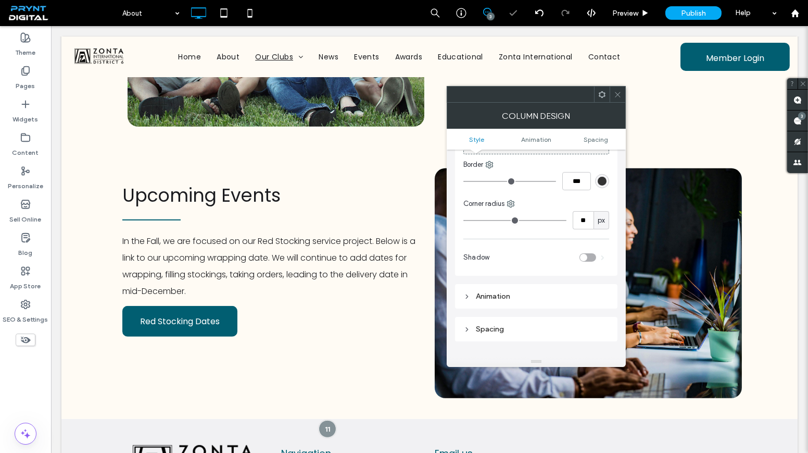
click at [614, 92] on icon at bounding box center [618, 95] width 8 height 8
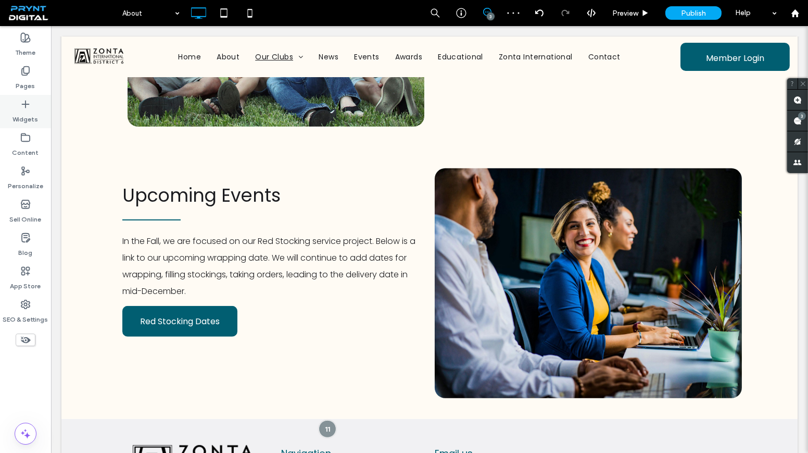
click at [31, 111] on label "Widgets" at bounding box center [26, 116] width 26 height 15
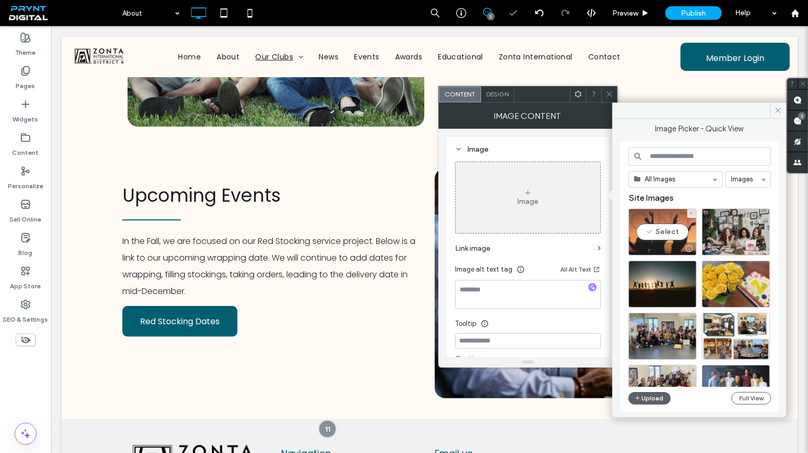
click at [661, 228] on div "Select" at bounding box center [663, 231] width 68 height 47
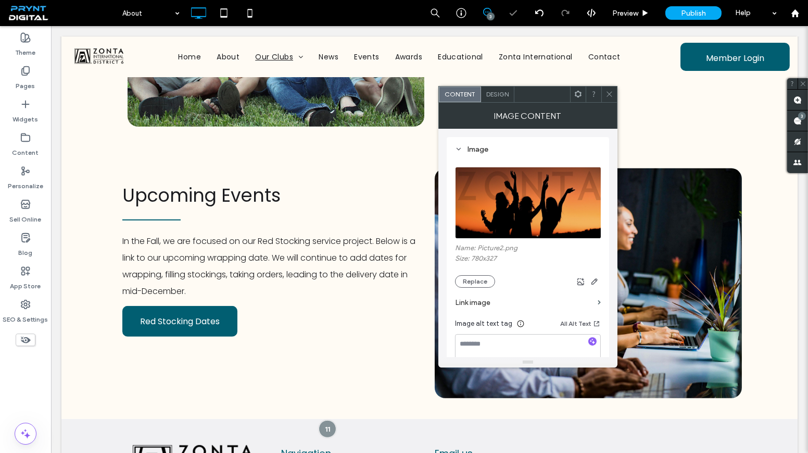
click at [612, 95] on icon at bounding box center [610, 94] width 8 height 8
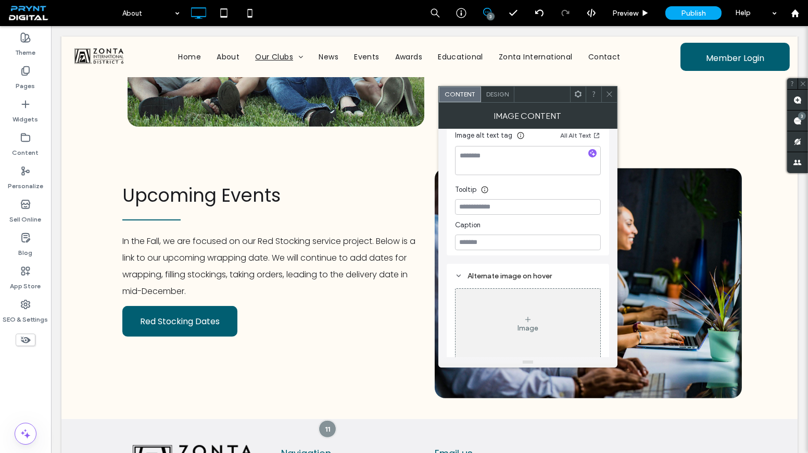
scroll to position [196, 0]
click at [495, 86] on div "Design" at bounding box center [497, 94] width 33 height 16
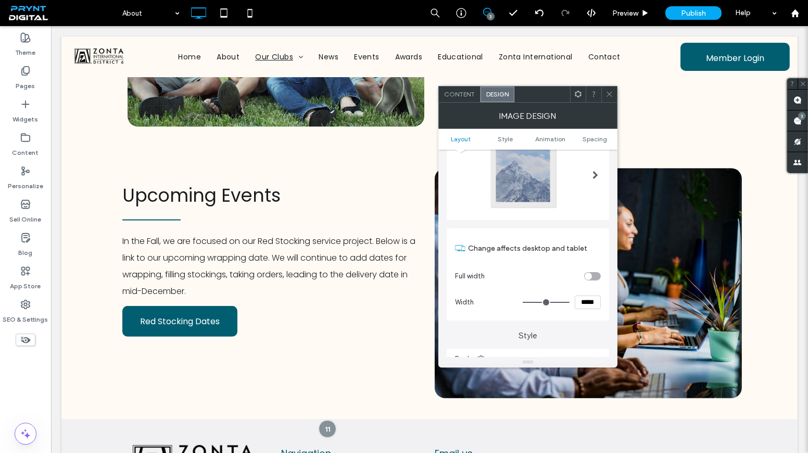
scroll to position [236, 0]
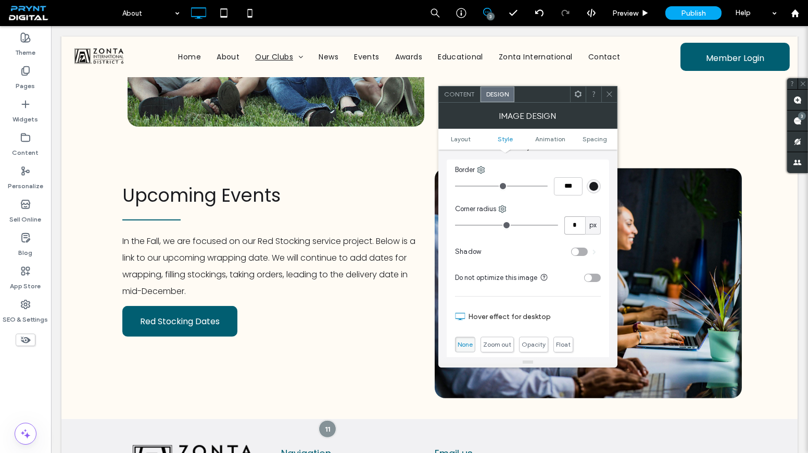
click at [578, 224] on input "*" at bounding box center [574, 225] width 21 height 18
type input "**"
click at [611, 95] on icon at bounding box center [610, 94] width 8 height 8
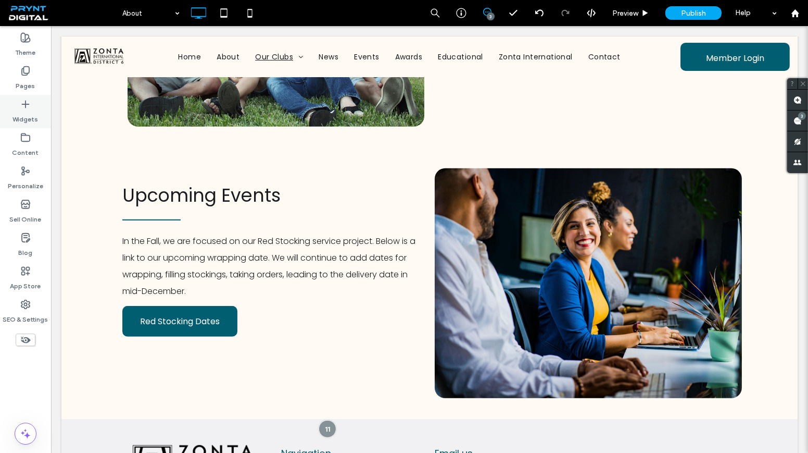
click at [37, 104] on div "Widgets" at bounding box center [25, 111] width 51 height 33
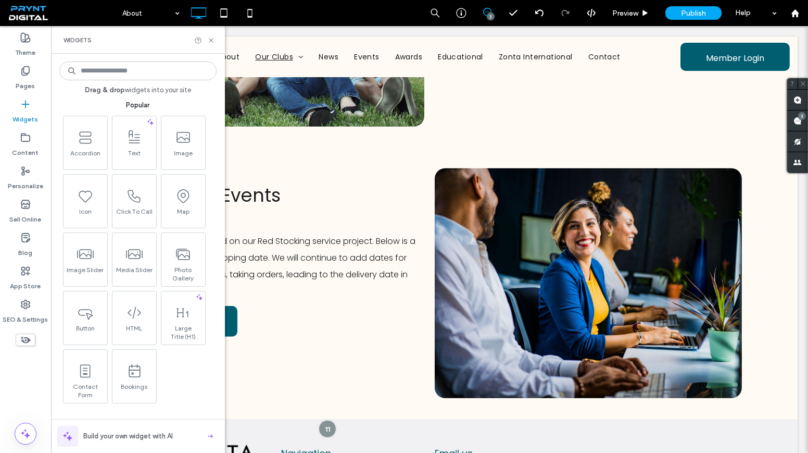
scroll to position [0, 0]
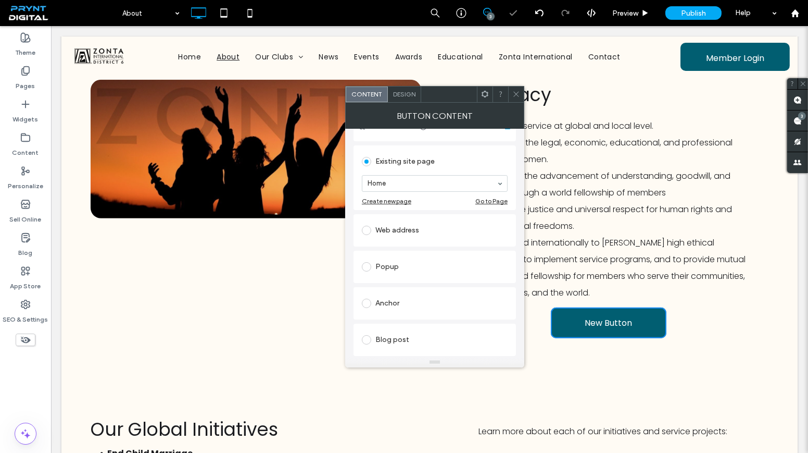
scroll to position [94, 0]
click at [417, 233] on div "Web address" at bounding box center [435, 229] width 146 height 17
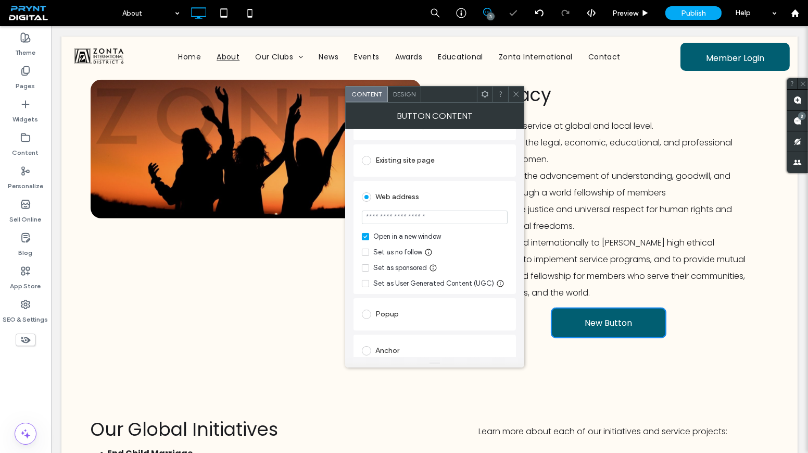
click at [404, 211] on input "url" at bounding box center [435, 217] width 146 height 14
paste input "**********"
type input "**********"
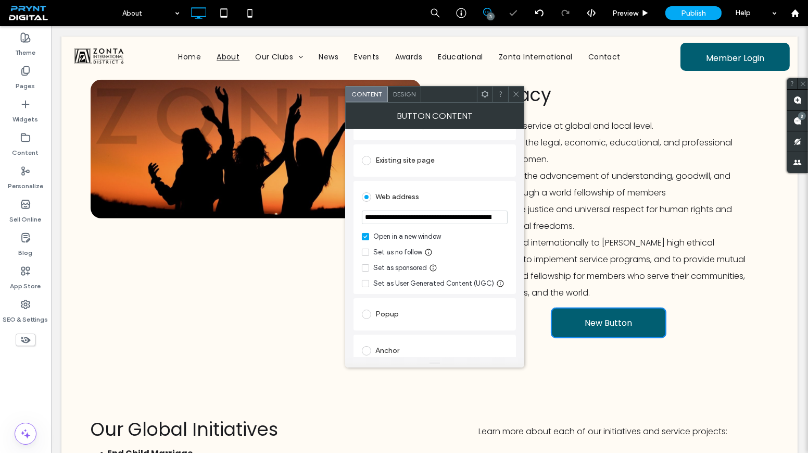
click at [431, 195] on div "Web address" at bounding box center [435, 197] width 146 height 17
click at [518, 96] on icon at bounding box center [516, 94] width 8 height 8
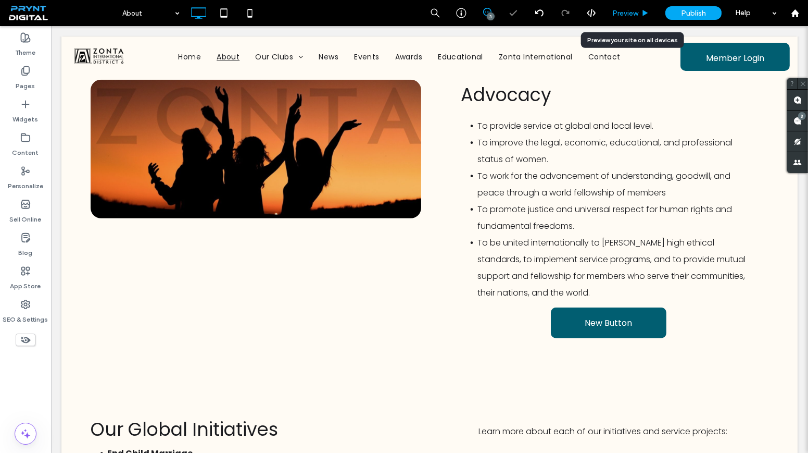
click at [626, 6] on div "Preview" at bounding box center [631, 13] width 53 height 26
click at [621, 18] on div "Preview" at bounding box center [631, 13] width 53 height 26
click at [621, 14] on span "Preview" at bounding box center [625, 13] width 26 height 9
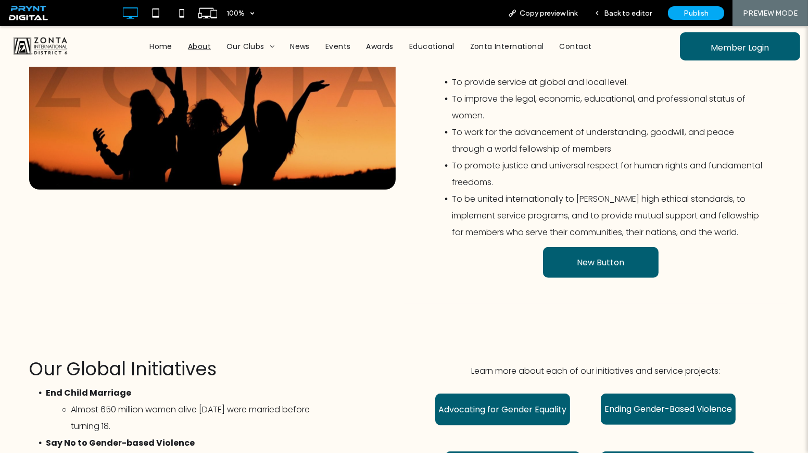
scroll to position [1038, 0]
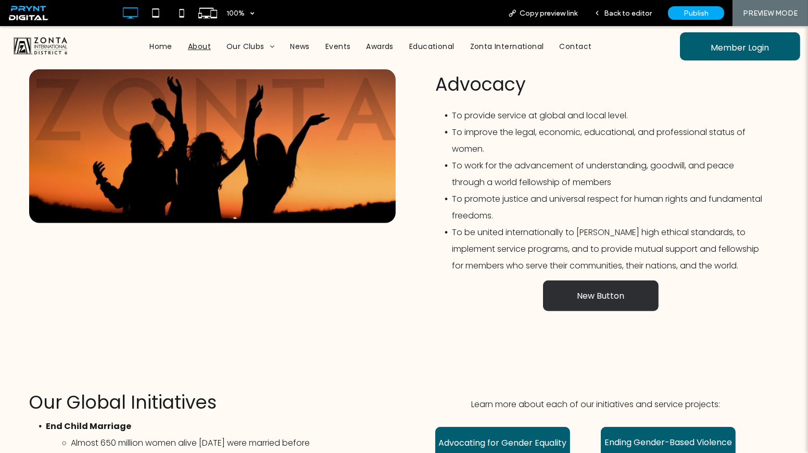
click at [568, 296] on link "New Button" at bounding box center [601, 295] width 116 height 31
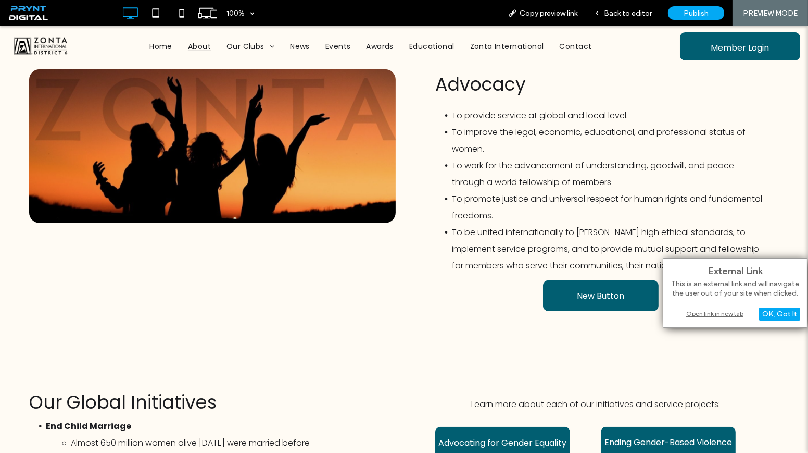
click at [702, 315] on div "Open link in new tab" at bounding box center [735, 313] width 130 height 11
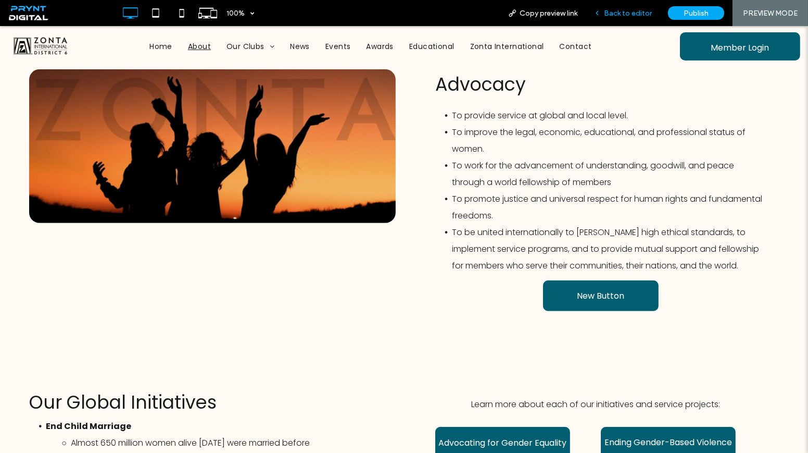
click at [633, 11] on span "Back to editor" at bounding box center [628, 13] width 48 height 9
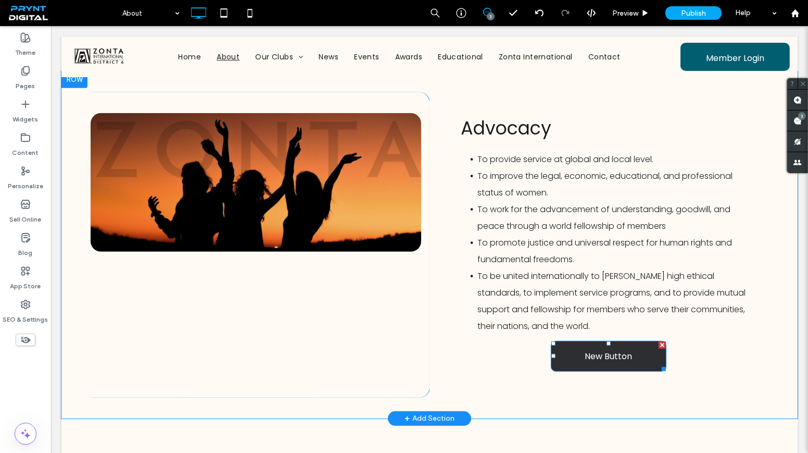
click at [551, 357] on link "New Button" at bounding box center [609, 356] width 116 height 31
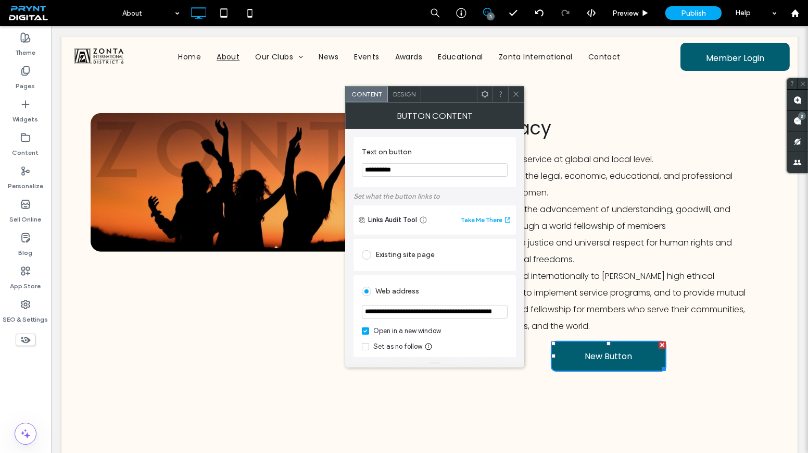
click at [518, 86] on span at bounding box center [516, 94] width 8 height 16
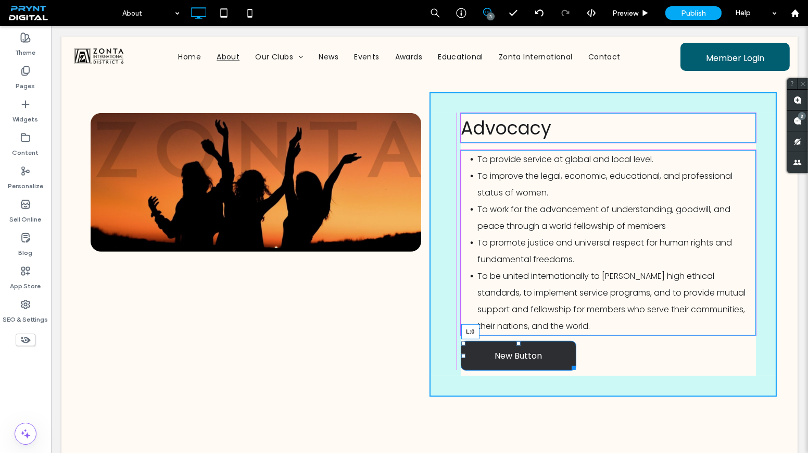
drag, startPoint x: 547, startPoint y: 353, endPoint x: 460, endPoint y: 357, distance: 86.5
click at [460, 357] on div "Advocacy To provide service at global and local level. To improve the legal, ec…" at bounding box center [603, 244] width 347 height 304
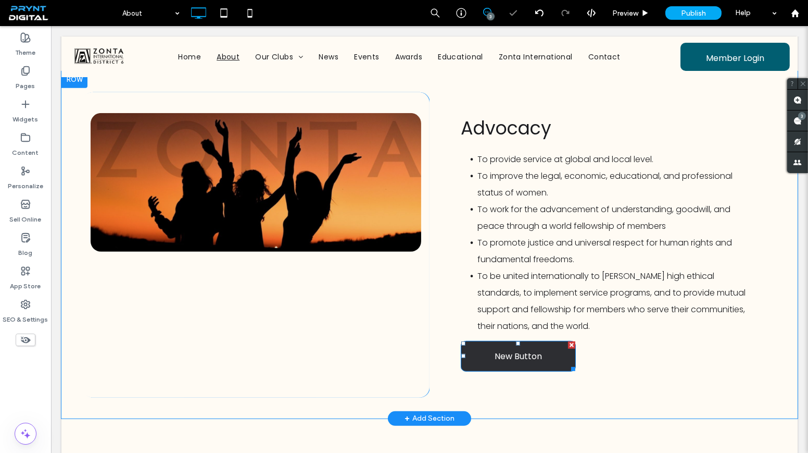
click at [495, 354] on span "New Button" at bounding box center [518, 355] width 47 height 13
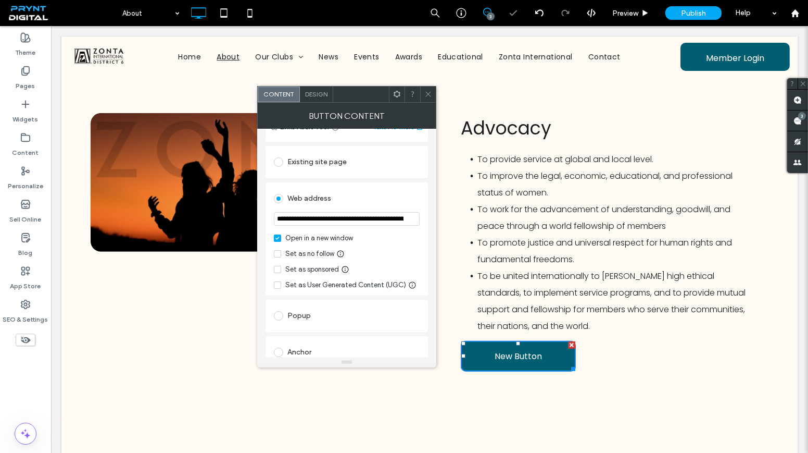
scroll to position [94, 0]
click at [331, 214] on input "url" at bounding box center [347, 217] width 146 height 14
click at [331, 215] on input "url" at bounding box center [347, 217] width 146 height 14
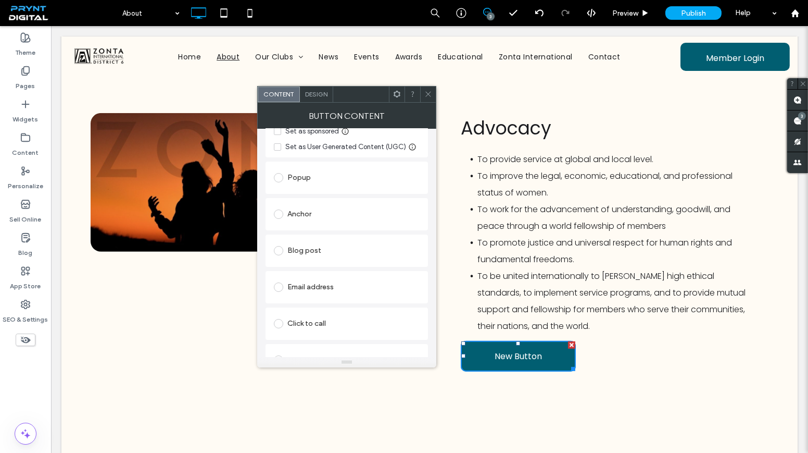
scroll to position [250, 0]
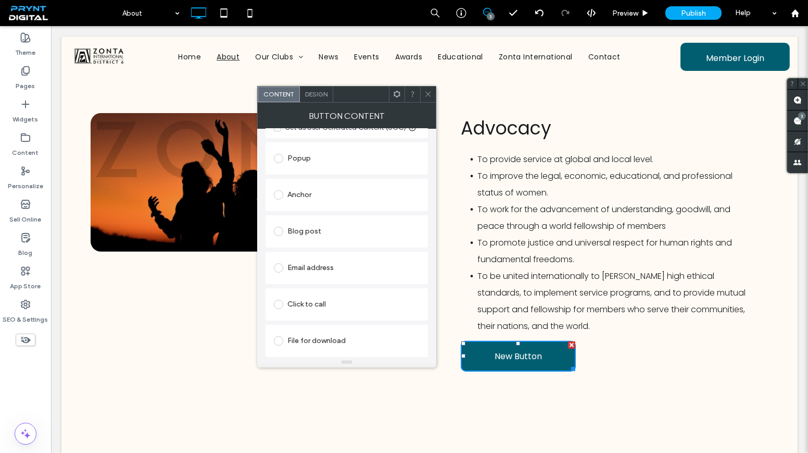
click at [311, 338] on div "File for download" at bounding box center [347, 340] width 146 height 17
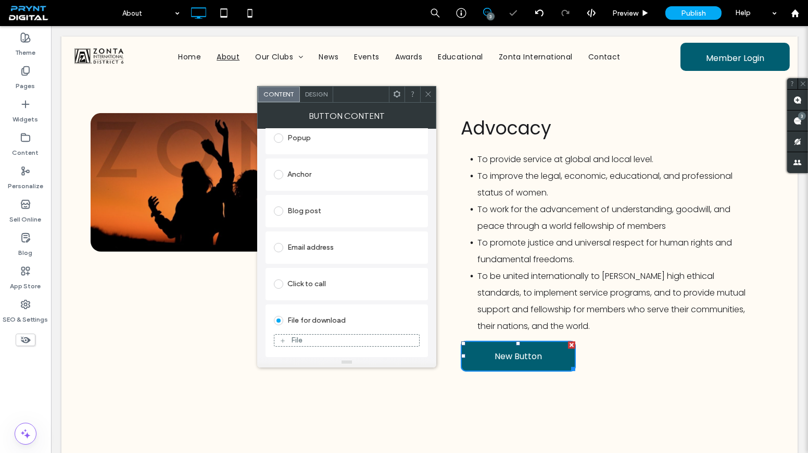
click at [308, 344] on div "File" at bounding box center [346, 339] width 145 height 9
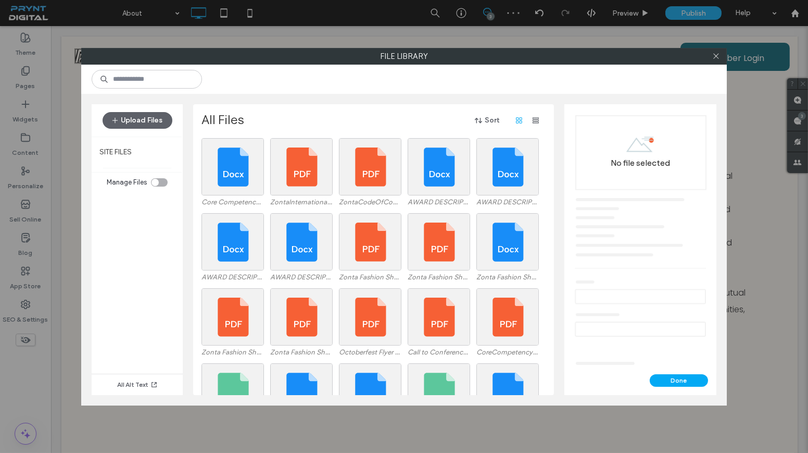
drag, startPoint x: 714, startPoint y: 53, endPoint x: 712, endPoint y: 59, distance: 6.1
click at [714, 54] on icon at bounding box center [716, 56] width 8 height 8
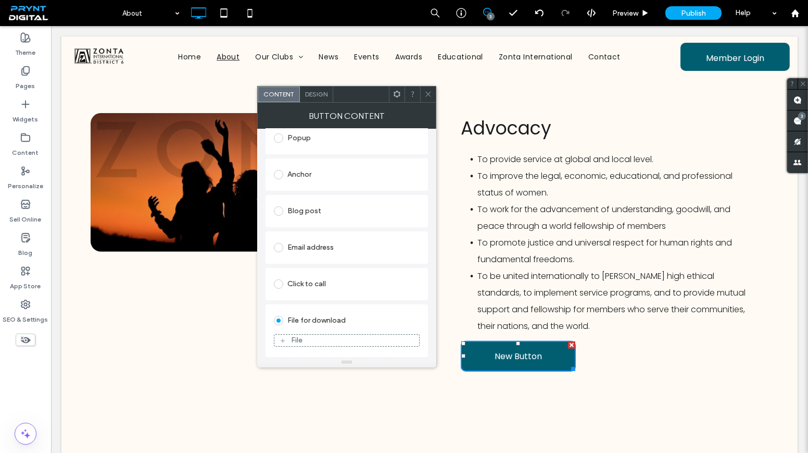
click at [315, 336] on div "File" at bounding box center [346, 339] width 145 height 9
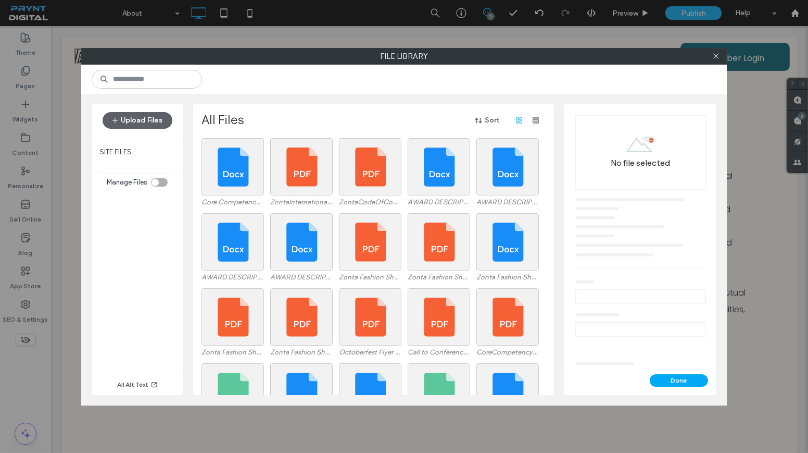
click at [723, 49] on div at bounding box center [716, 56] width 16 height 16
click at [718, 55] on icon at bounding box center [716, 56] width 8 height 8
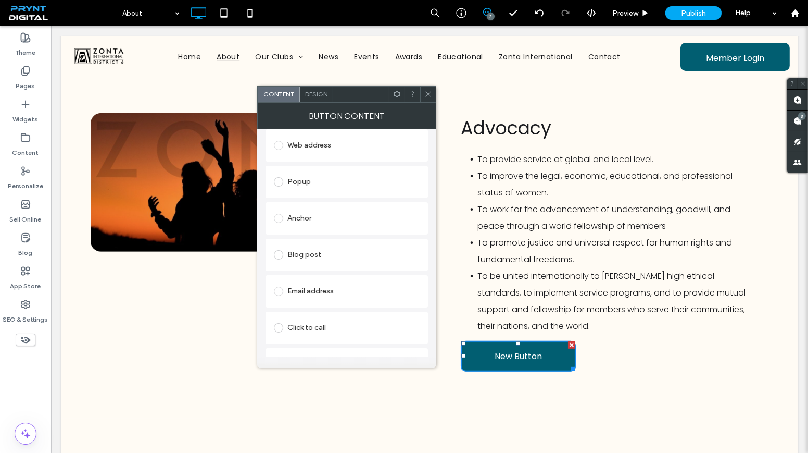
scroll to position [142, 0]
click at [312, 154] on div "Web address" at bounding box center [347, 149] width 146 height 17
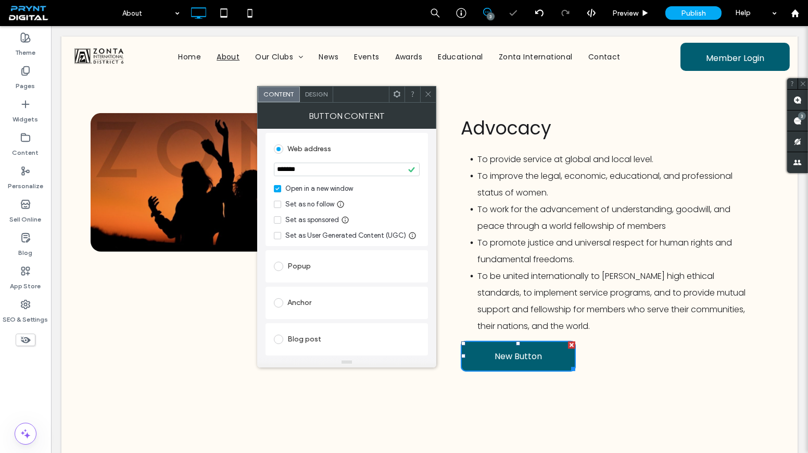
click at [325, 168] on input "*******" at bounding box center [347, 169] width 146 height 14
drag, startPoint x: 376, startPoint y: 194, endPoint x: 254, endPoint y: 169, distance: 125.5
paste input "**********"
type input "**********"
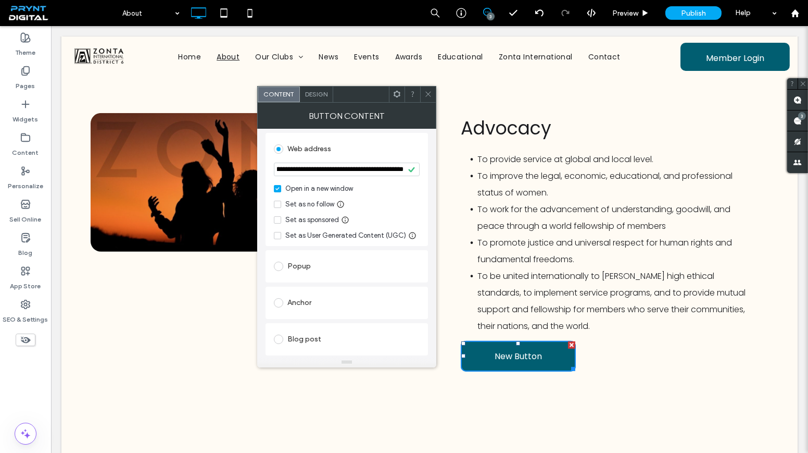
scroll to position [0, 0]
click at [430, 92] on icon at bounding box center [428, 94] width 8 height 8
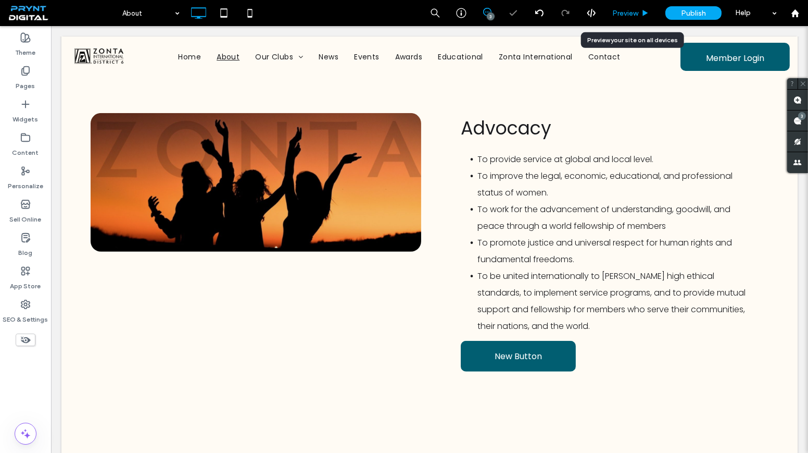
drag, startPoint x: 635, startPoint y: 15, endPoint x: 577, endPoint y: 21, distance: 58.7
click at [635, 15] on span "Preview" at bounding box center [625, 13] width 26 height 9
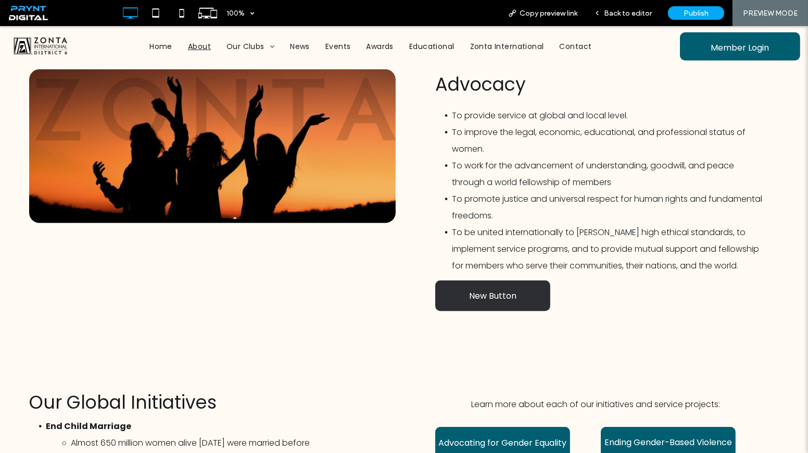
click at [491, 300] on link "New Button" at bounding box center [492, 295] width 115 height 31
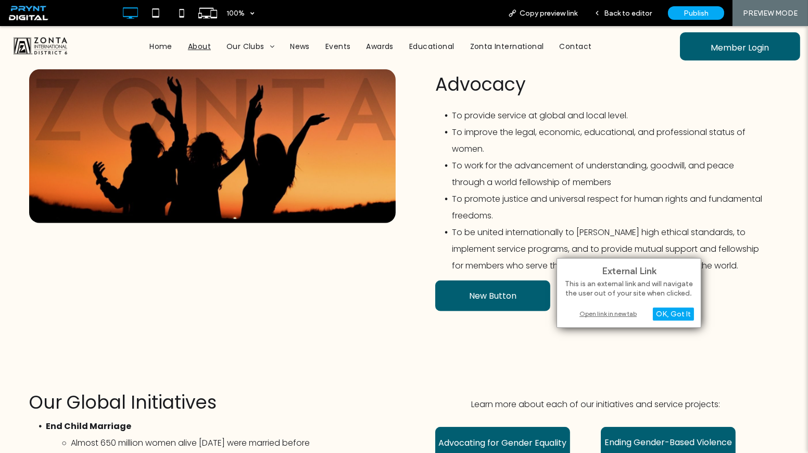
click at [597, 312] on div "Open link in new tab" at bounding box center [629, 313] width 130 height 11
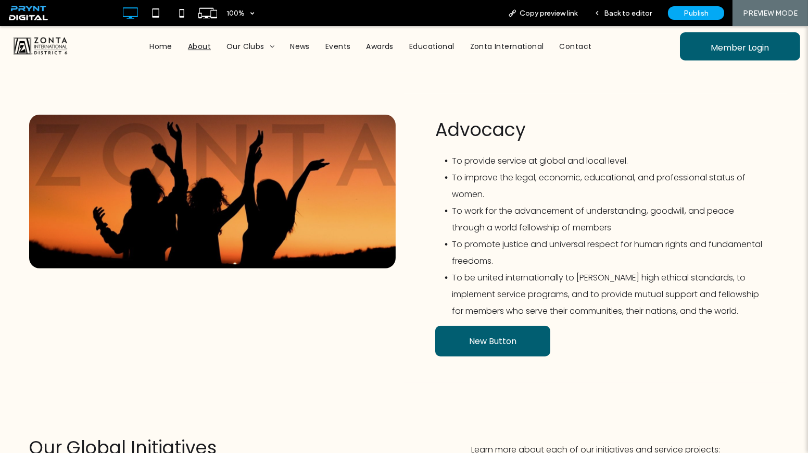
scroll to position [944, 0]
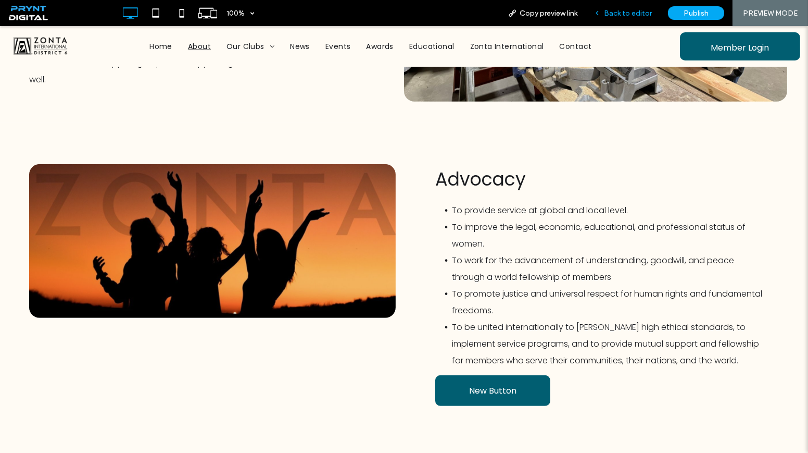
click at [630, 17] on div "Back to editor" at bounding box center [623, 13] width 74 height 26
click at [630, 17] on span "Back to editor" at bounding box center [628, 13] width 48 height 9
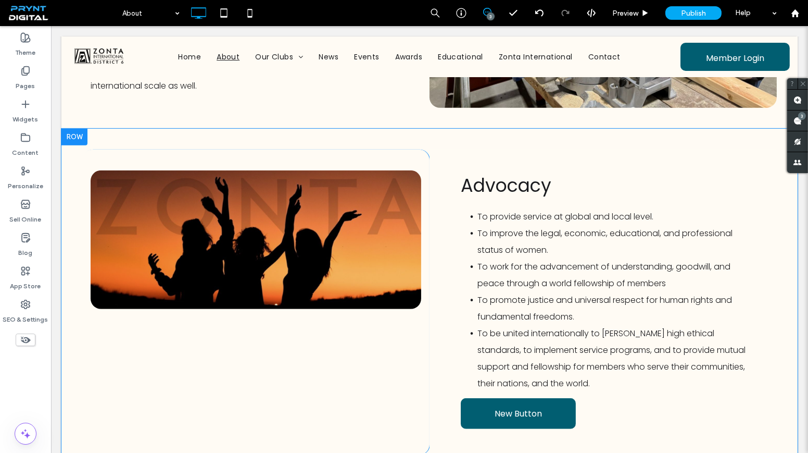
scroll to position [1055, 0]
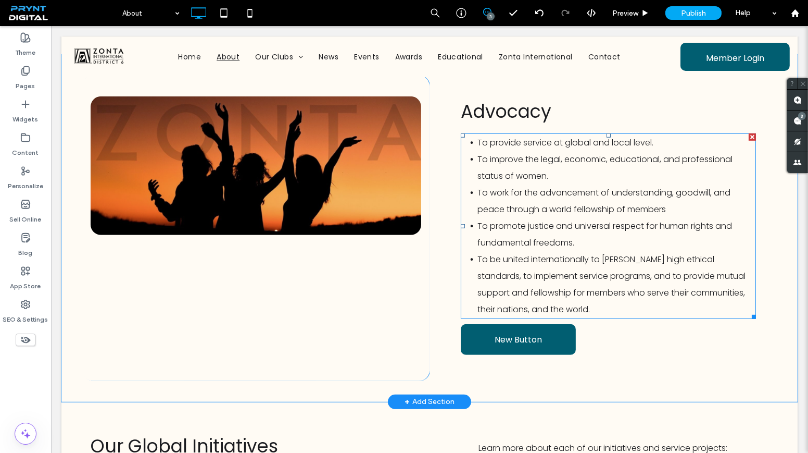
click at [749, 135] on div at bounding box center [752, 136] width 7 height 7
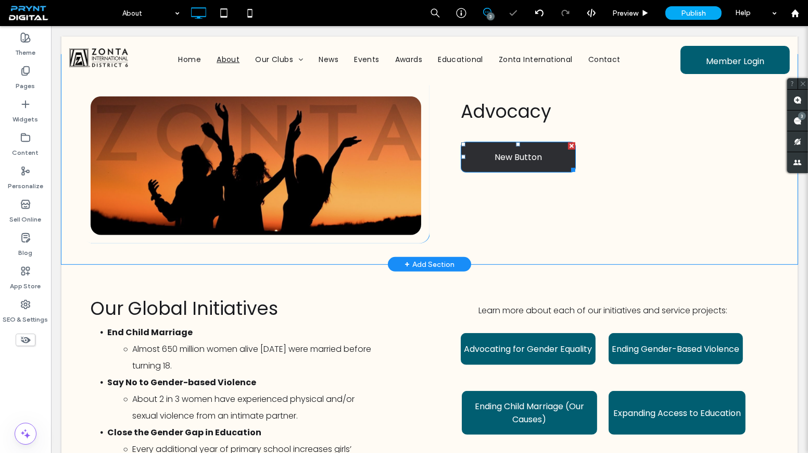
click at [538, 161] on link "New Button" at bounding box center [518, 157] width 115 height 31
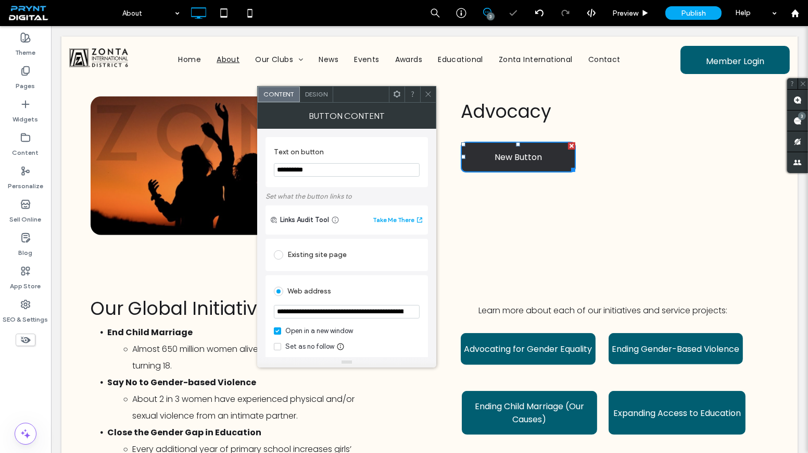
scroll to position [1064, 0]
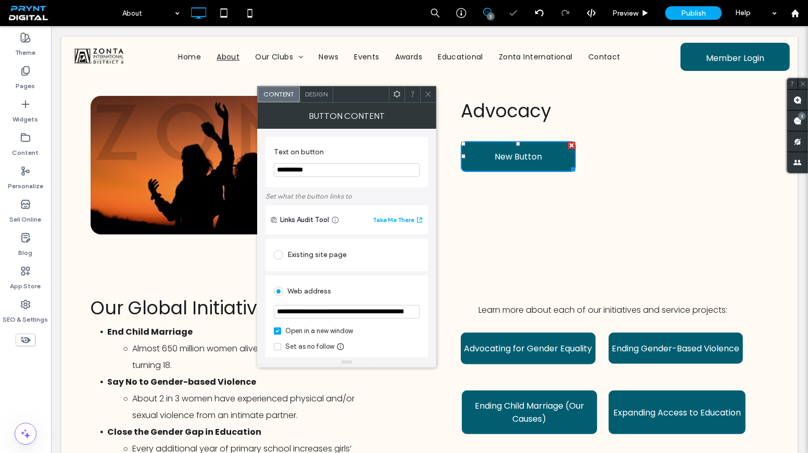
drag, startPoint x: 384, startPoint y: 198, endPoint x: 235, endPoint y: 179, distance: 150.2
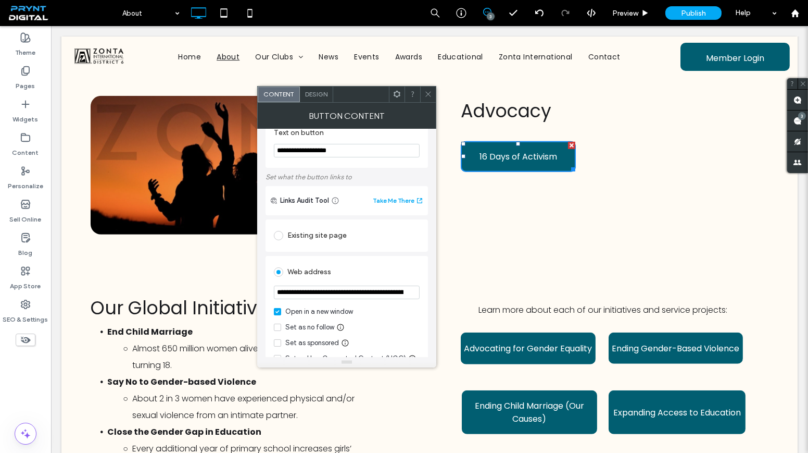
scroll to position [47, 0]
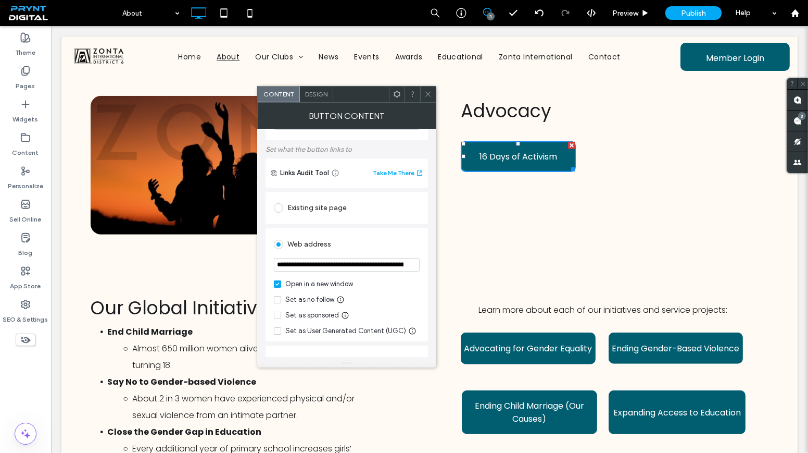
type input "**********"
click at [425, 92] on icon at bounding box center [428, 94] width 8 height 8
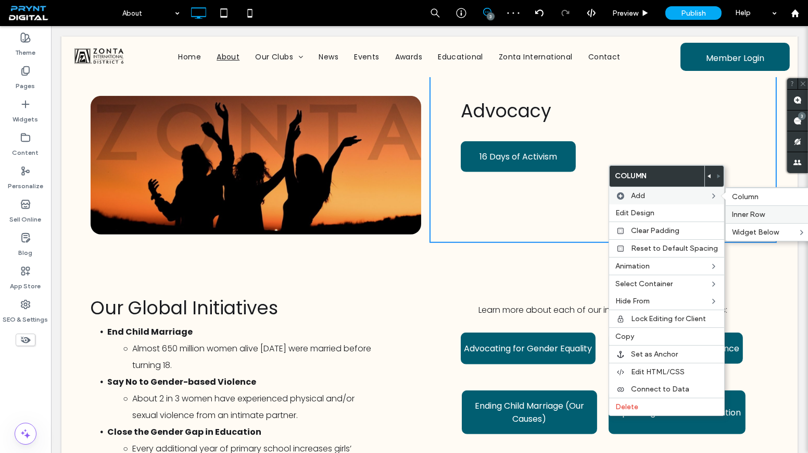
click at [756, 214] on span "Inner Row" at bounding box center [748, 214] width 33 height 9
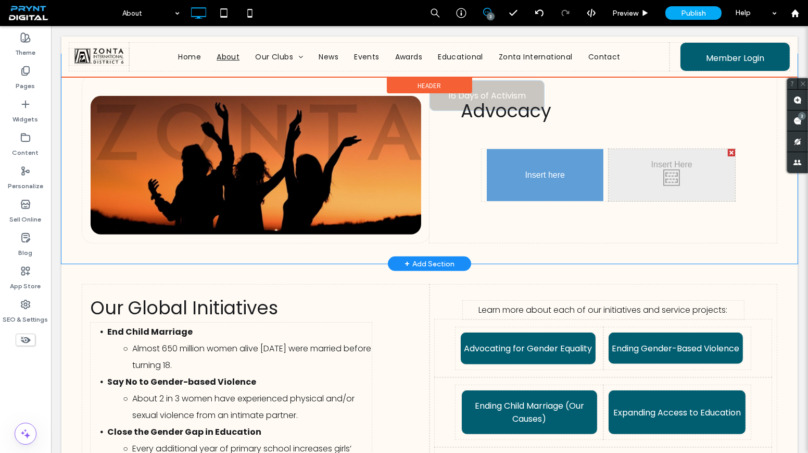
drag, startPoint x: 537, startPoint y: 154, endPoint x: 639, endPoint y: 207, distance: 114.8
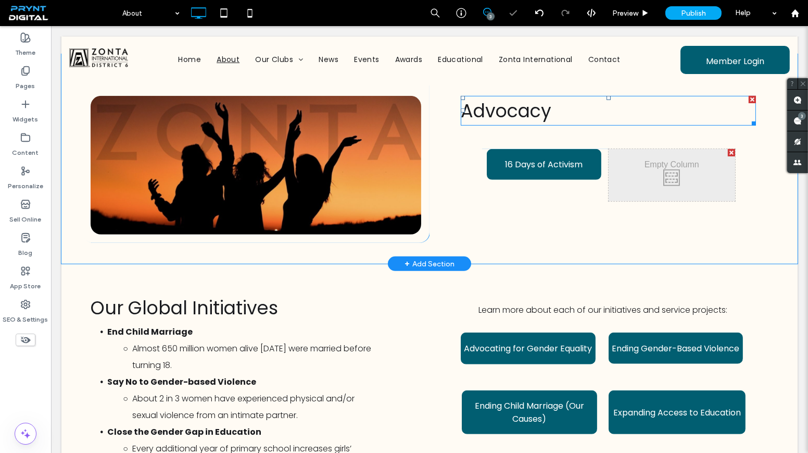
click at [654, 123] on h2 "Advocacy" at bounding box center [608, 111] width 295 height 28
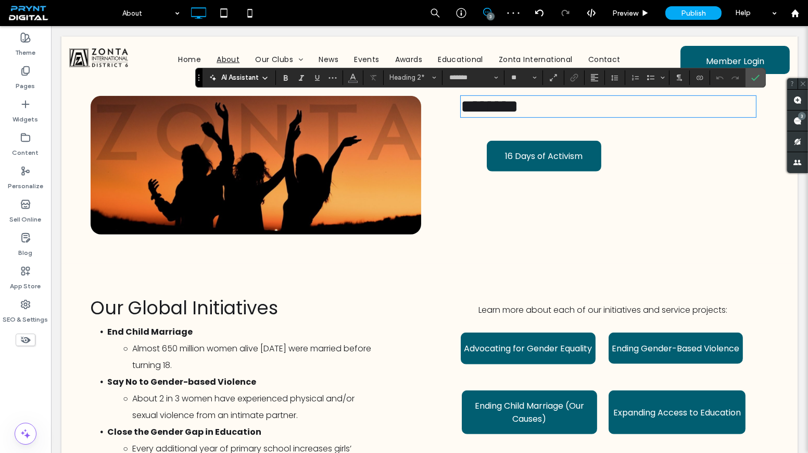
click at [584, 139] on div "******** Click To Paste Click To Paste Click To Paste Click To Paste 16 Days of…" at bounding box center [603, 159] width 347 height 168
click at [757, 73] on label "Confirm" at bounding box center [756, 77] width 16 height 19
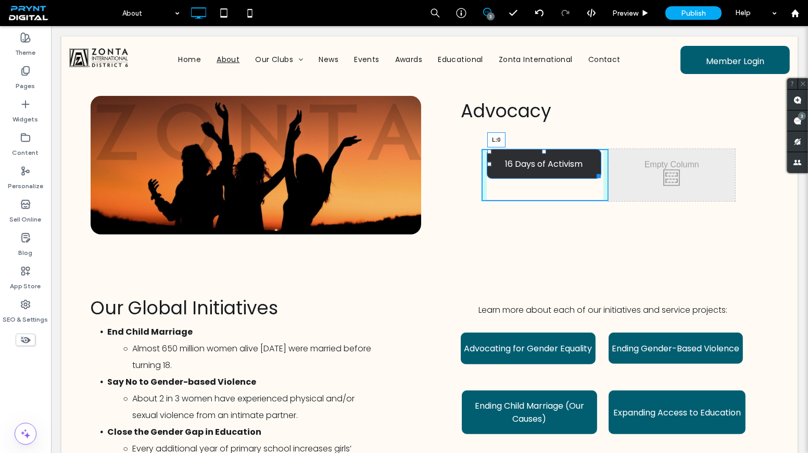
drag, startPoint x: 486, startPoint y: 161, endPoint x: 506, endPoint y: 186, distance: 32.2
click at [455, 160] on div "Advocacy Click To Paste Click To Paste Click To Paste Click To Paste 16 Days of…" at bounding box center [603, 159] width 347 height 168
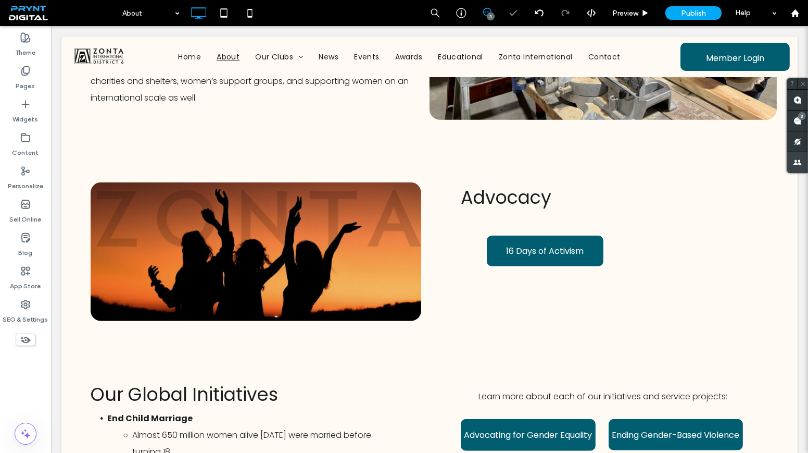
scroll to position [960, 0]
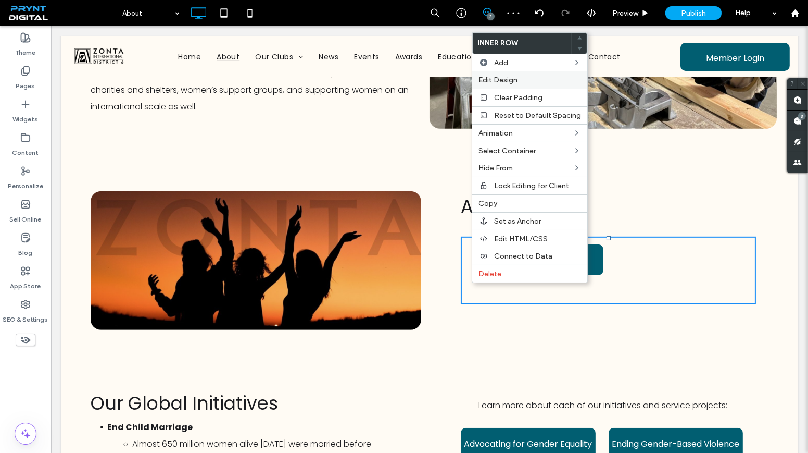
click at [489, 77] on span "Edit Design" at bounding box center [498, 80] width 39 height 9
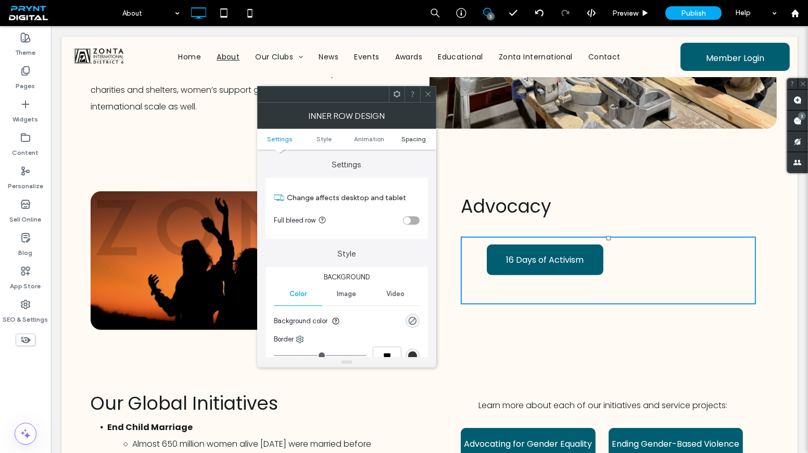
click at [422, 137] on span "Spacing" at bounding box center [413, 139] width 24 height 8
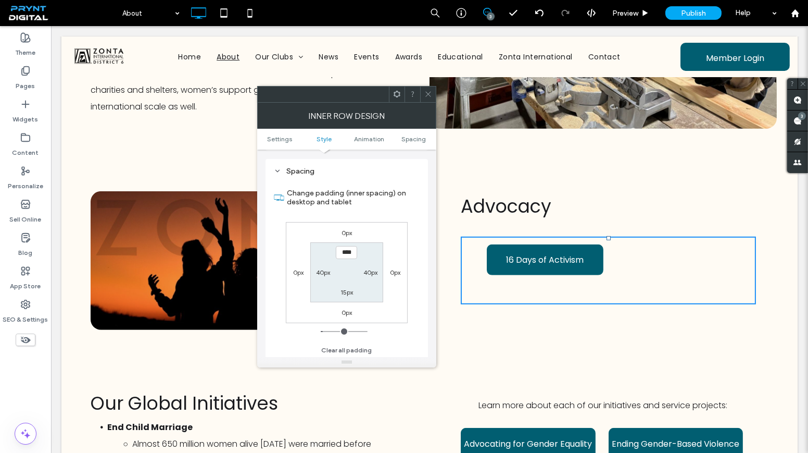
scroll to position [333, 0]
click at [324, 272] on label "40px" at bounding box center [323, 272] width 14 height 8
type input "**"
type input "*"
type input "***"
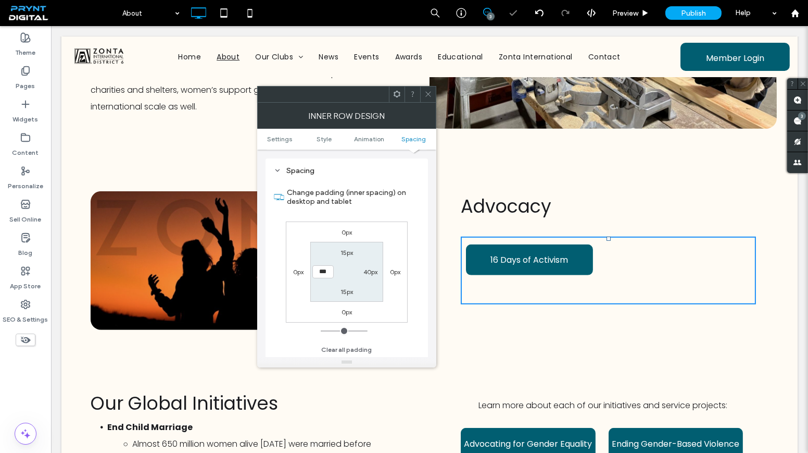
click at [427, 91] on icon at bounding box center [428, 94] width 8 height 8
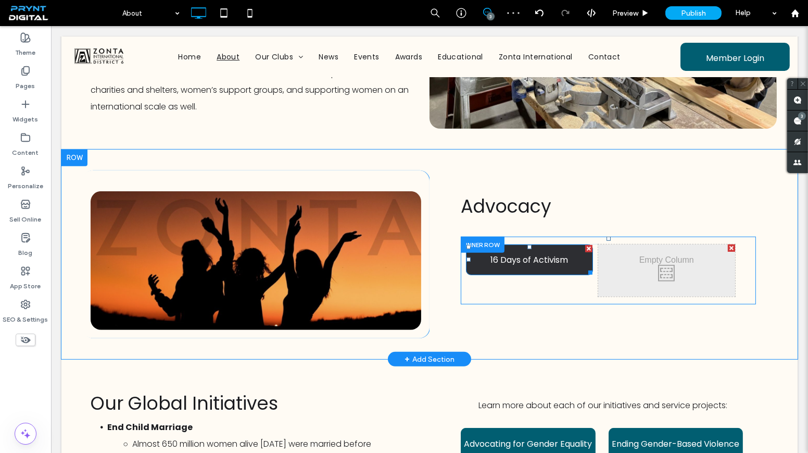
click at [467, 258] on div at bounding box center [469, 259] width 4 height 4
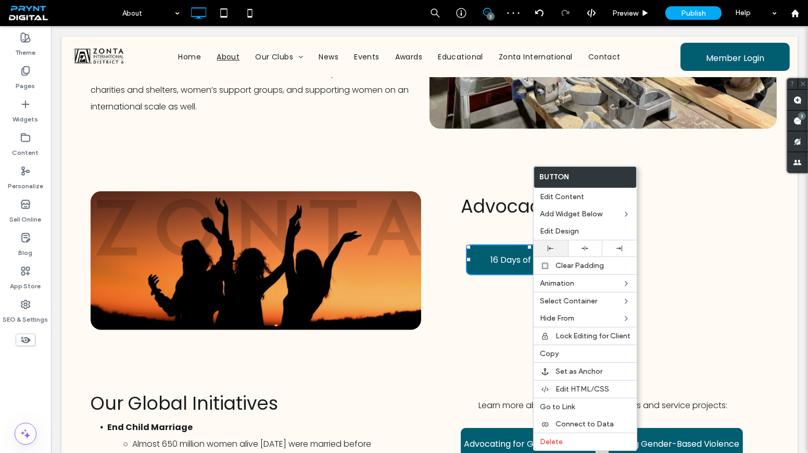
click at [553, 247] on use at bounding box center [551, 248] width 6 height 6
drag, startPoint x: 589, startPoint y: 238, endPoint x: 585, endPoint y: 243, distance: 7.0
click at [590, 238] on div "Edit Design" at bounding box center [585, 230] width 103 height 17
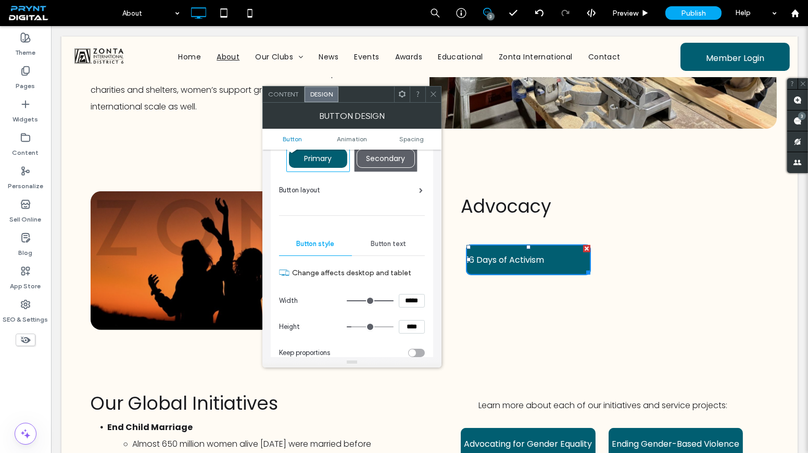
scroll to position [94, 0]
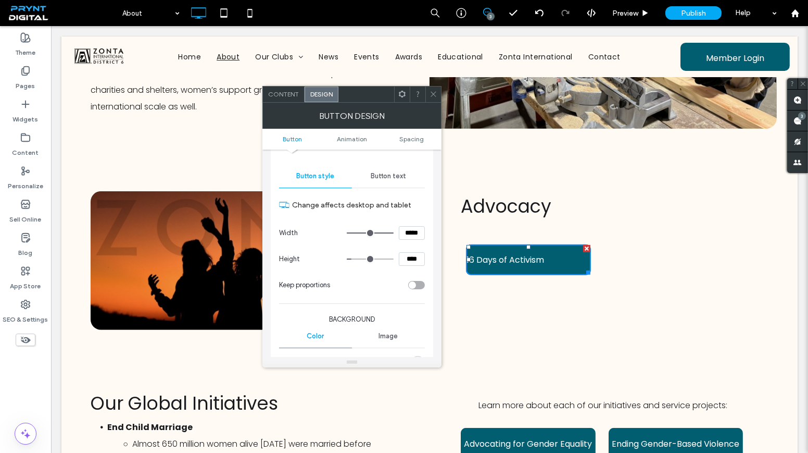
click at [378, 172] on span "Button text" at bounding box center [388, 176] width 35 height 8
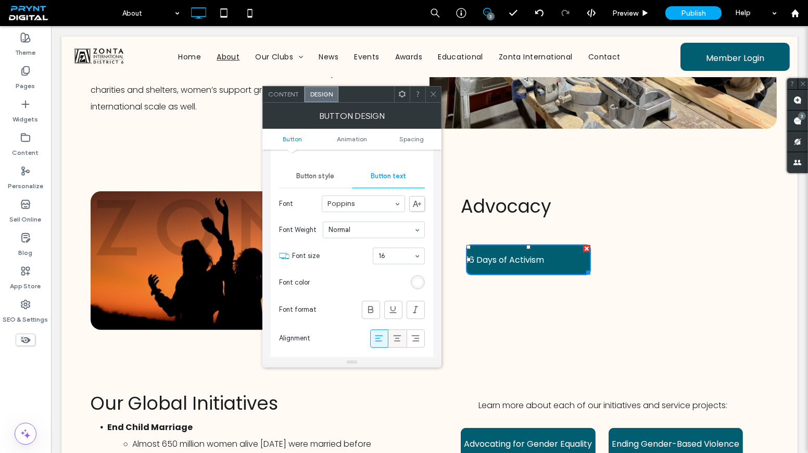
click at [401, 333] on icon at bounding box center [397, 338] width 10 height 10
click at [435, 98] on span at bounding box center [434, 94] width 8 height 16
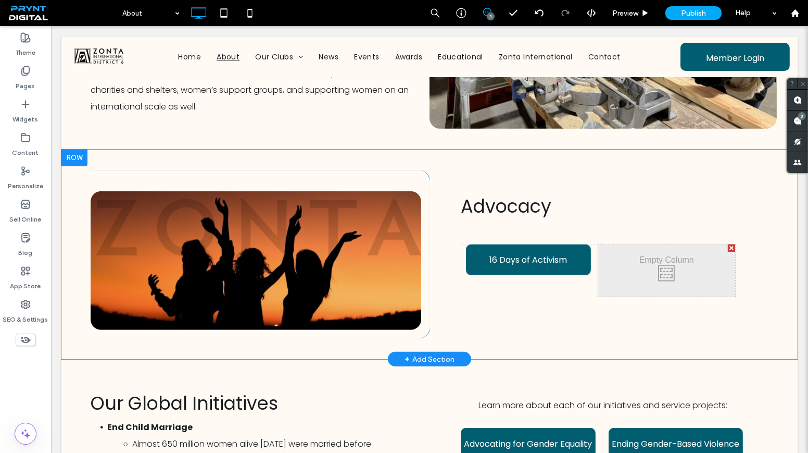
click at [447, 246] on div "Advocacy Click To Paste Click To Paste Click To Paste Click To Paste 16 Days of…" at bounding box center [603, 254] width 347 height 168
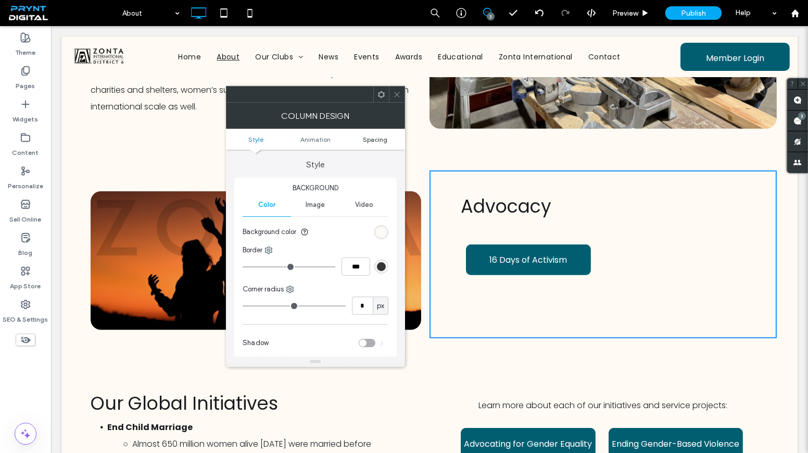
click at [383, 139] on span "Spacing" at bounding box center [375, 139] width 24 height 8
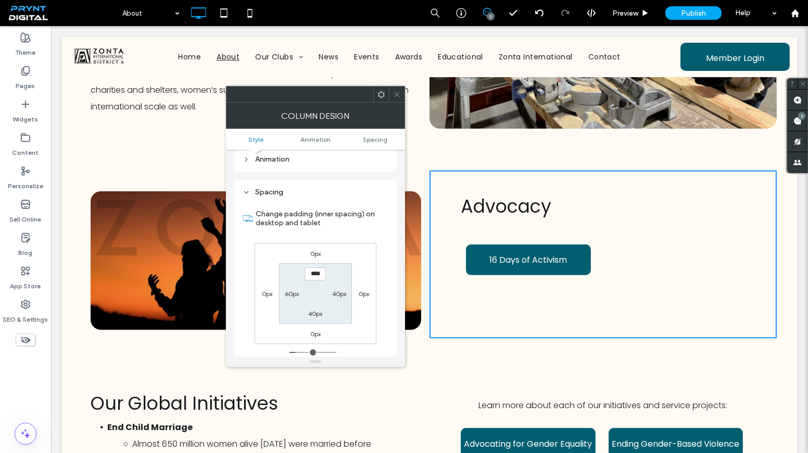
scroll to position [244, 0]
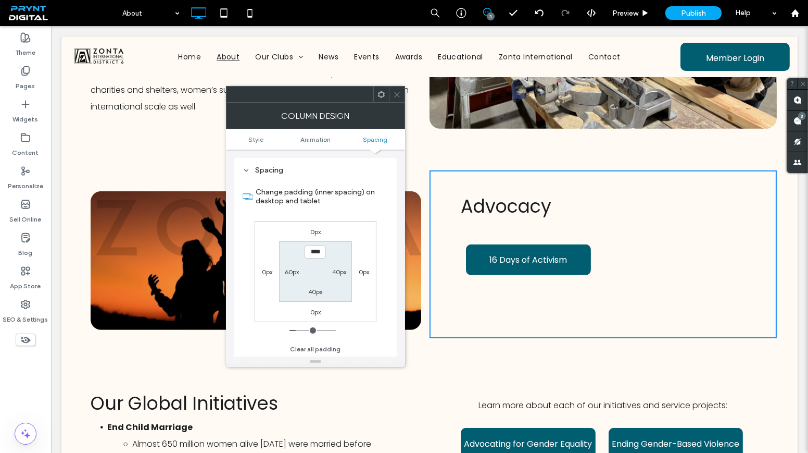
click at [293, 272] on label "60px" at bounding box center [292, 272] width 14 height 8
type input "**"
type input "****"
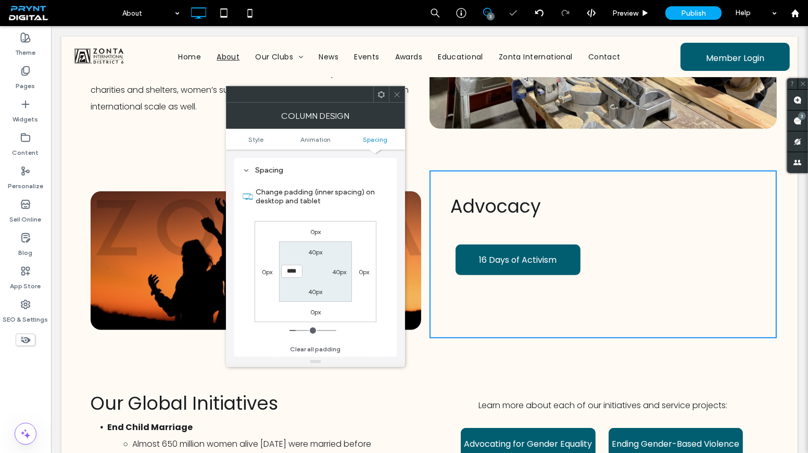
click at [399, 103] on div "Column Design" at bounding box center [315, 116] width 179 height 26
drag, startPoint x: 395, startPoint y: 94, endPoint x: 403, endPoint y: 108, distance: 15.6
click at [395, 95] on icon at bounding box center [397, 95] width 8 height 8
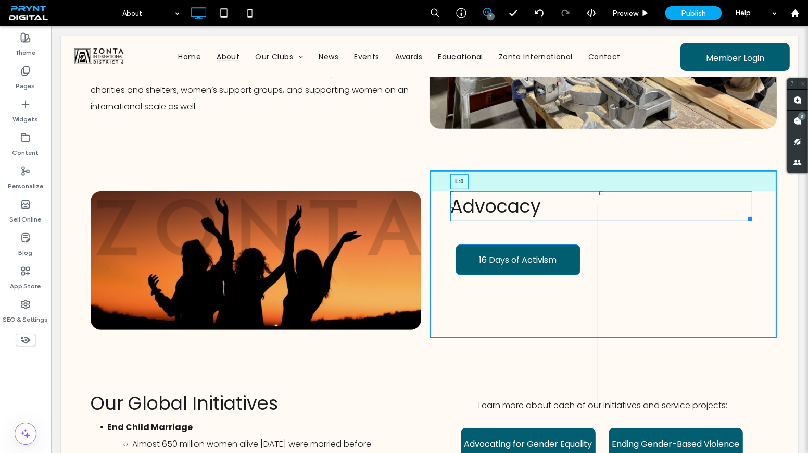
drag, startPoint x: 453, startPoint y: 204, endPoint x: 459, endPoint y: 205, distance: 6.3
click at [459, 205] on div "Advocacy L:0" at bounding box center [601, 206] width 302 height 30
drag, startPoint x: 746, startPoint y: 217, endPoint x: 789, endPoint y: 244, distance: 50.7
click at [738, 218] on div "Click To Paste Row Home About Our Clubs Belvidere St. Charles-Geneva-Batavia Au…" at bounding box center [429, 10] width 736 height 1868
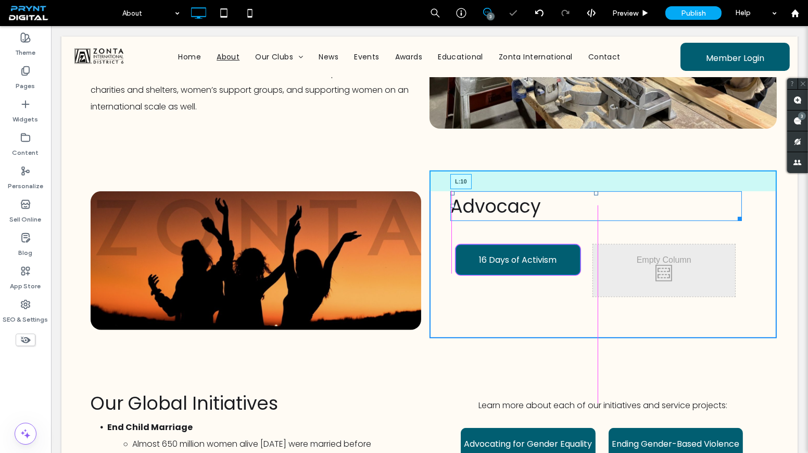
drag, startPoint x: 450, startPoint y: 205, endPoint x: 511, endPoint y: 238, distance: 69.4
click at [455, 206] on div at bounding box center [452, 206] width 4 height 4
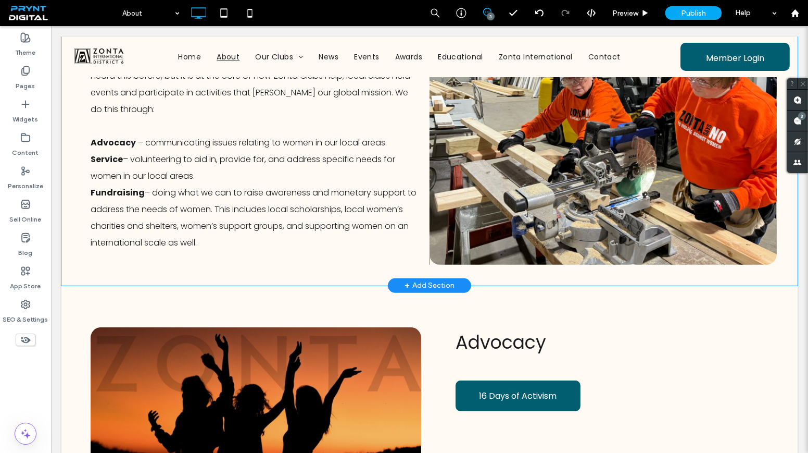
scroll to position [1008, 0]
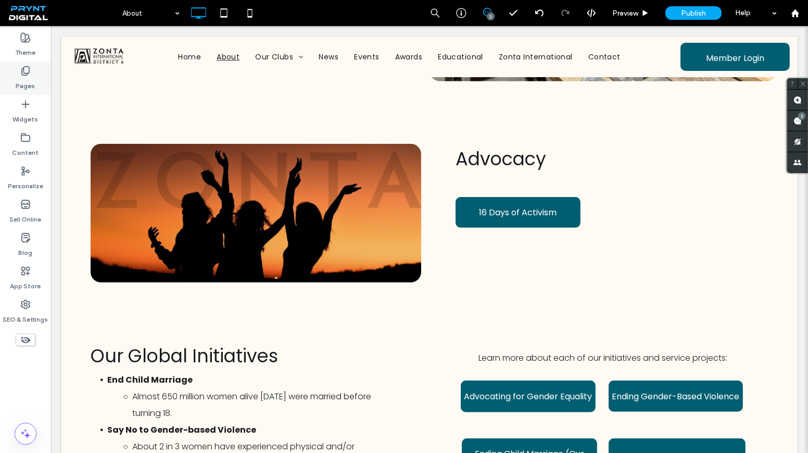
click at [41, 74] on div "Pages" at bounding box center [25, 77] width 51 height 33
drag, startPoint x: 797, startPoint y: 98, endPoint x: 701, endPoint y: 94, distance: 95.9
click at [797, 98] on use at bounding box center [798, 100] width 8 height 8
click at [568, 177] on div "Advocacy Click To Paste Click To Paste Click To Paste Click To Paste 16 Days of…" at bounding box center [603, 207] width 347 height 168
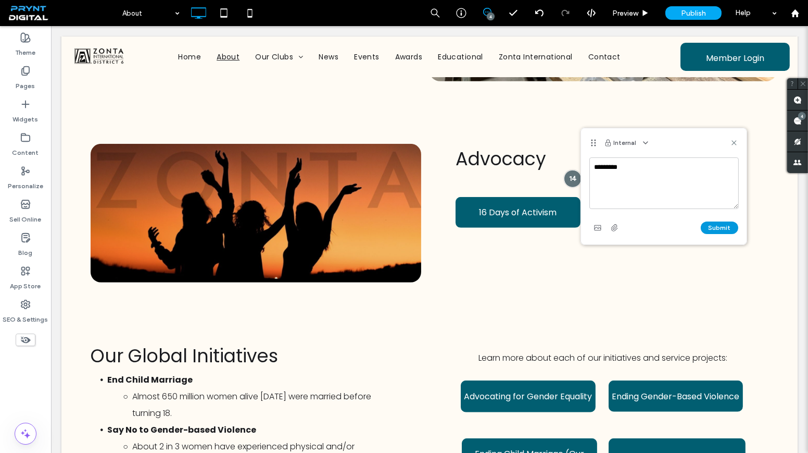
type textarea "*********"
click at [705, 226] on button "Submit" at bounding box center [719, 227] width 37 height 12
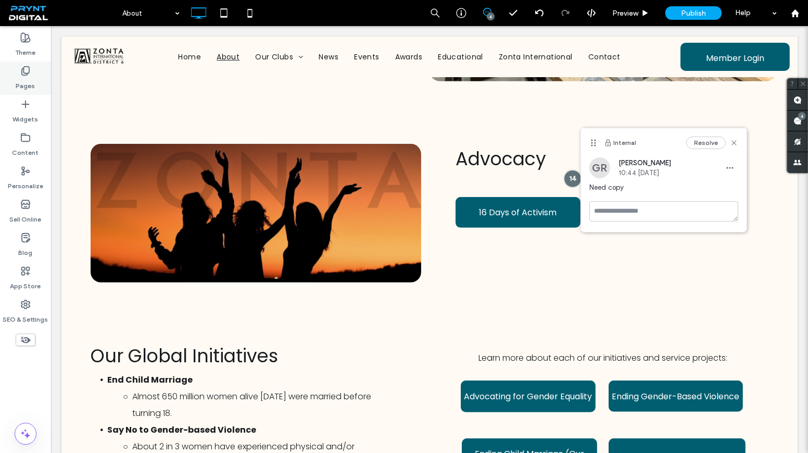
click at [5, 89] on div "Pages" at bounding box center [25, 77] width 51 height 33
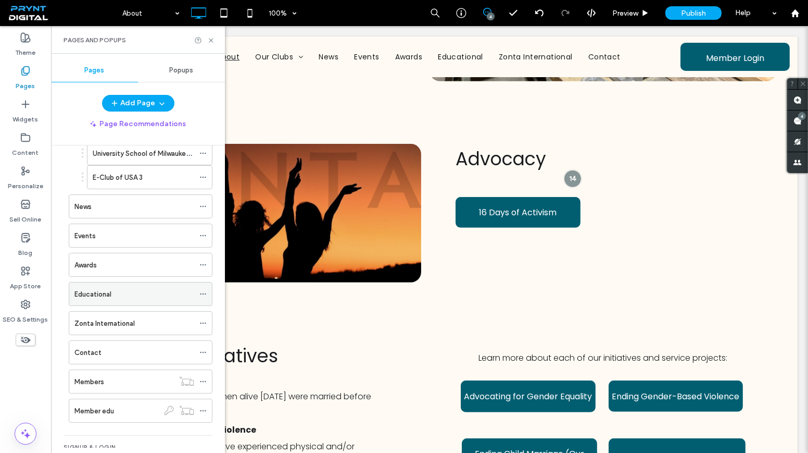
scroll to position [473, 0]
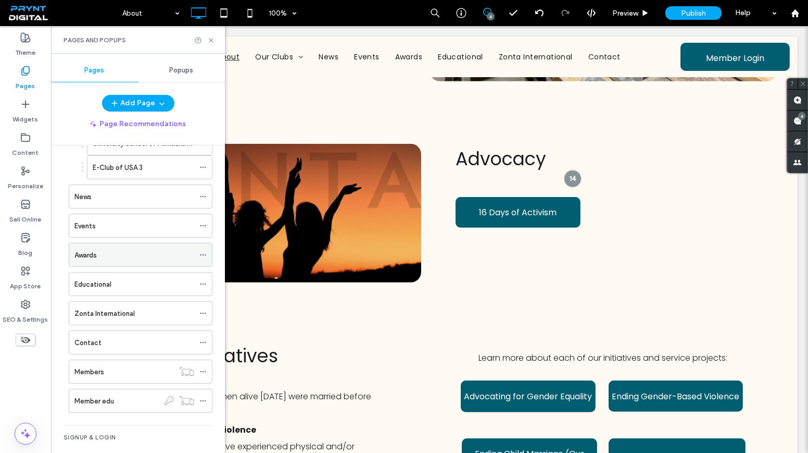
click at [127, 249] on div "Awards" at bounding box center [134, 254] width 120 height 11
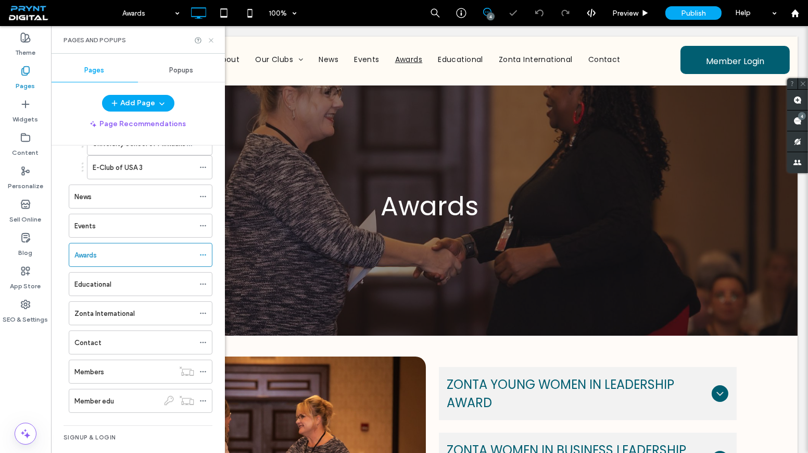
click at [210, 42] on icon at bounding box center [211, 40] width 8 height 8
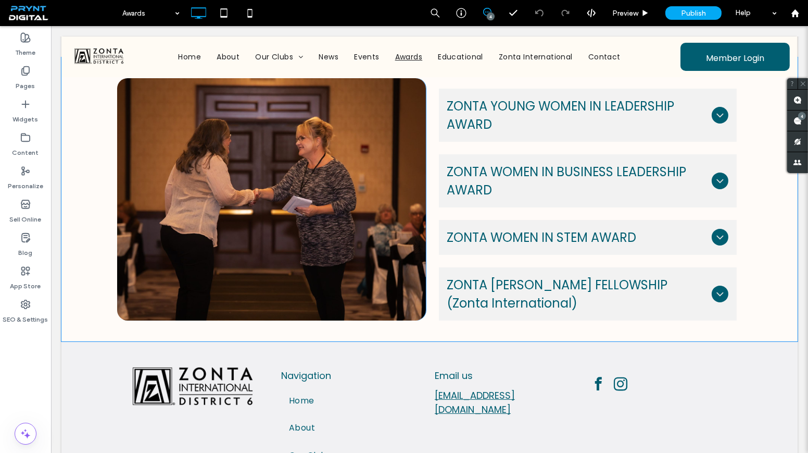
scroll to position [331, 0]
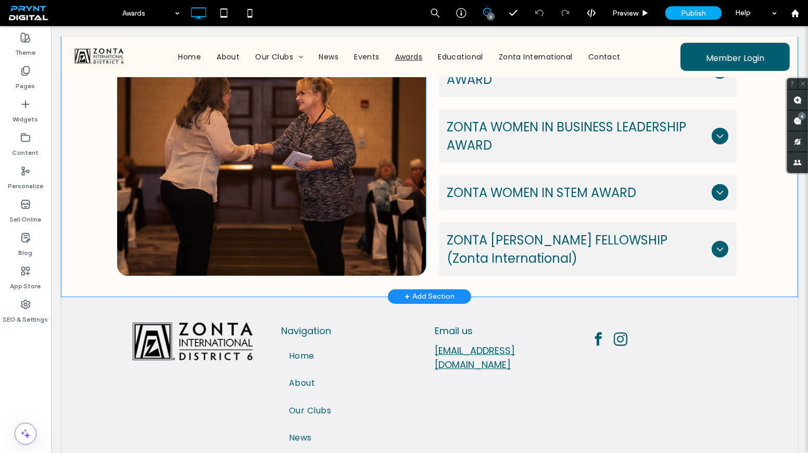
click at [424, 300] on div "+ Add Section" at bounding box center [430, 296] width 50 height 11
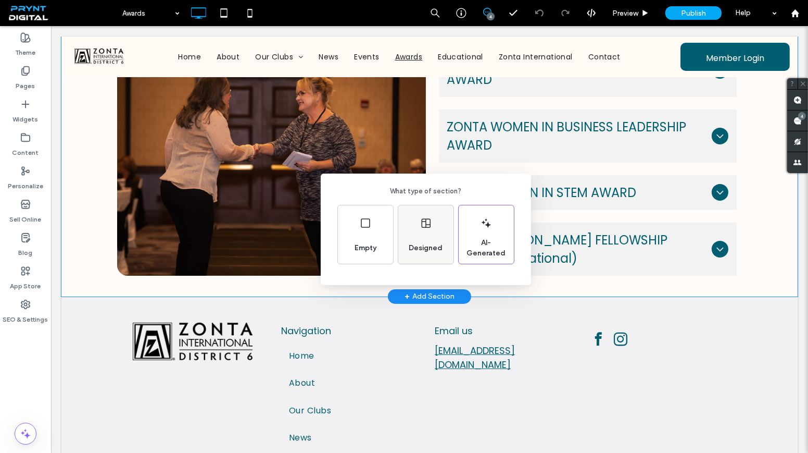
click at [419, 241] on div "Designed" at bounding box center [426, 247] width 42 height 23
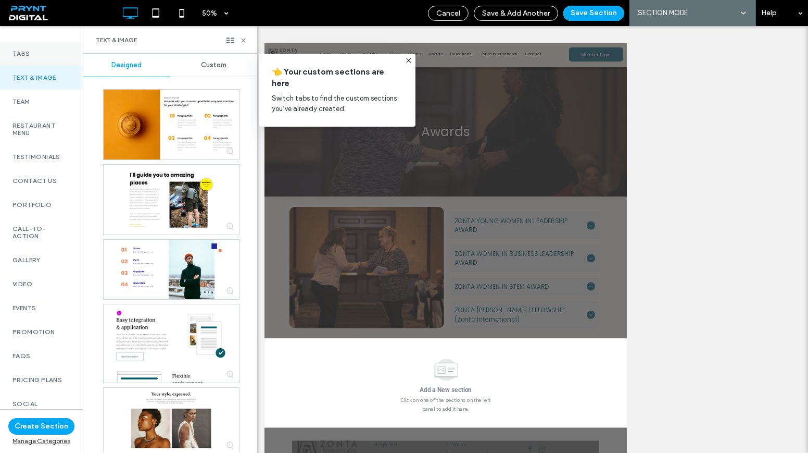
scroll to position [236, 0]
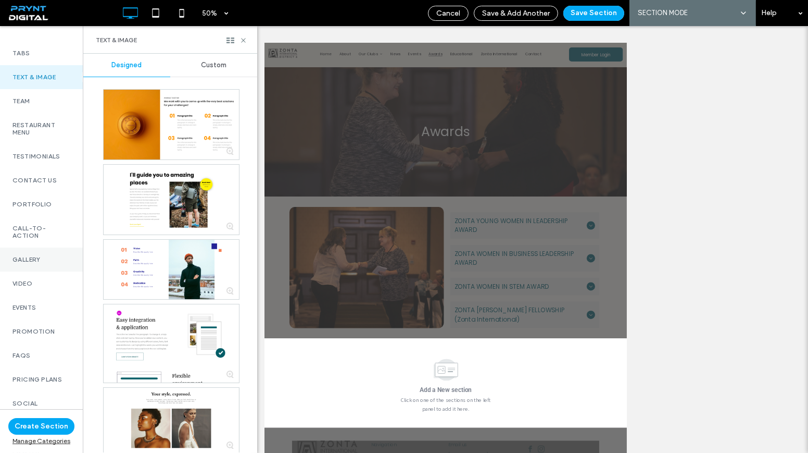
click at [24, 266] on div "Gallery" at bounding box center [41, 259] width 83 height 24
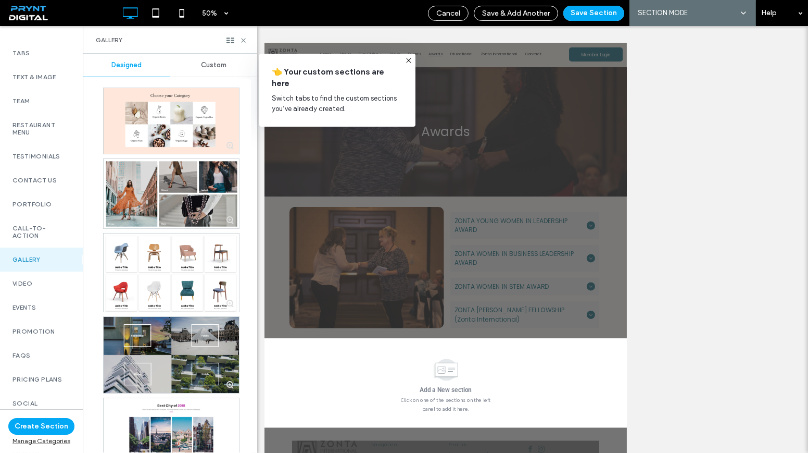
scroll to position [0, 0]
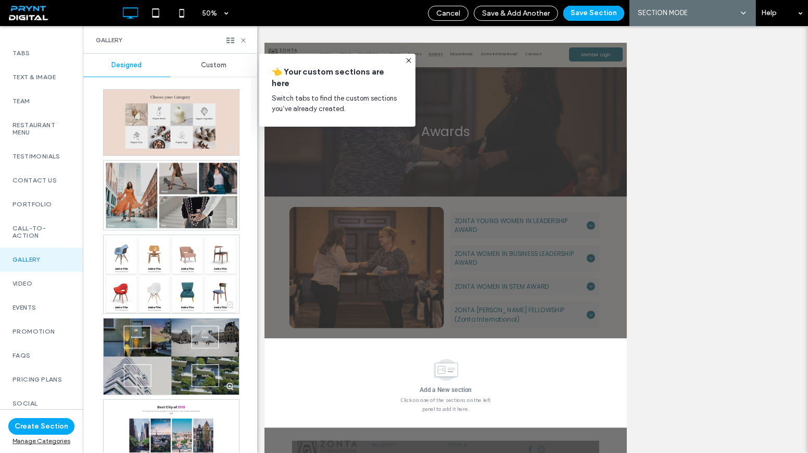
click at [189, 123] on div at bounding box center [171, 123] width 135 height 66
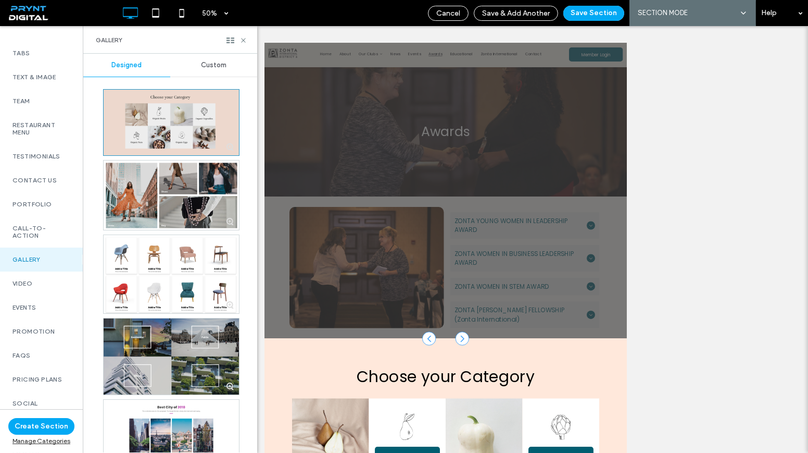
scroll to position [41, 0]
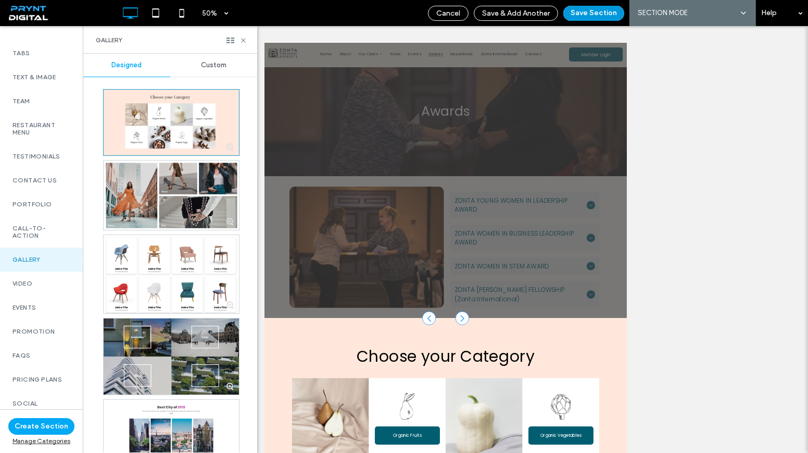
click at [583, 16] on button "Save Section" at bounding box center [593, 13] width 61 height 15
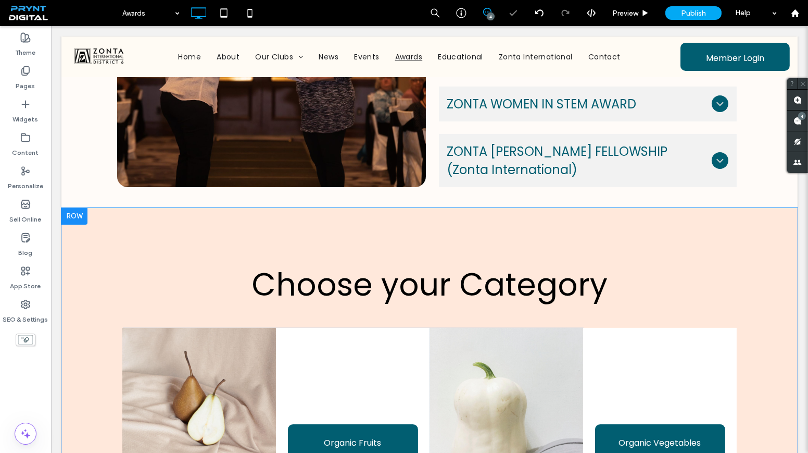
scroll to position [411, 0]
click at [243, 225] on div "Choose your Category Click To Paste Organic Fruits Click To Paste Click To Past…" at bounding box center [429, 458] width 736 height 501
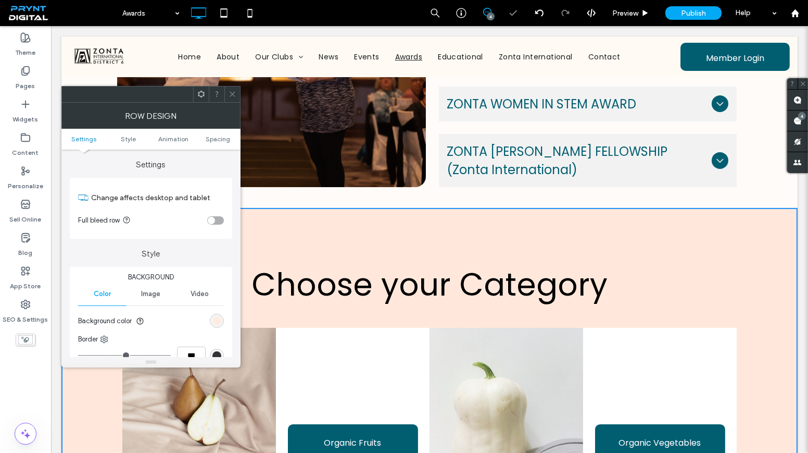
click at [221, 321] on div "rgb(255, 232, 219)" at bounding box center [216, 320] width 9 height 9
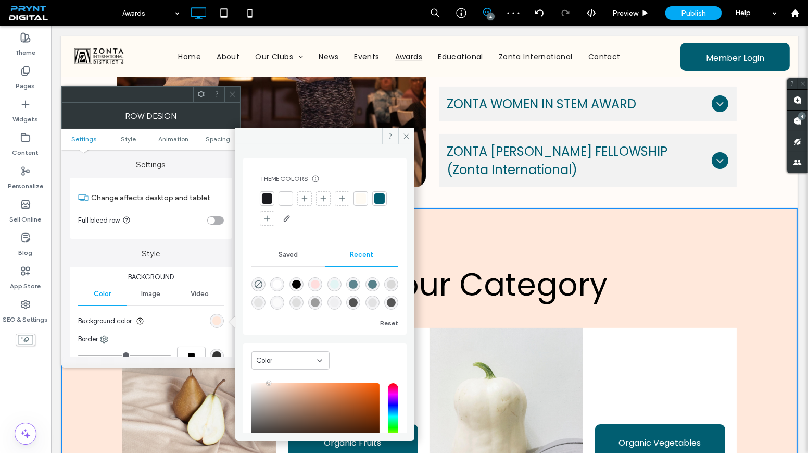
click at [356, 199] on div at bounding box center [361, 198] width 10 height 10
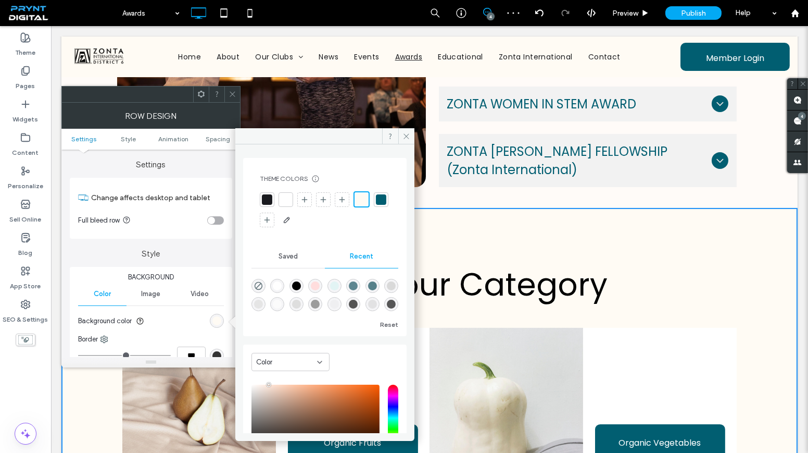
click at [225, 97] on div at bounding box center [232, 94] width 16 height 16
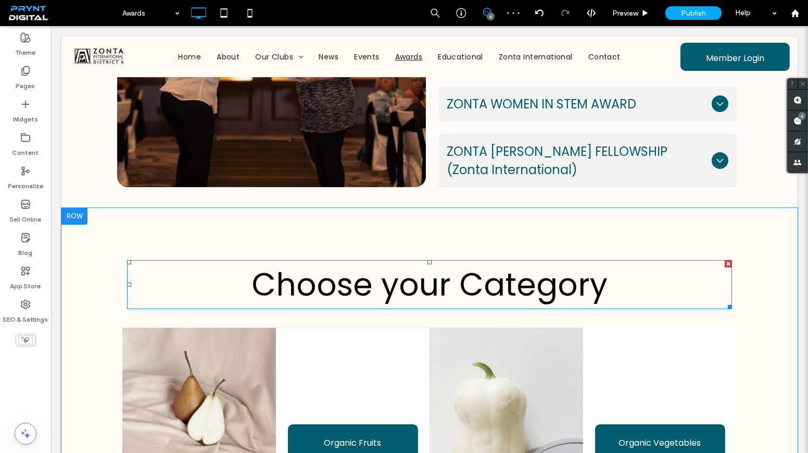
click at [429, 300] on span "Choose your Category" at bounding box center [430, 284] width 356 height 44
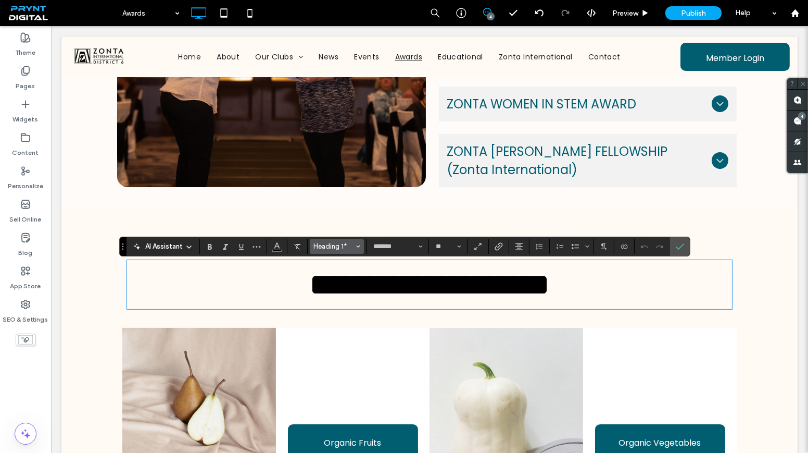
click at [349, 250] on span "Heading 1*" at bounding box center [333, 246] width 41 height 8
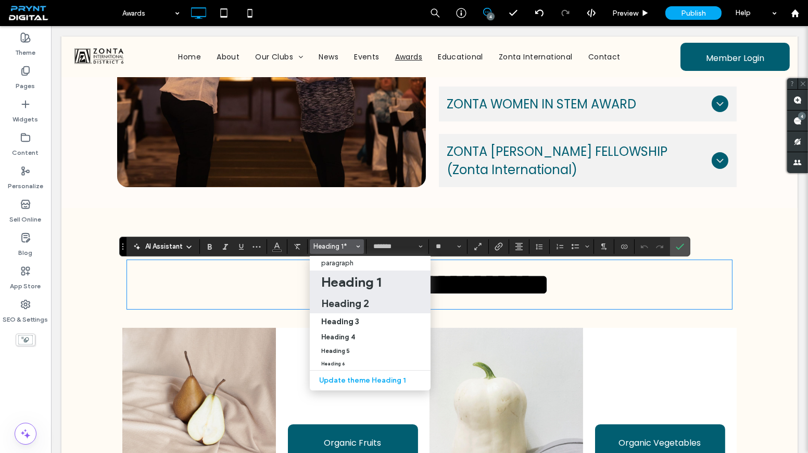
click at [359, 305] on h2 "Heading 2" at bounding box center [345, 303] width 48 height 12
type input "**"
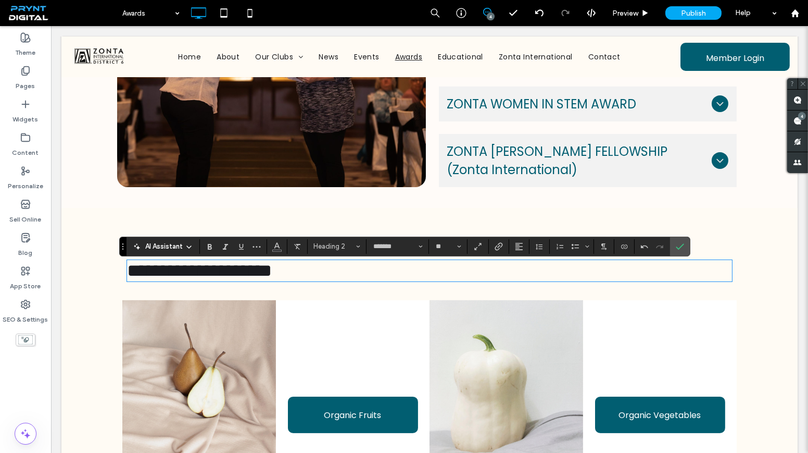
click at [509, 251] on section at bounding box center [519, 246] width 20 height 15
click at [516, 246] on use "Alignment" at bounding box center [519, 246] width 7 height 7
click at [528, 275] on use "ui.textEditor.alignment.center" at bounding box center [526, 277] width 7 height 7
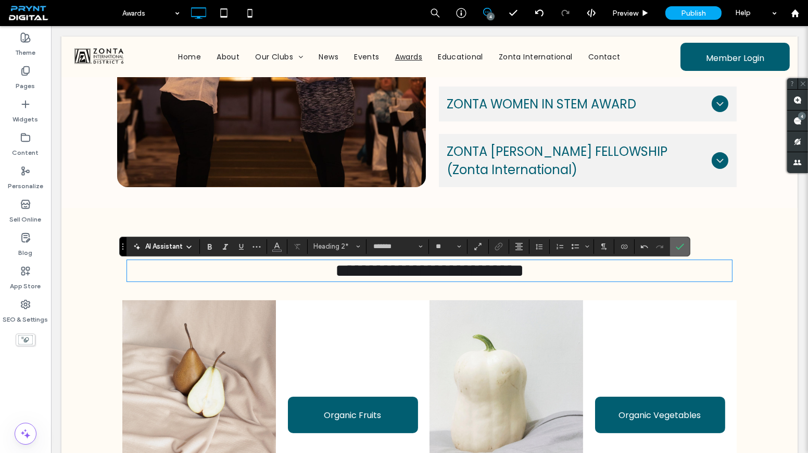
click at [676, 241] on span "Confirm" at bounding box center [678, 246] width 5 height 19
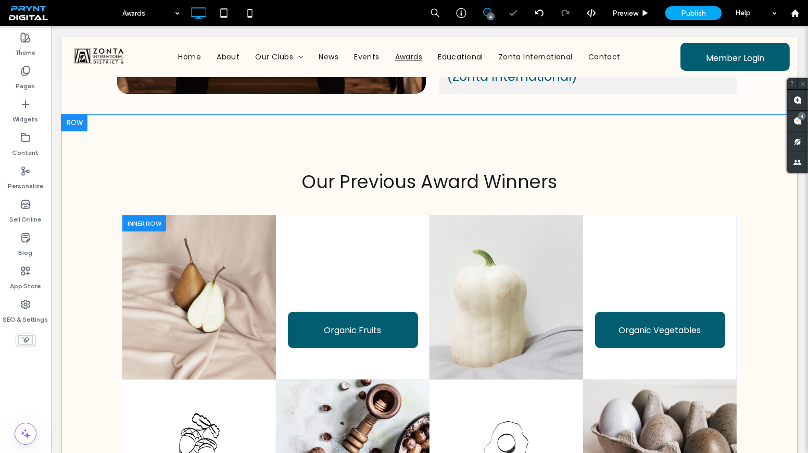
scroll to position [506, 0]
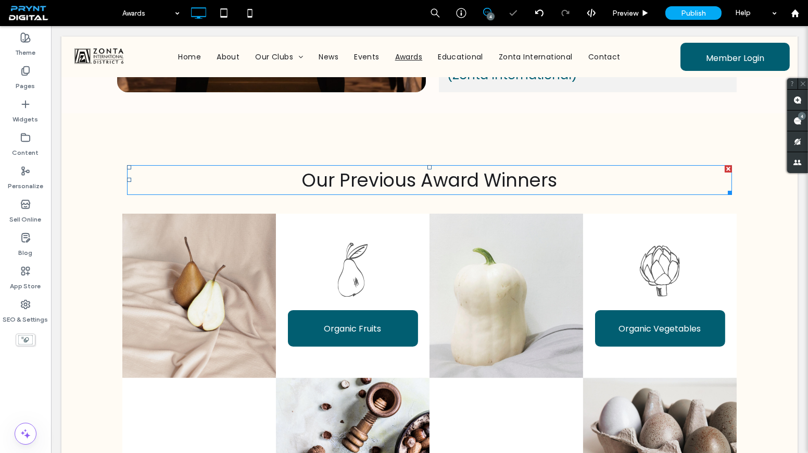
click at [543, 191] on span "Our Previous Award Winners" at bounding box center [429, 180] width 255 height 26
type input "*******"
type input "**"
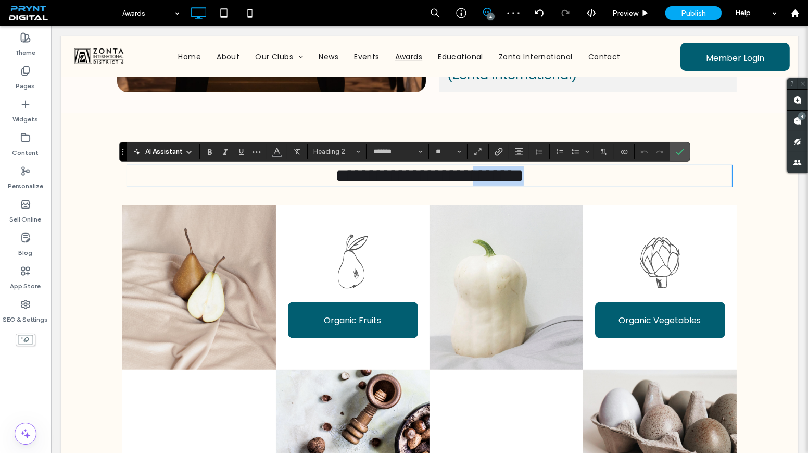
drag, startPoint x: 561, startPoint y: 185, endPoint x: 487, endPoint y: 180, distance: 74.2
click at [487, 180] on h2 "**********" at bounding box center [429, 175] width 605 height 19
click at [676, 155] on icon "Confirm" at bounding box center [680, 151] width 8 height 8
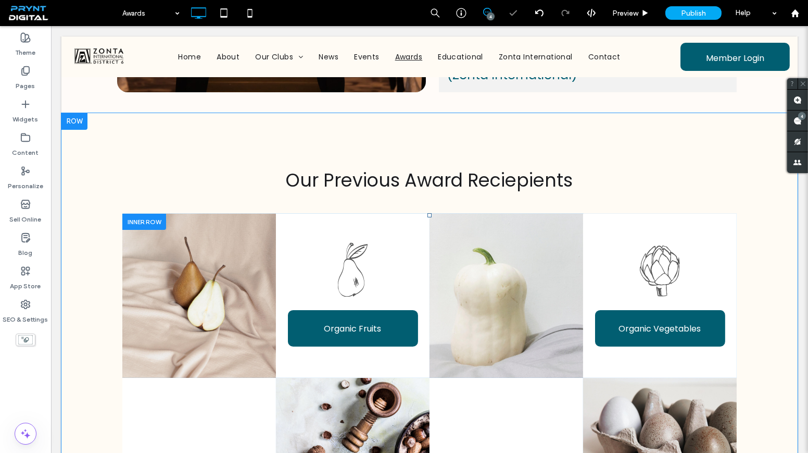
click at [556, 267] on div "Click To Paste" at bounding box center [507, 296] width 154 height 164
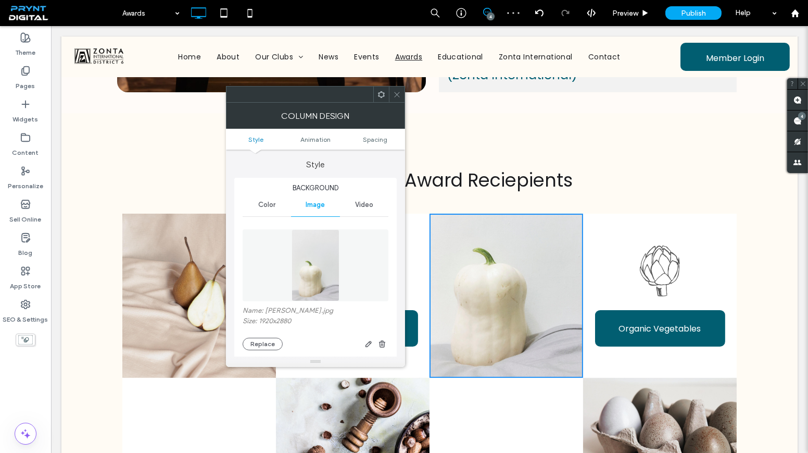
click at [386, 92] on div at bounding box center [381, 94] width 16 height 16
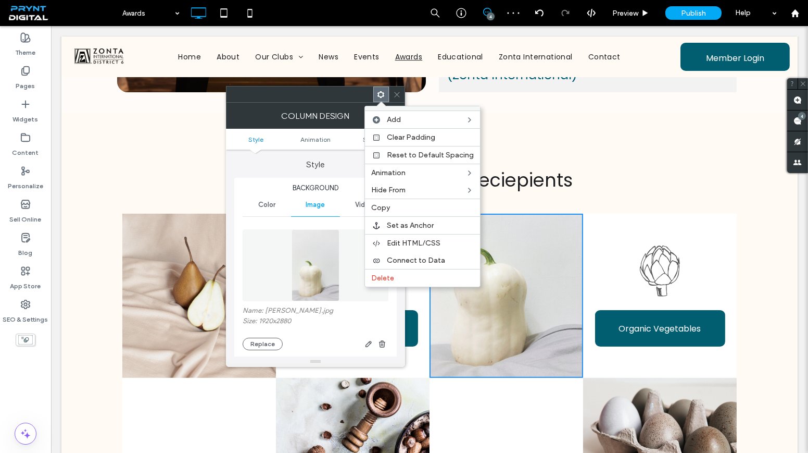
click at [392, 89] on div at bounding box center [397, 94] width 16 height 16
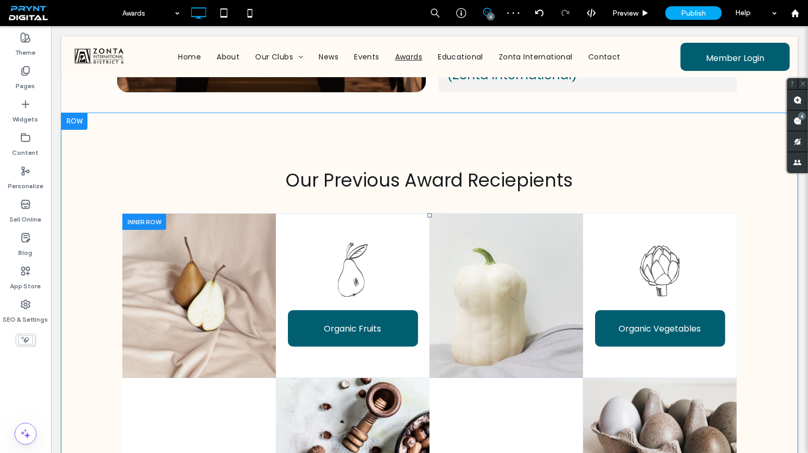
click at [401, 225] on div "Organic Fruits Click To Paste" at bounding box center [353, 296] width 154 height 164
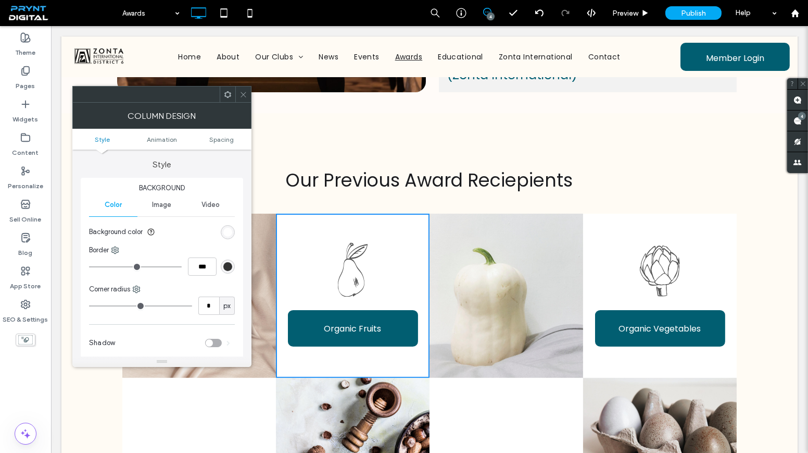
click at [244, 93] on icon at bounding box center [244, 95] width 8 height 8
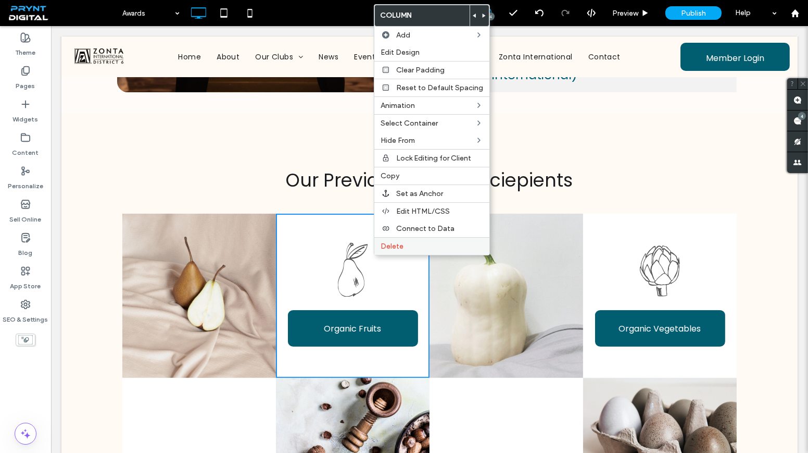
click at [398, 244] on span "Delete" at bounding box center [392, 246] width 23 height 9
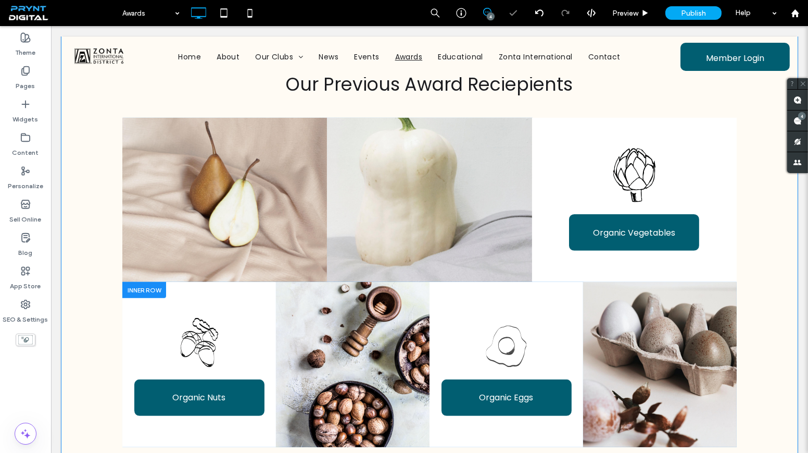
scroll to position [657, 0]
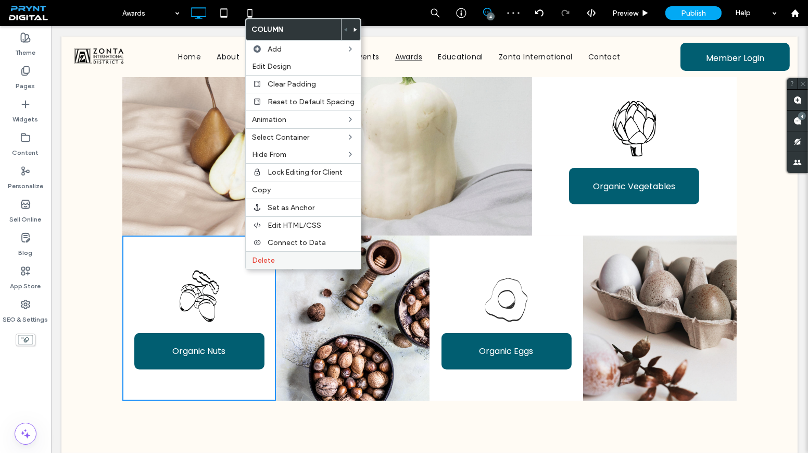
click at [277, 256] on label "Delete" at bounding box center [303, 260] width 103 height 9
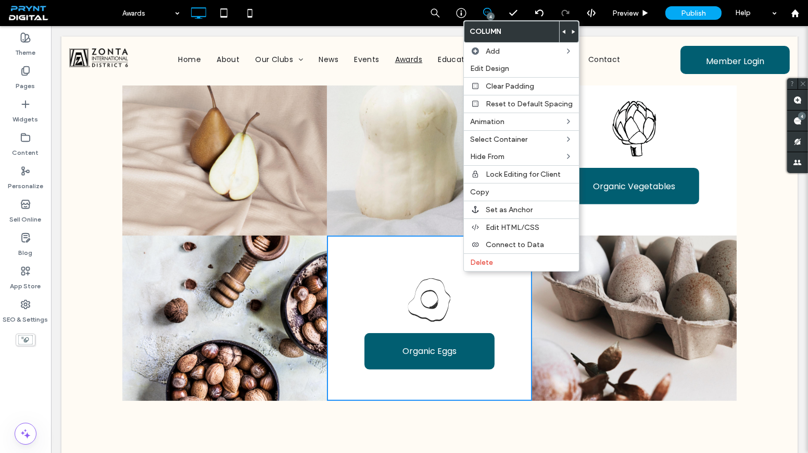
click at [440, 302] on img at bounding box center [429, 300] width 43 height 44
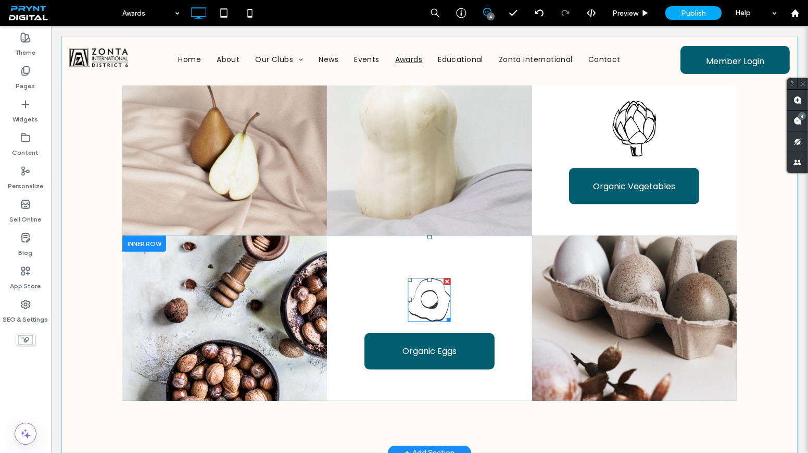
click at [444, 284] on div at bounding box center [447, 281] width 7 height 7
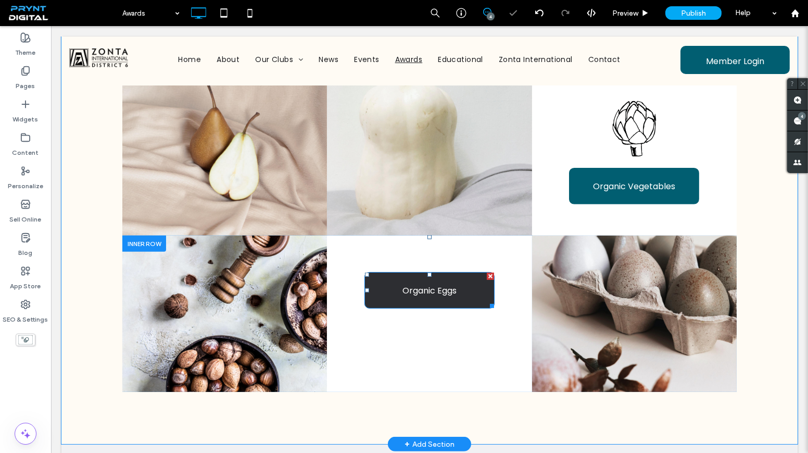
drag, startPoint x: 484, startPoint y: 281, endPoint x: 534, endPoint y: 307, distance: 56.4
click at [487, 280] on div at bounding box center [490, 275] width 7 height 7
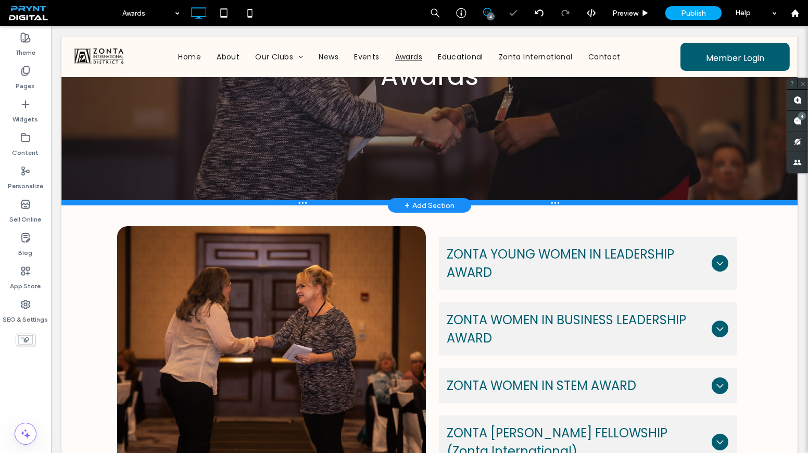
scroll to position [128, 0]
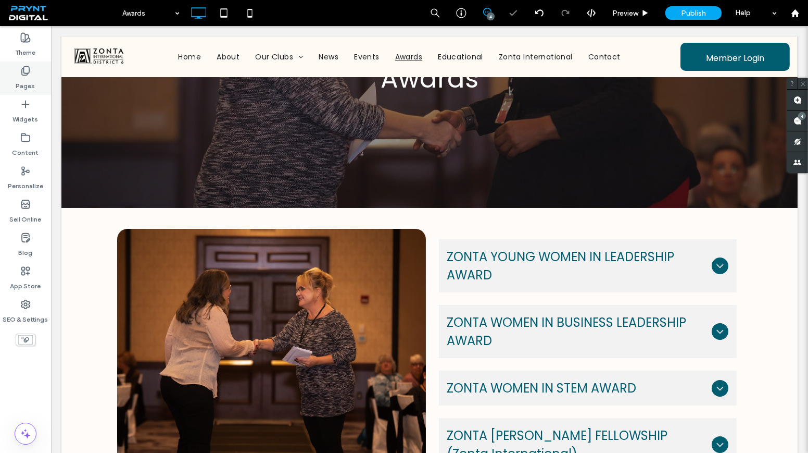
click at [23, 83] on label "Pages" at bounding box center [25, 83] width 19 height 15
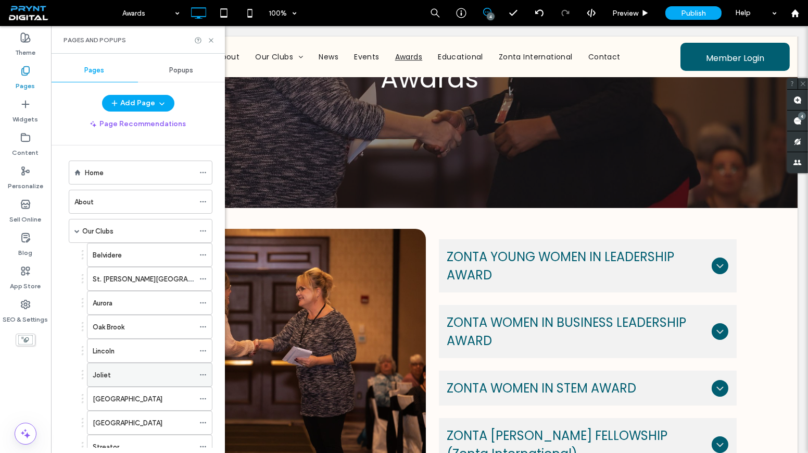
scroll to position [0, 0]
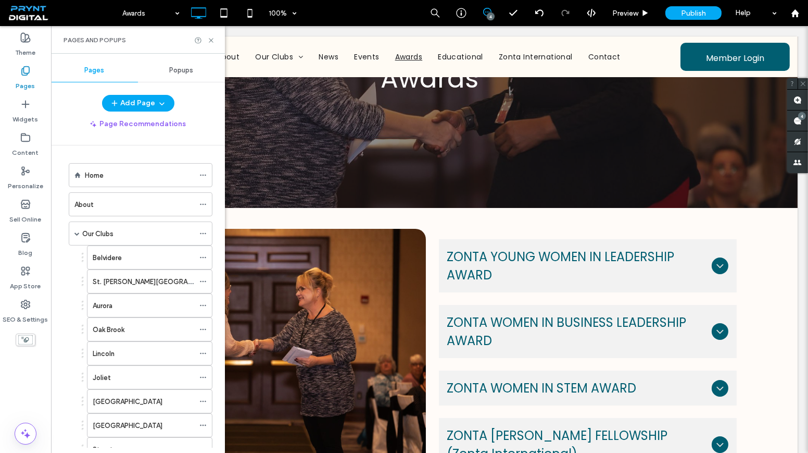
click at [111, 207] on div "About" at bounding box center [134, 204] width 120 height 11
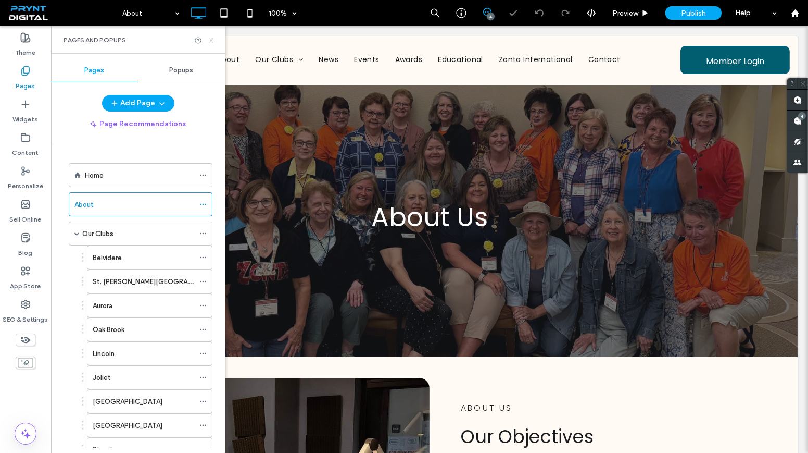
click at [212, 40] on icon at bounding box center [211, 40] width 8 height 8
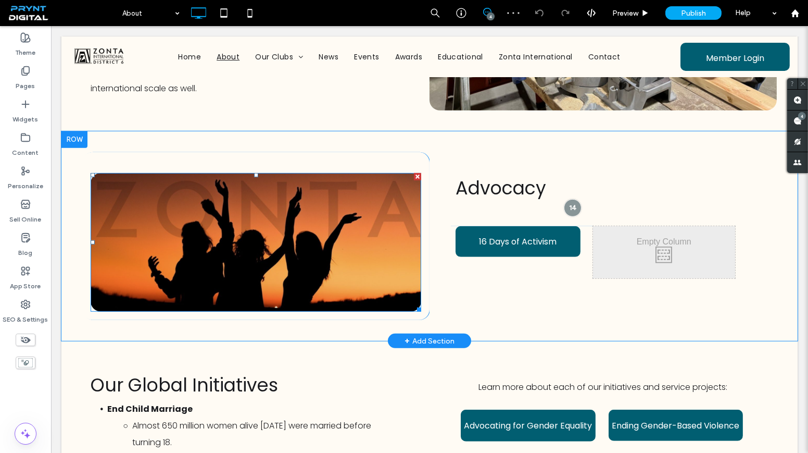
scroll to position [947, 0]
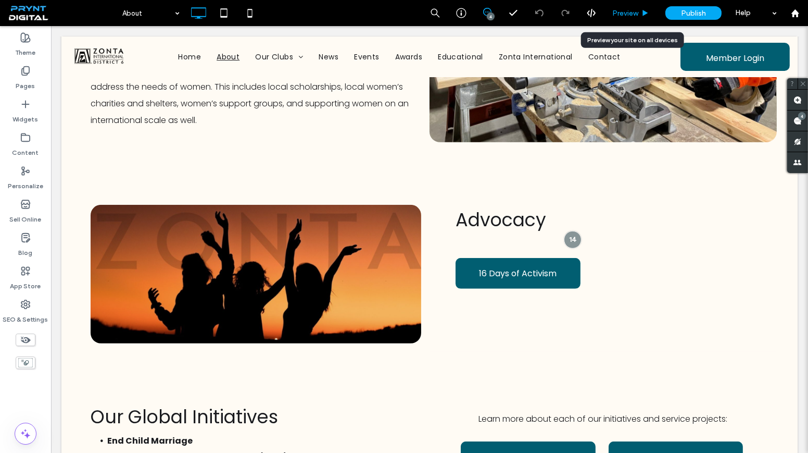
click at [635, 13] on span "Preview" at bounding box center [625, 13] width 26 height 9
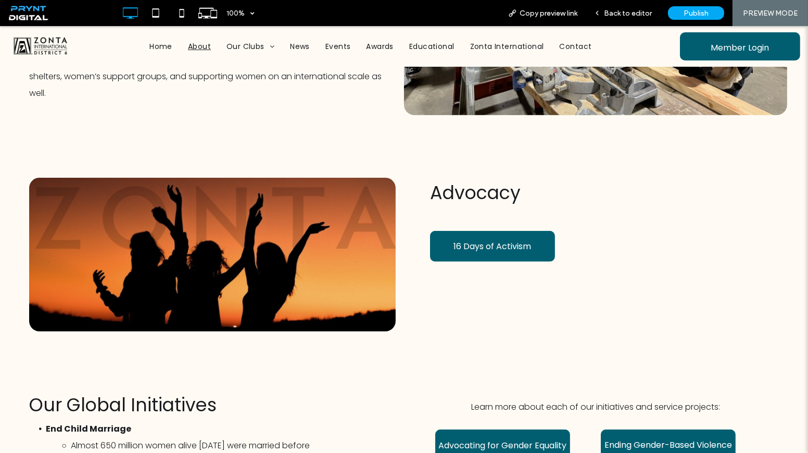
scroll to position [913, 0]
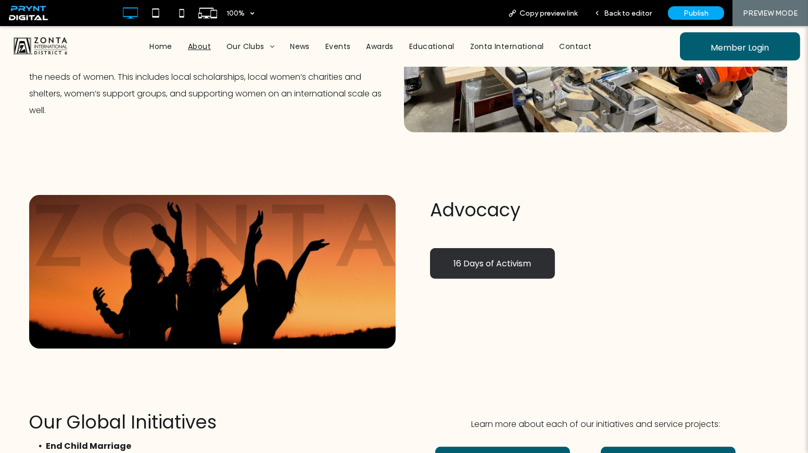
click at [494, 258] on span "16 Days of Activism" at bounding box center [493, 263] width 78 height 13
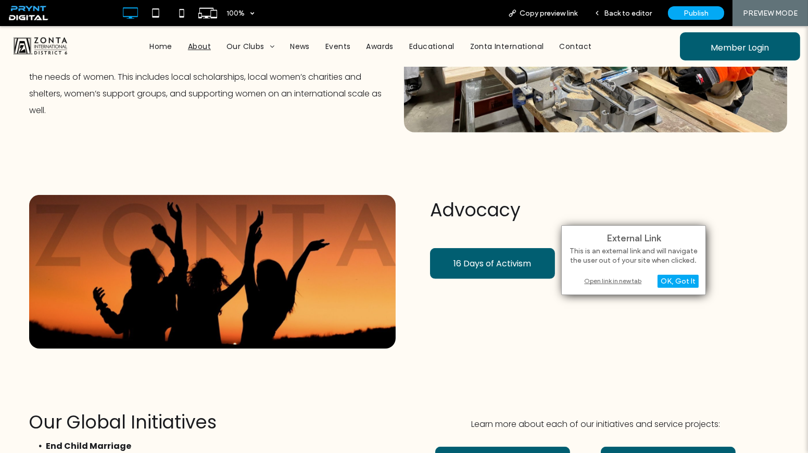
click at [600, 285] on div "Open link in new tab" at bounding box center [634, 280] width 130 height 11
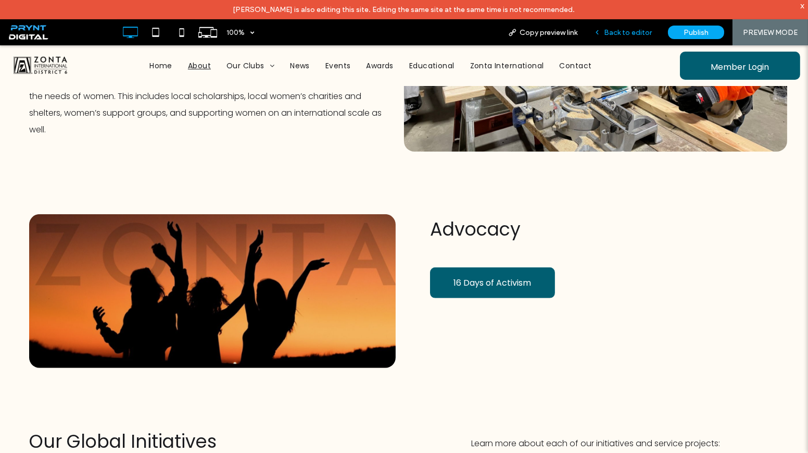
click at [624, 24] on div "Back to editor" at bounding box center [623, 32] width 74 height 26
click at [626, 30] on span "Back to editor" at bounding box center [628, 32] width 48 height 9
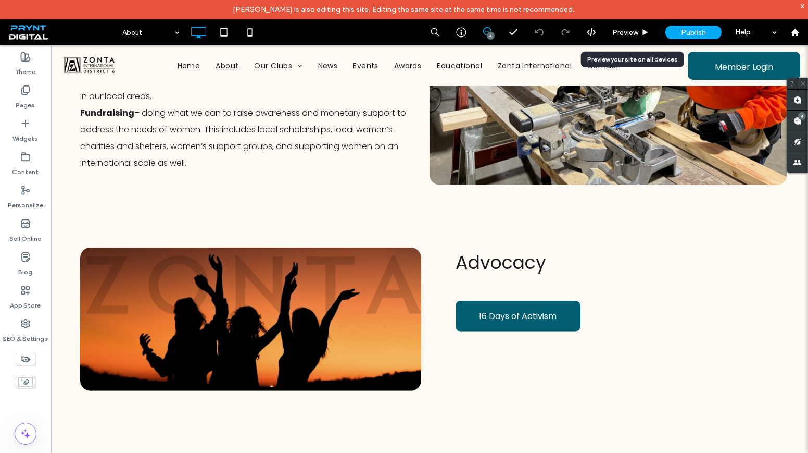
scroll to position [930, 0]
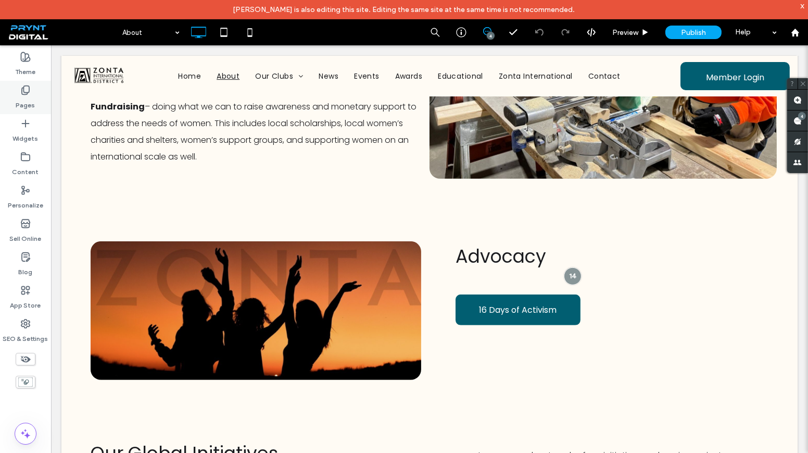
click at [30, 97] on label "Pages" at bounding box center [25, 102] width 19 height 15
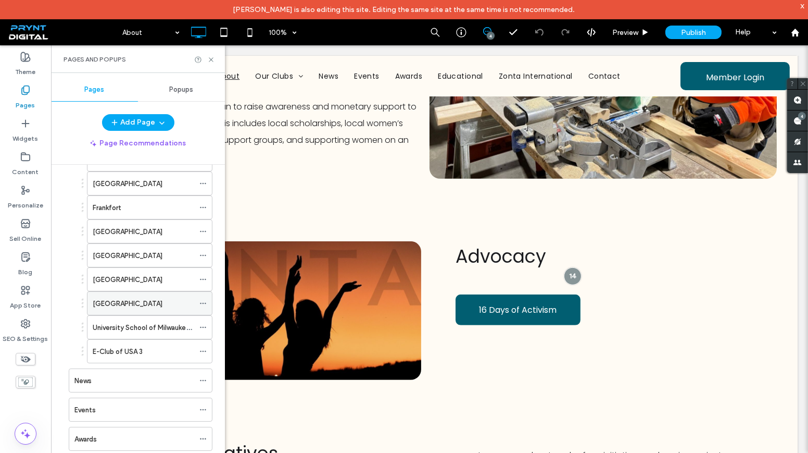
scroll to position [379, 0]
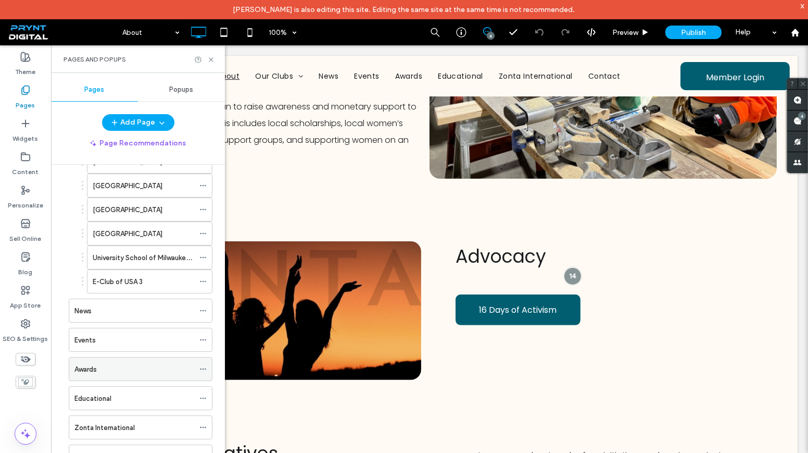
click at [101, 357] on div "Awards" at bounding box center [134, 368] width 120 height 23
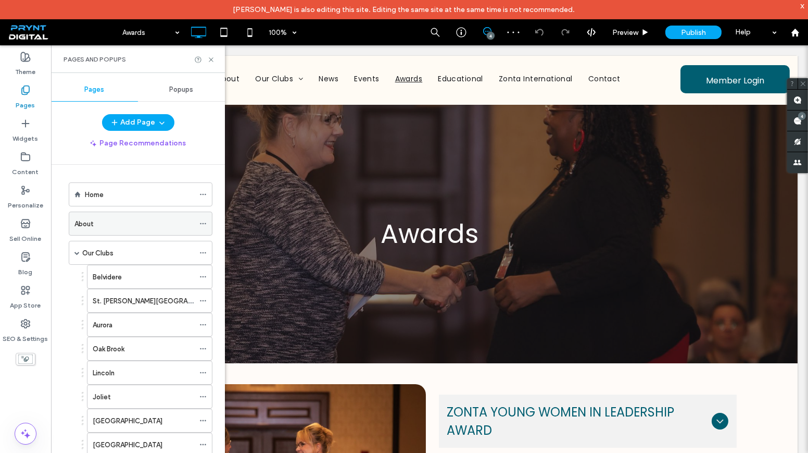
click at [97, 222] on div "About" at bounding box center [134, 223] width 120 height 11
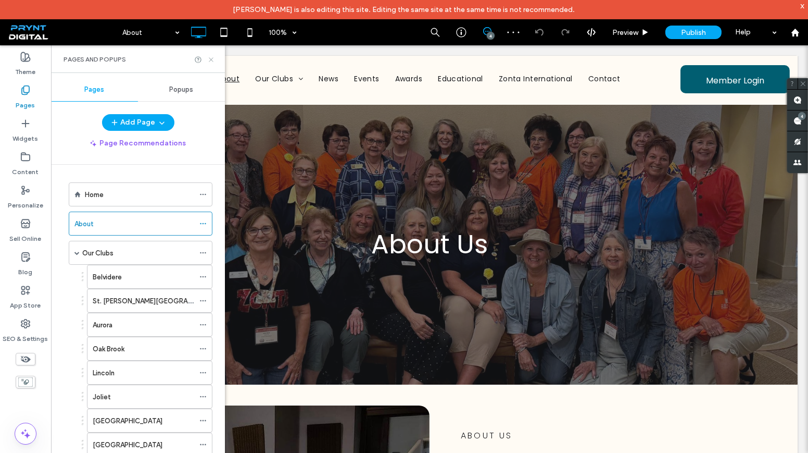
click at [210, 58] on use at bounding box center [211, 59] width 4 height 4
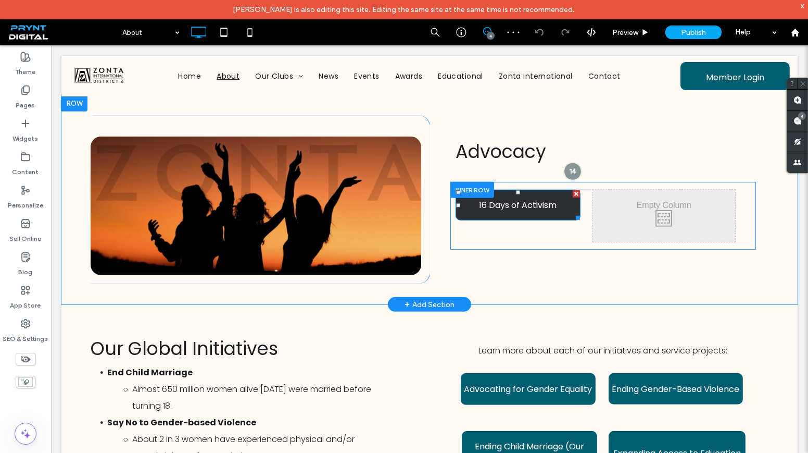
scroll to position [1033, 0]
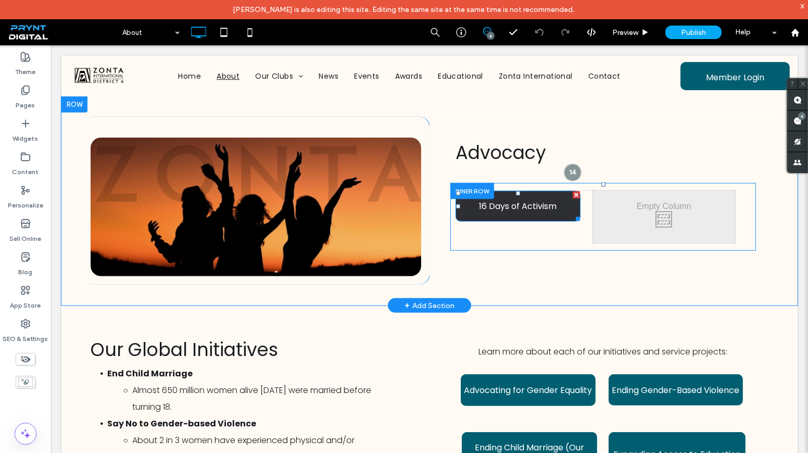
click at [517, 211] on span "16 Days of Activism" at bounding box center [519, 205] width 78 height 13
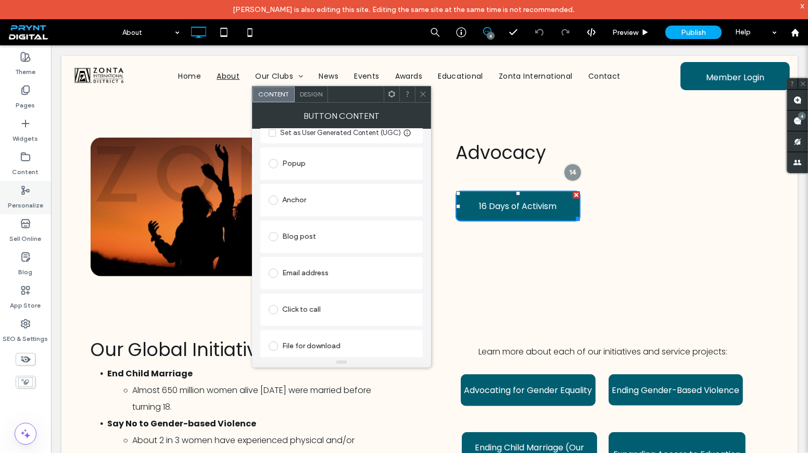
scroll to position [250, 0]
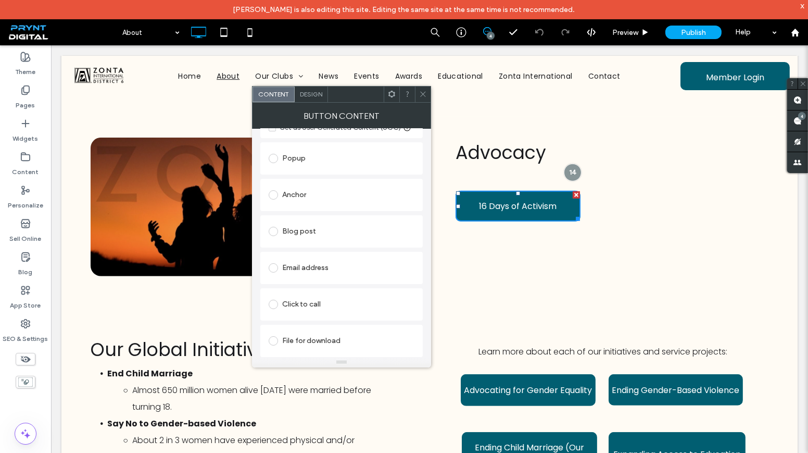
click at [306, 341] on div "File for download" at bounding box center [342, 340] width 146 height 17
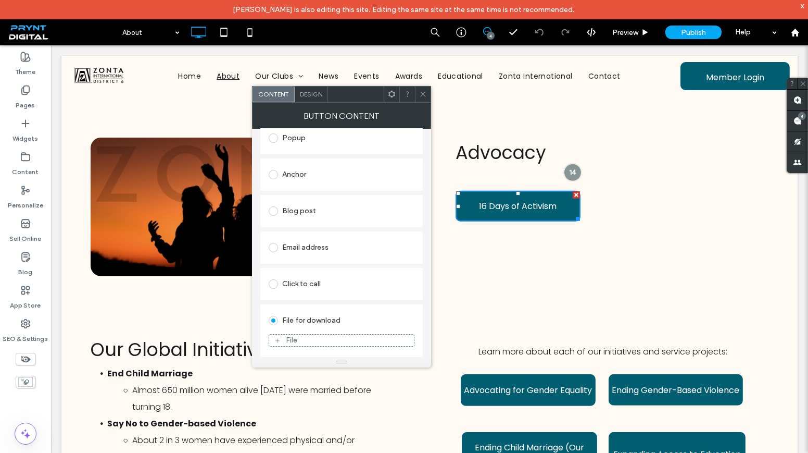
scroll to position [190, 0]
click at [306, 337] on div "File" at bounding box center [341, 339] width 145 height 9
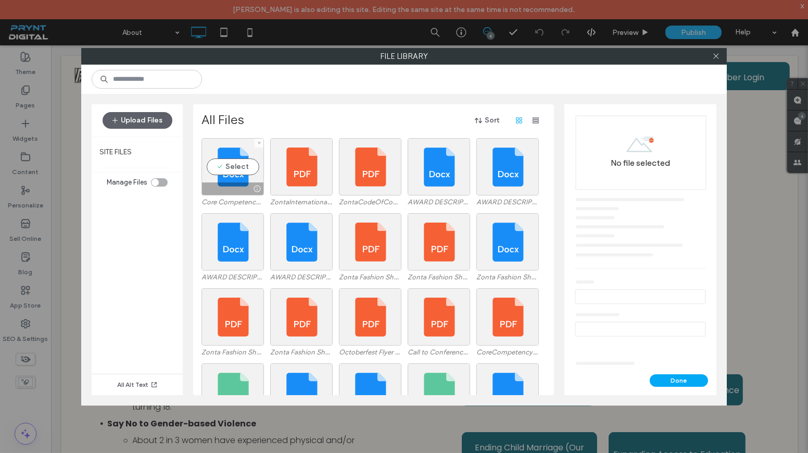
click at [247, 201] on label "Core Competency Review SheetPRINT (1).docx" at bounding box center [233, 202] width 62 height 8
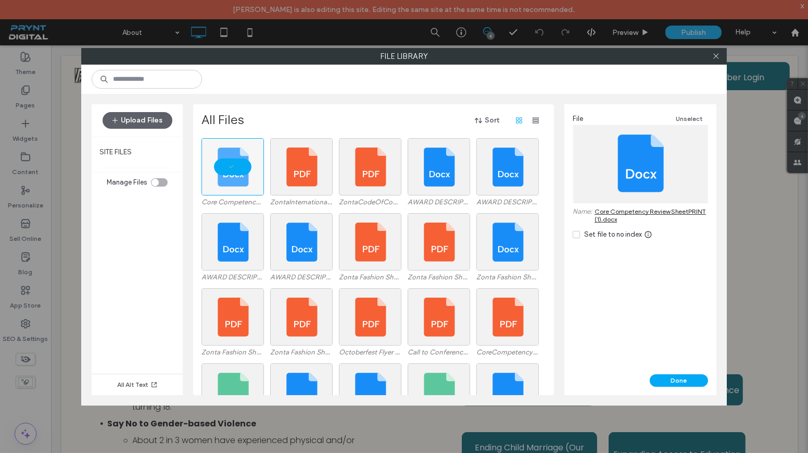
click at [630, 208] on link "Core Competency Review SheetPRINT (1).docx" at bounding box center [652, 215] width 114 height 16
drag, startPoint x: 625, startPoint y: 209, endPoint x: 314, endPoint y: 179, distance: 312.4
click at [314, 179] on div at bounding box center [301, 166] width 62 height 57
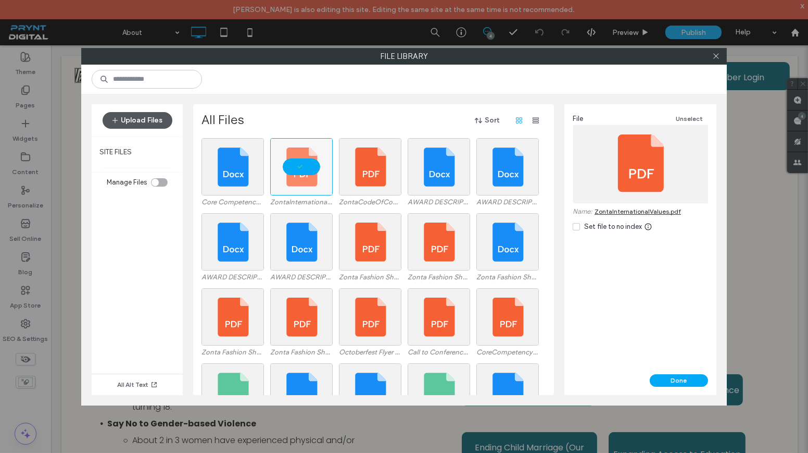
click at [161, 121] on button "Upload Files" at bounding box center [138, 120] width 70 height 17
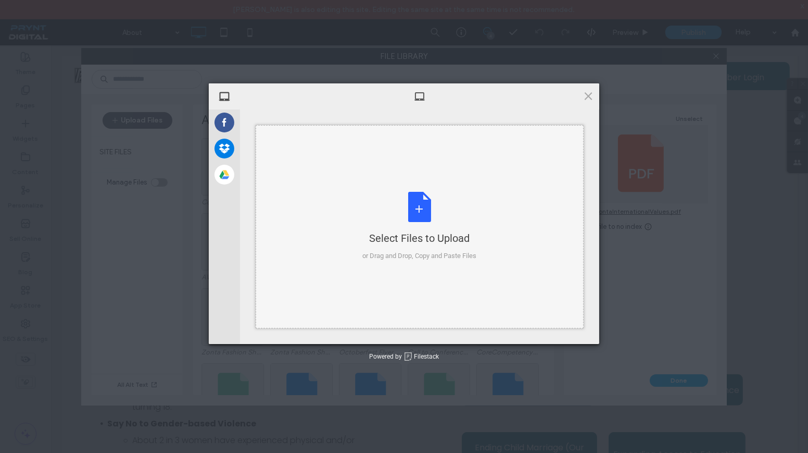
click at [390, 192] on div "Select Files to Upload or Drag and Drop, Copy and Paste Files" at bounding box center [420, 226] width 114 height 69
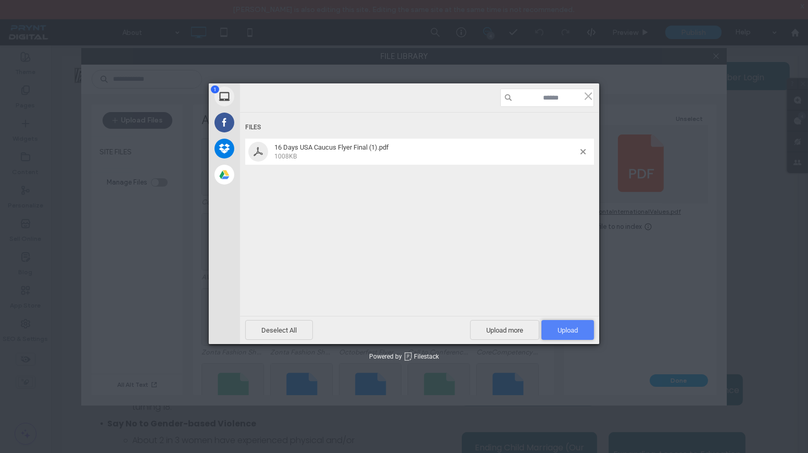
click at [576, 331] on span "Upload 1" at bounding box center [568, 330] width 20 height 8
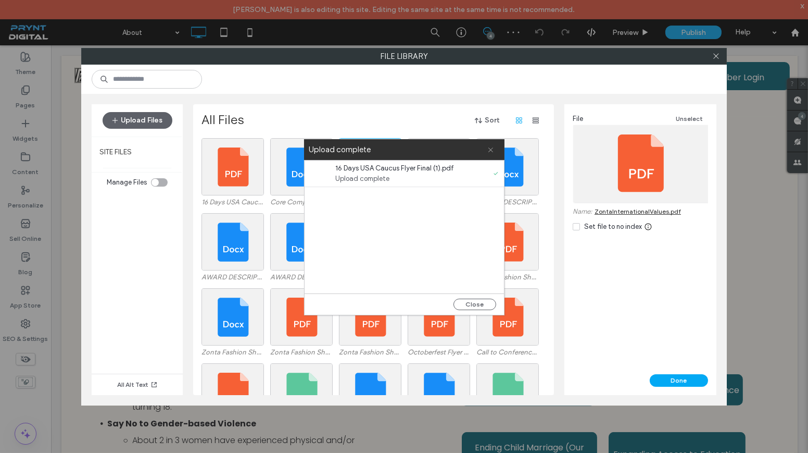
click at [493, 145] on span at bounding box center [490, 149] width 7 height 21
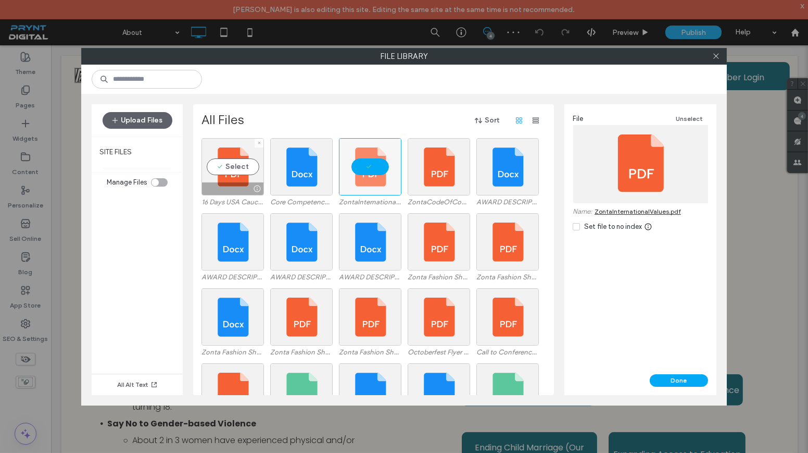
click at [210, 196] on div "Select 16 Days USA Caucus Flyer Final (1).pdf" at bounding box center [233, 173] width 62 height 70
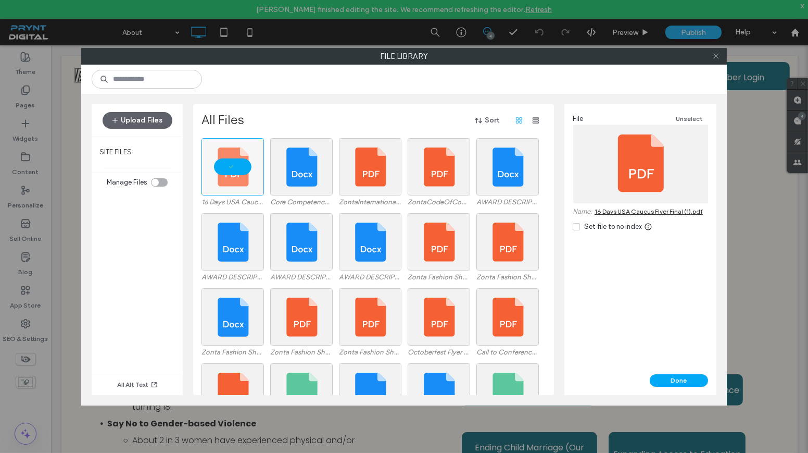
click at [718, 51] on span at bounding box center [716, 56] width 8 height 16
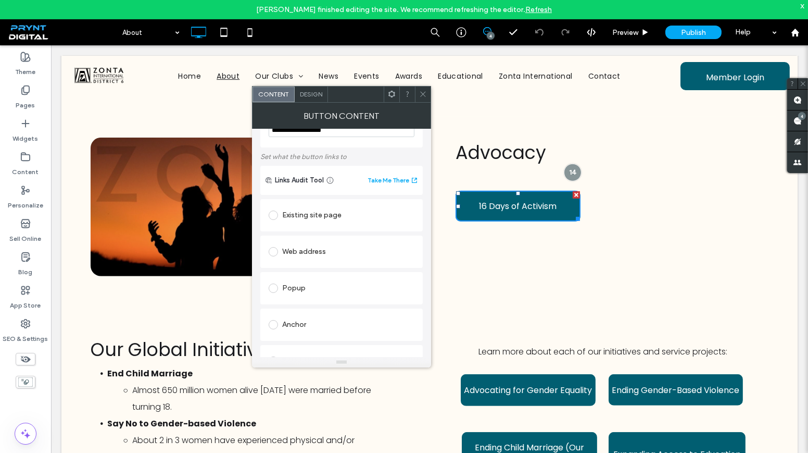
scroll to position [1, 0]
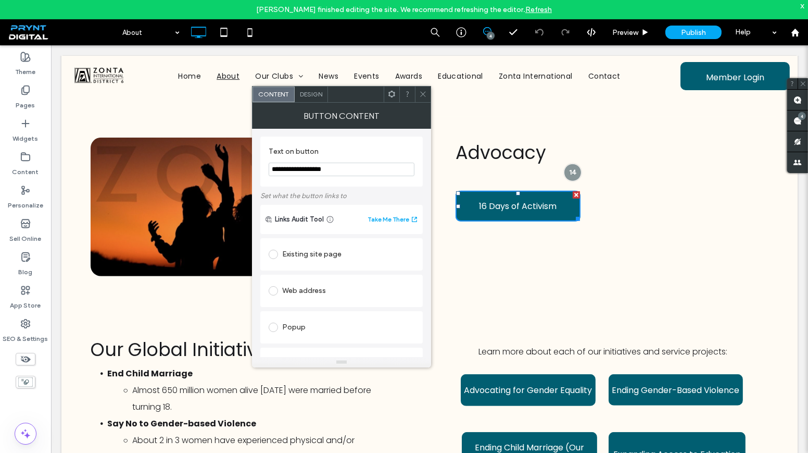
click at [317, 285] on div "Web address" at bounding box center [342, 290] width 146 height 17
click at [346, 311] on input "url" at bounding box center [342, 311] width 146 height 14
paste input "url"
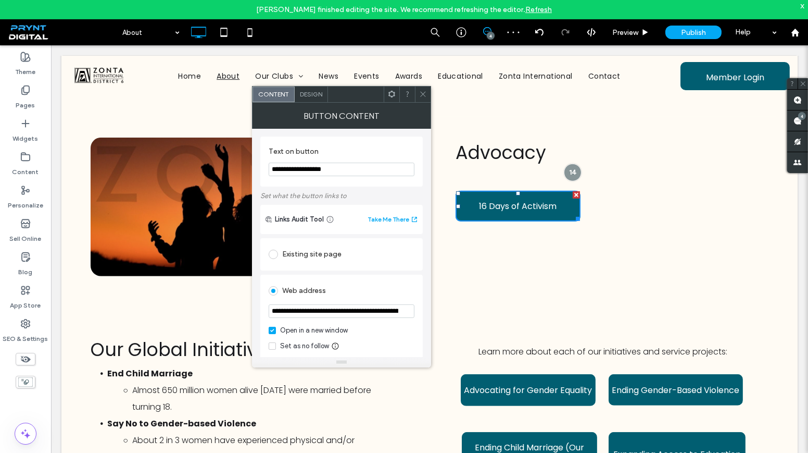
scroll to position [0, 207]
type input "**********"
click at [421, 95] on icon at bounding box center [423, 94] width 8 height 8
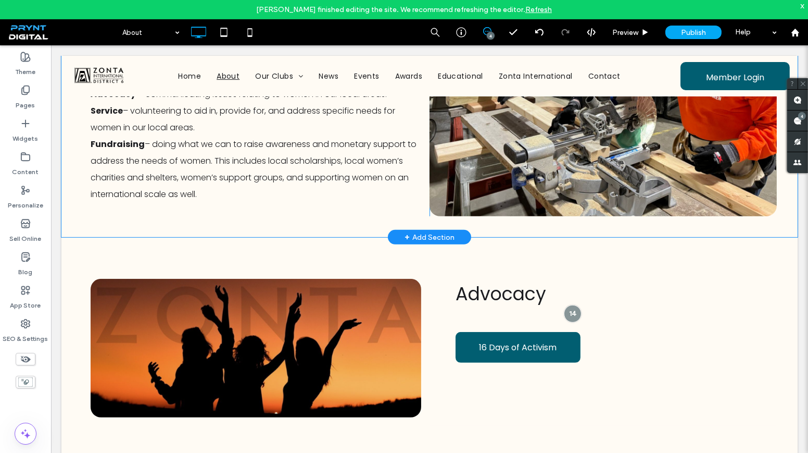
scroll to position [899, 0]
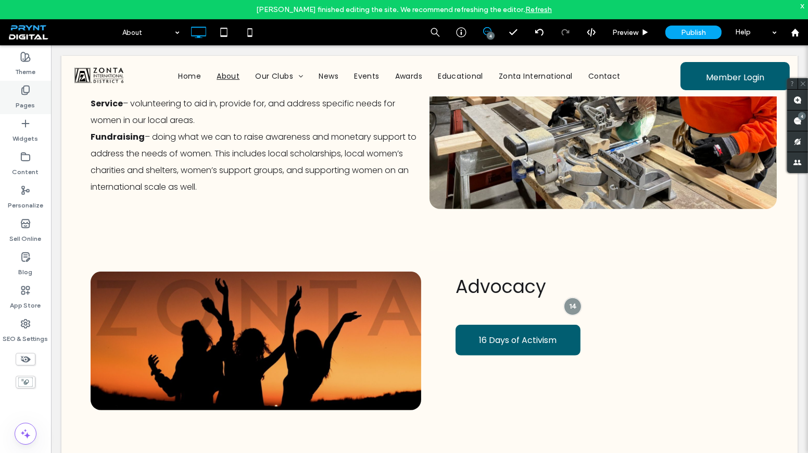
click at [23, 90] on use at bounding box center [25, 90] width 7 height 9
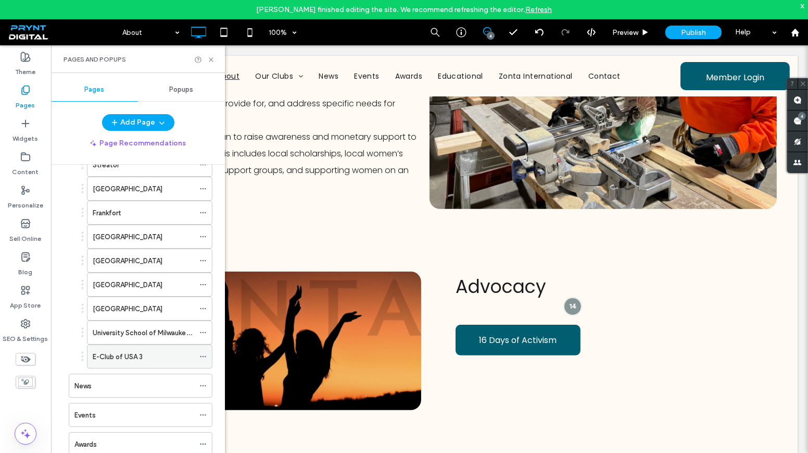
scroll to position [331, 0]
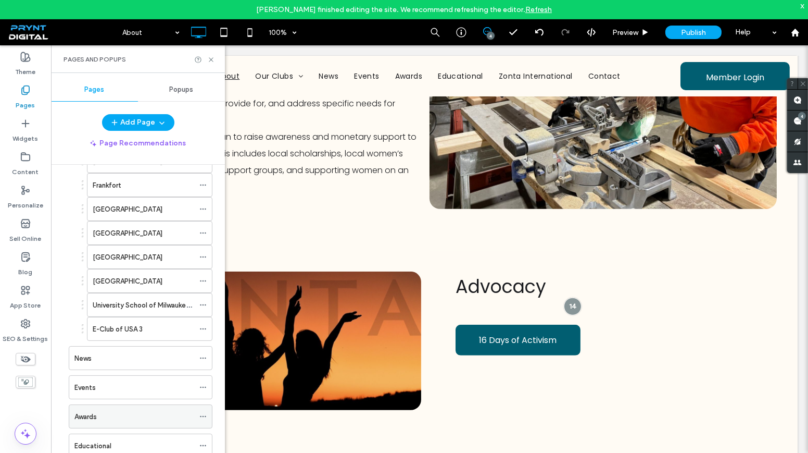
click at [111, 411] on div "Awards" at bounding box center [134, 416] width 120 height 11
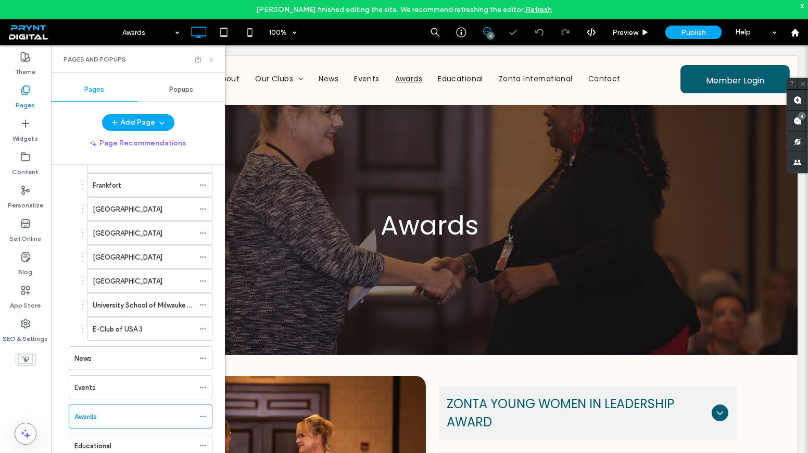
click at [212, 59] on icon at bounding box center [211, 60] width 8 height 8
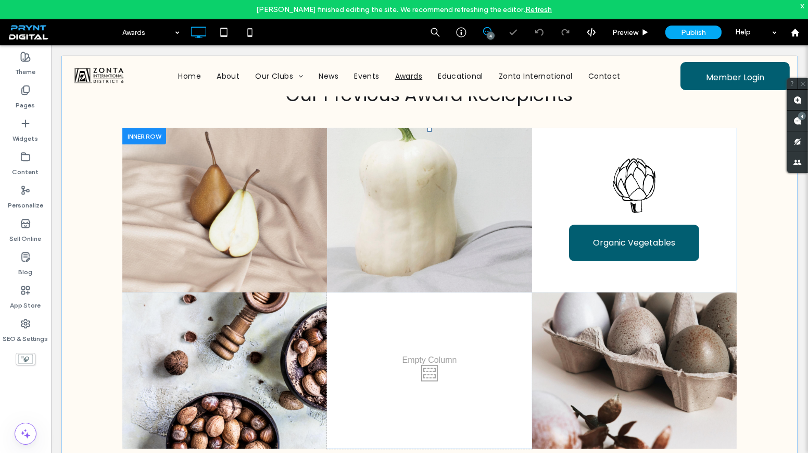
scroll to position [619, 0]
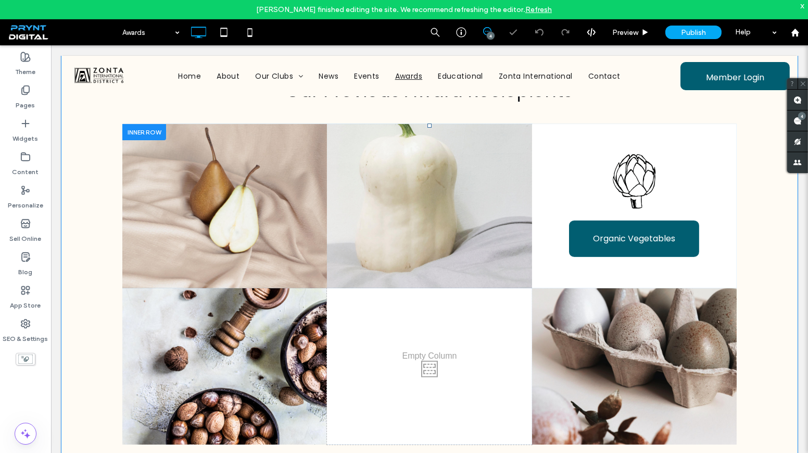
click at [344, 276] on div "Click To Paste" at bounding box center [429, 206] width 205 height 164
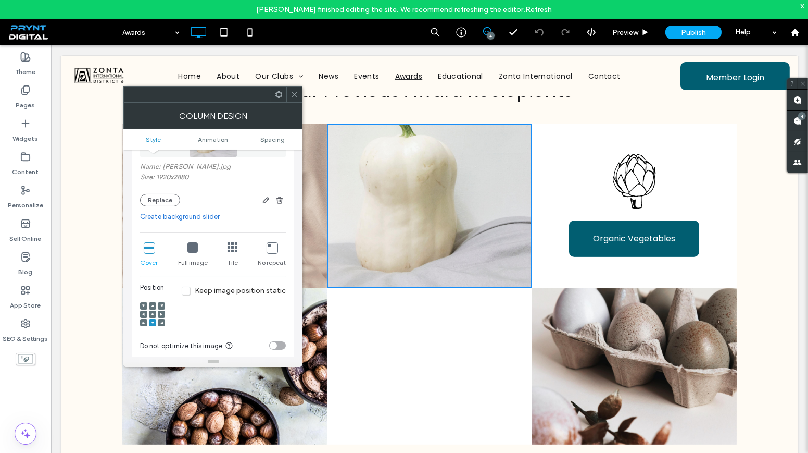
scroll to position [142, 0]
click at [291, 91] on icon at bounding box center [295, 95] width 8 height 8
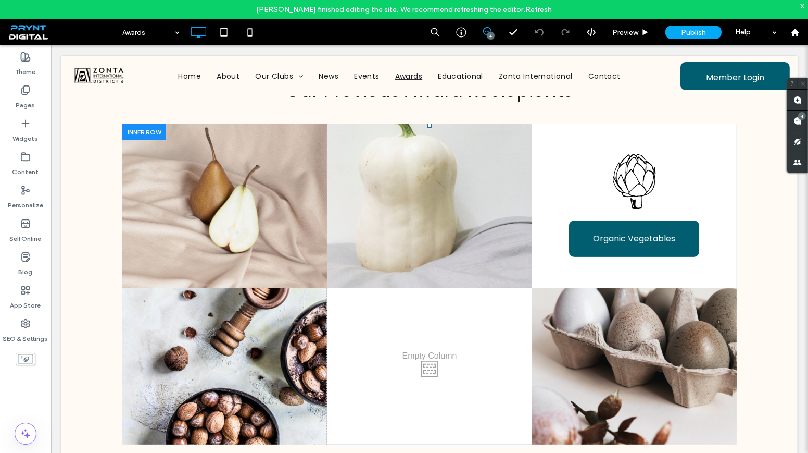
click at [281, 174] on div "Click To Paste" at bounding box center [224, 206] width 205 height 164
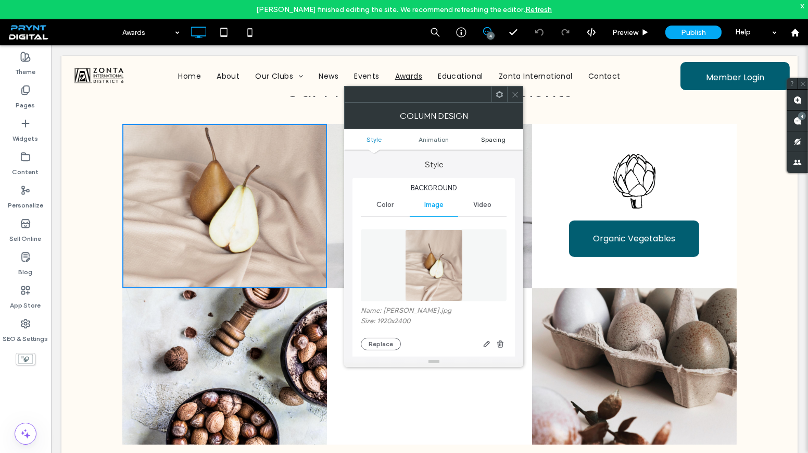
click at [496, 135] on span "Spacing" at bounding box center [493, 139] width 24 height 8
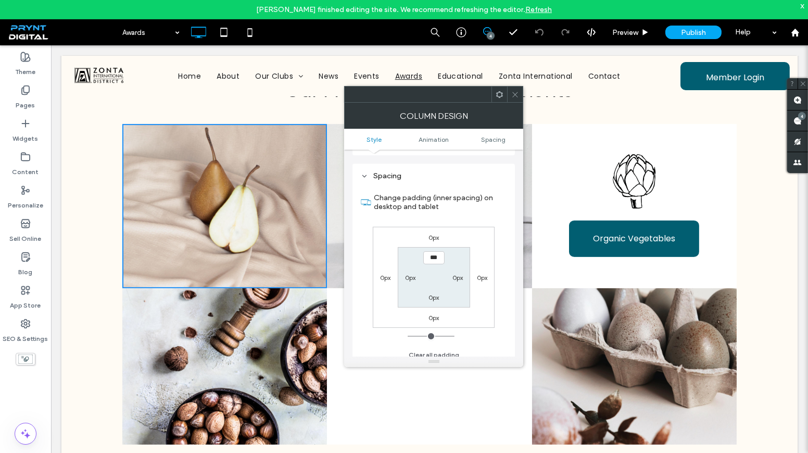
scroll to position [548, 0]
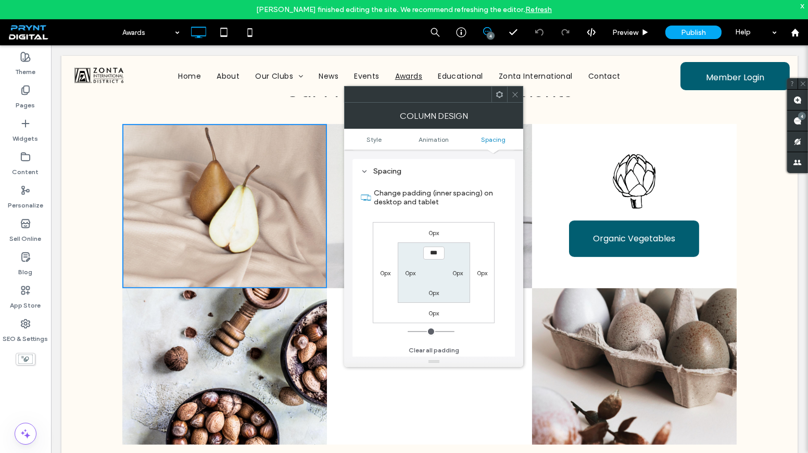
click at [453, 270] on label "0px" at bounding box center [458, 273] width 10 height 8
type input "**"
type input "****"
drag, startPoint x: 465, startPoint y: 271, endPoint x: 447, endPoint y: 272, distance: 17.7
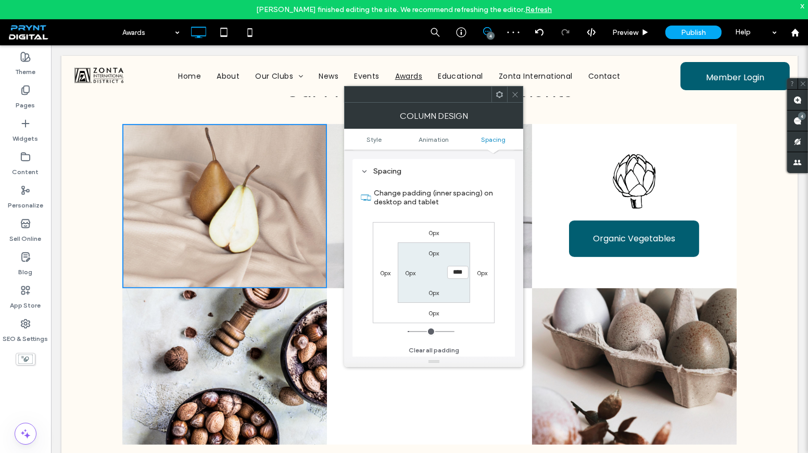
click at [447, 272] on div "****" at bounding box center [458, 272] width 24 height 13
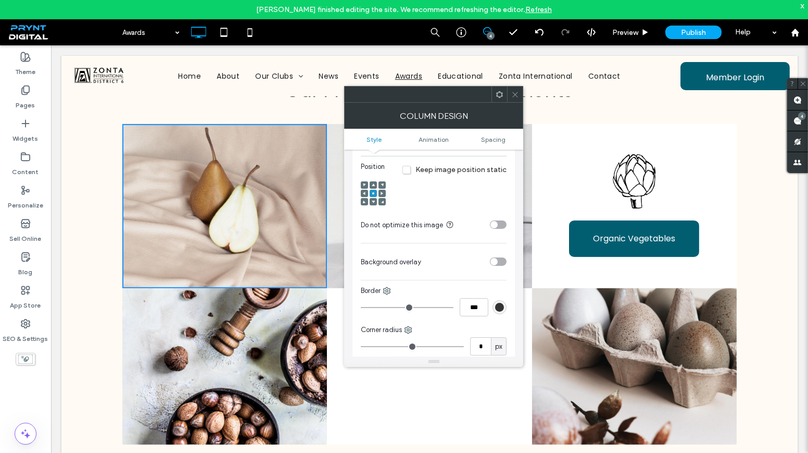
scroll to position [122, 0]
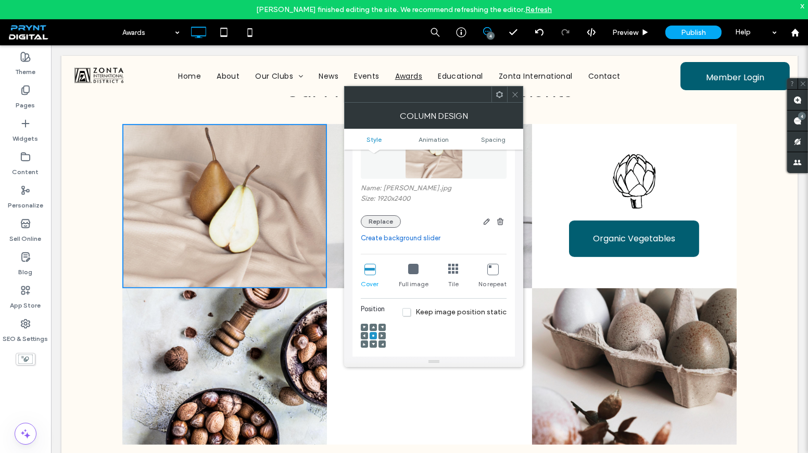
type input "*"
type input "***"
click at [380, 222] on button "Replace" at bounding box center [381, 221] width 40 height 12
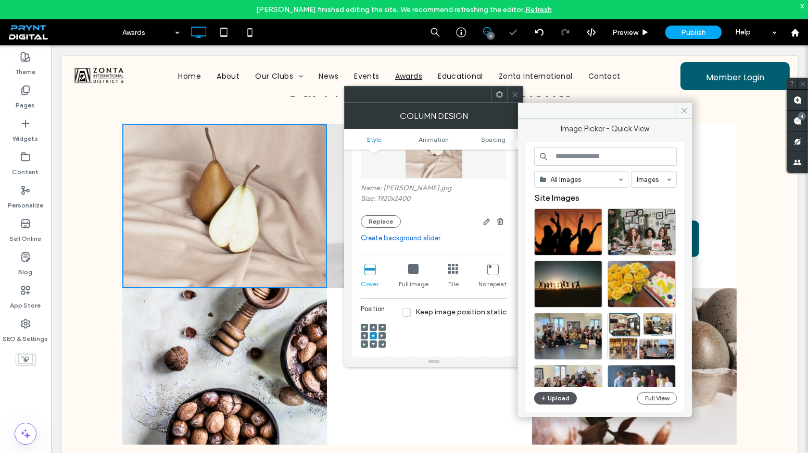
click at [553, 400] on button "Upload" at bounding box center [555, 398] width 43 height 12
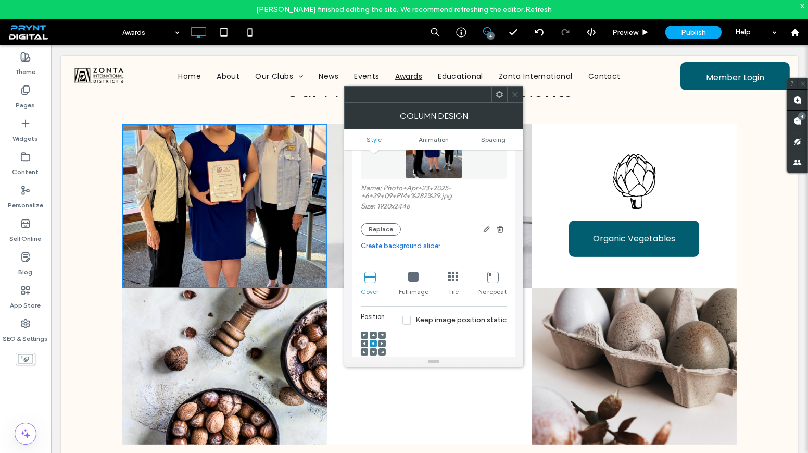
click at [373, 334] on use at bounding box center [373, 334] width 3 height 3
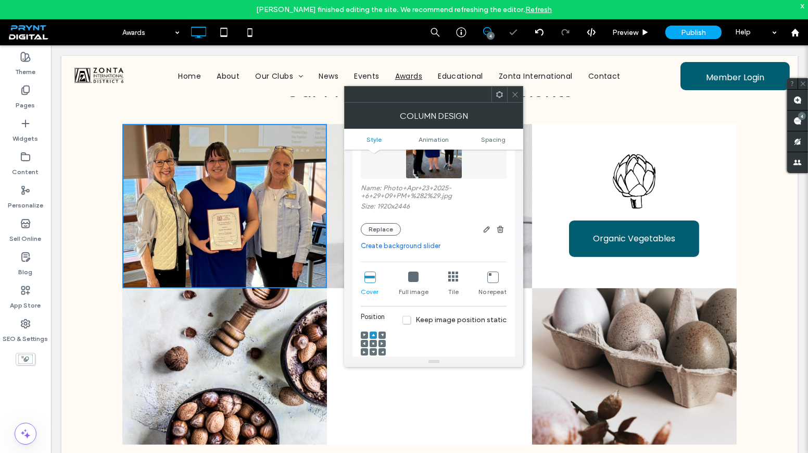
click at [512, 91] on icon at bounding box center [515, 95] width 8 height 8
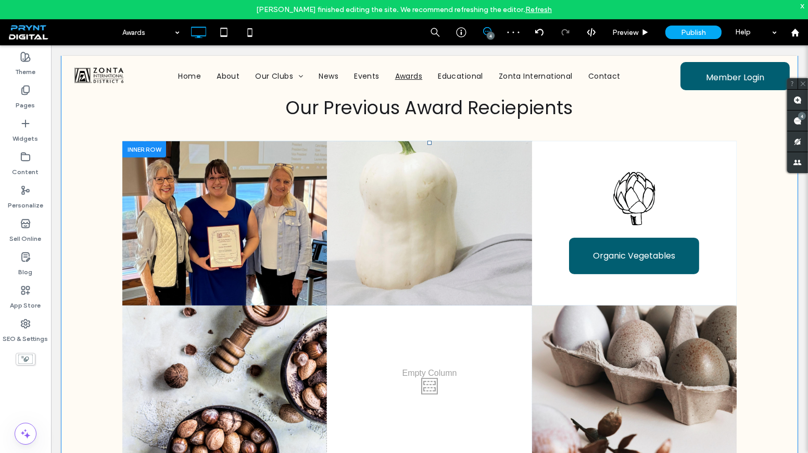
scroll to position [572, 0]
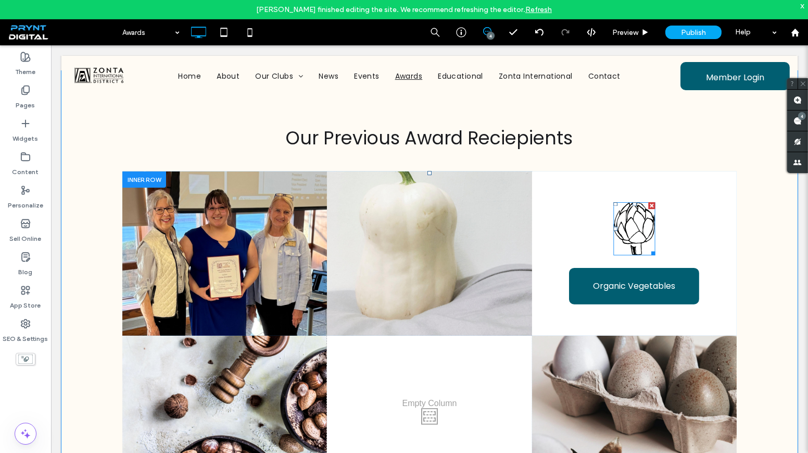
click at [649, 209] on div at bounding box center [651, 205] width 7 height 7
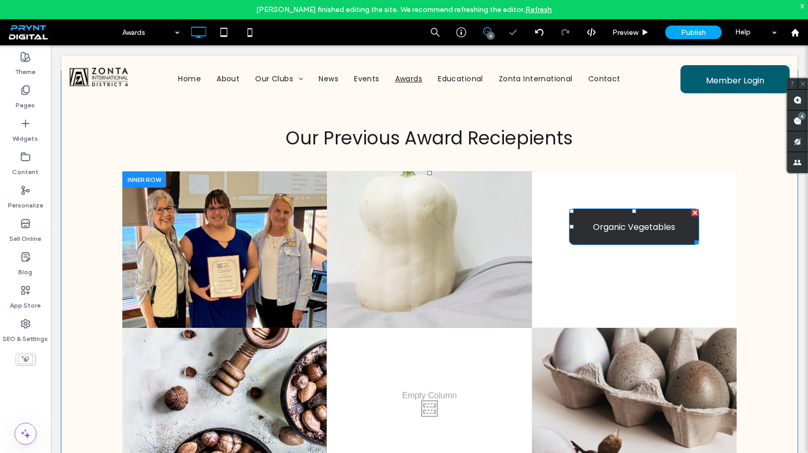
click at [693, 216] on div at bounding box center [695, 212] width 7 height 7
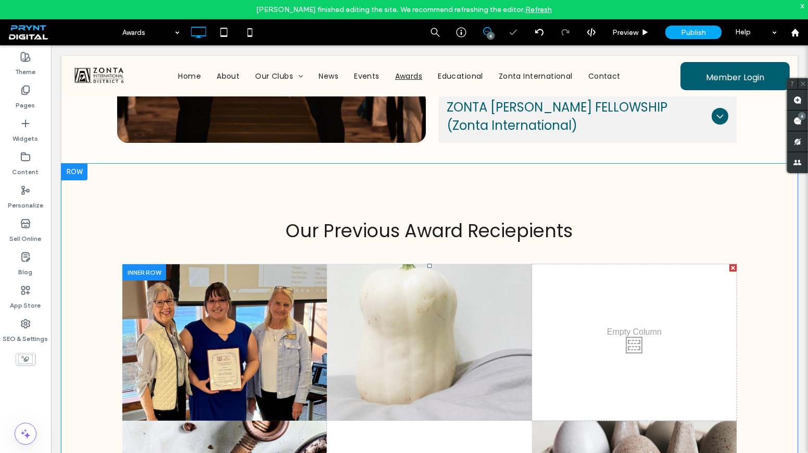
scroll to position [473, 0]
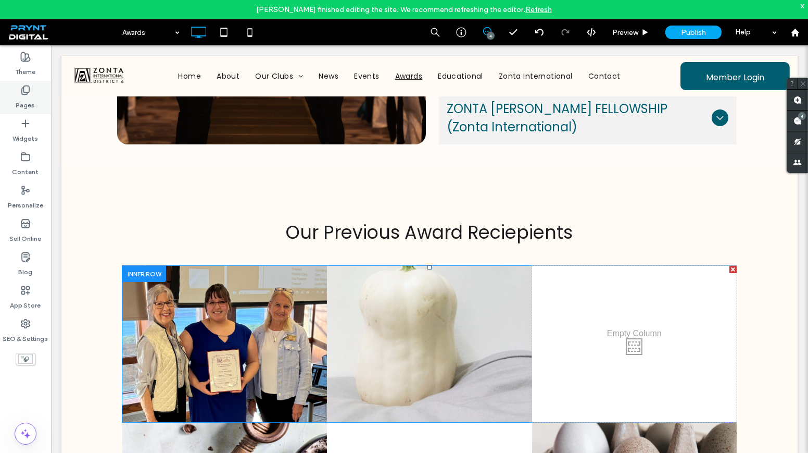
click at [33, 94] on div "Pages" at bounding box center [25, 97] width 51 height 33
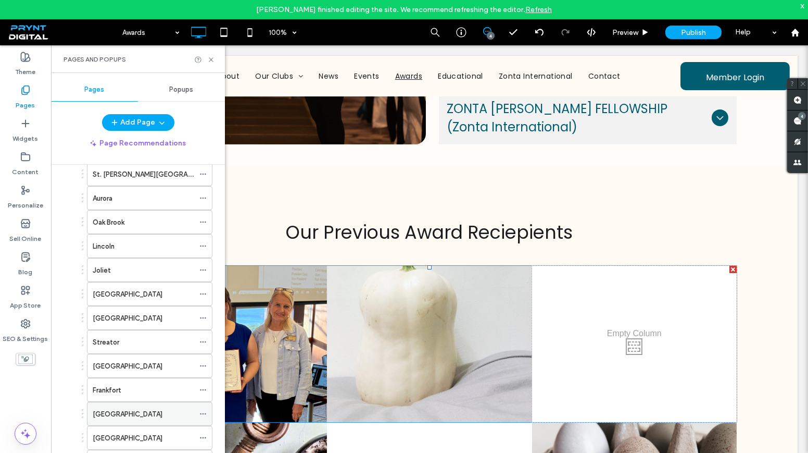
scroll to position [142, 0]
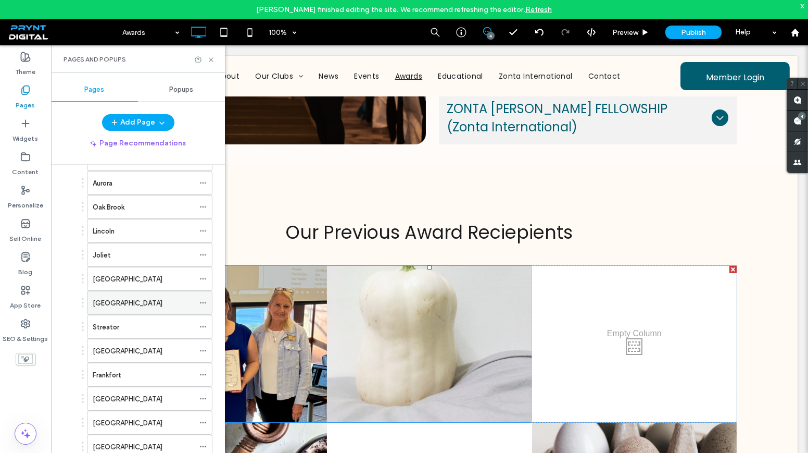
click at [140, 299] on div "[GEOGRAPHIC_DATA]" at bounding box center [144, 302] width 102 height 11
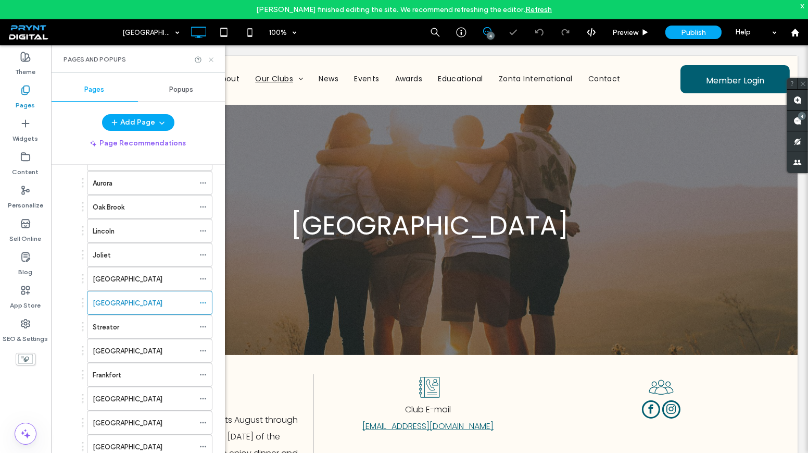
drag, startPoint x: 213, startPoint y: 56, endPoint x: 208, endPoint y: 79, distance: 22.9
click at [213, 56] on icon at bounding box center [211, 60] width 8 height 8
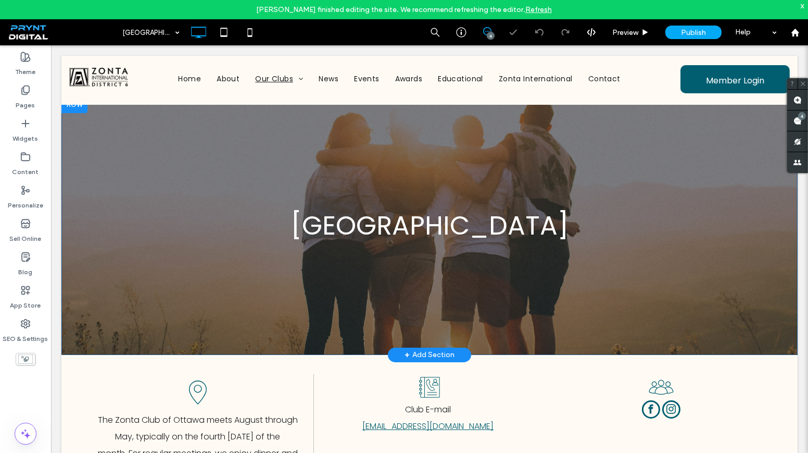
click at [295, 187] on div "Ottawa Click To Paste Row + Add Section" at bounding box center [429, 225] width 736 height 258
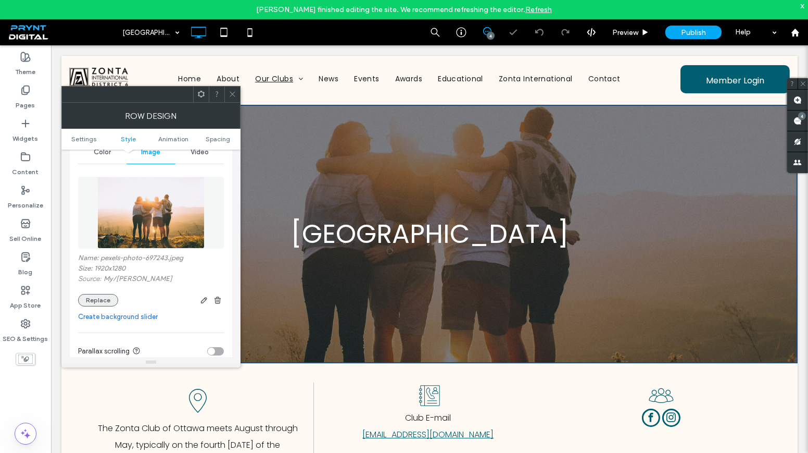
scroll to position [142, 0]
click at [87, 296] on button "Replace" at bounding box center [98, 300] width 40 height 12
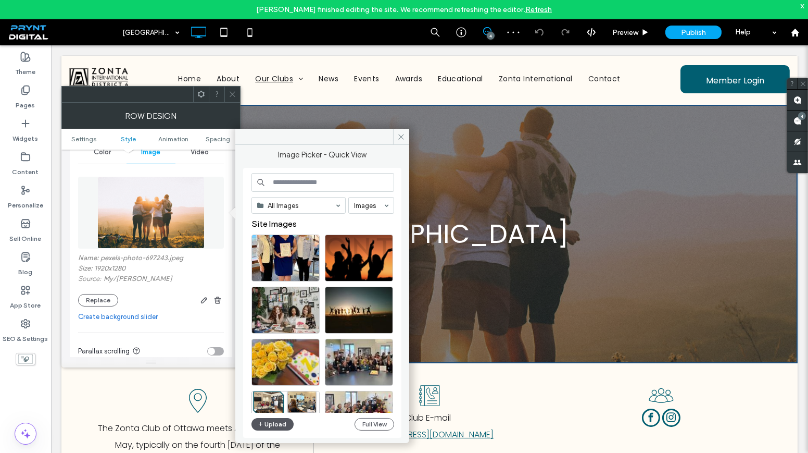
click at [256, 421] on button "Upload" at bounding box center [273, 424] width 43 height 12
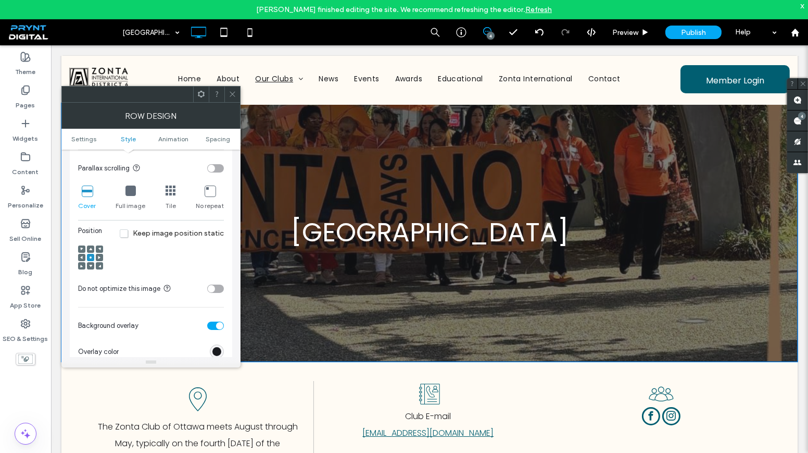
scroll to position [0, 0]
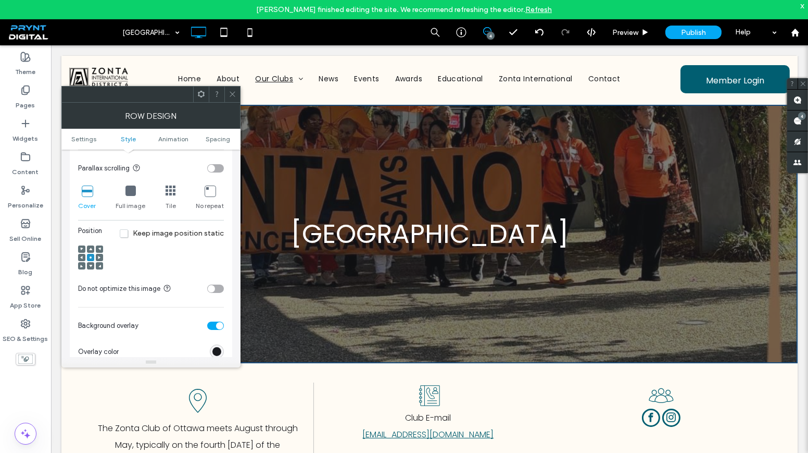
click at [90, 245] on span at bounding box center [90, 248] width 3 height 7
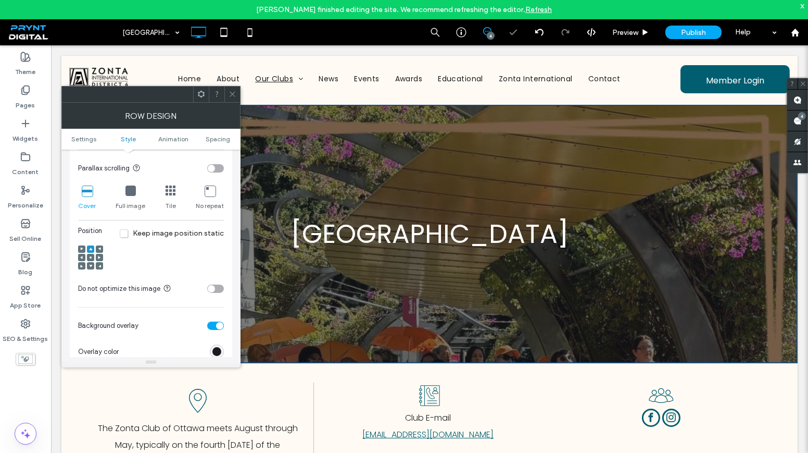
click at [88, 254] on div at bounding box center [90, 257] width 7 height 7
click at [91, 256] on use at bounding box center [91, 257] width 2 height 2
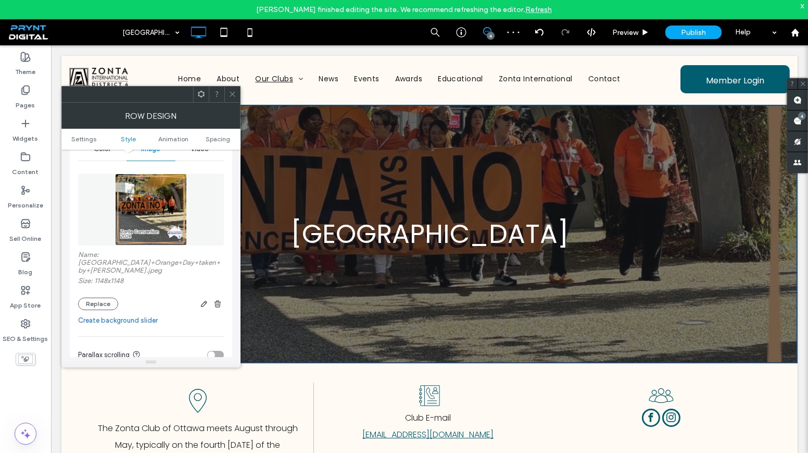
scroll to position [142, 0]
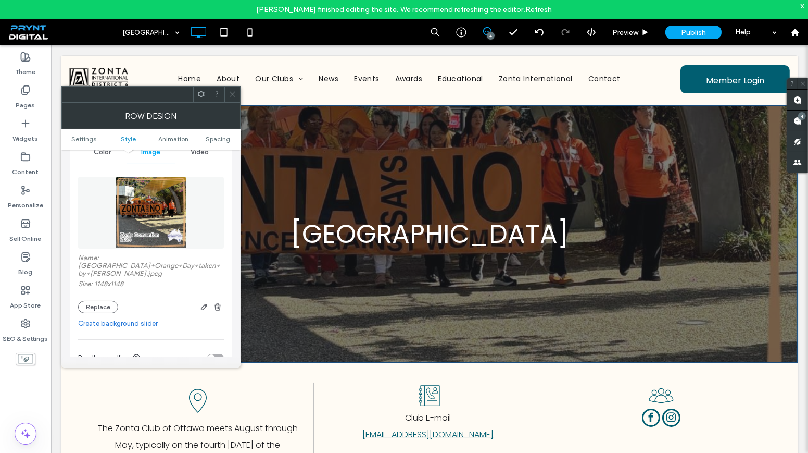
click at [230, 93] on icon at bounding box center [233, 94] width 8 height 8
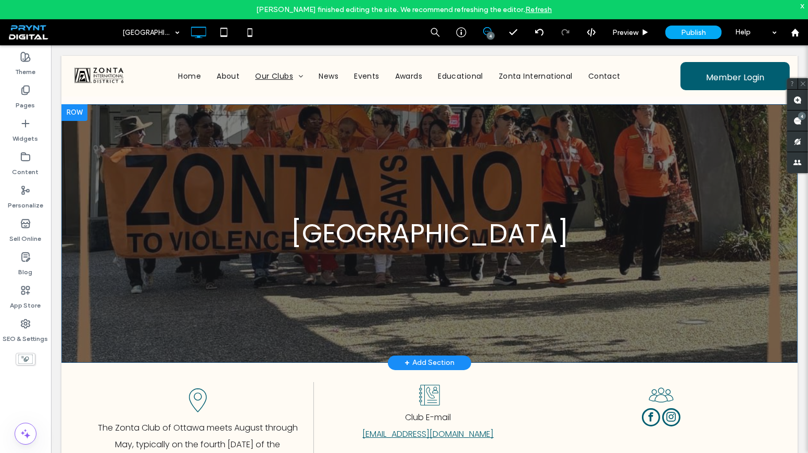
scroll to position [0, 0]
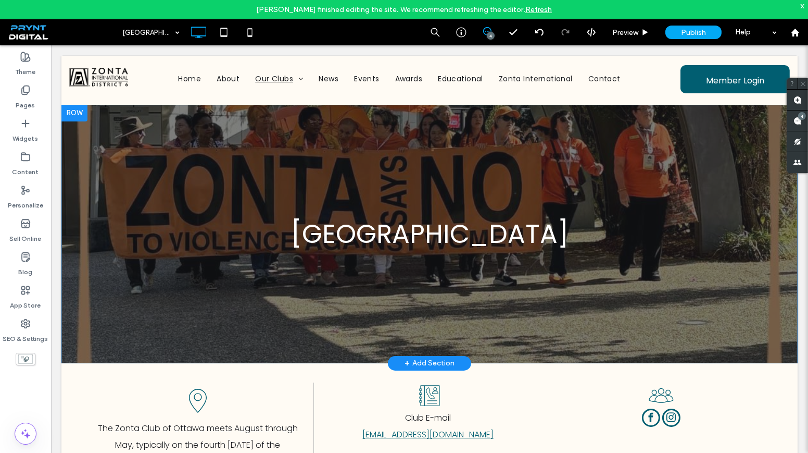
click at [215, 288] on div "Ottawa Click To Paste Row + Add Section" at bounding box center [429, 234] width 736 height 258
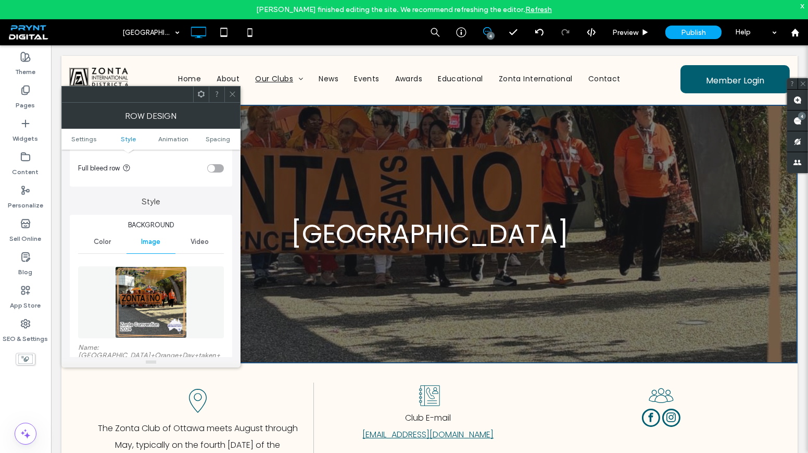
scroll to position [236, 0]
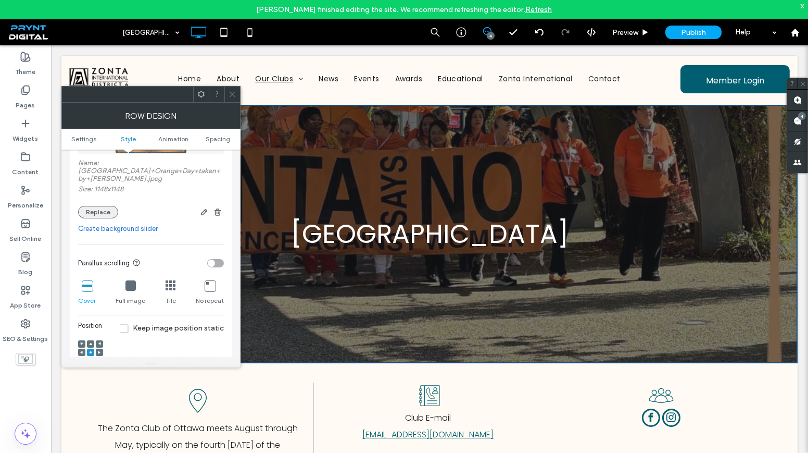
click at [97, 207] on button "Replace" at bounding box center [98, 212] width 40 height 12
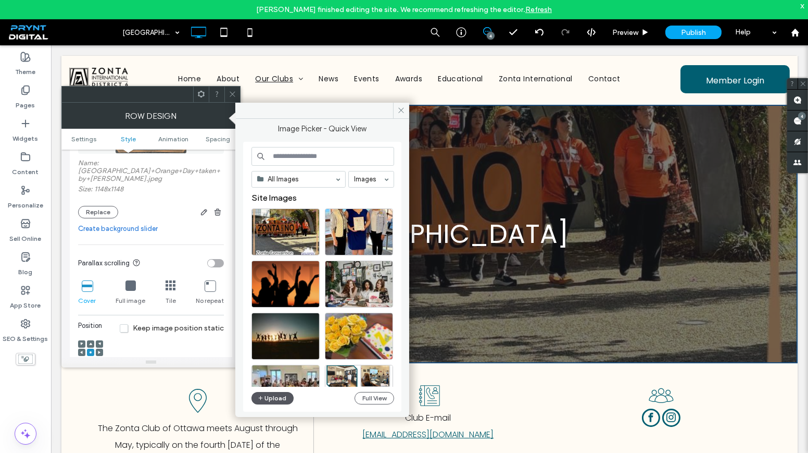
click at [270, 392] on button "Upload" at bounding box center [273, 398] width 43 height 12
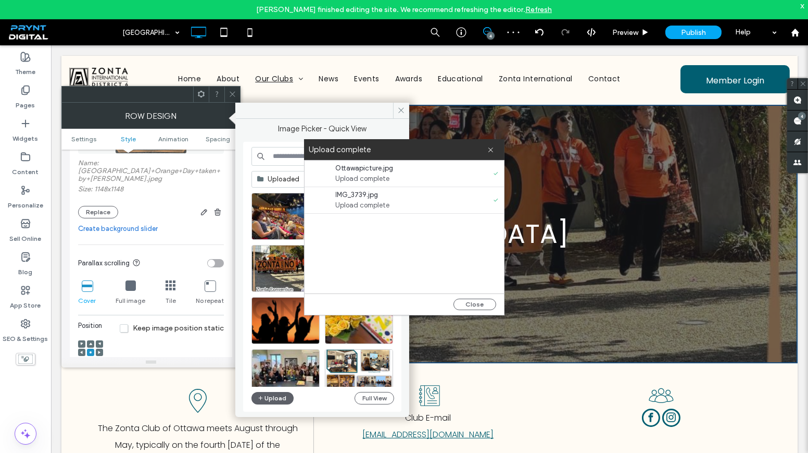
click at [269, 131] on div "Image Picker - Quick View Uploaded Images Upload Full View" at bounding box center [322, 267] width 158 height 287
drag, startPoint x: 488, startPoint y: 148, endPoint x: 404, endPoint y: 211, distance: 105.4
click at [488, 149] on icon at bounding box center [490, 149] width 7 height 7
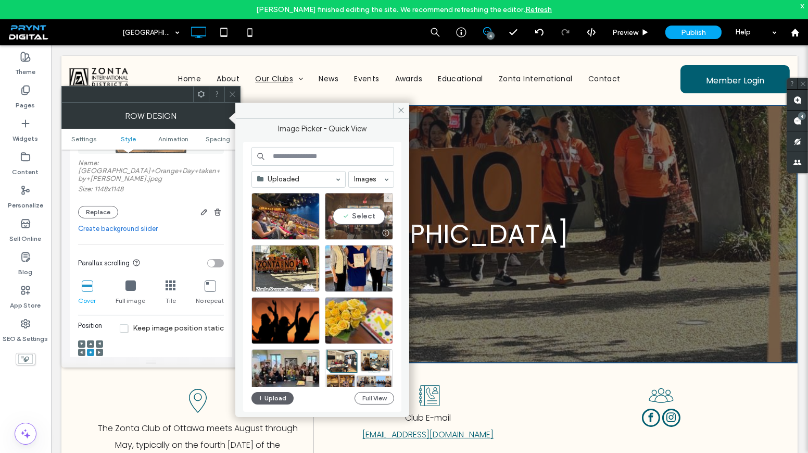
click at [338, 216] on div "Select" at bounding box center [359, 216] width 68 height 47
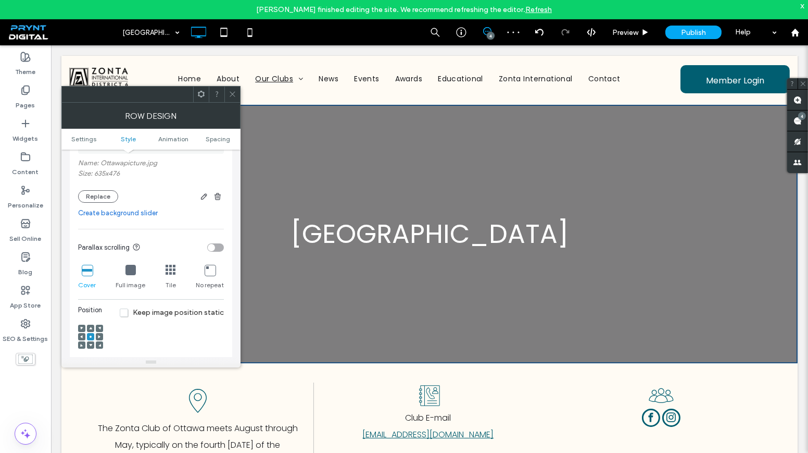
click at [238, 93] on div at bounding box center [232, 94] width 16 height 16
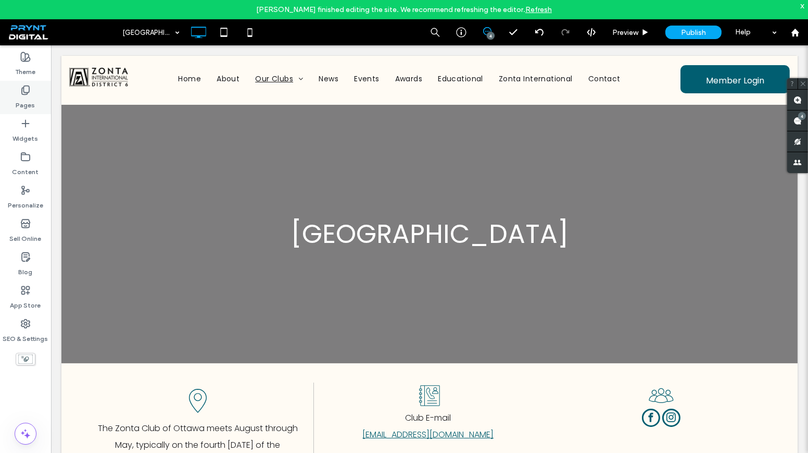
click at [22, 95] on label "Pages" at bounding box center [25, 102] width 19 height 15
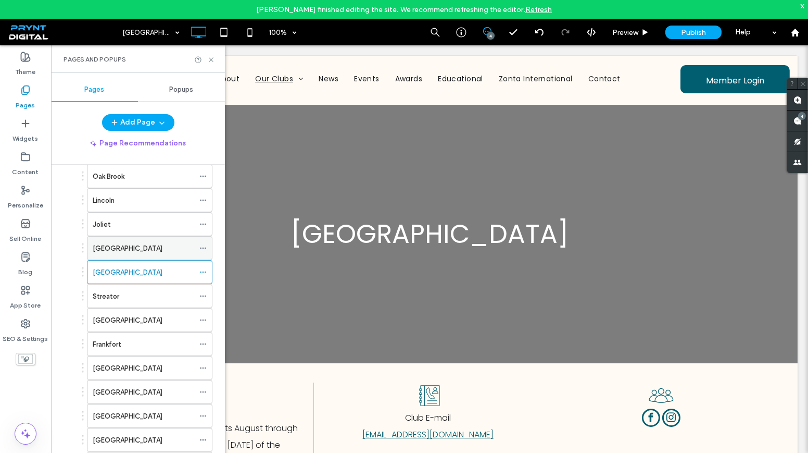
scroll to position [189, 0]
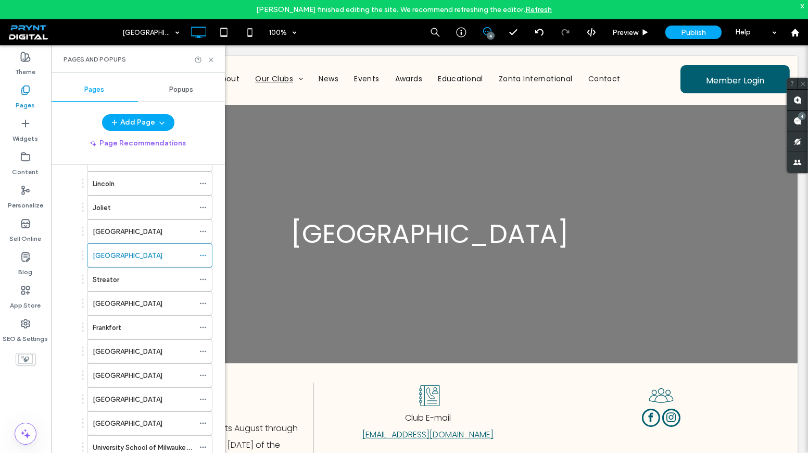
drag, startPoint x: 212, startPoint y: 55, endPoint x: 220, endPoint y: 53, distance: 8.5
click at [212, 55] on div "Pages and Popups" at bounding box center [138, 59] width 149 height 8
click at [350, 175] on div "Ottawa Click To Paste Row + Add Section" at bounding box center [429, 234] width 736 height 258
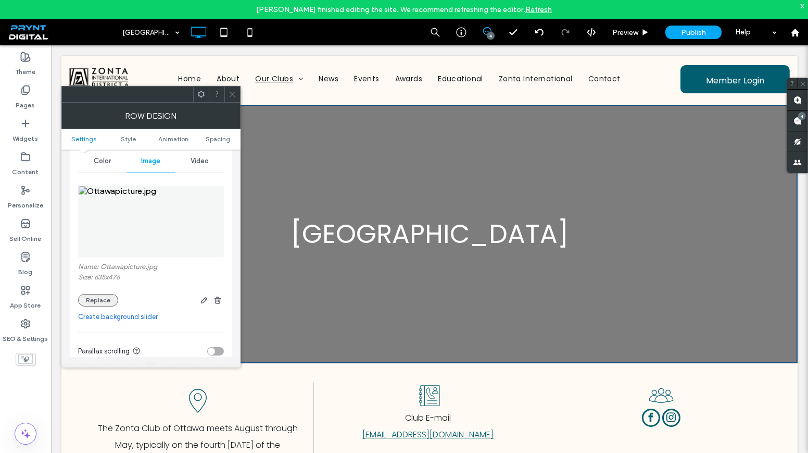
scroll to position [142, 0]
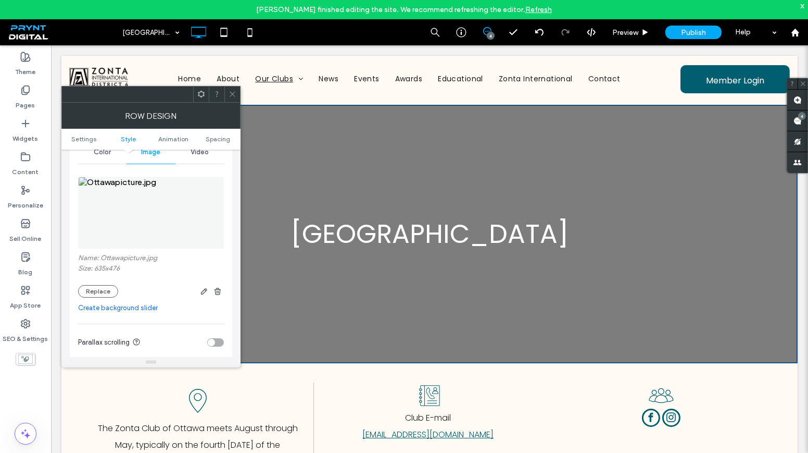
click at [83, 281] on div "Name: Ottawapicture.jpg Size: 635x476 Replace" at bounding box center [151, 276] width 146 height 44
click at [83, 285] on button "Replace" at bounding box center [98, 291] width 40 height 12
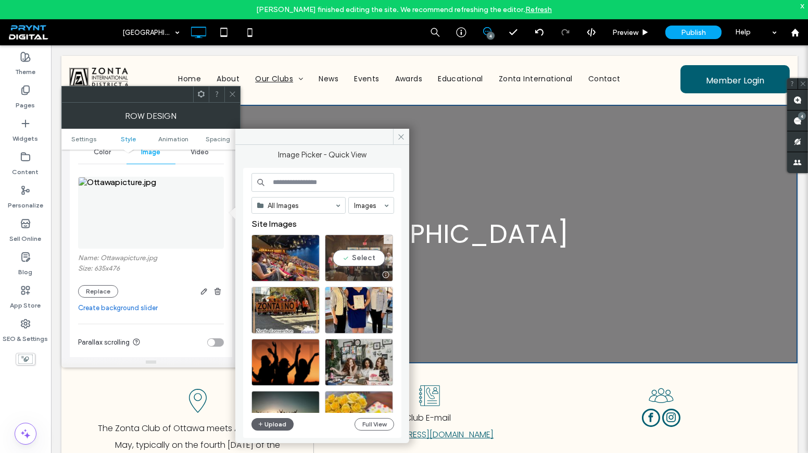
click at [388, 241] on span at bounding box center [388, 239] width 4 height 9
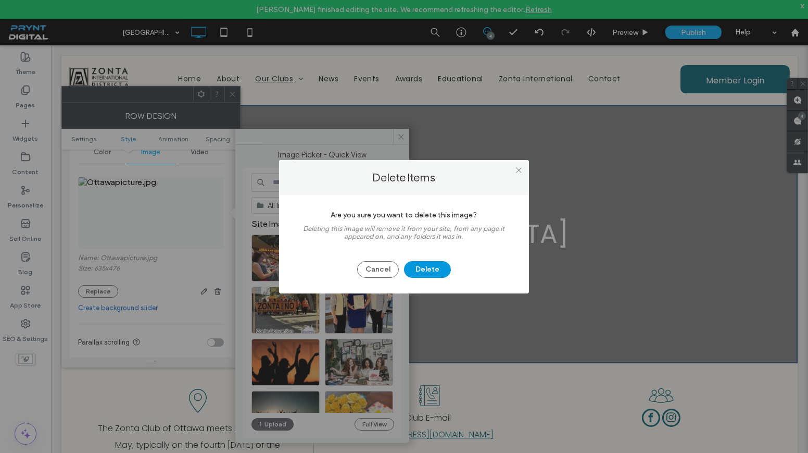
click at [429, 265] on button "Delete" at bounding box center [427, 269] width 47 height 17
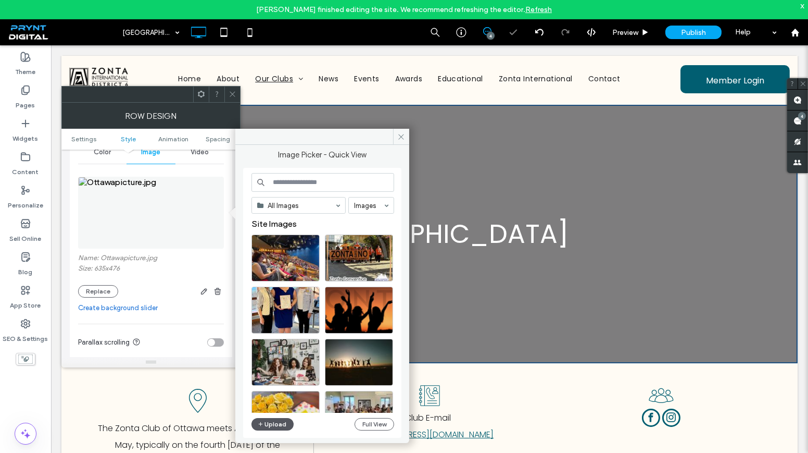
click at [260, 420] on icon "button" at bounding box center [261, 424] width 6 height 8
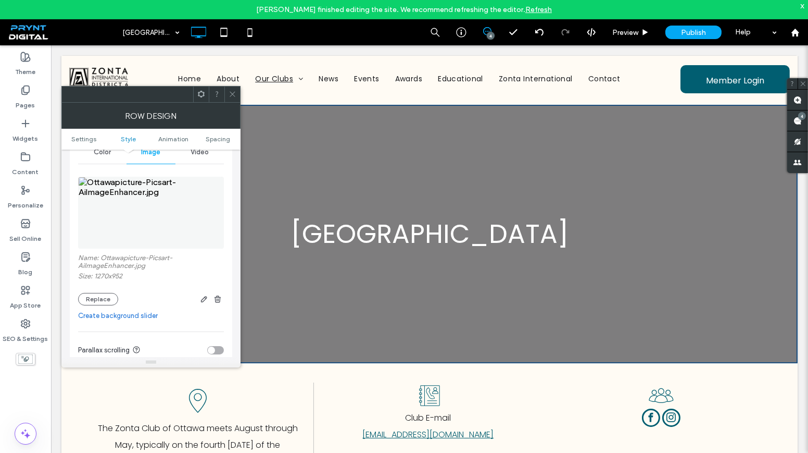
click at [231, 95] on use at bounding box center [232, 94] width 5 height 5
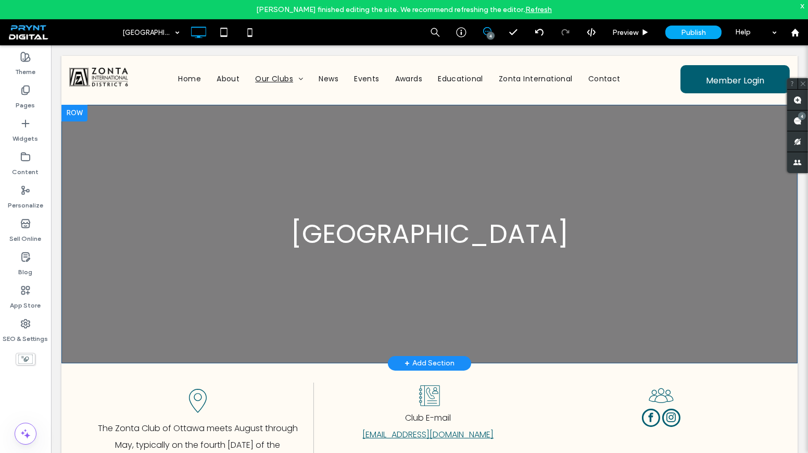
click at [572, 196] on div "Ottawa Click To Paste Row + Add Section" at bounding box center [429, 234] width 736 height 258
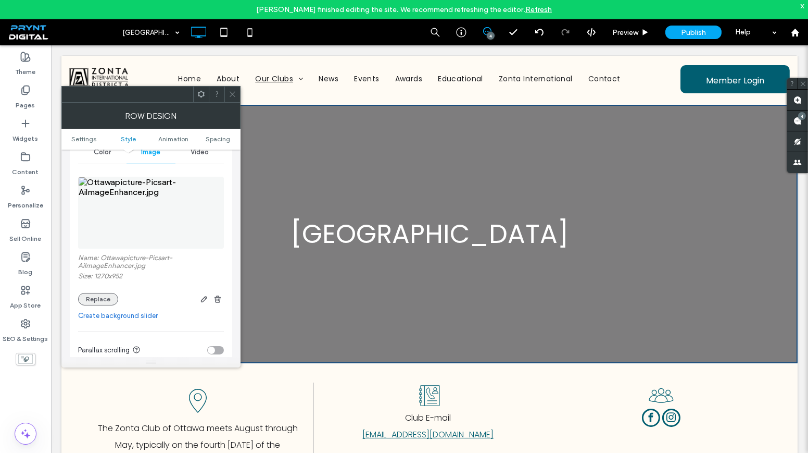
click at [107, 300] on button "Replace" at bounding box center [98, 299] width 40 height 12
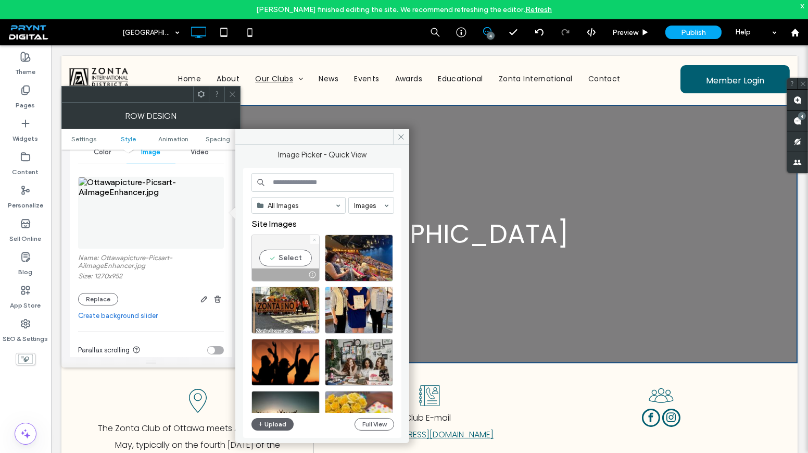
click at [315, 238] on use at bounding box center [314, 239] width 3 height 3
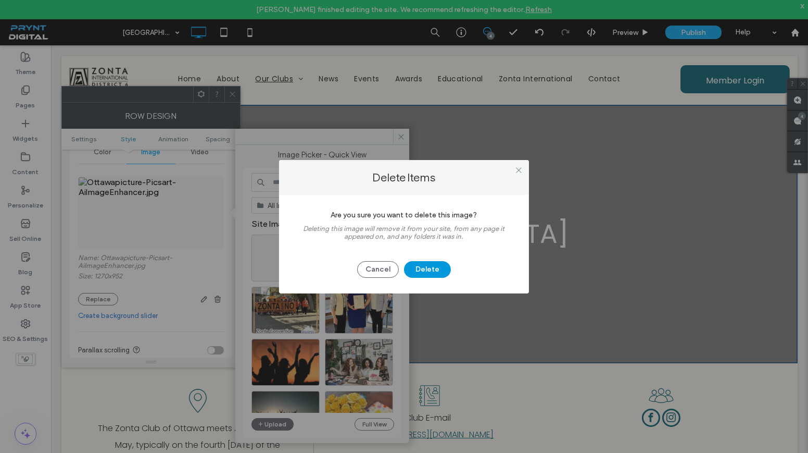
click at [425, 271] on button "Delete" at bounding box center [427, 269] width 47 height 17
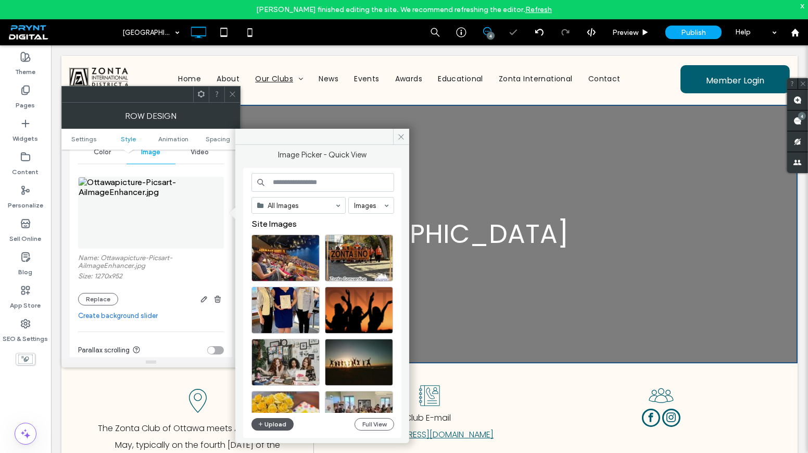
click at [284, 421] on button "Upload" at bounding box center [273, 424] width 43 height 12
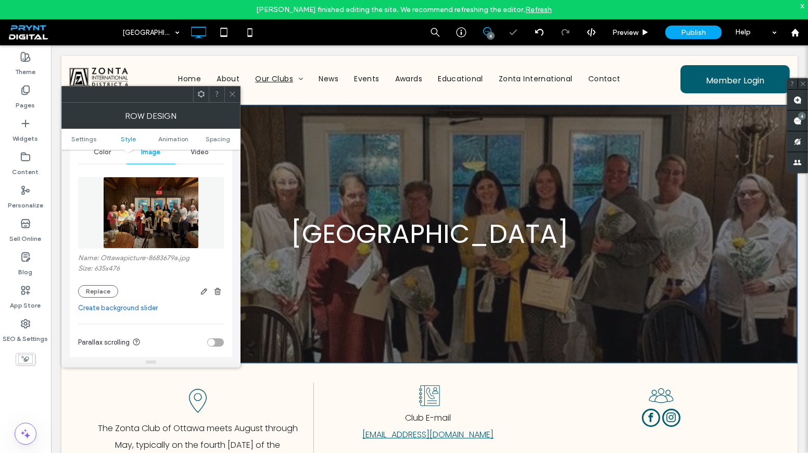
click at [233, 98] on span at bounding box center [233, 94] width 8 height 16
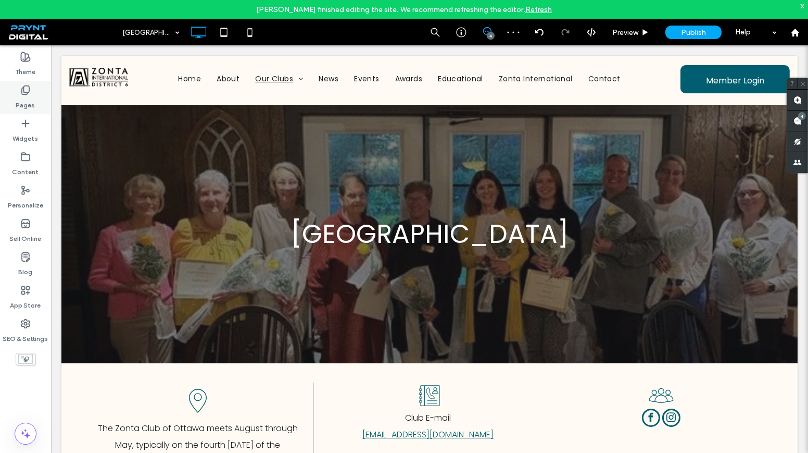
click at [22, 103] on label "Pages" at bounding box center [25, 102] width 19 height 15
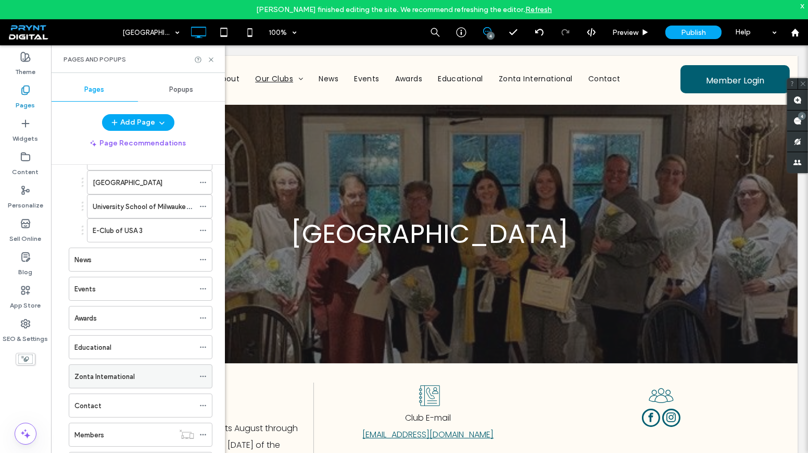
scroll to position [473, 0]
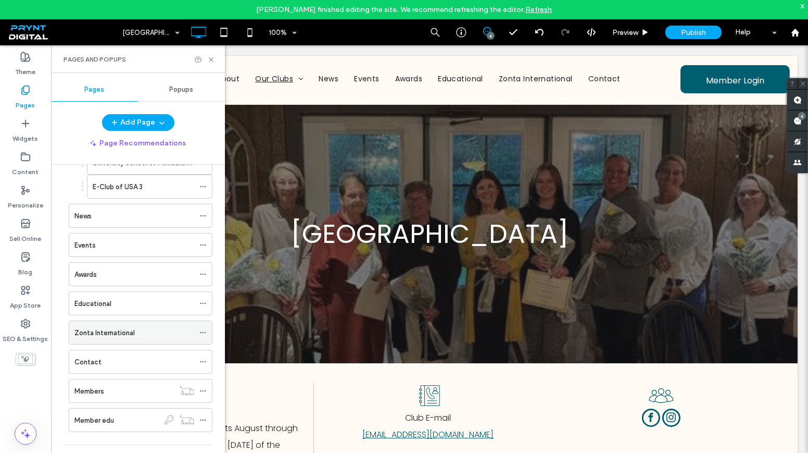
click at [143, 321] on div "Zonta International" at bounding box center [134, 332] width 120 height 23
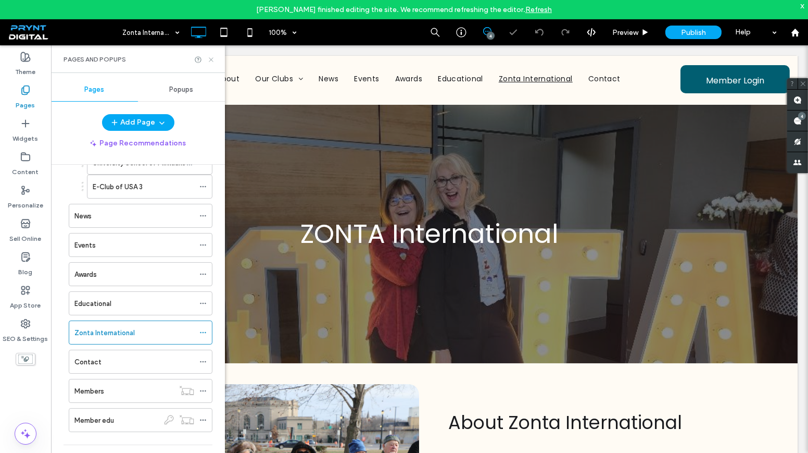
click at [210, 59] on icon at bounding box center [211, 60] width 8 height 8
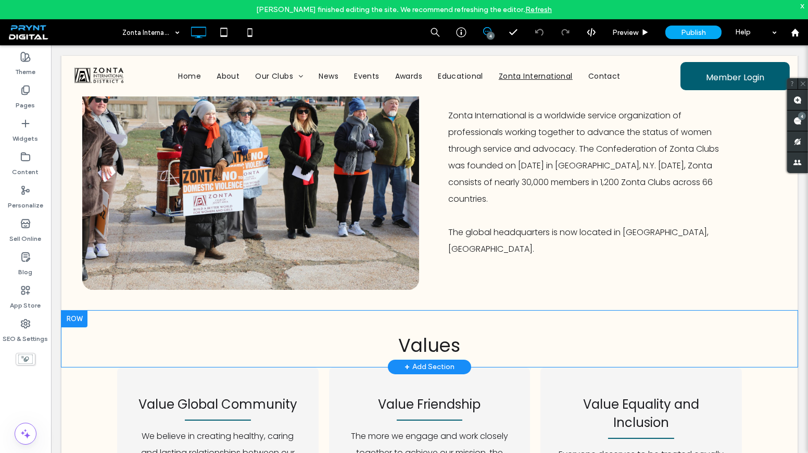
scroll to position [181, 0]
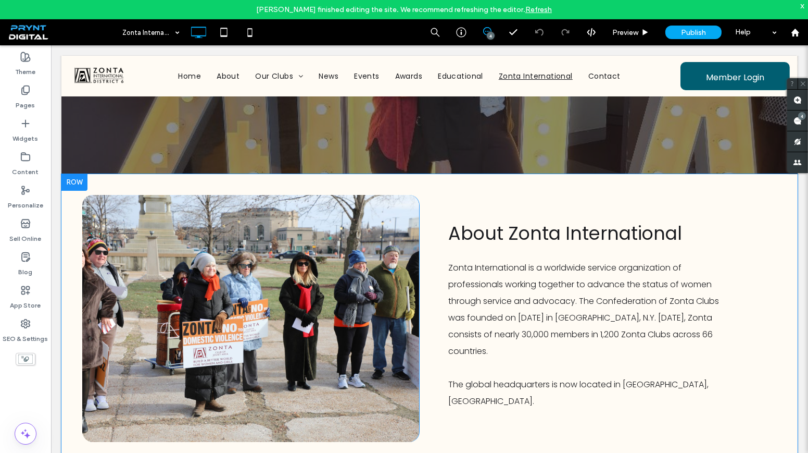
click at [403, 246] on div "Click To Paste" at bounding box center [250, 318] width 337 height 247
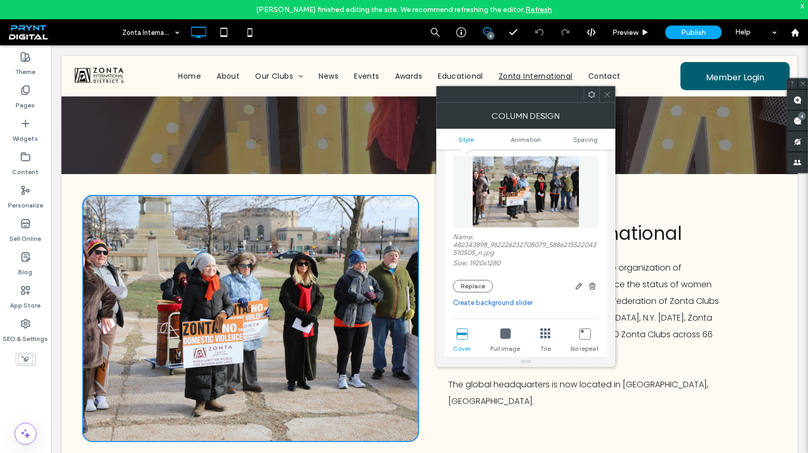
scroll to position [94, 0]
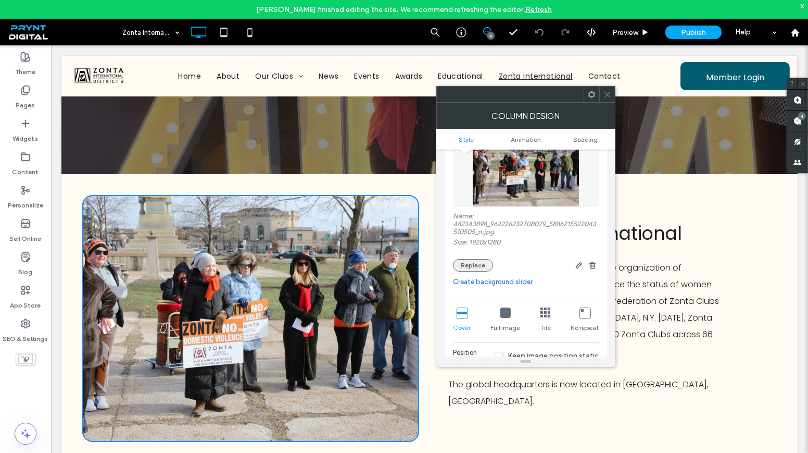
click at [475, 265] on button "Replace" at bounding box center [473, 265] width 40 height 12
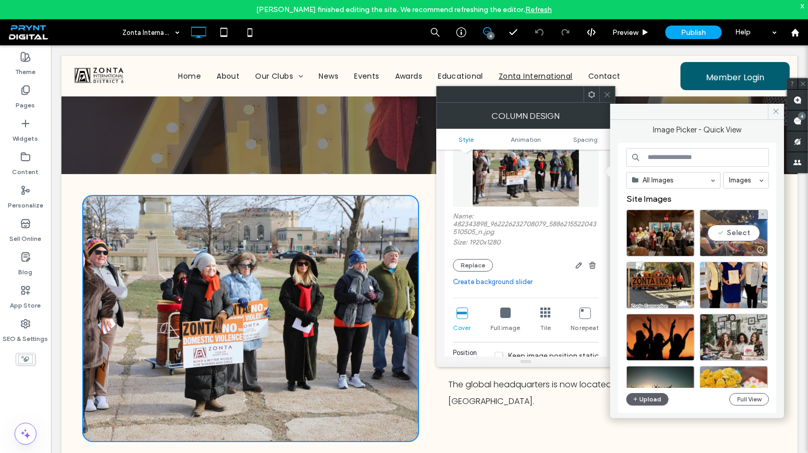
click at [735, 232] on div "Select" at bounding box center [734, 232] width 68 height 47
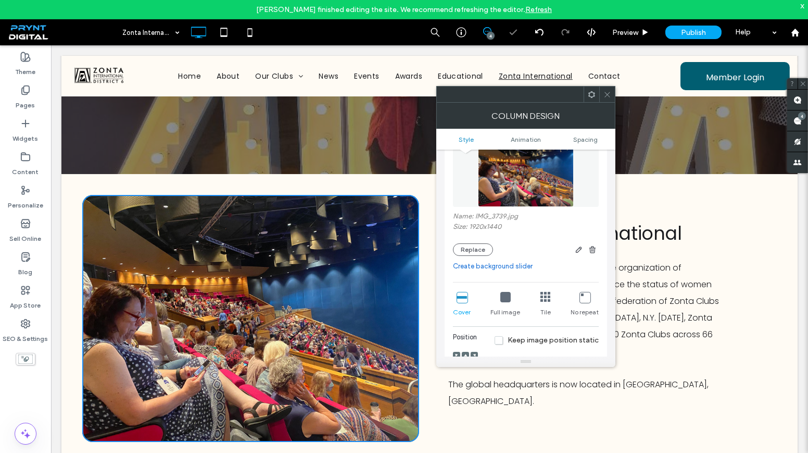
click at [608, 94] on use at bounding box center [607, 94] width 5 height 5
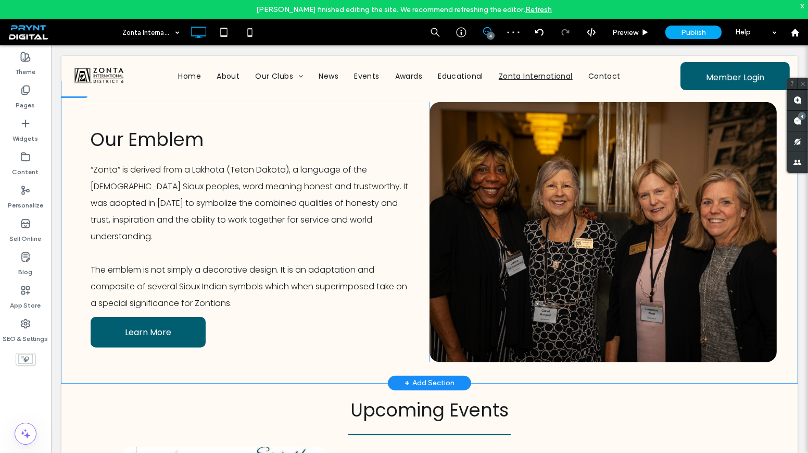
scroll to position [1175, 0]
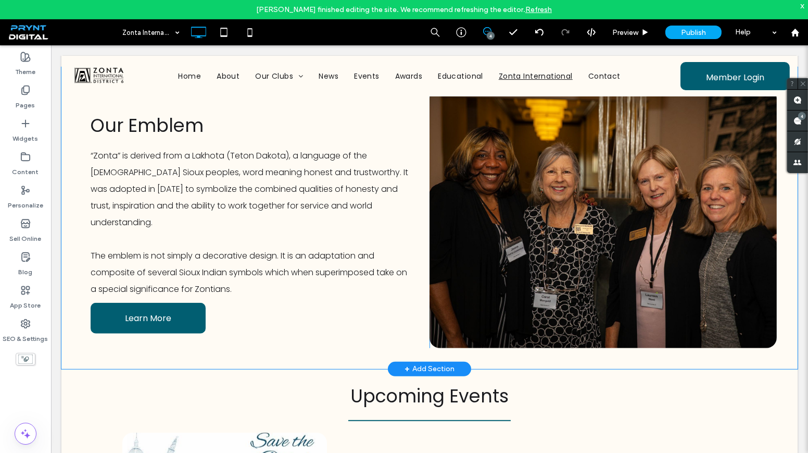
click at [478, 224] on div "Click To Paste" at bounding box center [603, 218] width 347 height 260
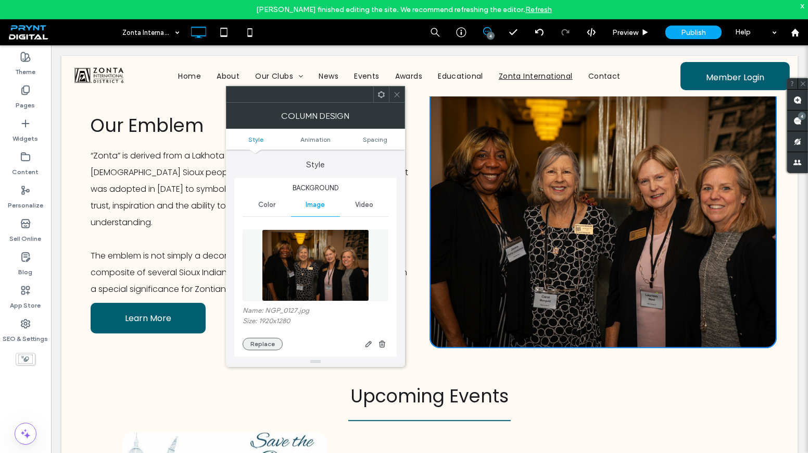
click at [259, 343] on button "Replace" at bounding box center [263, 343] width 40 height 12
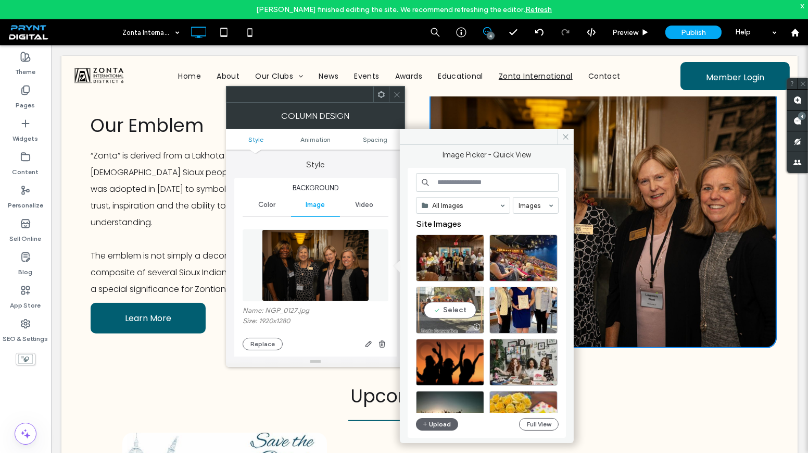
click at [446, 317] on div "Select" at bounding box center [450, 309] width 68 height 47
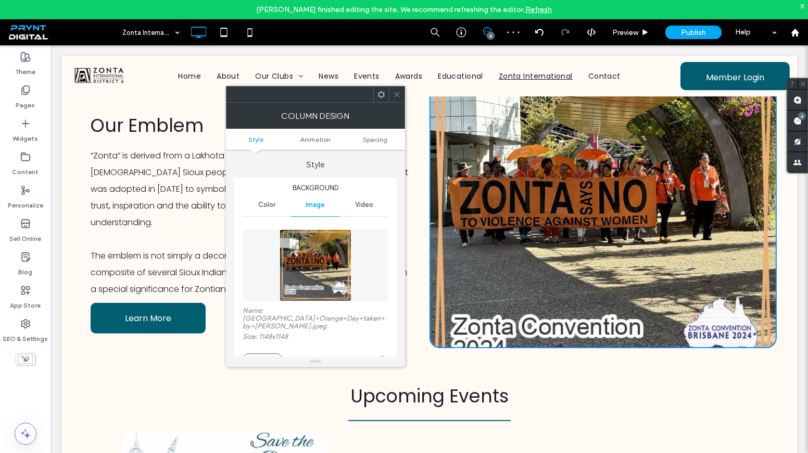
click at [395, 94] on icon at bounding box center [397, 95] width 8 height 8
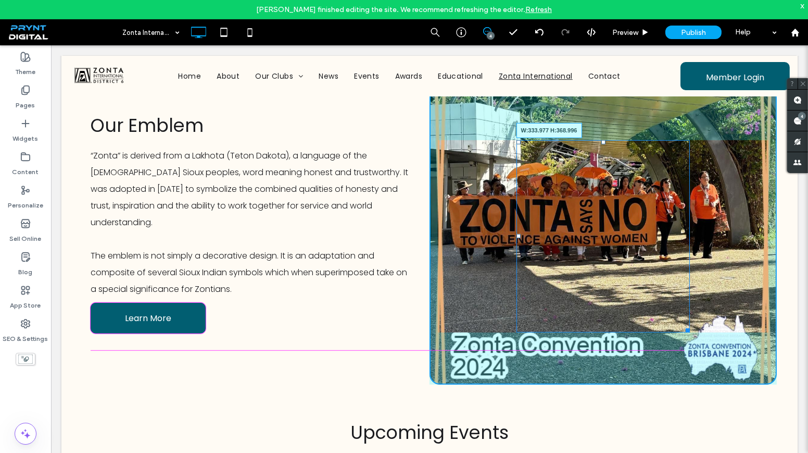
click at [682, 332] on div at bounding box center [686, 328] width 8 height 8
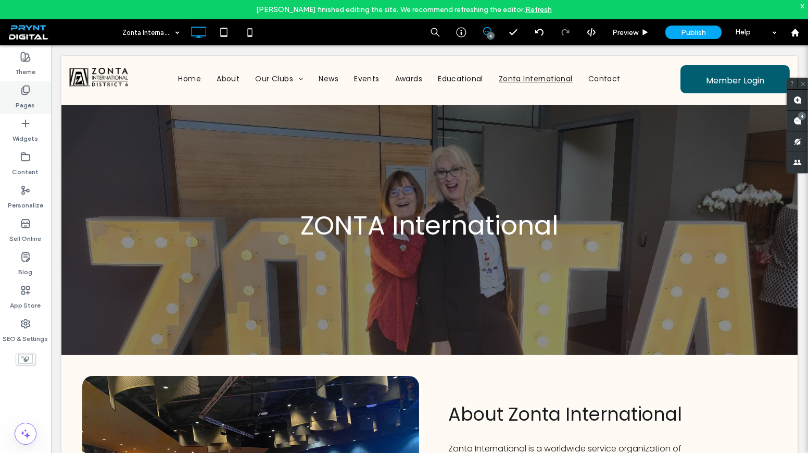
click at [18, 98] on label "Pages" at bounding box center [25, 102] width 19 height 15
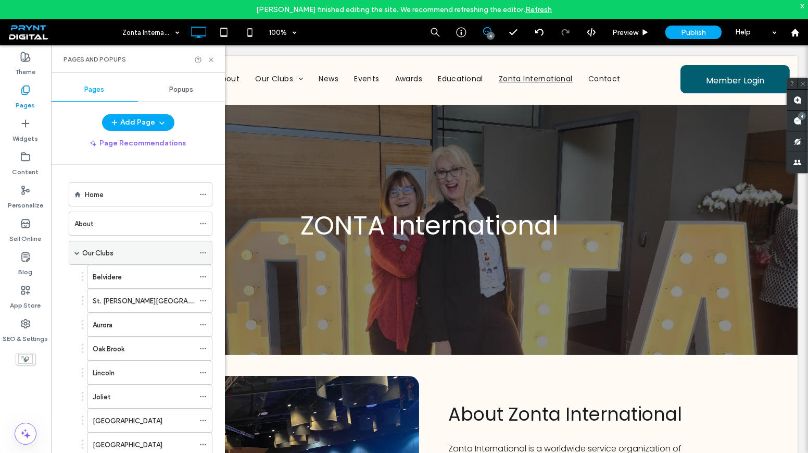
click at [115, 251] on div "Our Clubs" at bounding box center [138, 252] width 112 height 11
click at [214, 59] on icon at bounding box center [211, 60] width 8 height 8
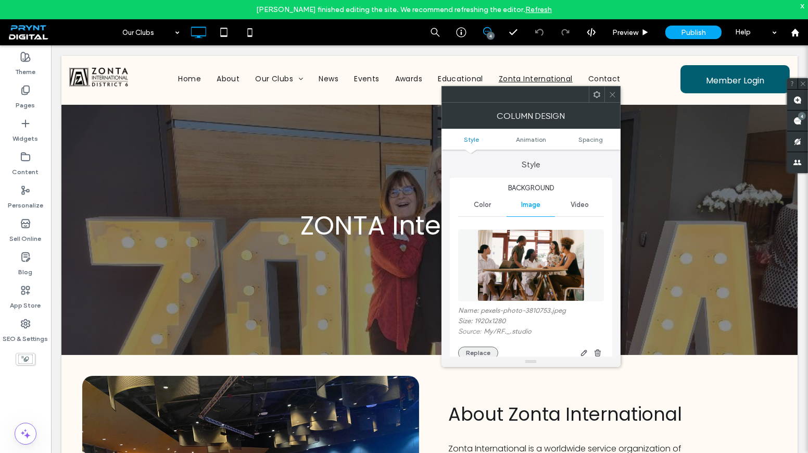
click at [472, 350] on button "Replace" at bounding box center [478, 352] width 40 height 12
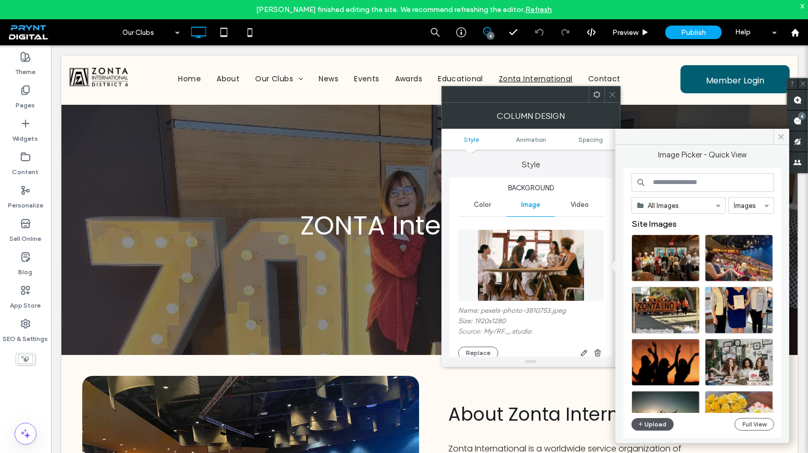
click at [652, 427] on button "Upload" at bounding box center [653, 424] width 43 height 12
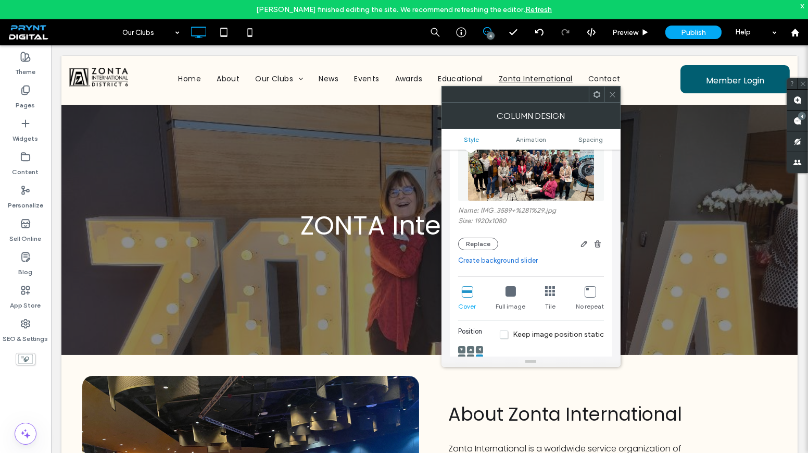
scroll to position [142, 0]
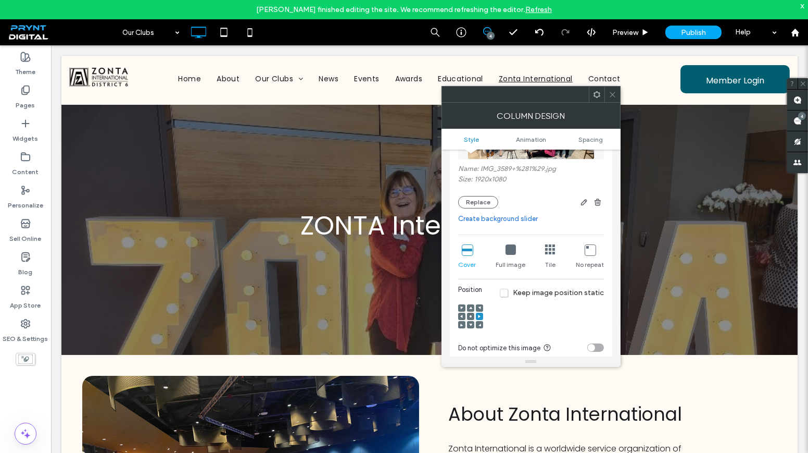
click at [513, 249] on icon at bounding box center [511, 249] width 10 height 10
click at [612, 94] on use at bounding box center [612, 94] width 5 height 5
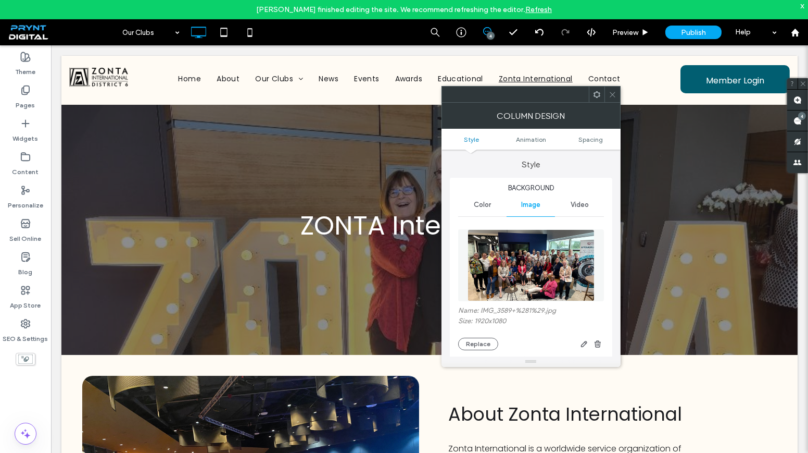
click at [600, 344] on use "button" at bounding box center [598, 343] width 6 height 7
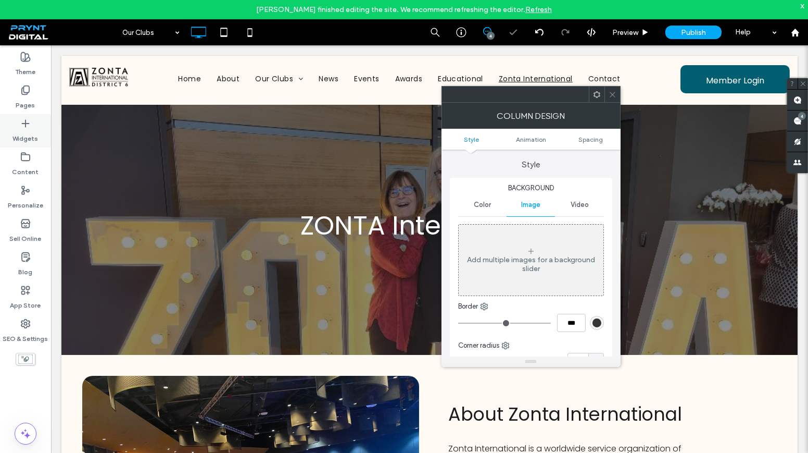
click at [23, 125] on icon at bounding box center [25, 123] width 10 height 10
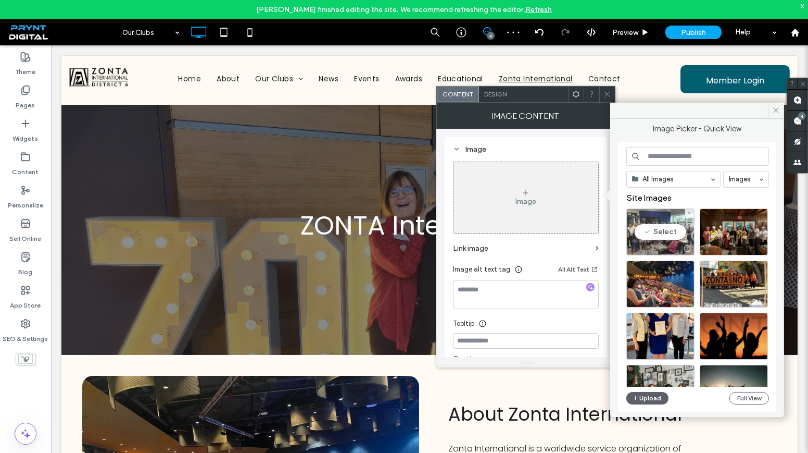
click at [679, 240] on div "Select" at bounding box center [660, 231] width 68 height 47
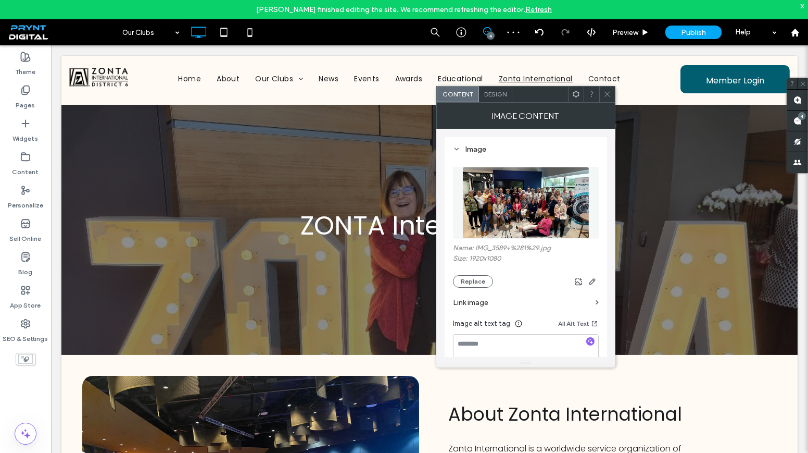
click at [608, 95] on icon at bounding box center [608, 94] width 8 height 8
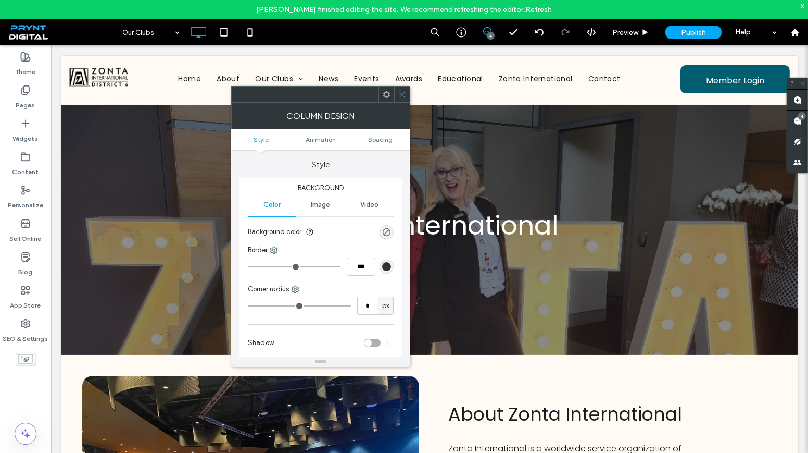
click at [395, 95] on div at bounding box center [402, 94] width 16 height 16
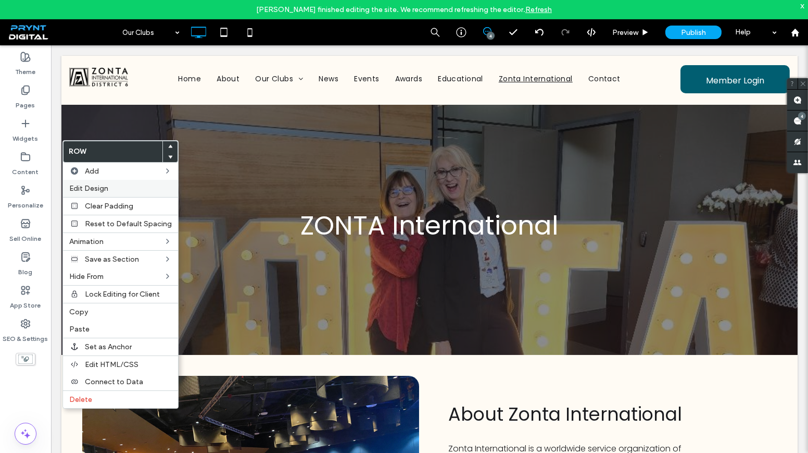
click at [122, 189] on label "Edit Design" at bounding box center [120, 188] width 103 height 9
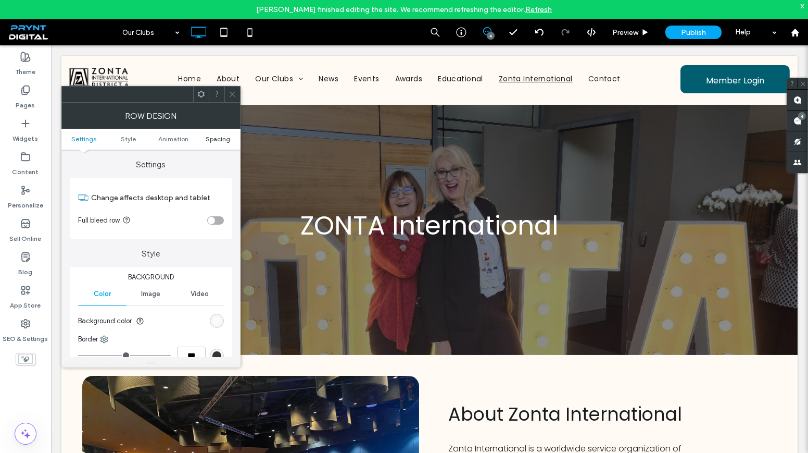
click at [212, 139] on span "Spacing" at bounding box center [218, 139] width 24 height 8
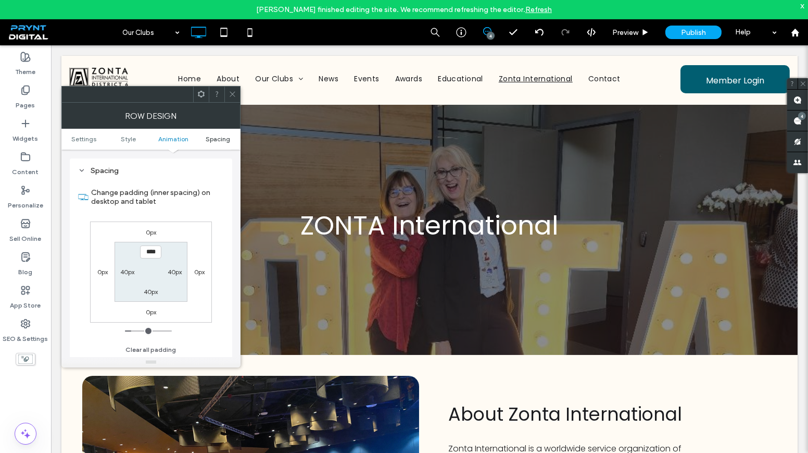
scroll to position [294, 0]
click at [230, 94] on icon at bounding box center [233, 94] width 8 height 8
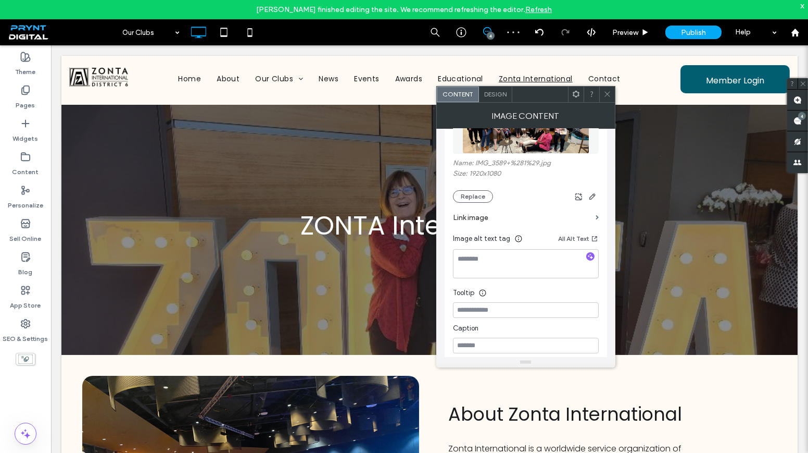
scroll to position [94, 0]
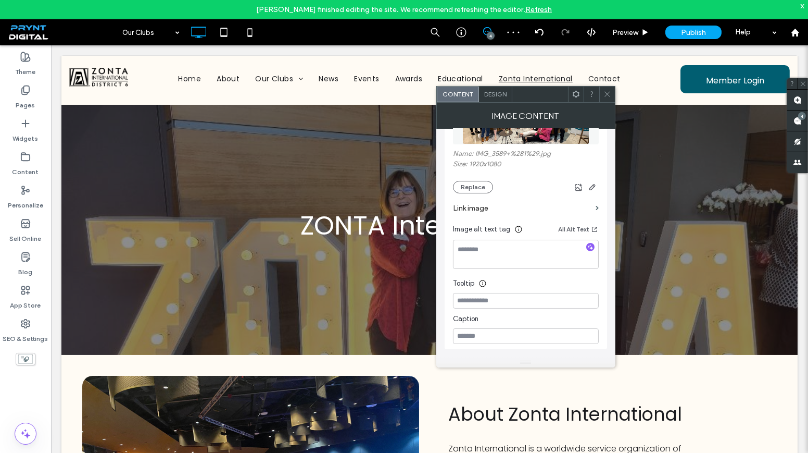
click at [495, 93] on span "Design" at bounding box center [495, 94] width 22 height 8
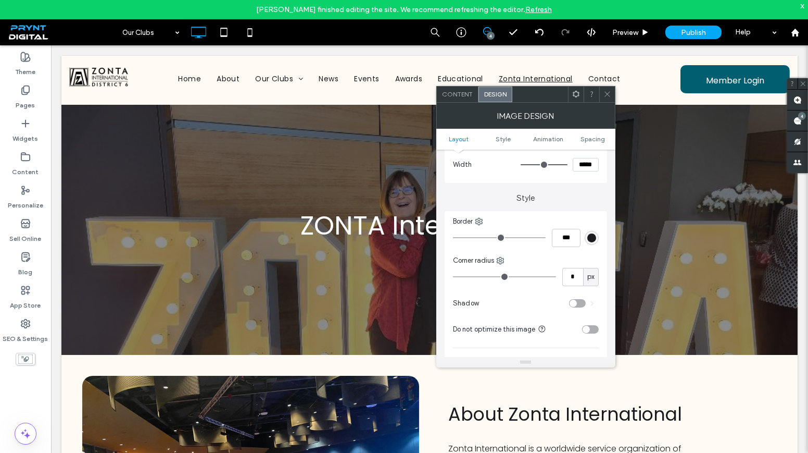
scroll to position [189, 0]
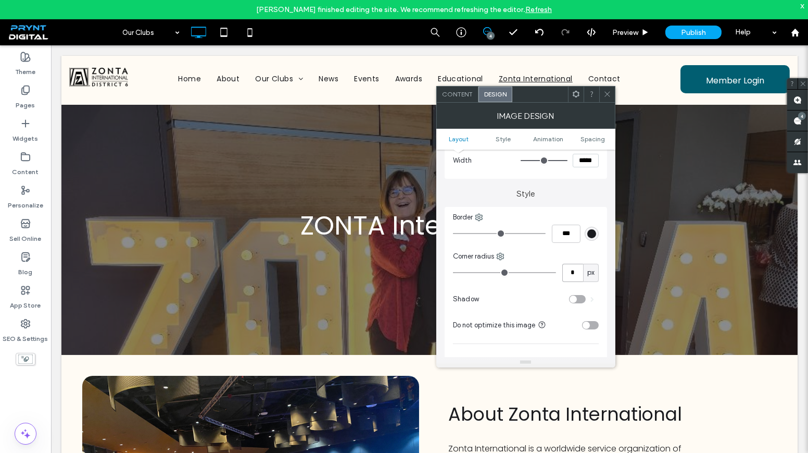
click at [574, 269] on input "*" at bounding box center [572, 272] width 21 height 18
type input "**"
click at [606, 92] on icon at bounding box center [608, 94] width 8 height 8
